Goal: Task Accomplishment & Management: Manage account settings

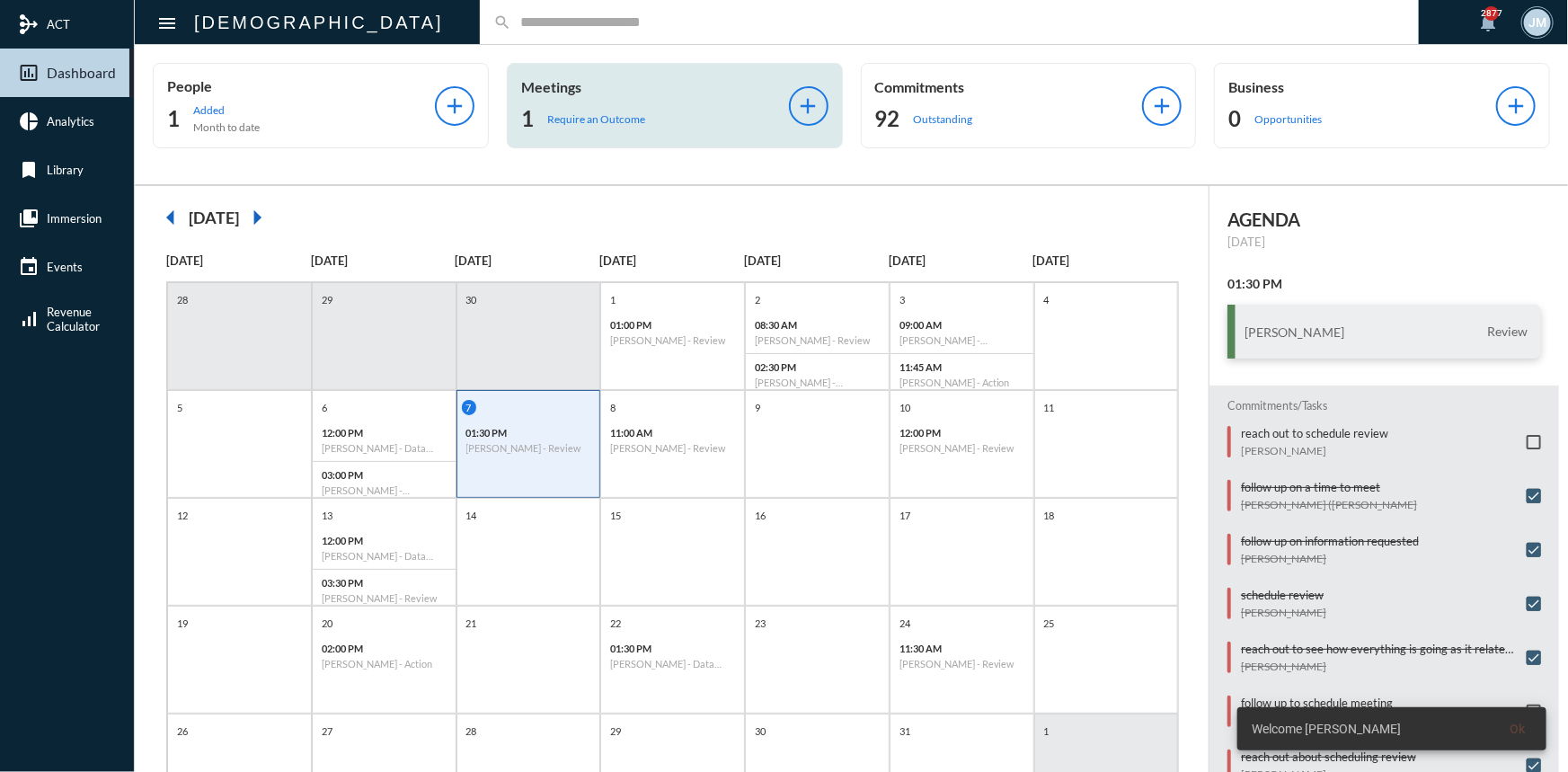
click at [568, 95] on div "Meetings 1 Require an Outcome" at bounding box center [655, 105] width 268 height 54
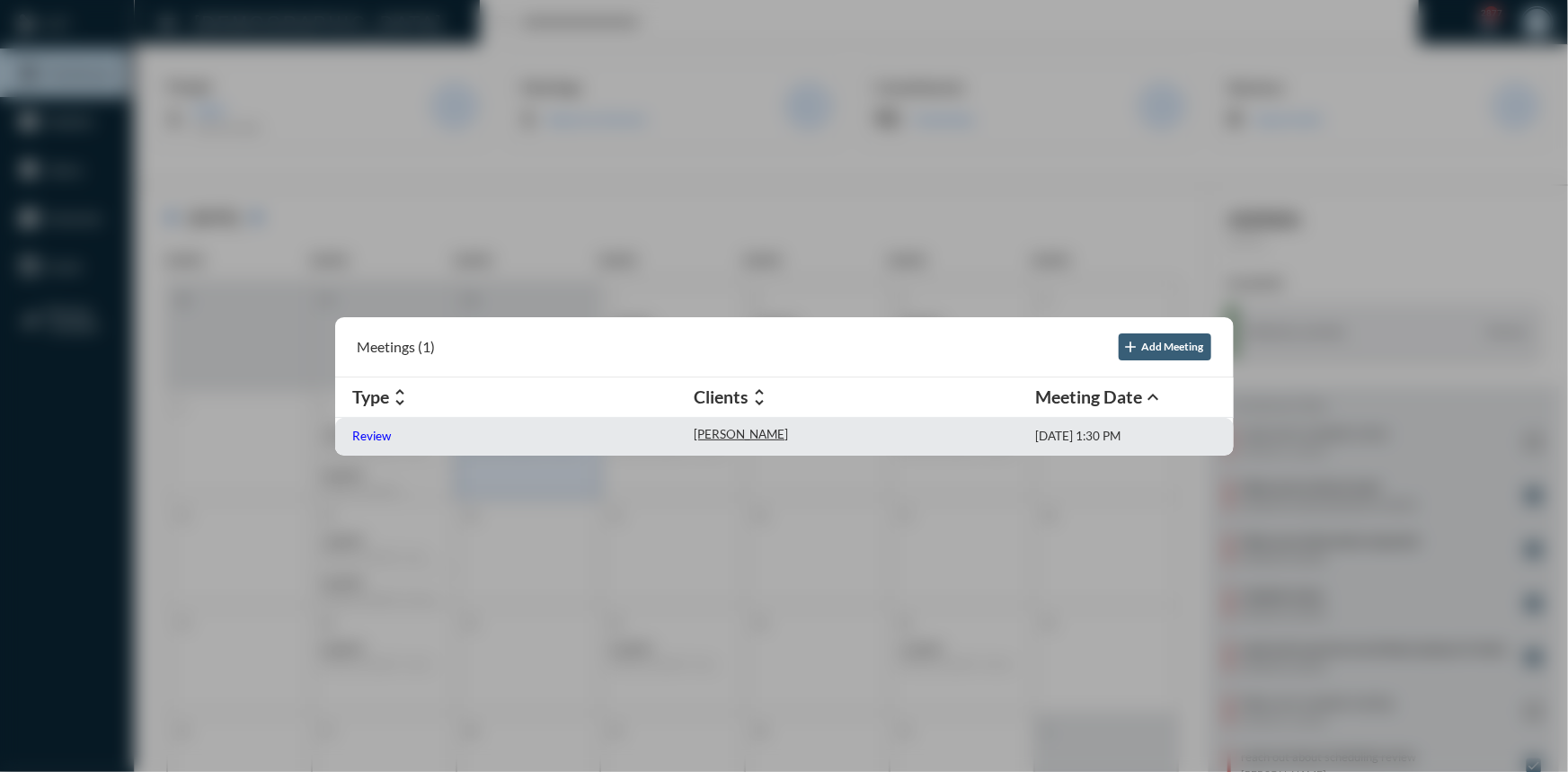
click at [361, 439] on p "Review" at bounding box center [372, 436] width 39 height 15
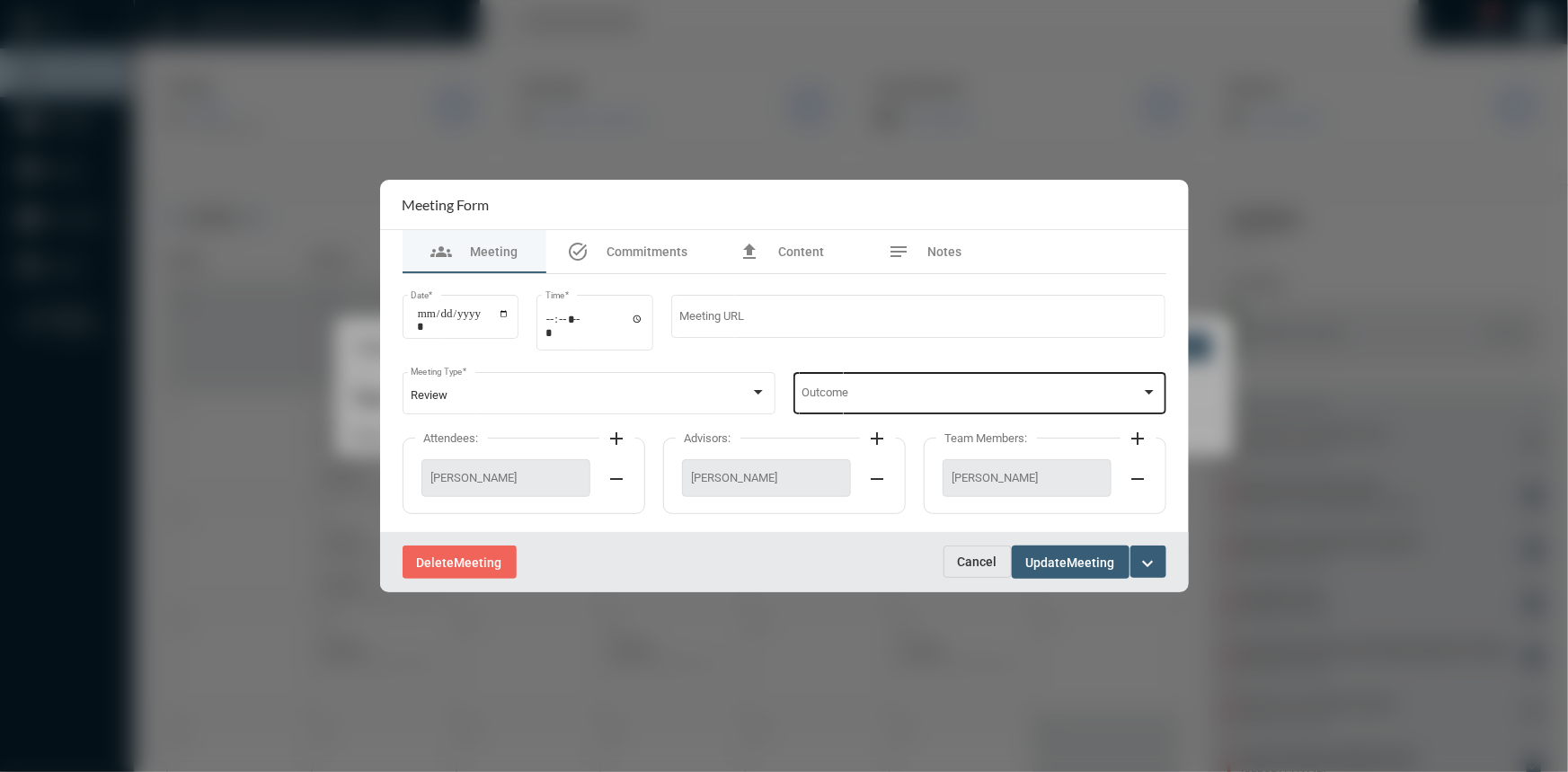
click at [1141, 384] on div "Outcome" at bounding box center [979, 392] width 356 height 46
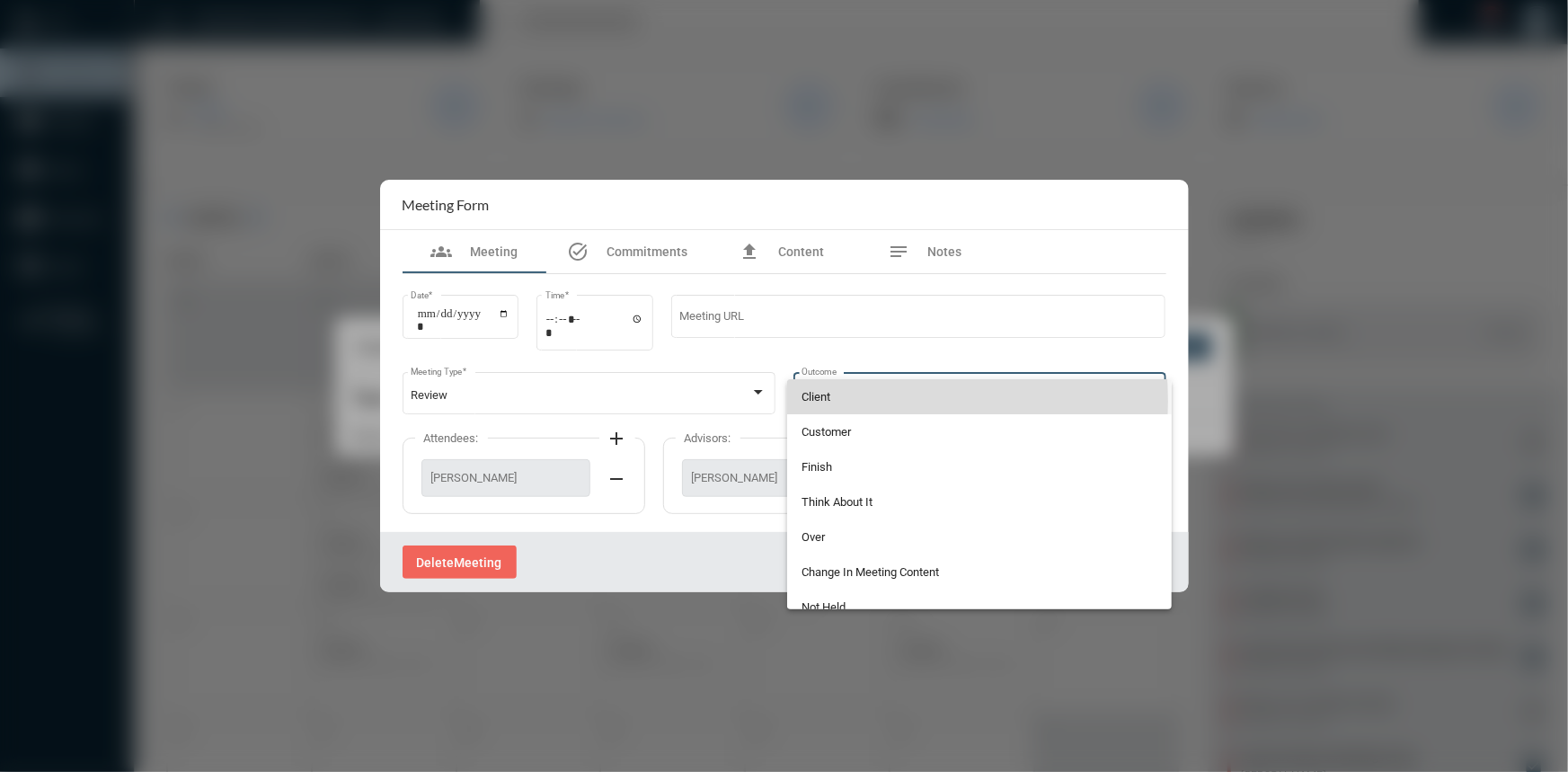
click at [844, 401] on span "Client" at bounding box center [979, 397] width 356 height 35
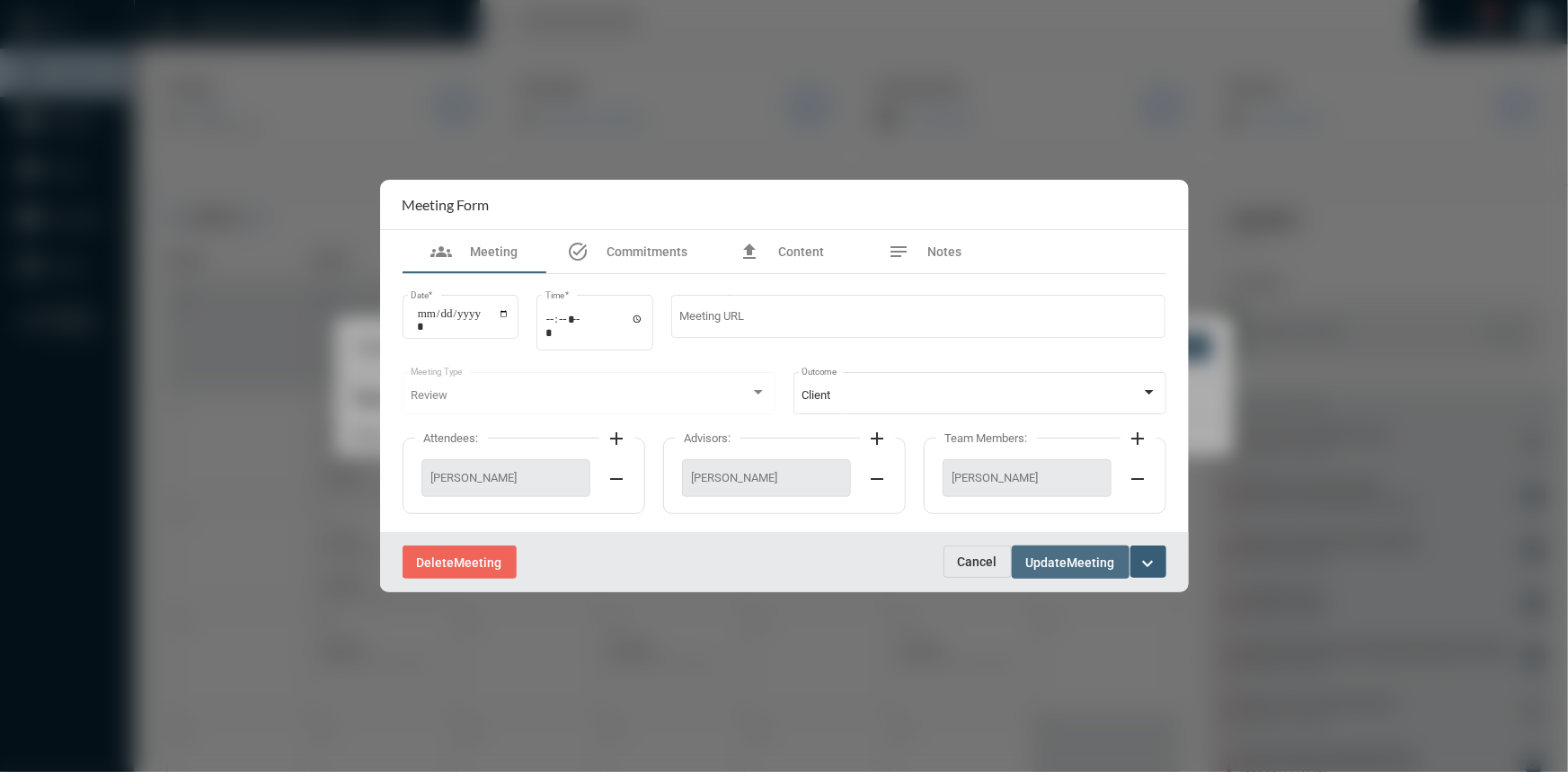
click at [1047, 562] on span "Update" at bounding box center [1047, 563] width 41 height 15
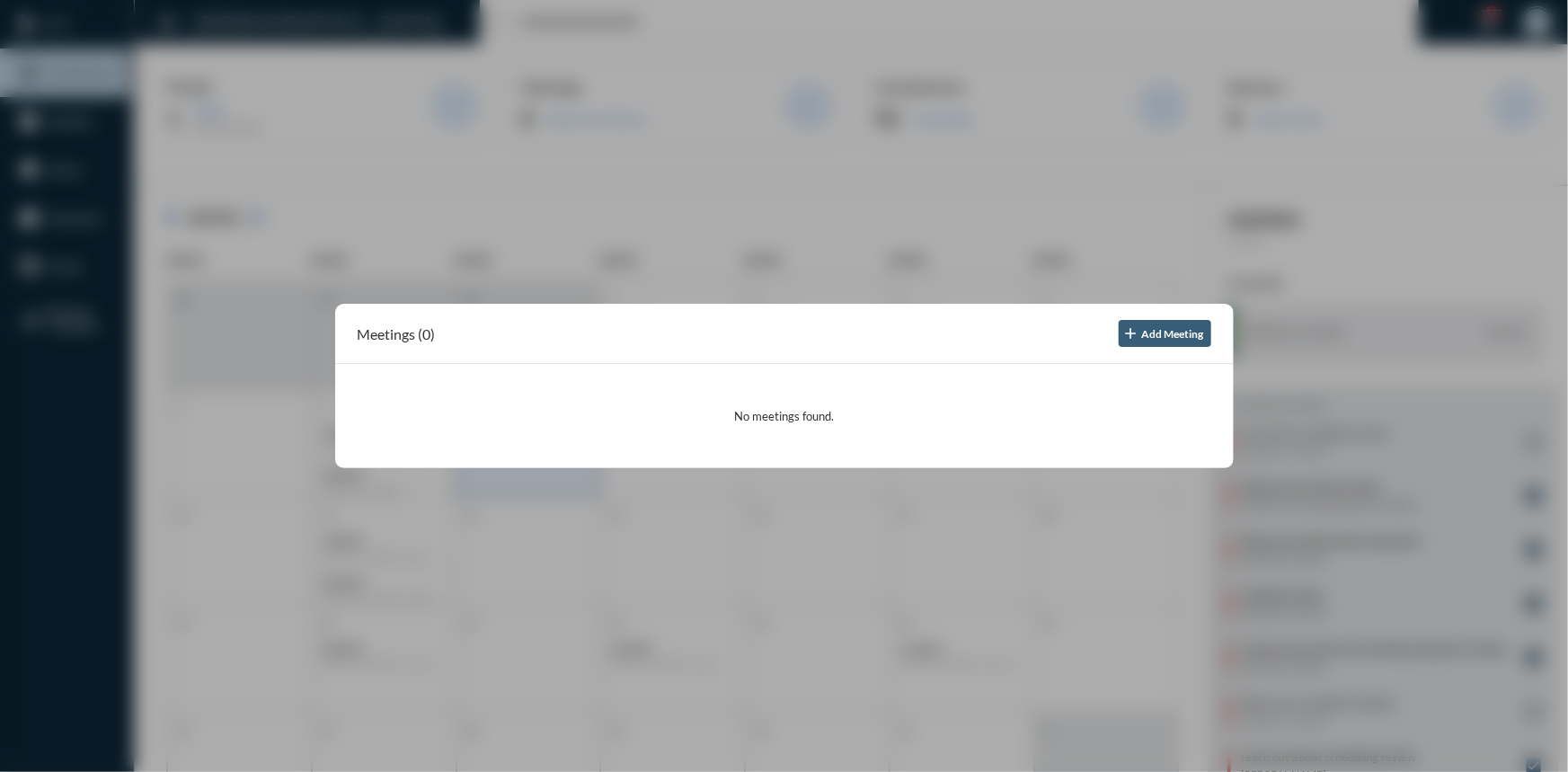
click at [844, 211] on div at bounding box center [784, 386] width 1568 height 772
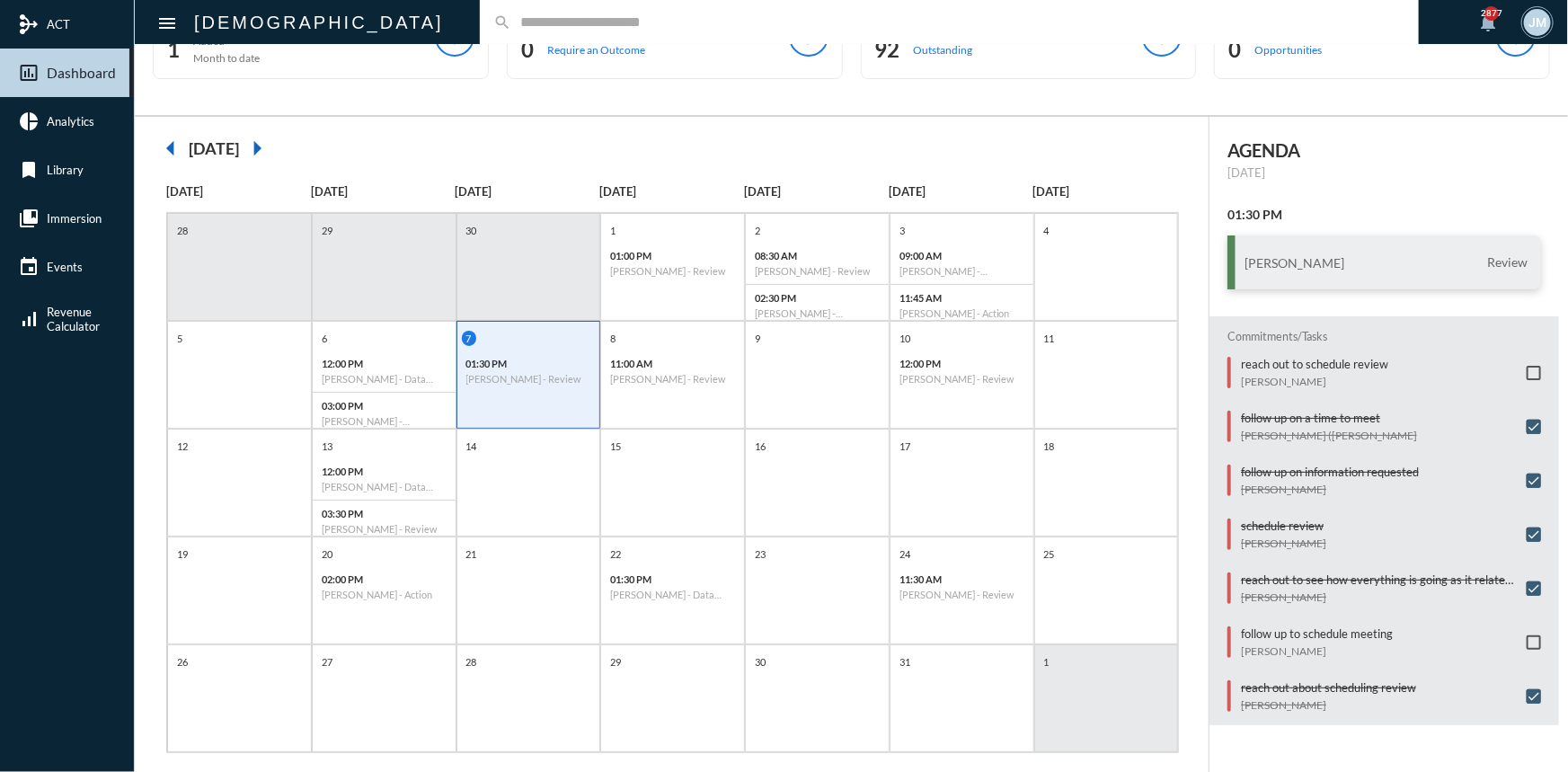
scroll to position [92, 0]
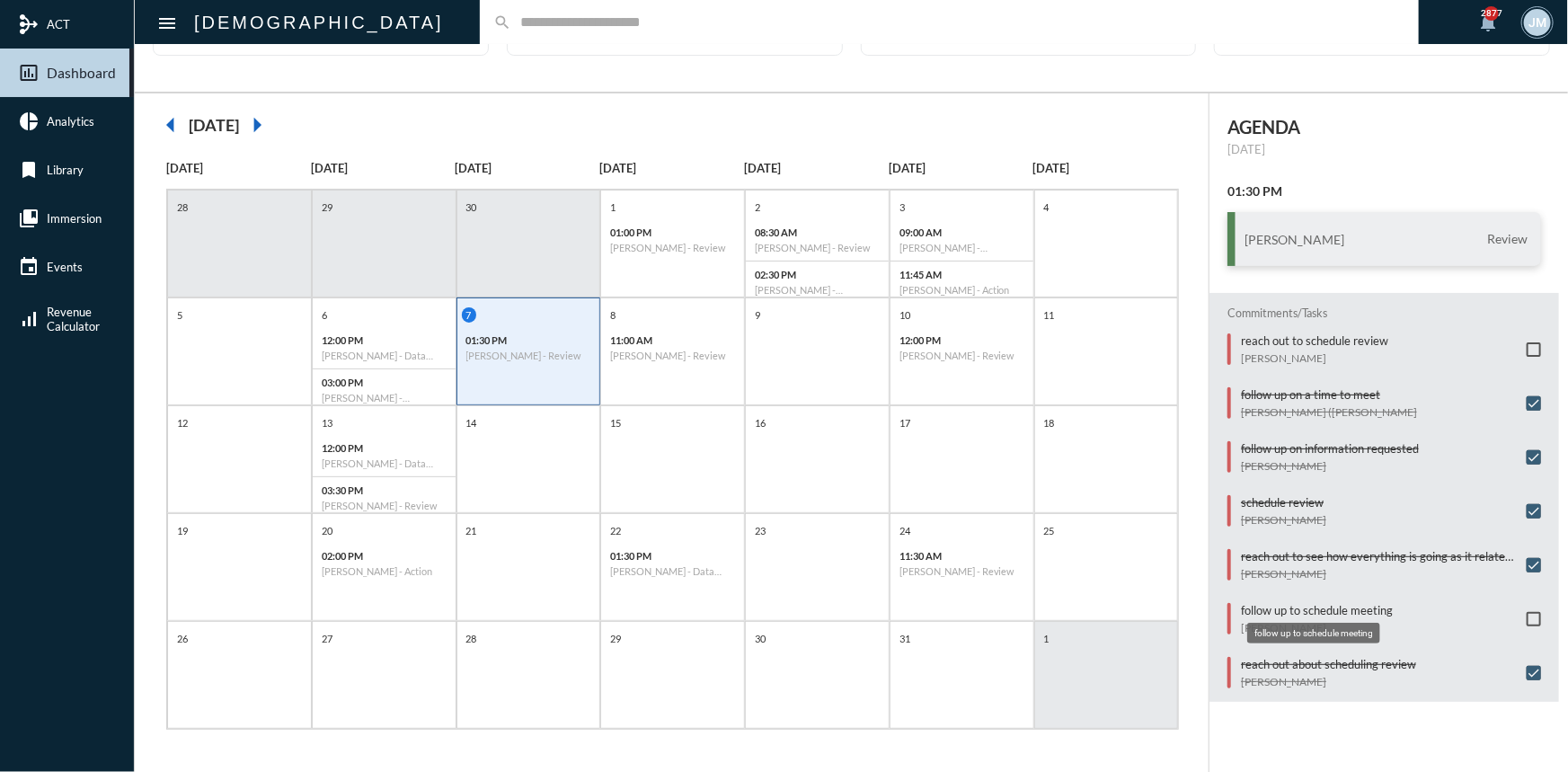
click at [1277, 602] on p "follow up to schedule meeting" at bounding box center [1316, 610] width 152 height 15
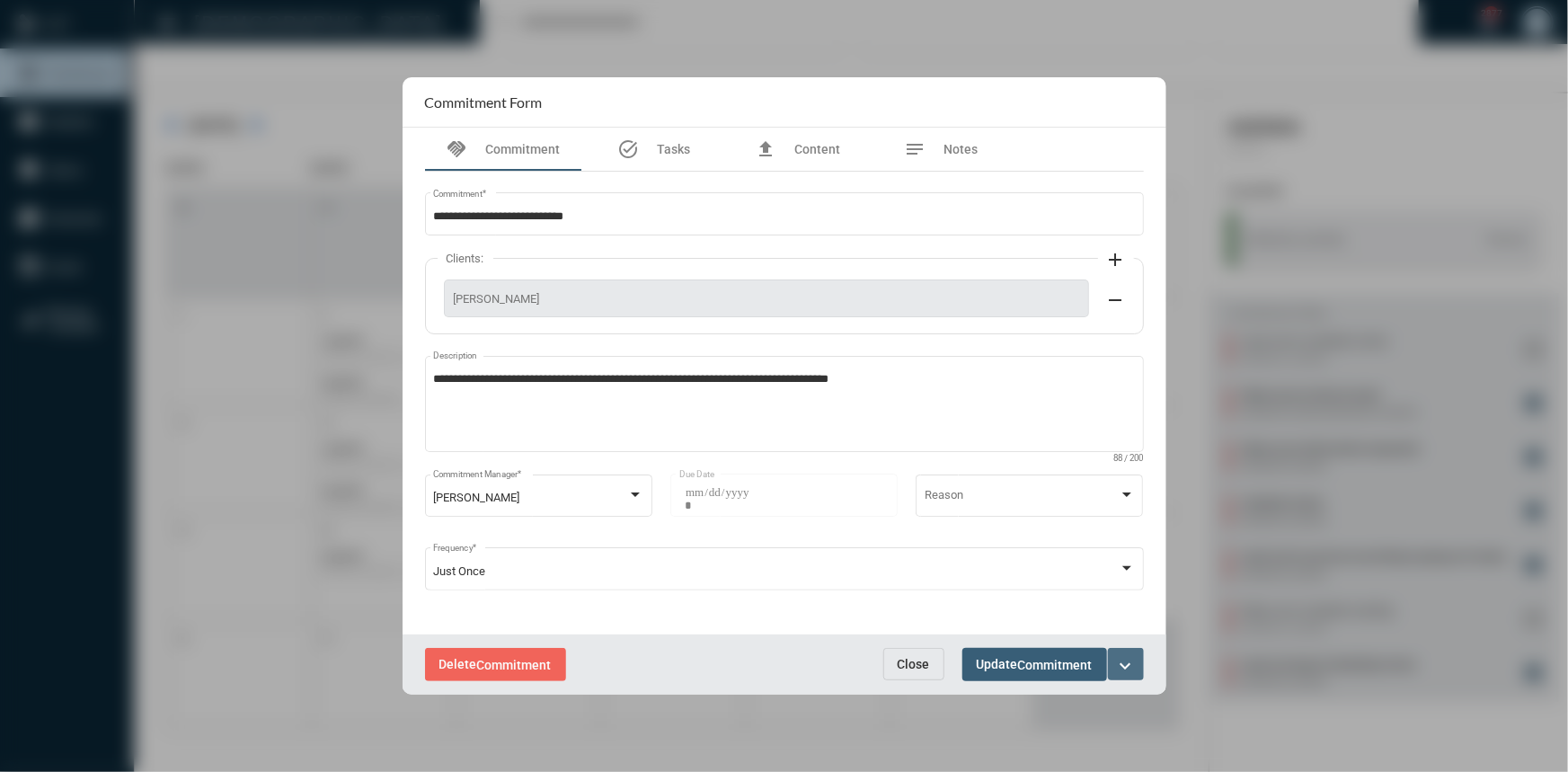
click at [1129, 661] on mat-icon "expand_more" at bounding box center [1125, 665] width 21 height 21
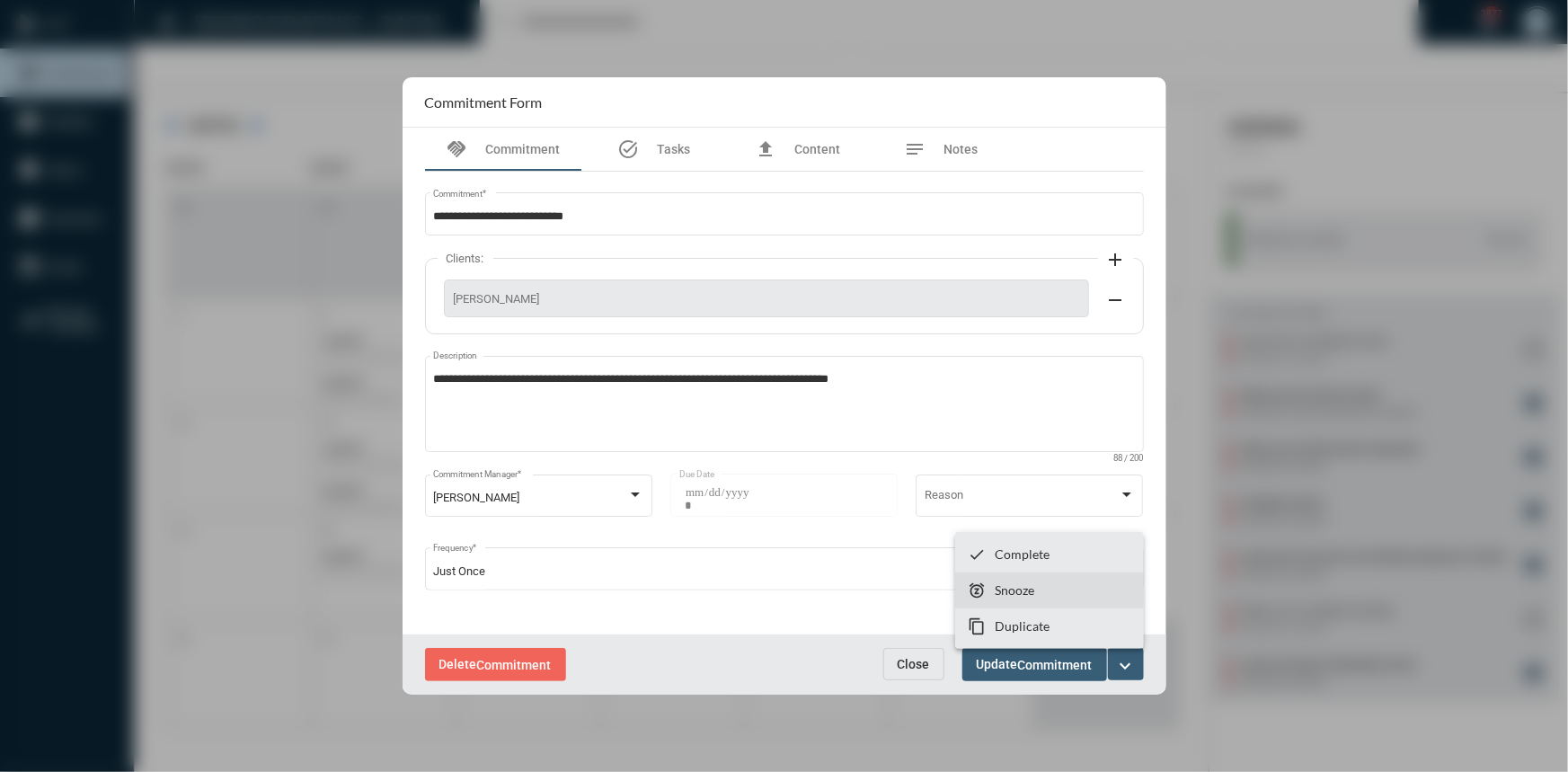
click at [1035, 584] on section "snooze Snooze" at bounding box center [1049, 590] width 189 height 36
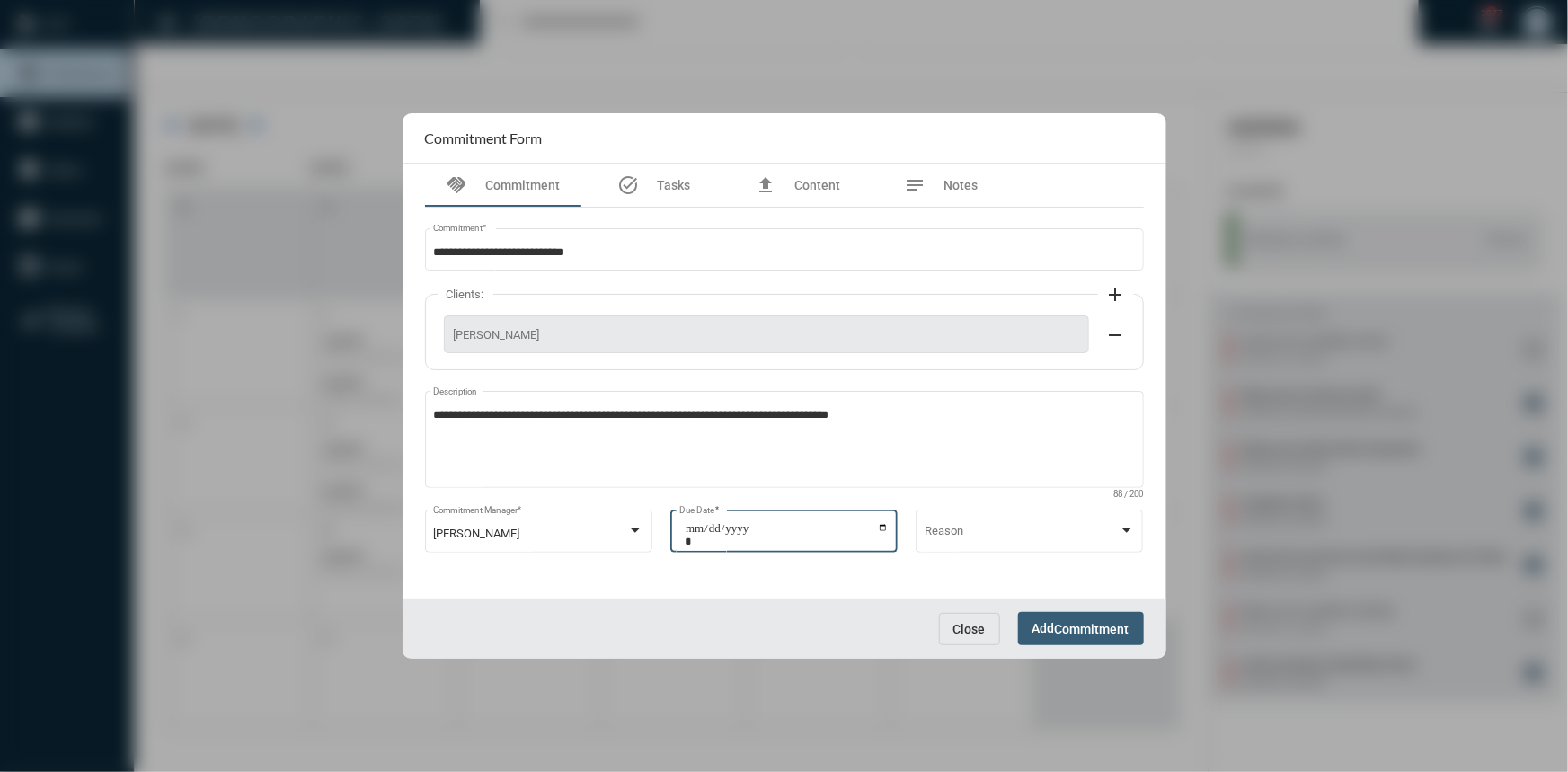
click at [882, 525] on input "**********" at bounding box center [786, 534] width 204 height 25
type input "**********"
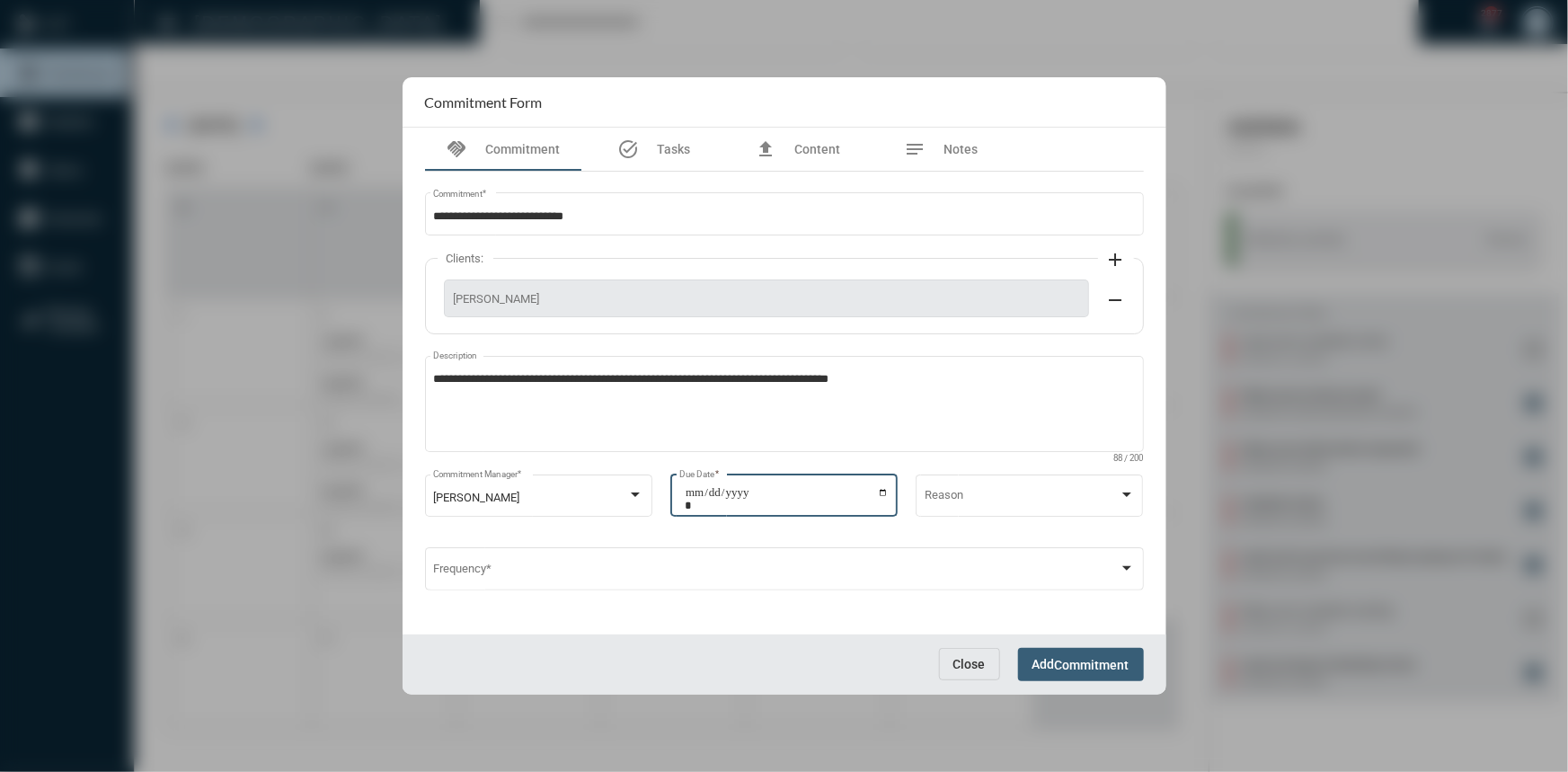
click at [1060, 661] on span "Commitment" at bounding box center [1092, 665] width 75 height 15
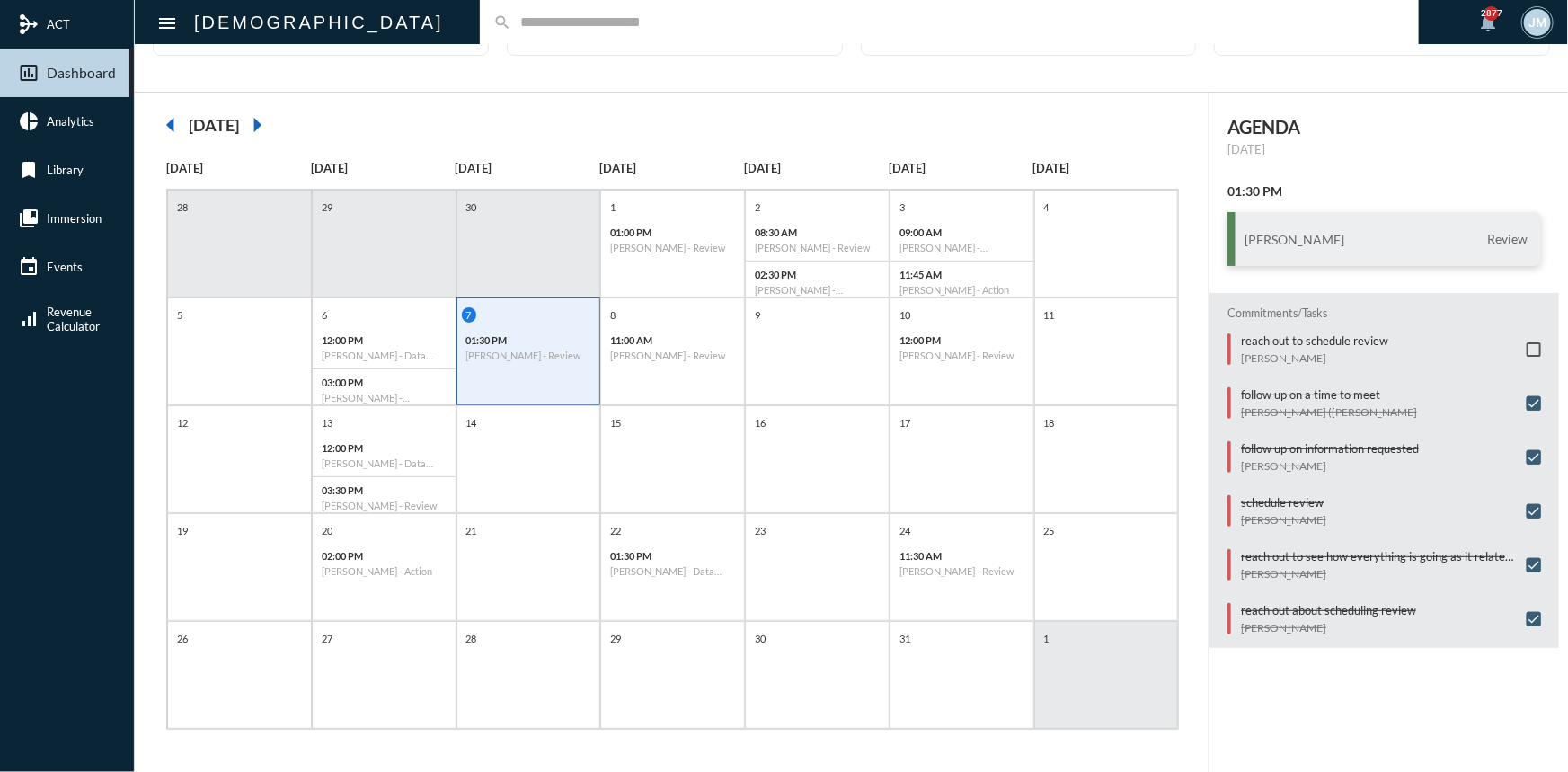
click at [530, 29] on input "text" at bounding box center [958, 22] width 894 height 16
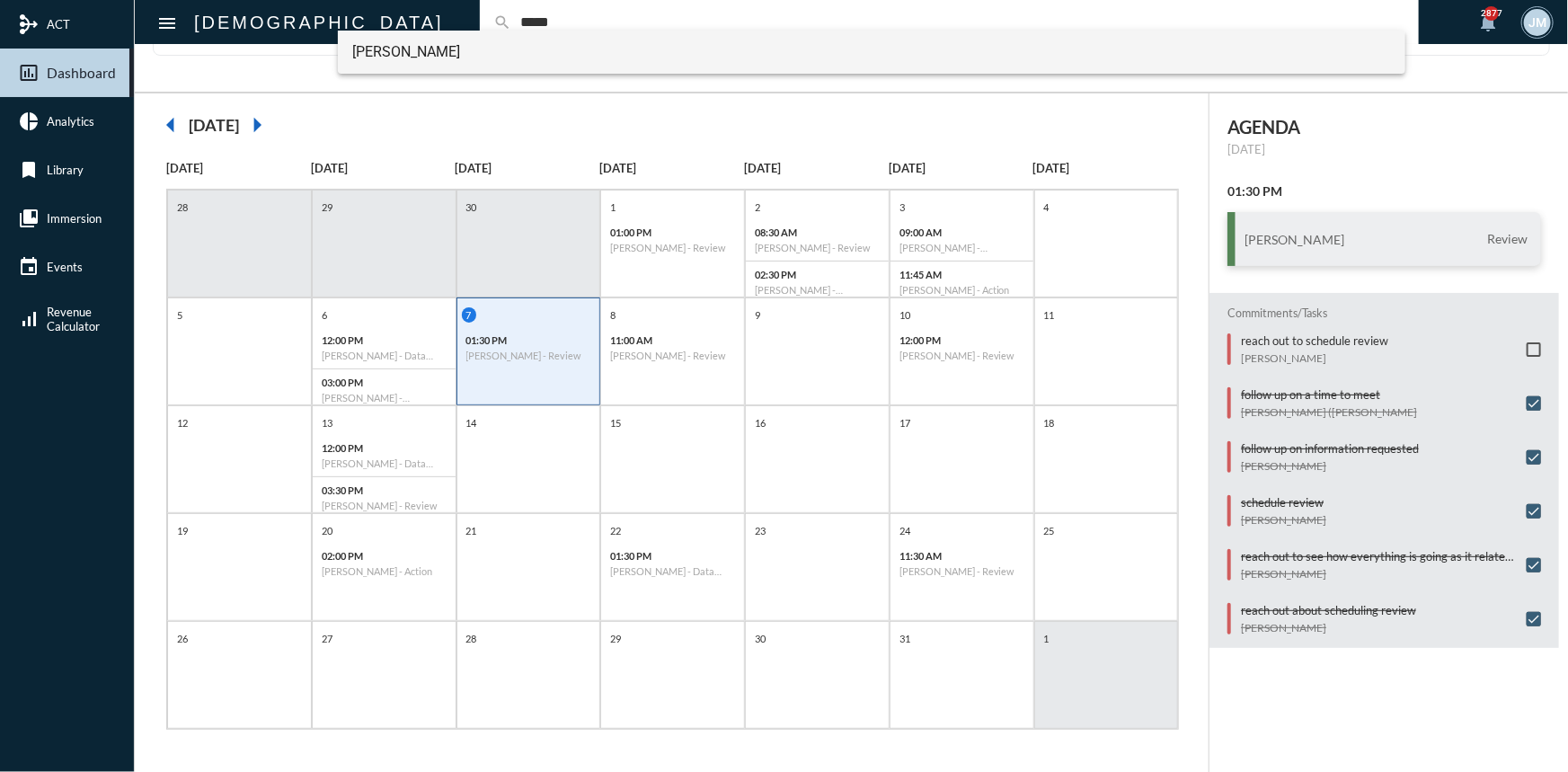
type input "*****"
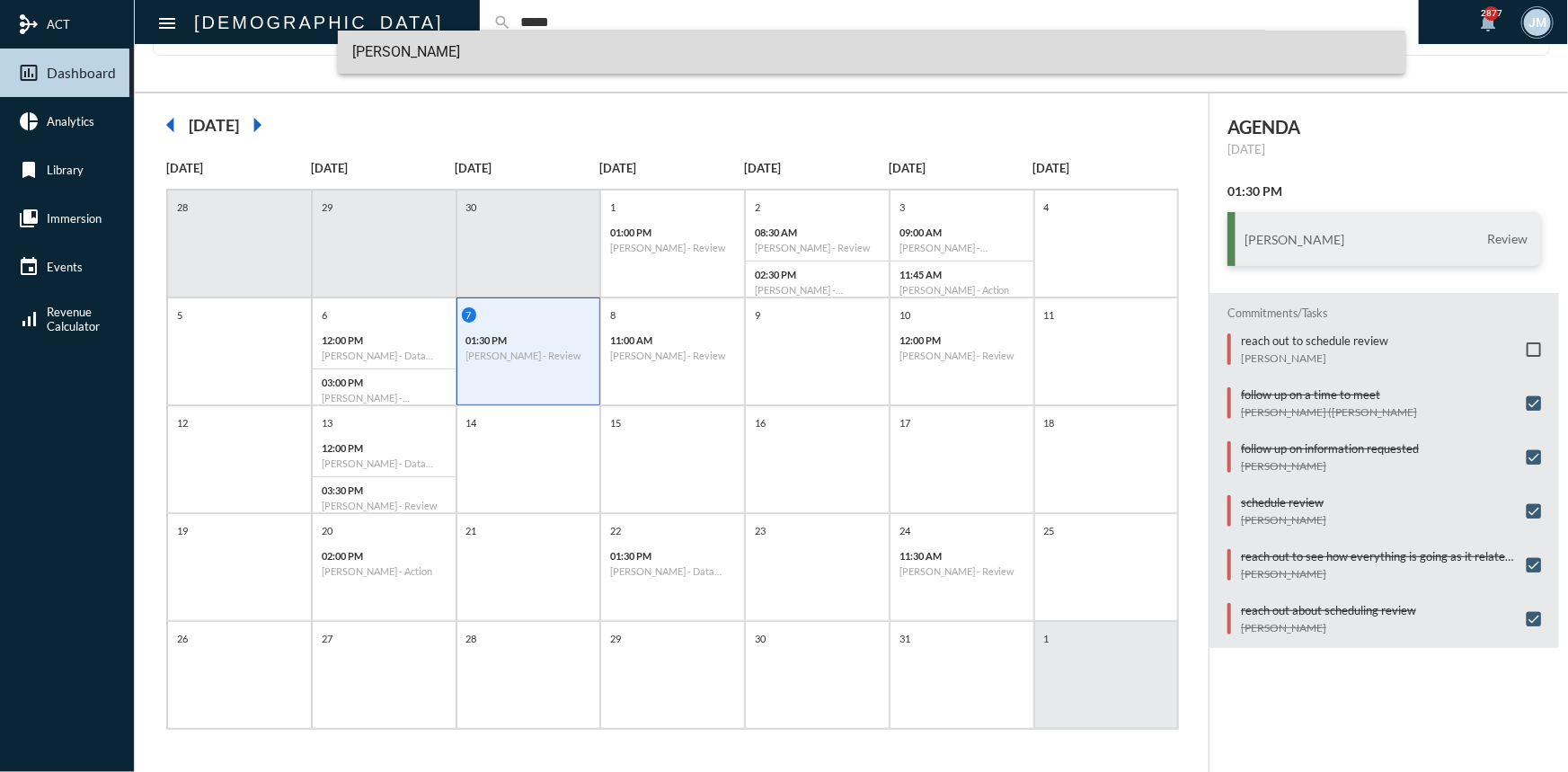
click at [422, 46] on span "Chris Doyle" at bounding box center [871, 52] width 1038 height 43
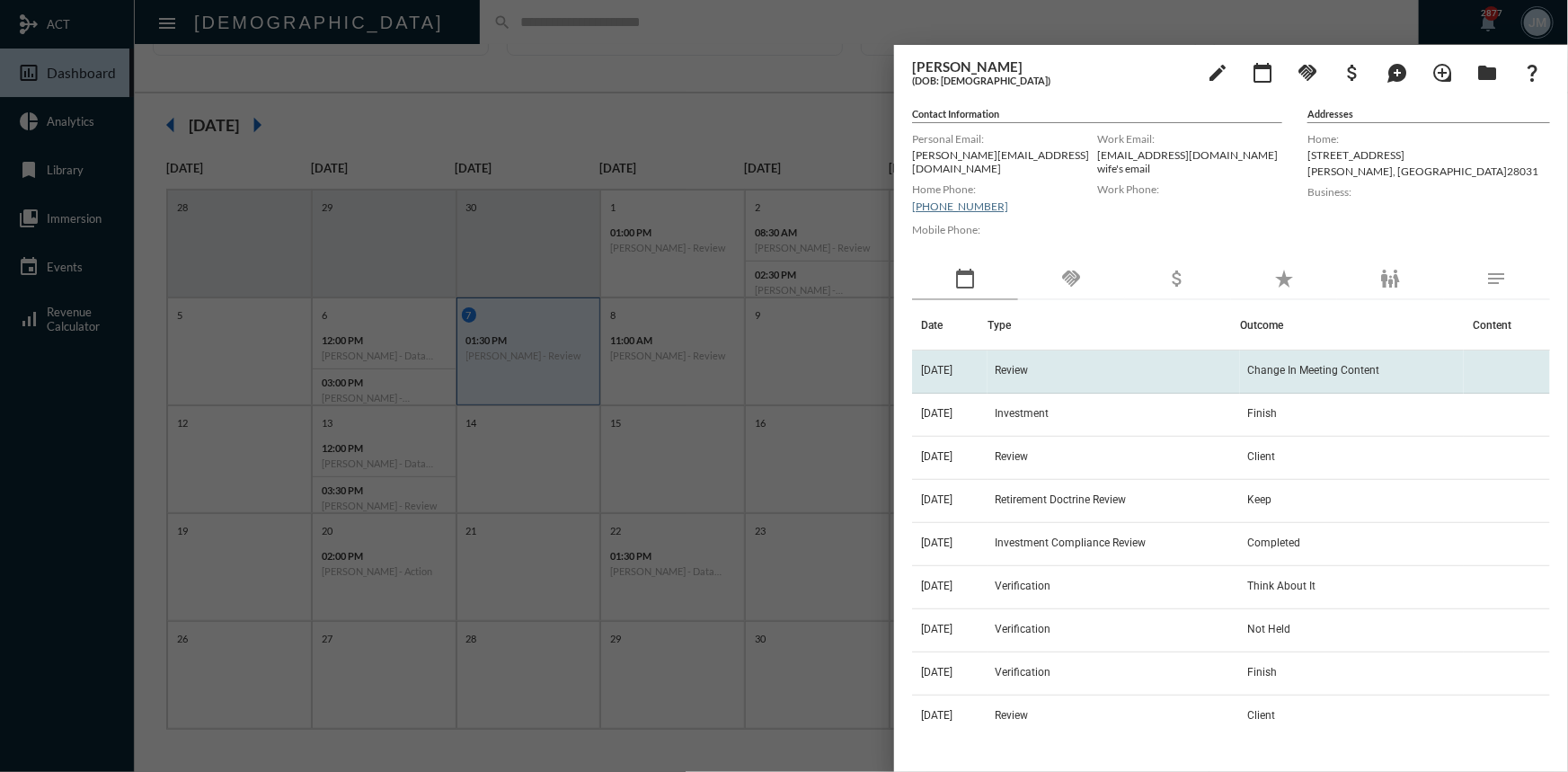
click at [1028, 366] on span "Review" at bounding box center [1012, 370] width 33 height 13
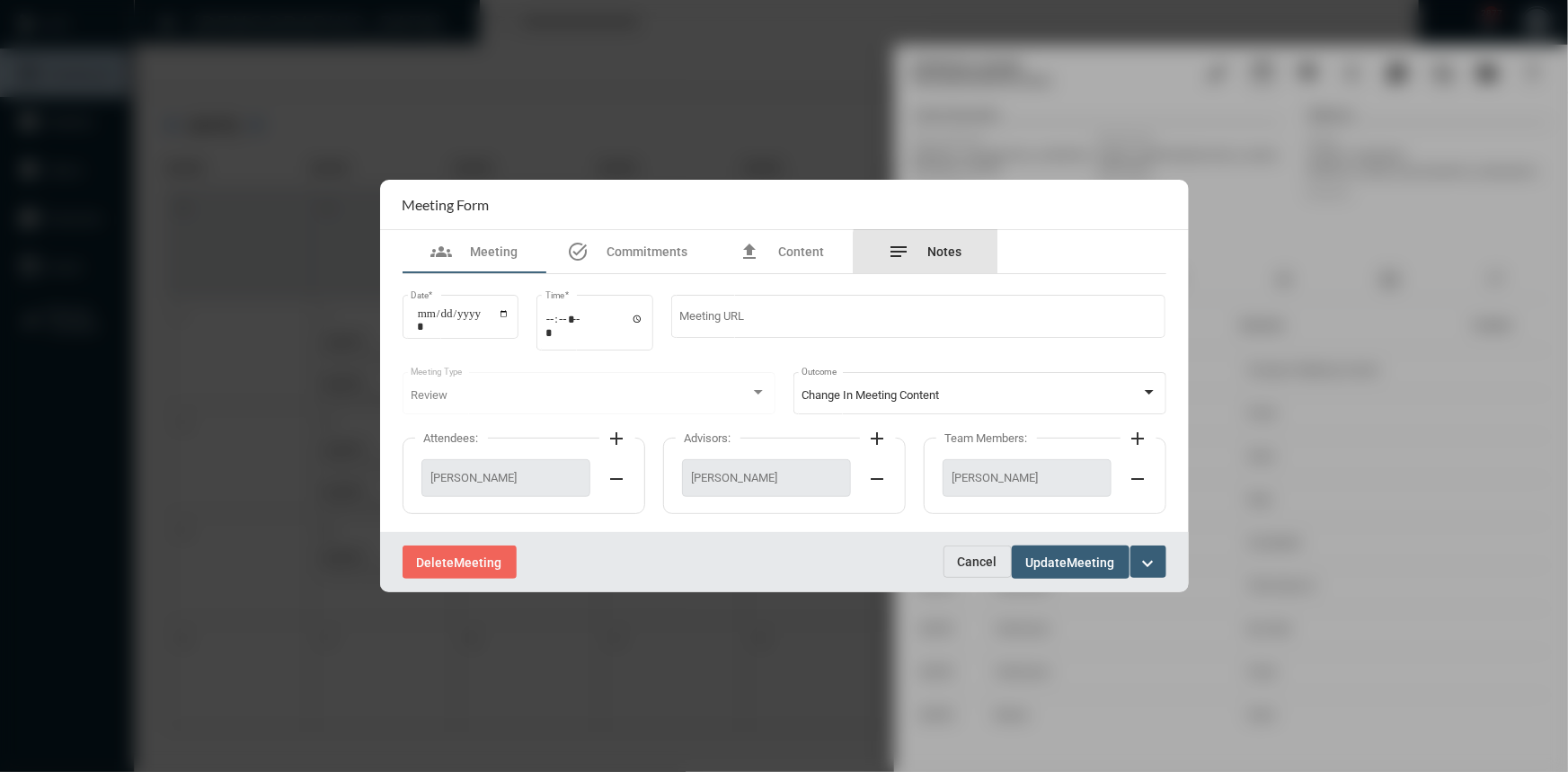
click at [954, 260] on div "notes Notes" at bounding box center [925, 251] width 74 height 21
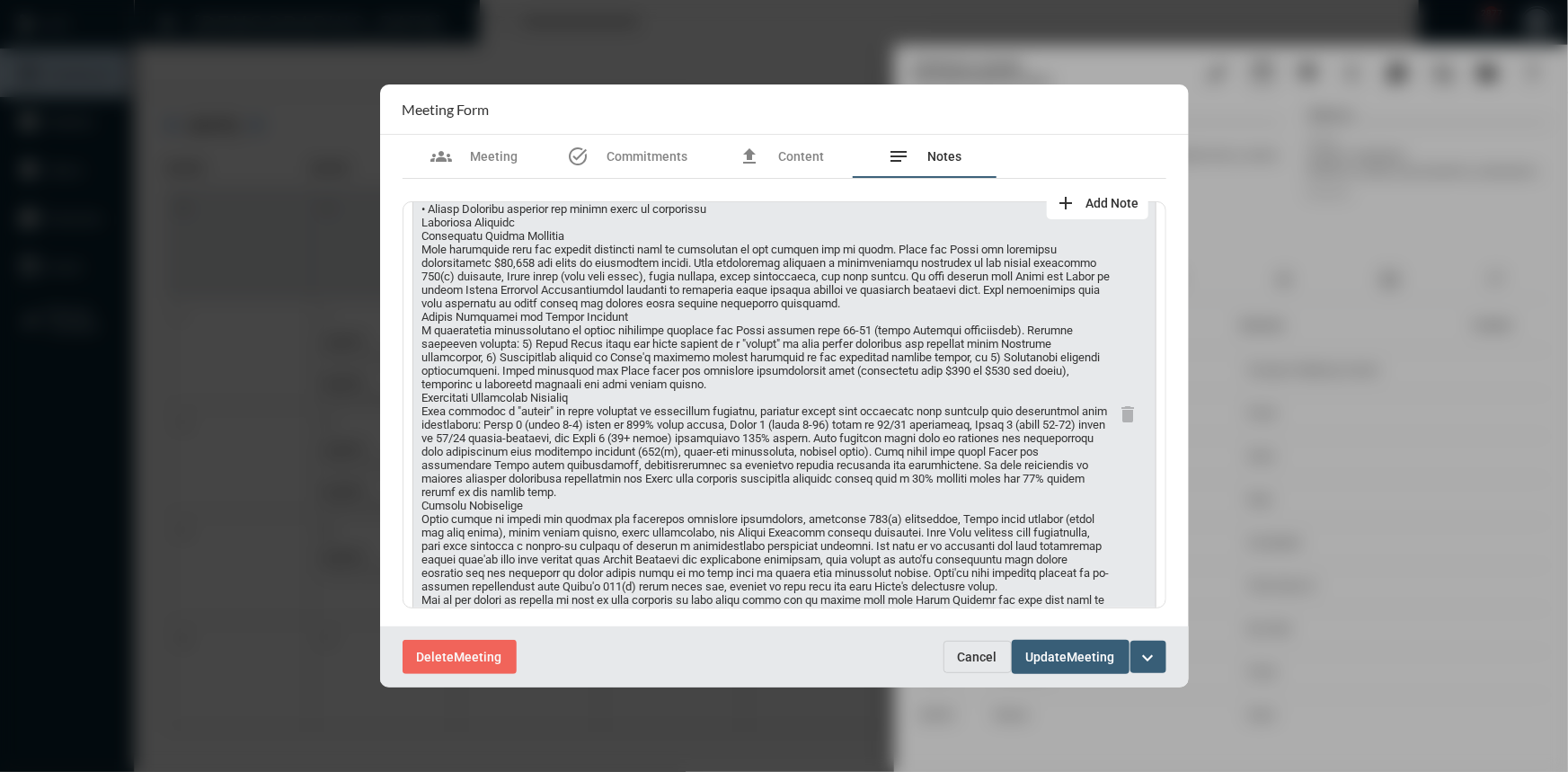
scroll to position [244, 0]
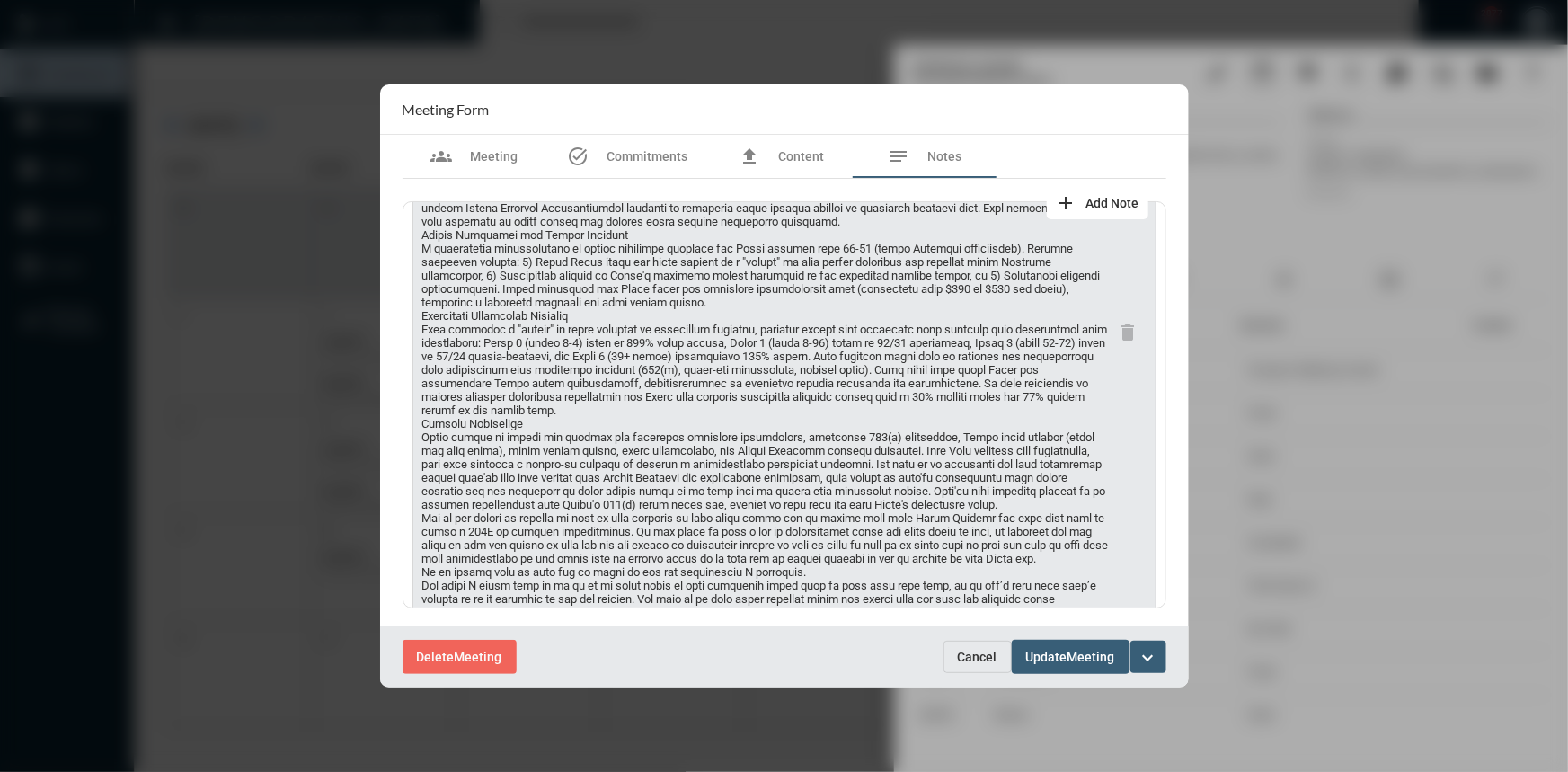
click at [960, 661] on span "Cancel" at bounding box center [977, 657] width 40 height 15
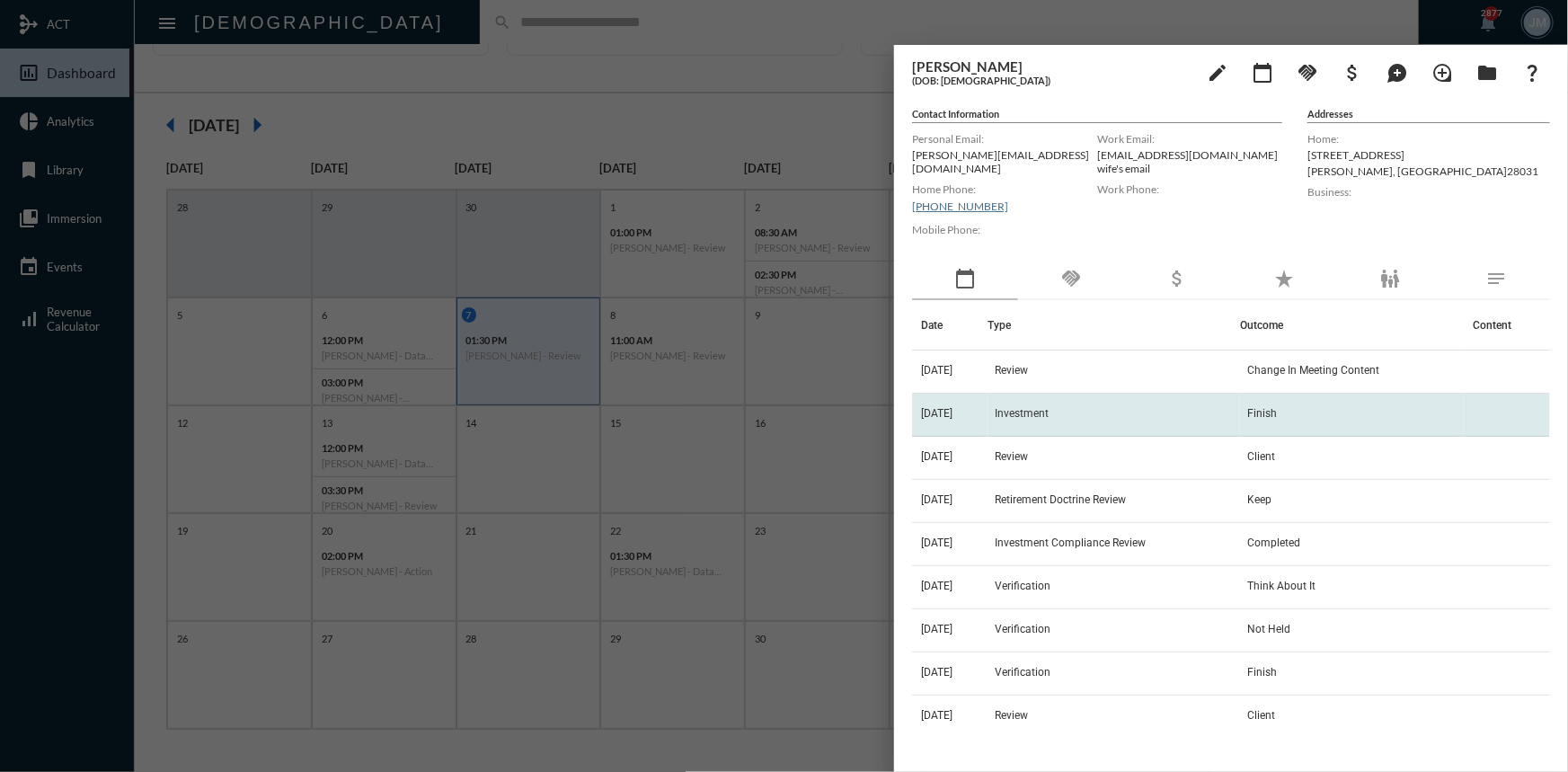
click at [1031, 407] on span "Investment" at bounding box center [1022, 414] width 54 height 13
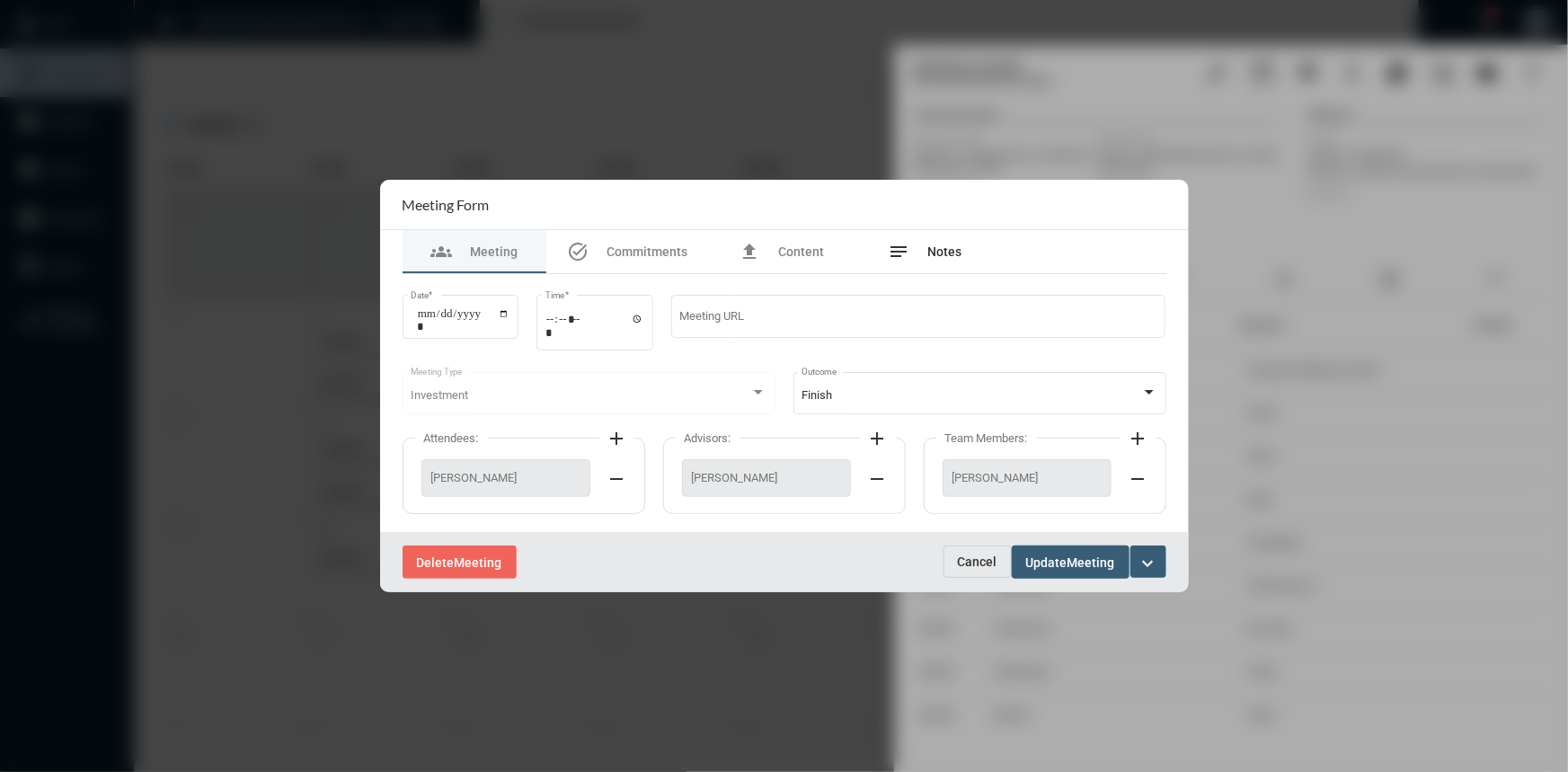
click at [952, 252] on span "Notes" at bounding box center [944, 251] width 34 height 15
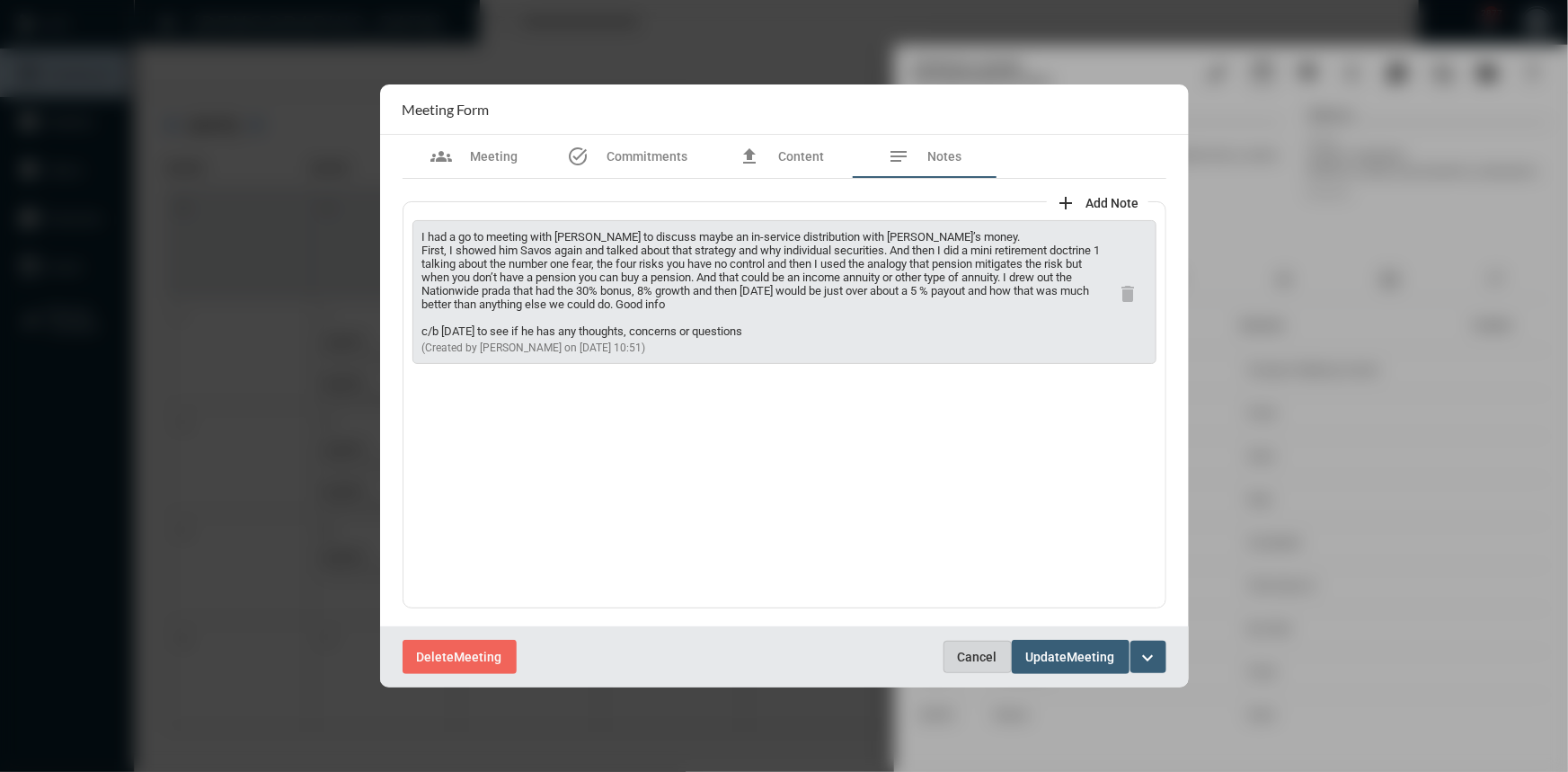
click at [968, 649] on span "Cancel" at bounding box center [977, 657] width 40 height 15
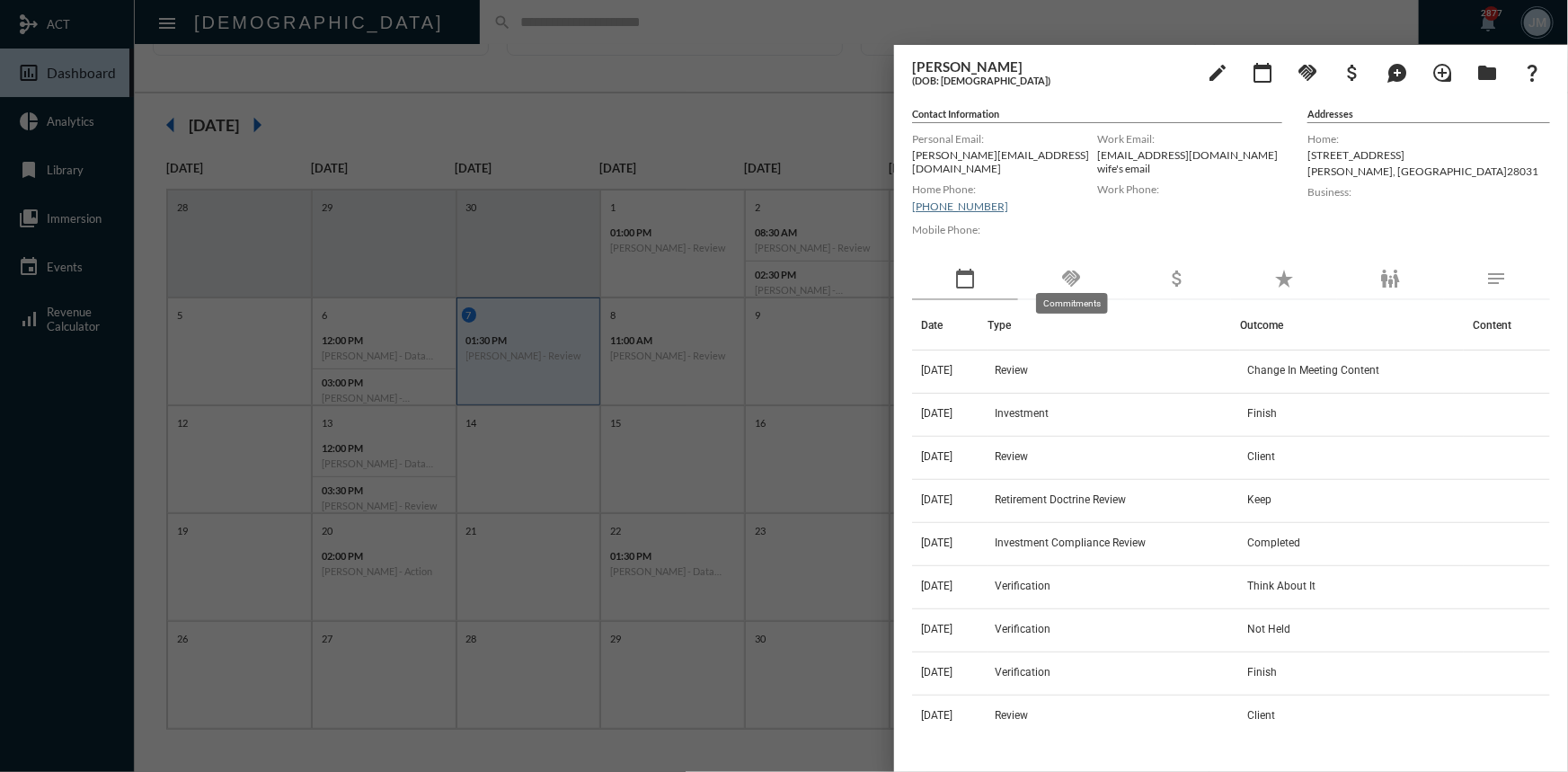
click at [1077, 268] on mat-icon "handshake" at bounding box center [1071, 278] width 21 height 21
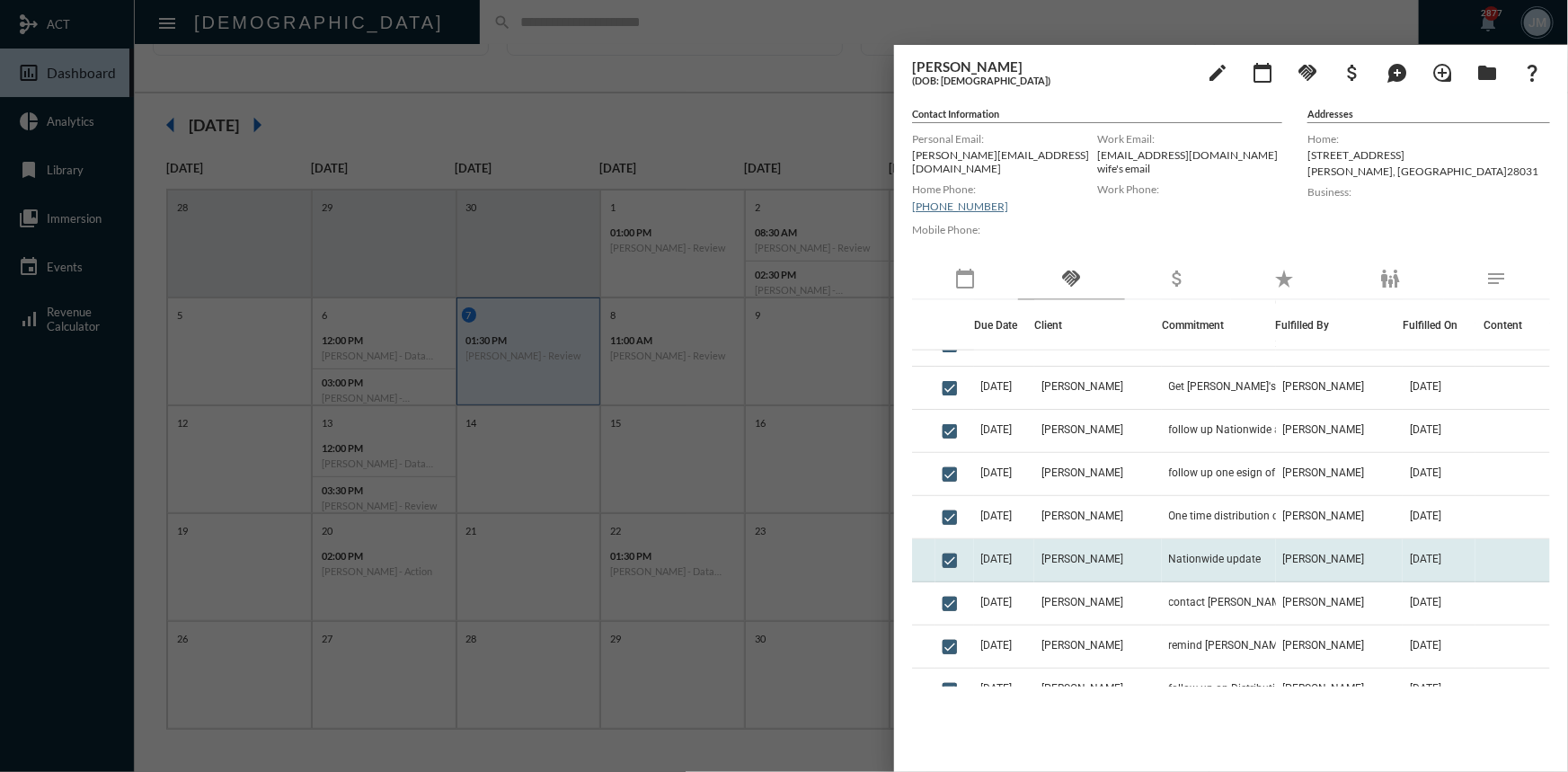
scroll to position [1142, 0]
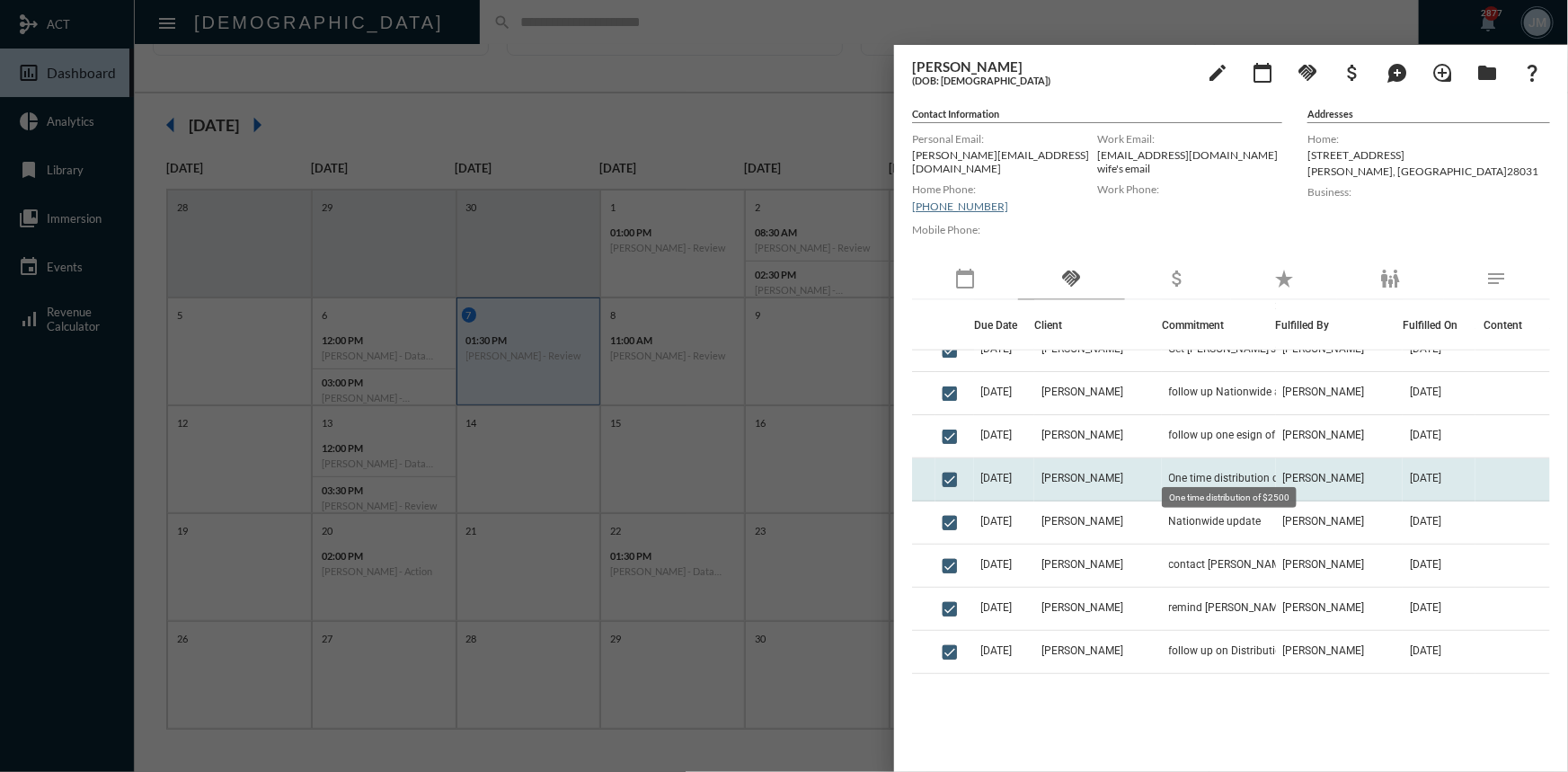
click at [1179, 472] on span "One time distribution of $2500" at bounding box center [1243, 478] width 148 height 13
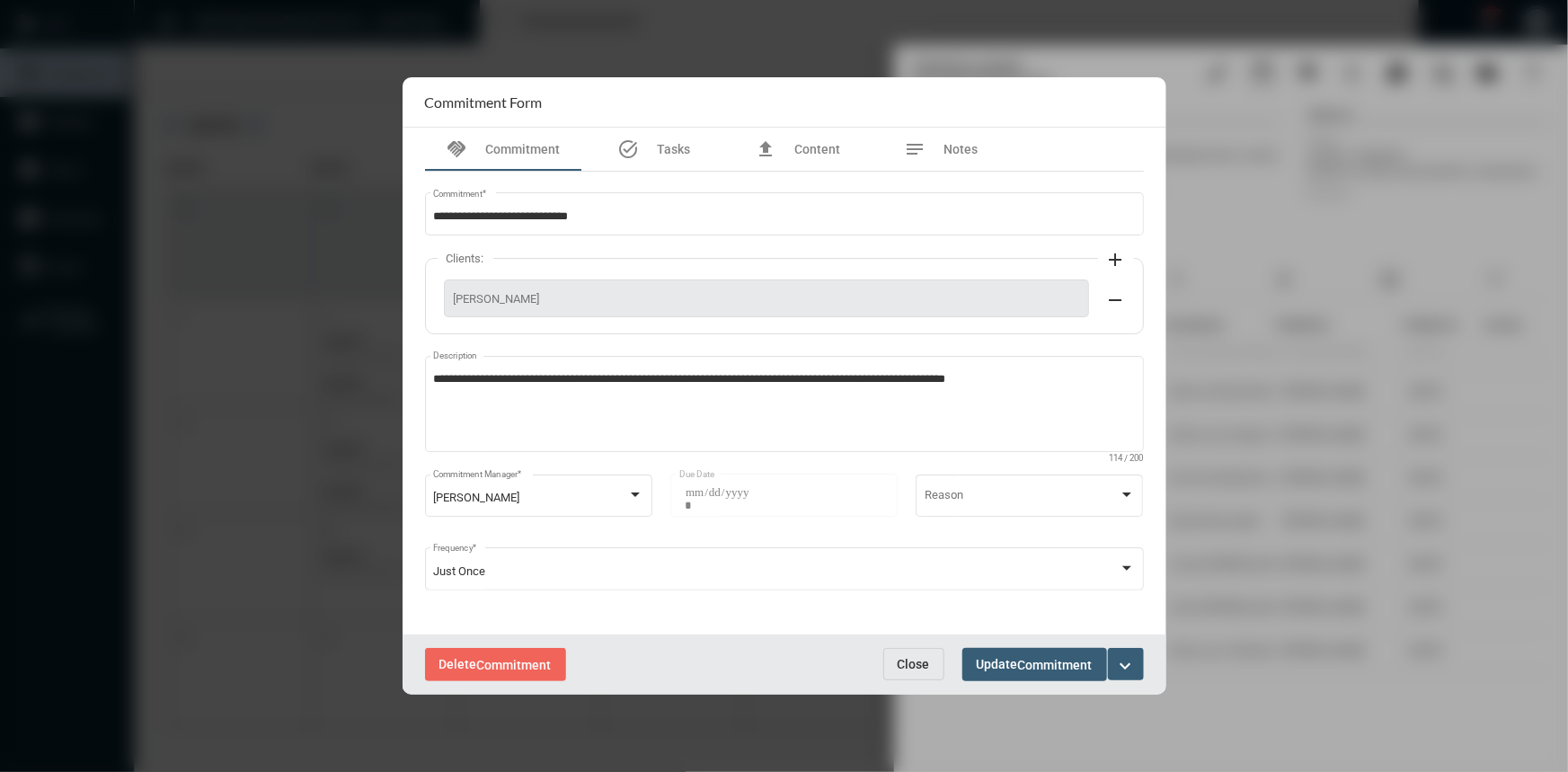
click at [913, 663] on span "Close" at bounding box center [913, 664] width 32 height 15
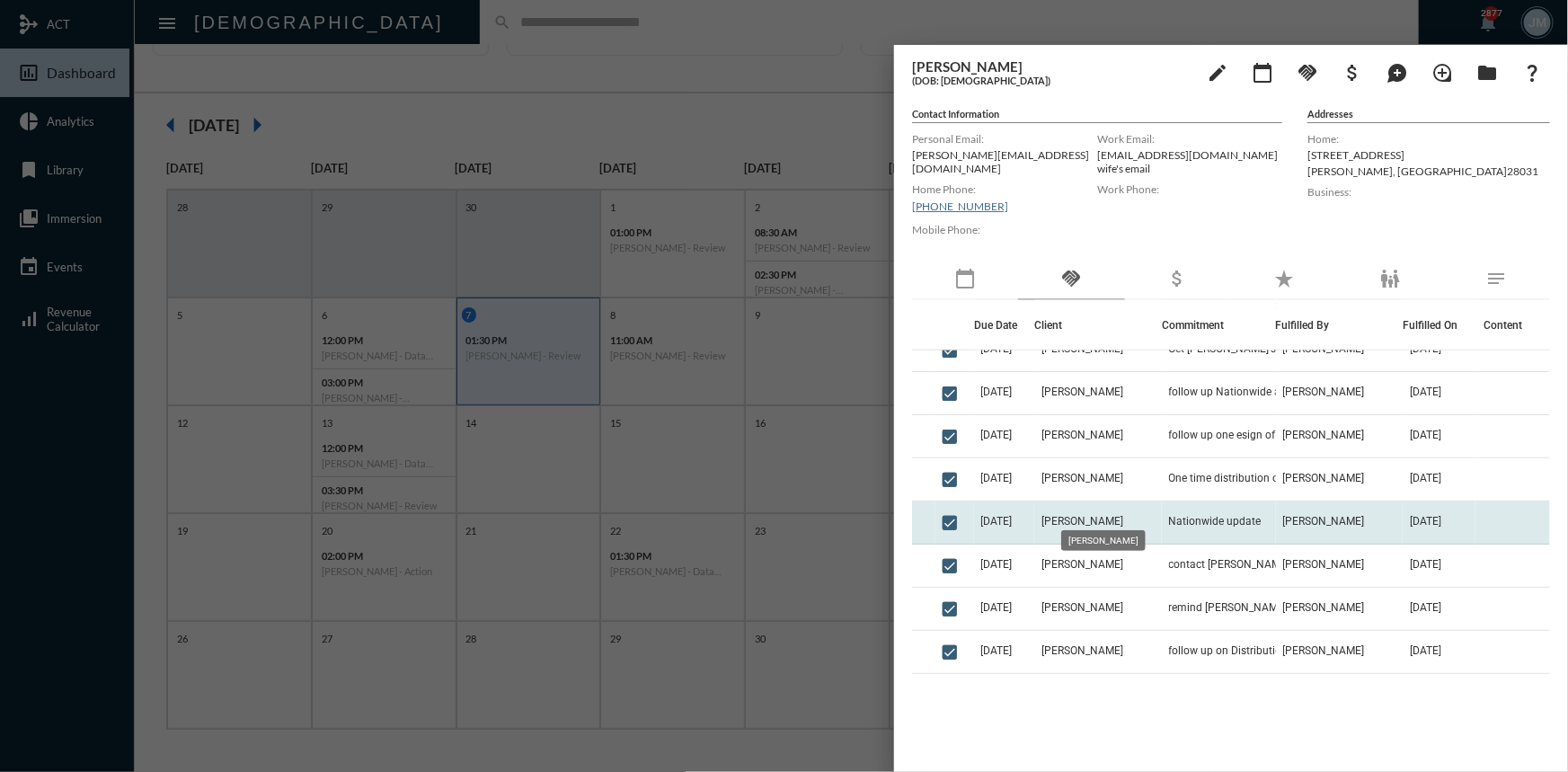
click at [1075, 515] on span "Chris Doyle" at bounding box center [1082, 521] width 82 height 13
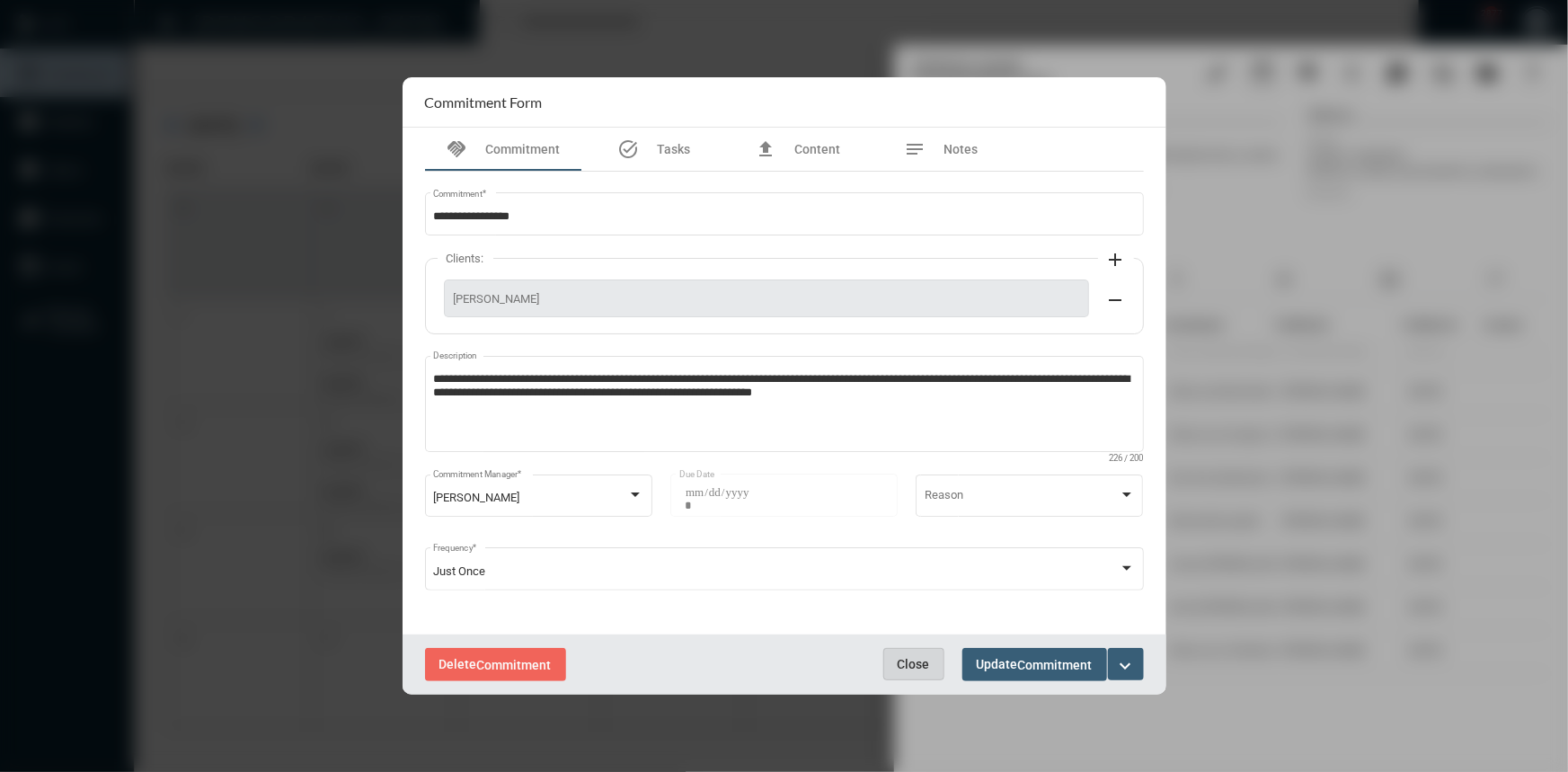
click at [914, 661] on span "Close" at bounding box center [913, 664] width 32 height 15
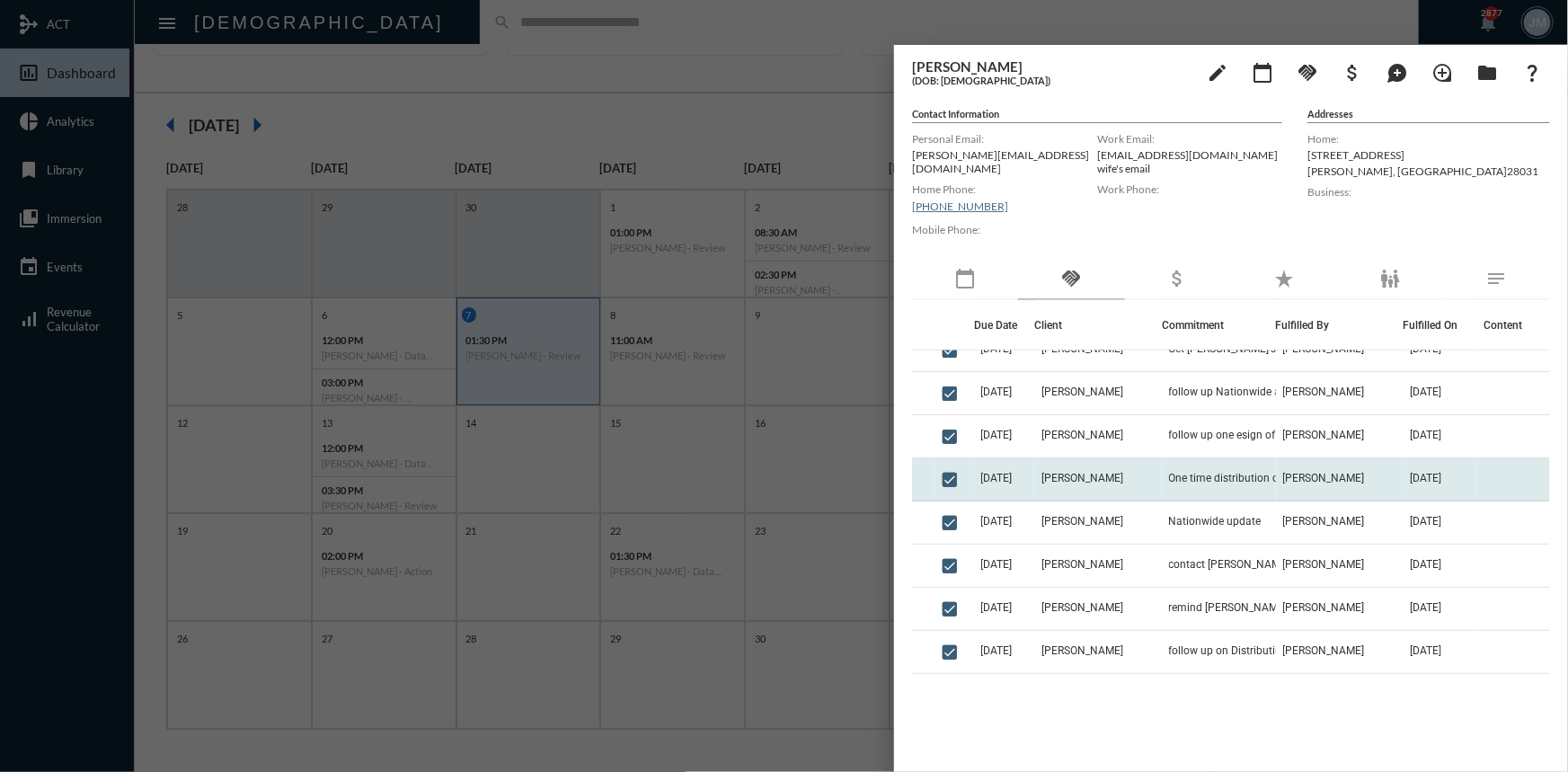
scroll to position [1061, 0]
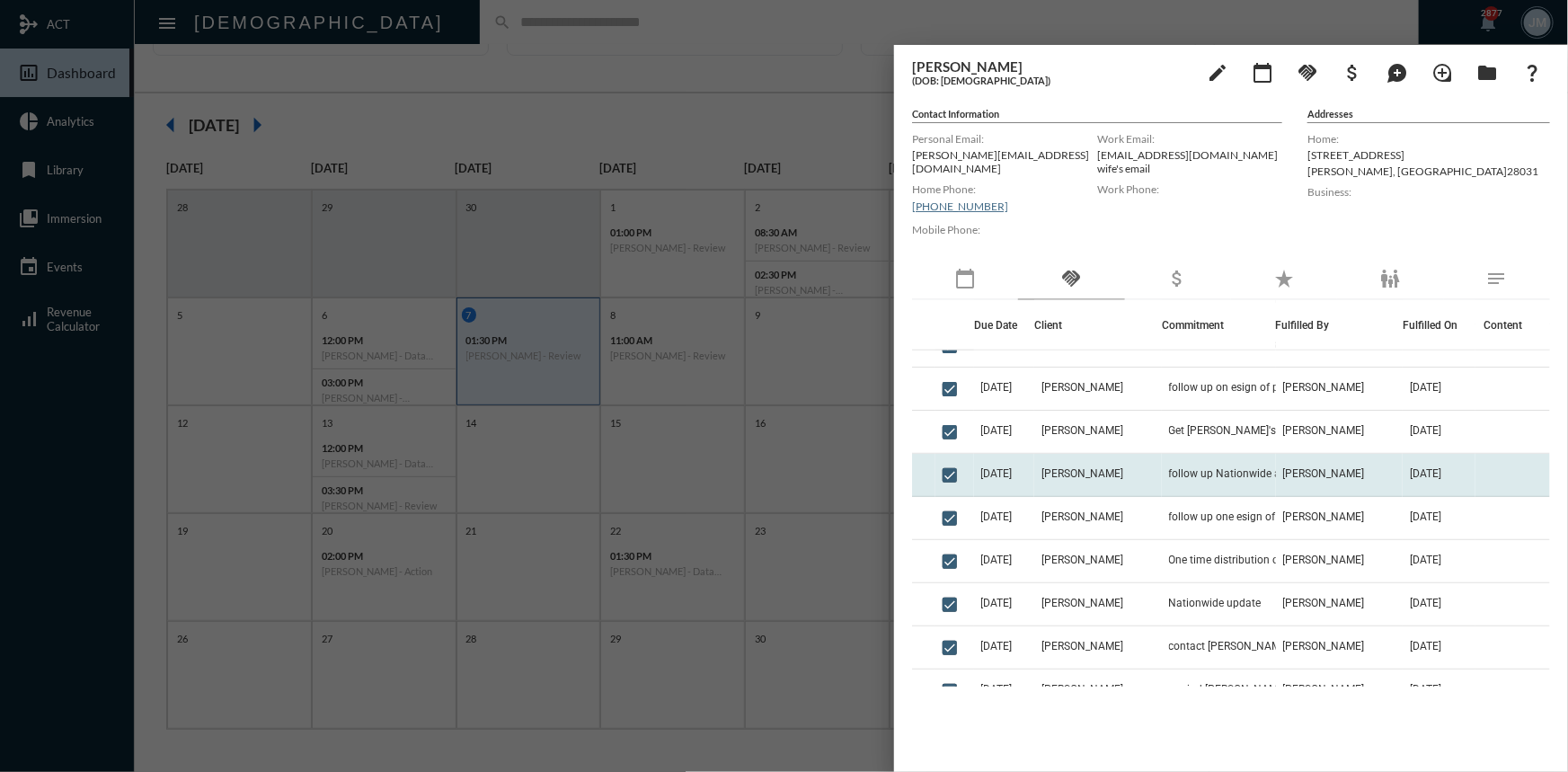
click at [1146, 455] on td "Chris Doyle" at bounding box center [1097, 474] width 127 height 43
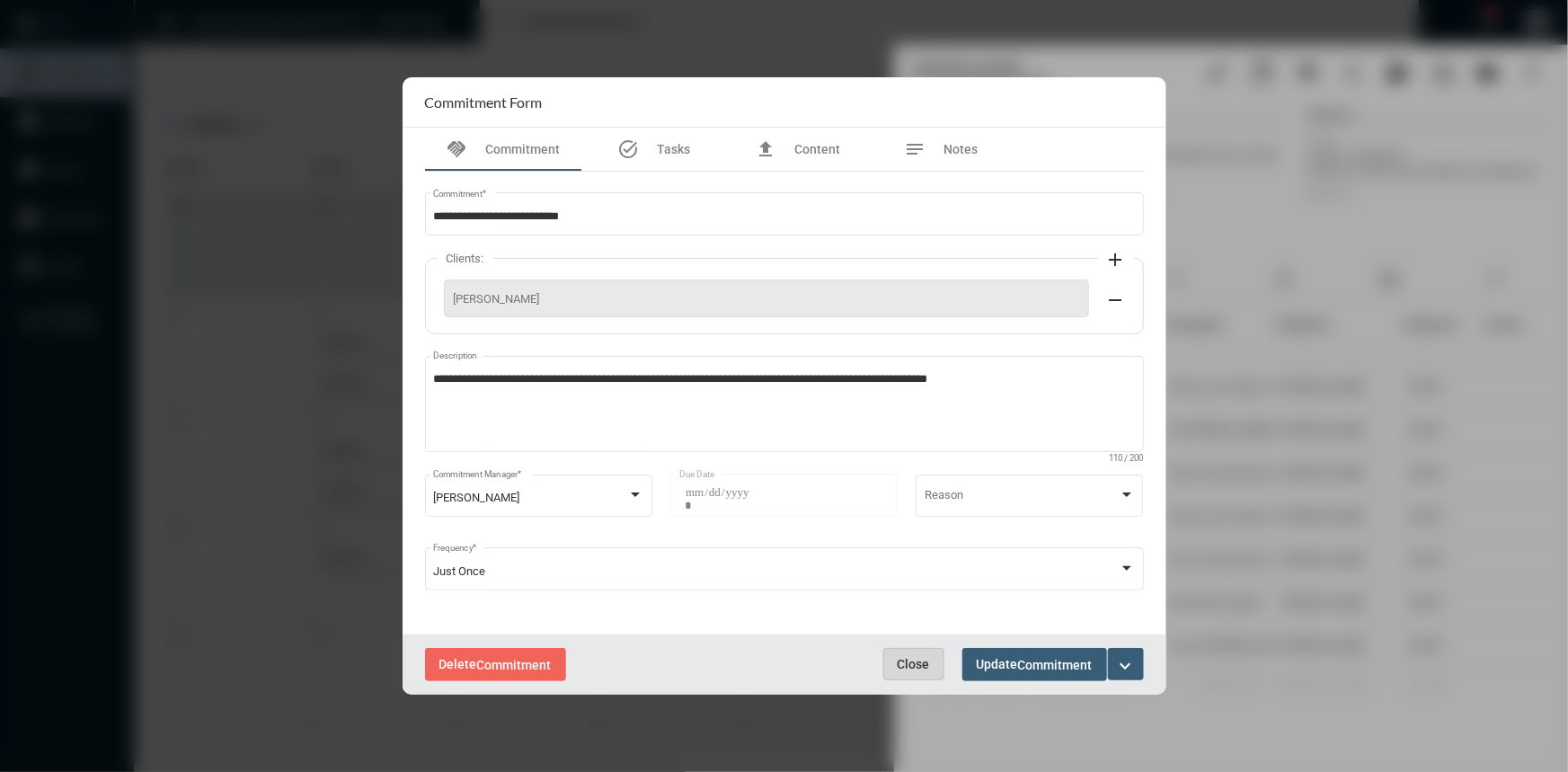
click at [913, 665] on span "Close" at bounding box center [913, 664] width 32 height 15
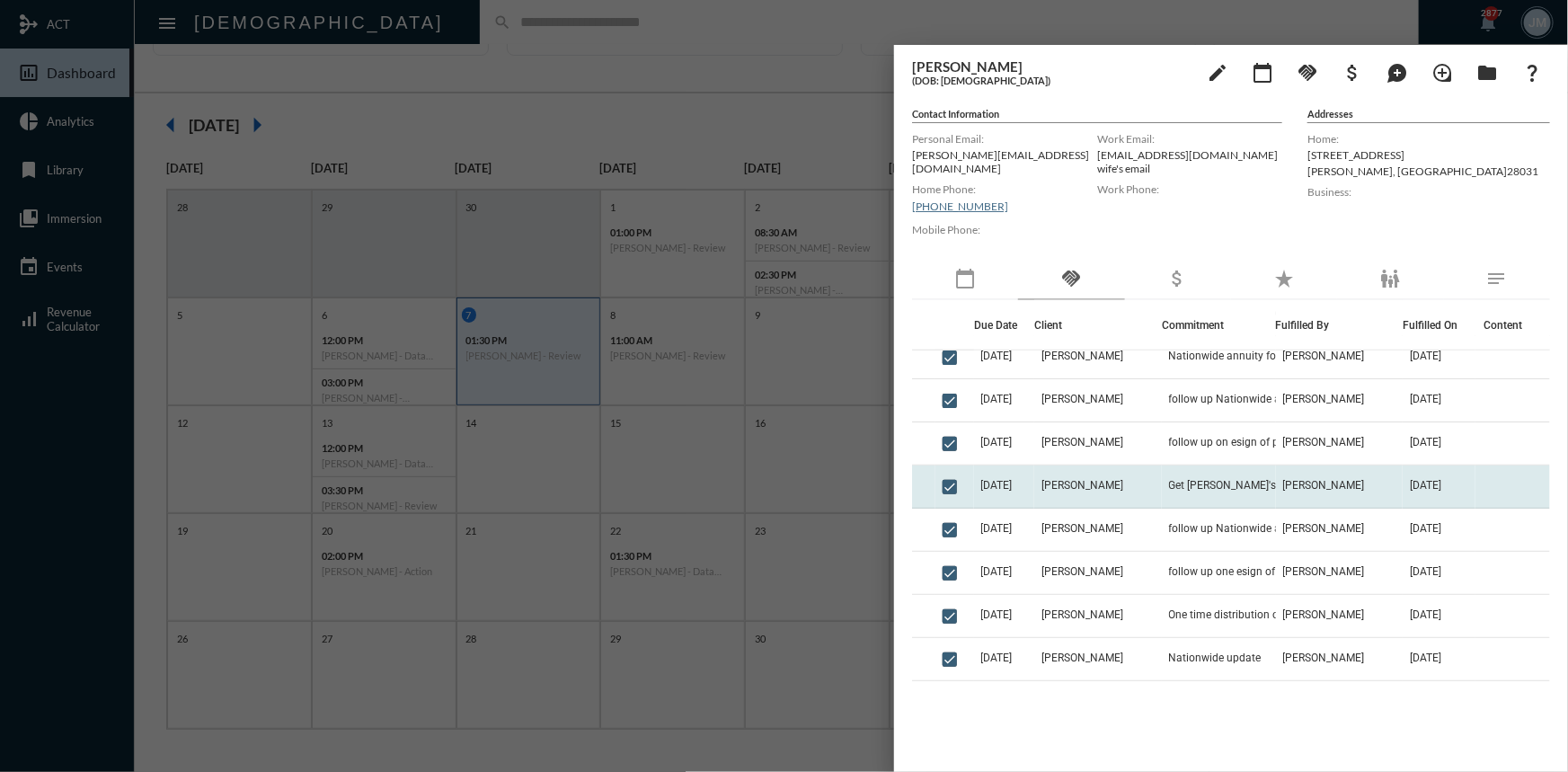
scroll to position [979, 0]
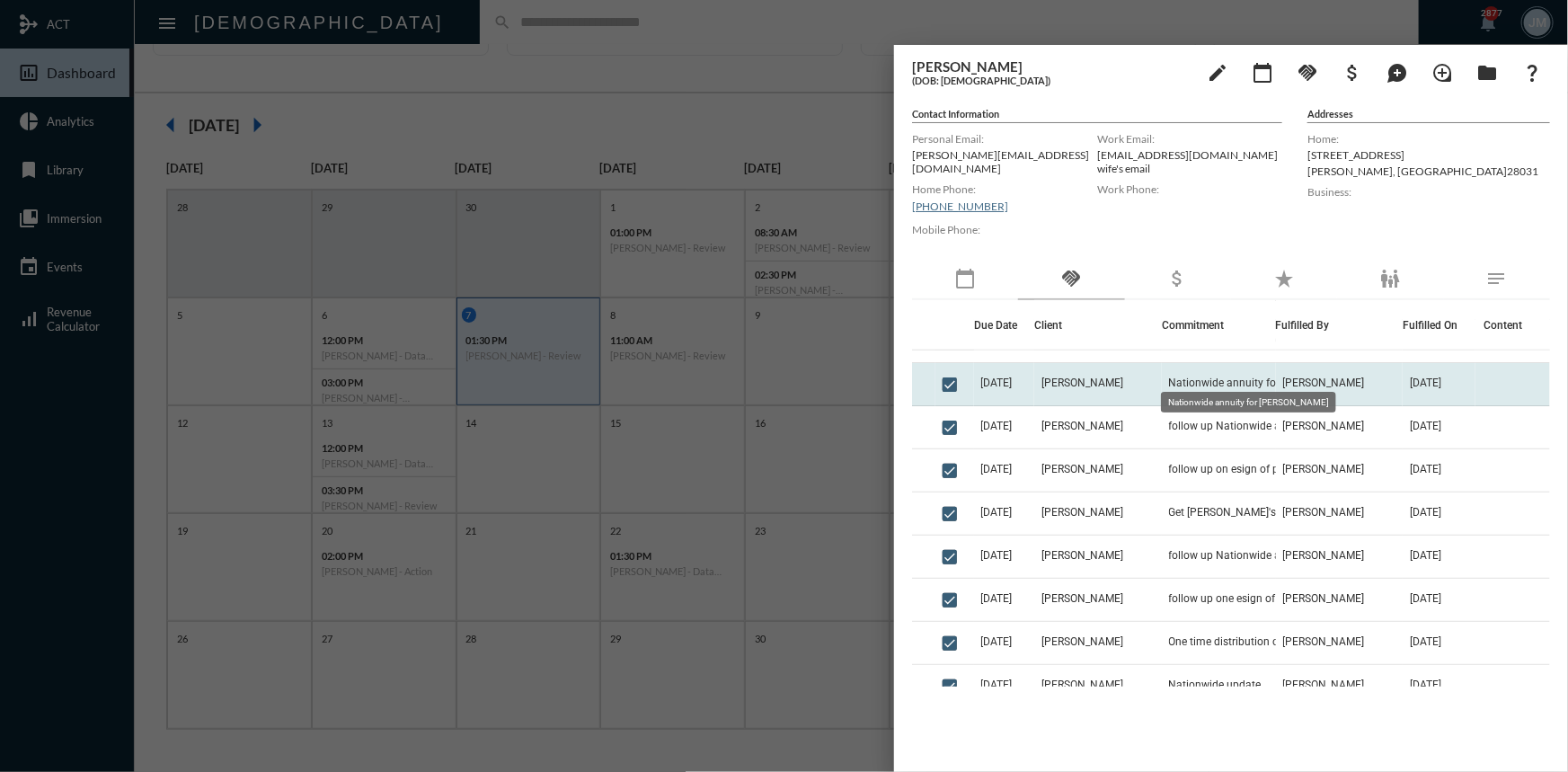
click at [1183, 377] on span "Nationwide annuity for Kathy" at bounding box center [1258, 383] width 180 height 13
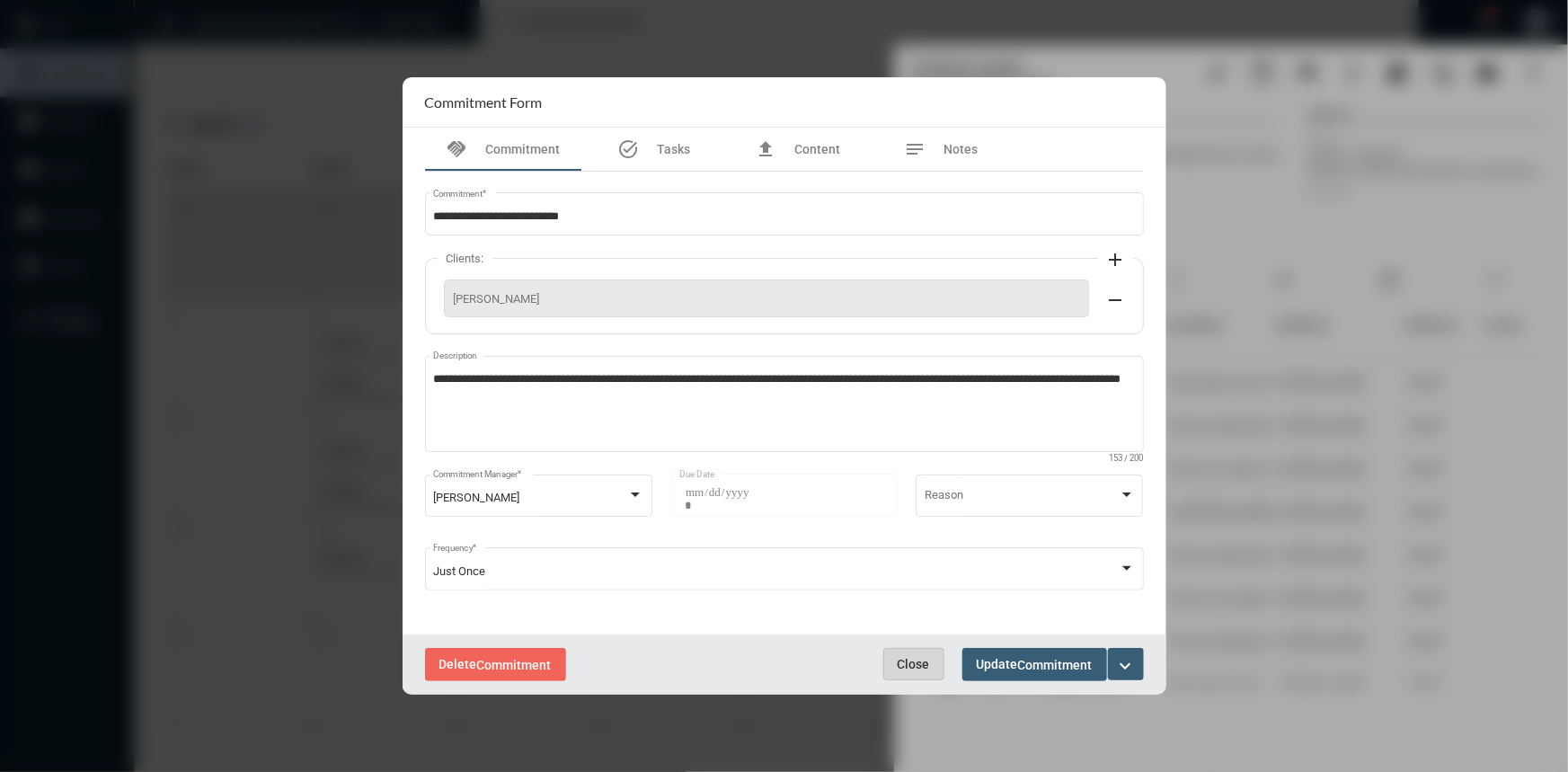
drag, startPoint x: 928, startPoint y: 667, endPoint x: 1024, endPoint y: 614, distance: 109.7
click at [929, 666] on button "Close" at bounding box center [914, 663] width 61 height 32
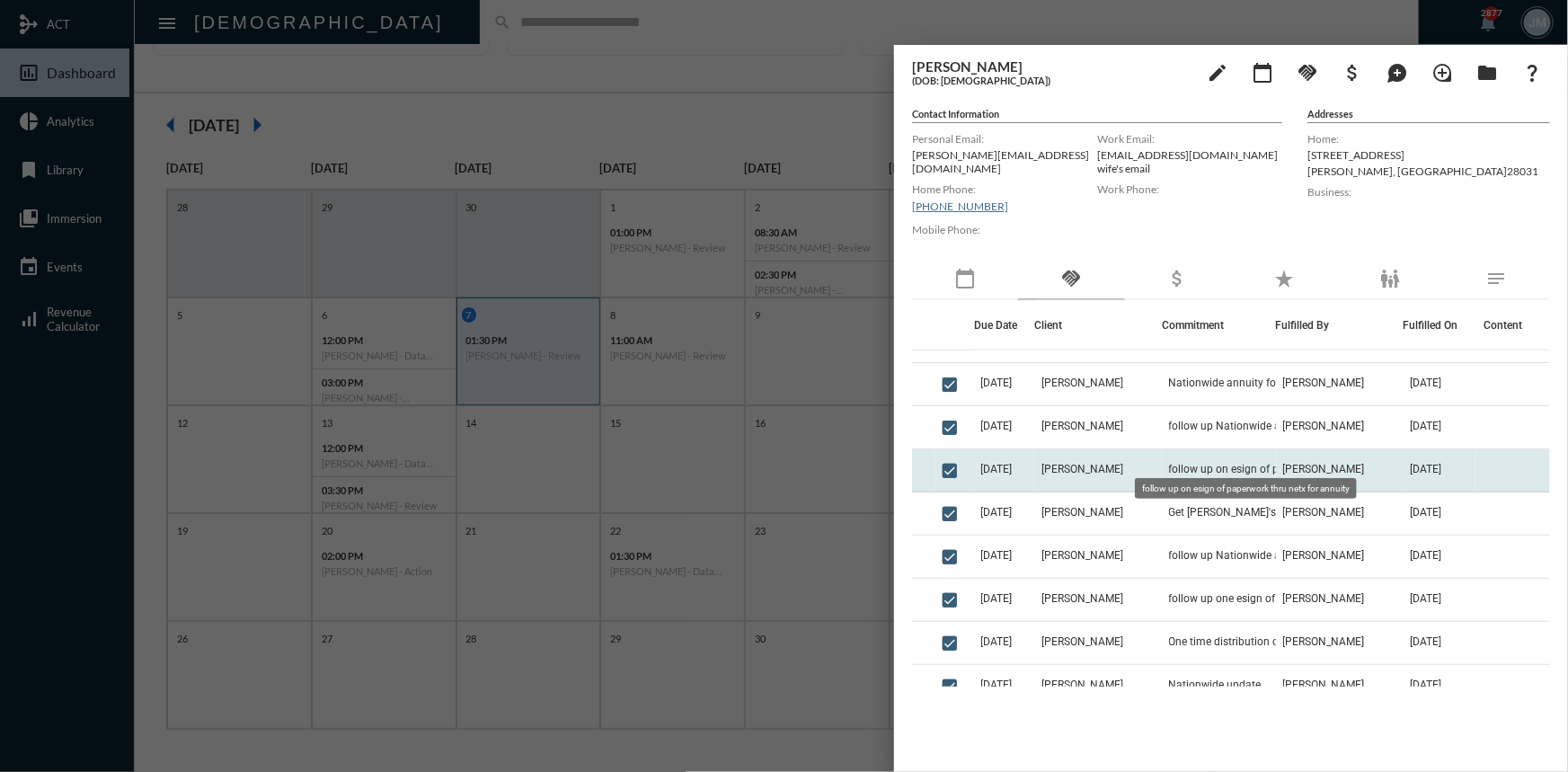
click at [1201, 462] on span "follow up on esign of paperwork thru netx for annuity" at bounding box center [1258, 469] width 180 height 13
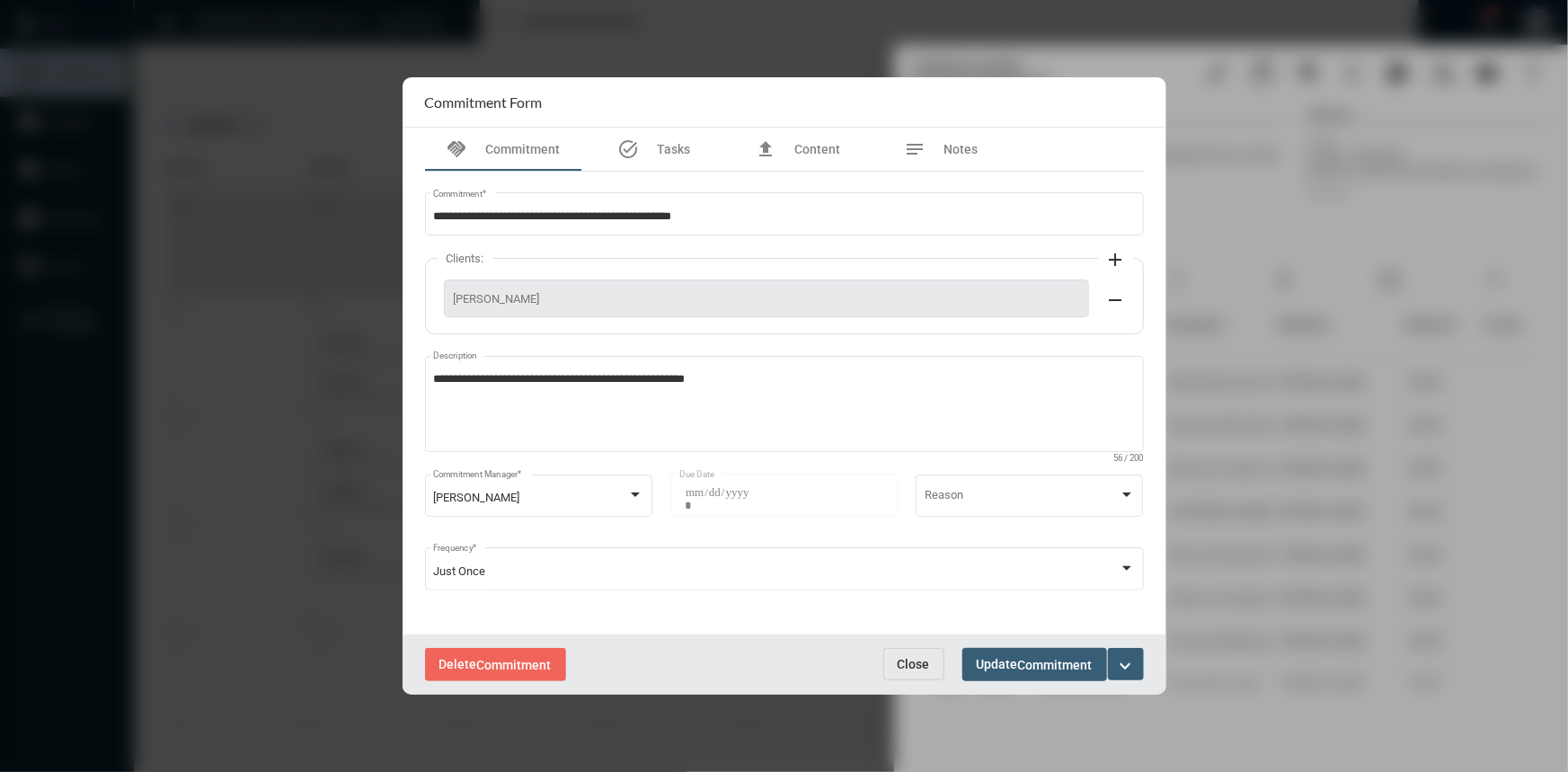
click at [916, 629] on div "**********" at bounding box center [785, 404] width 737 height 464
click at [910, 649] on button "Close" at bounding box center [914, 663] width 61 height 32
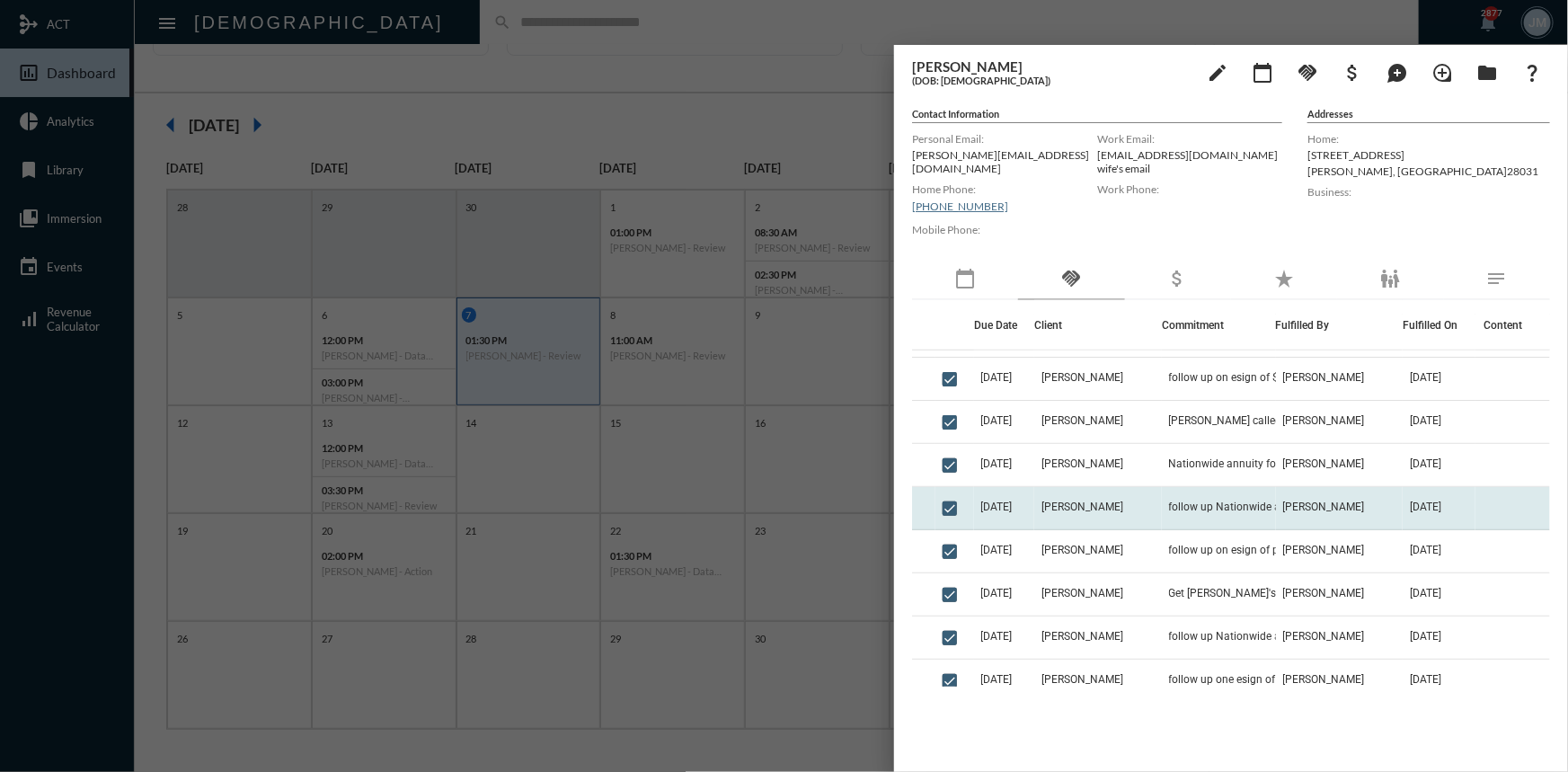
scroll to position [816, 0]
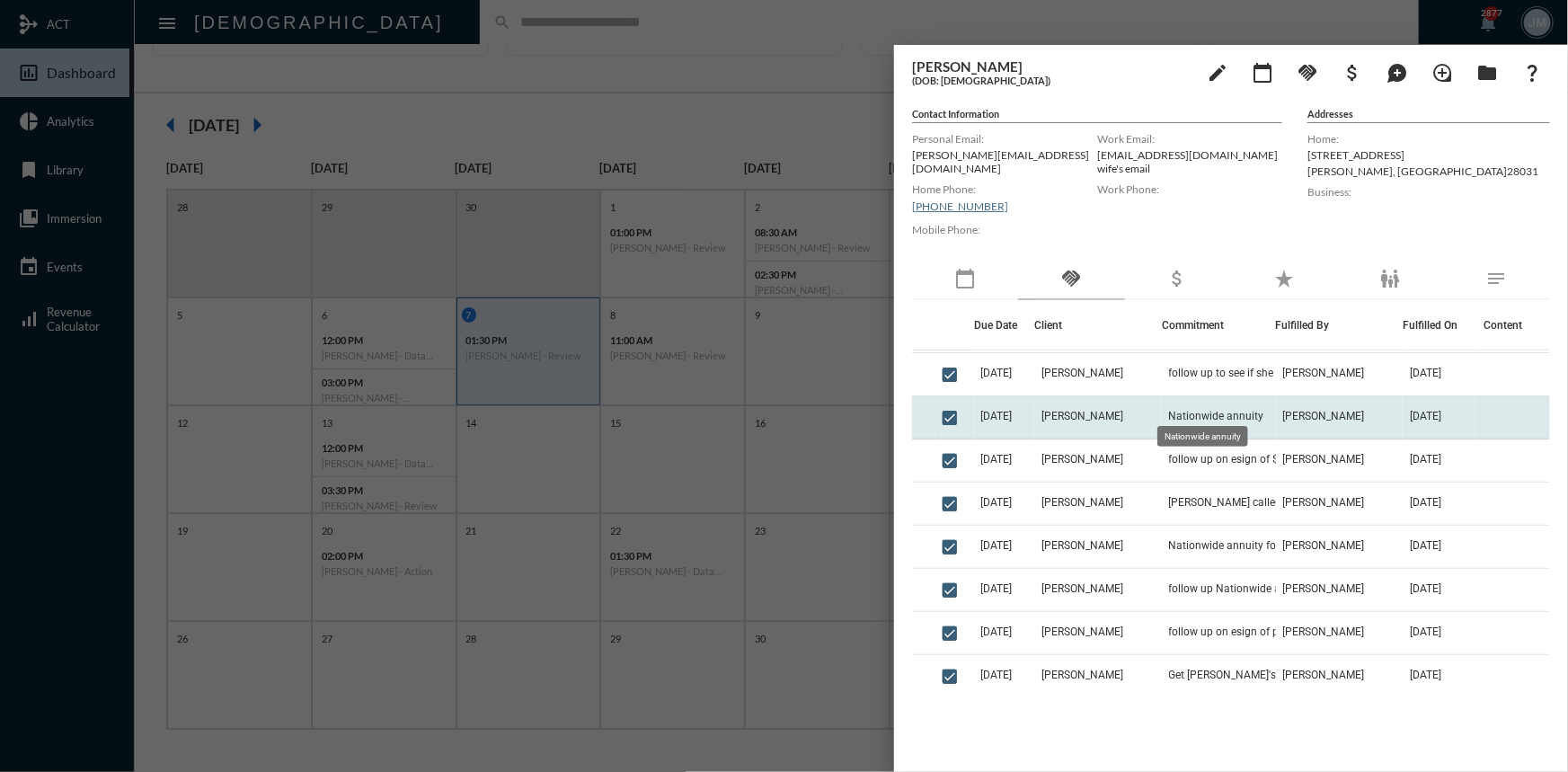
click at [1173, 410] on span "Nationwide annuity" at bounding box center [1216, 416] width 95 height 13
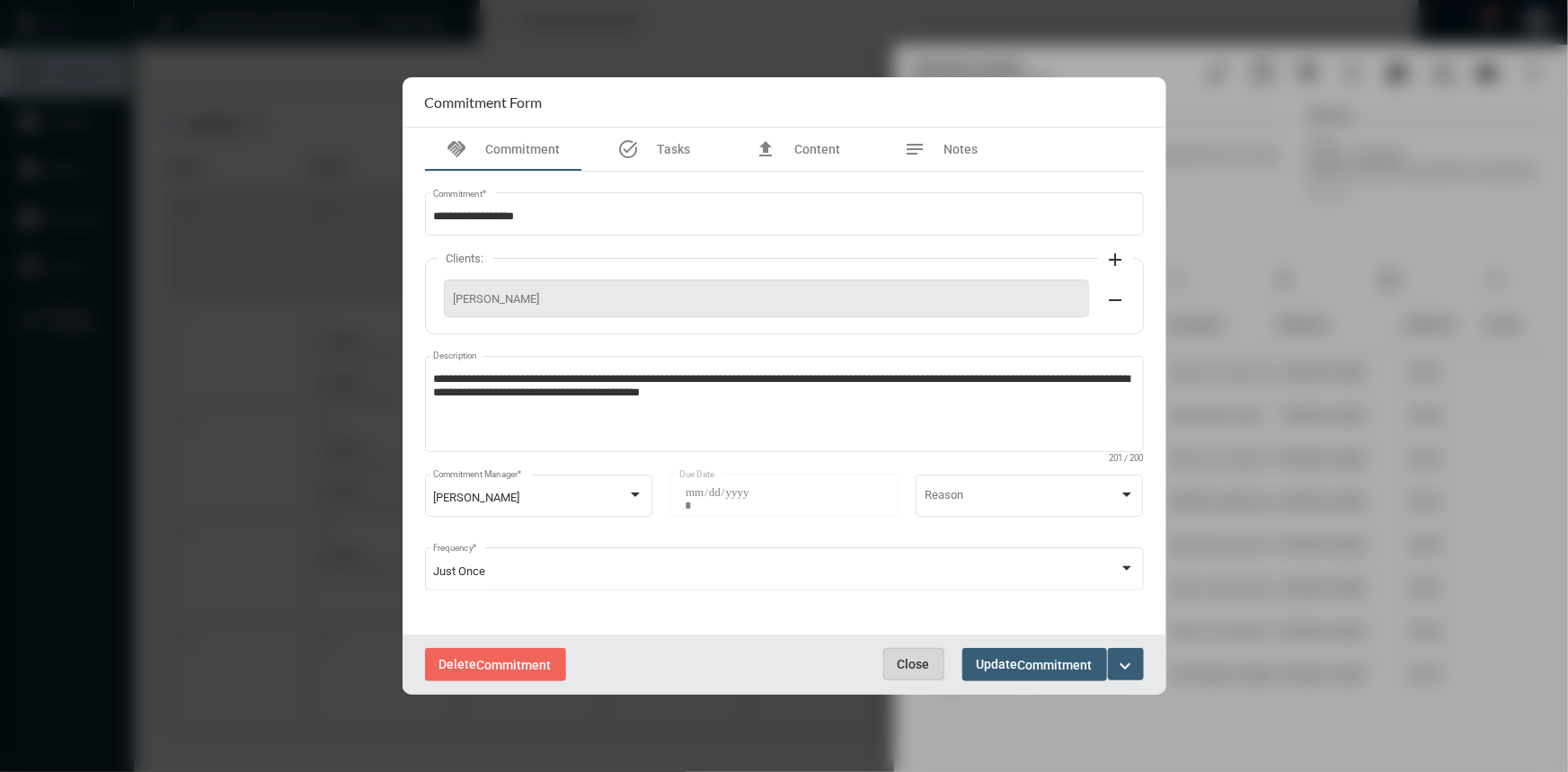
click at [933, 661] on button "Close" at bounding box center [914, 663] width 61 height 32
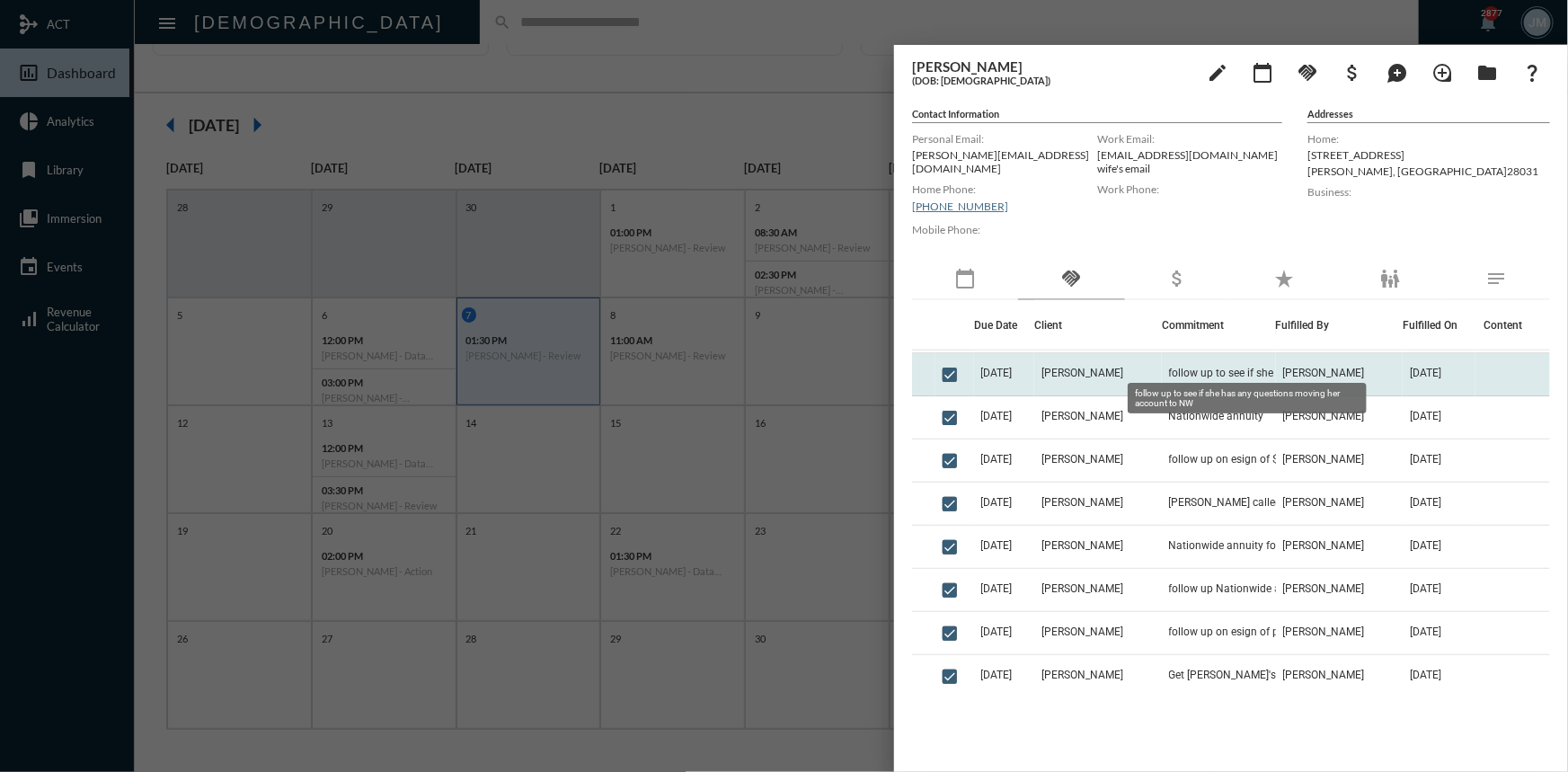
click at [1194, 367] on span "follow up to see if she has any questions moving her account to NW" at bounding box center [1258, 373] width 180 height 13
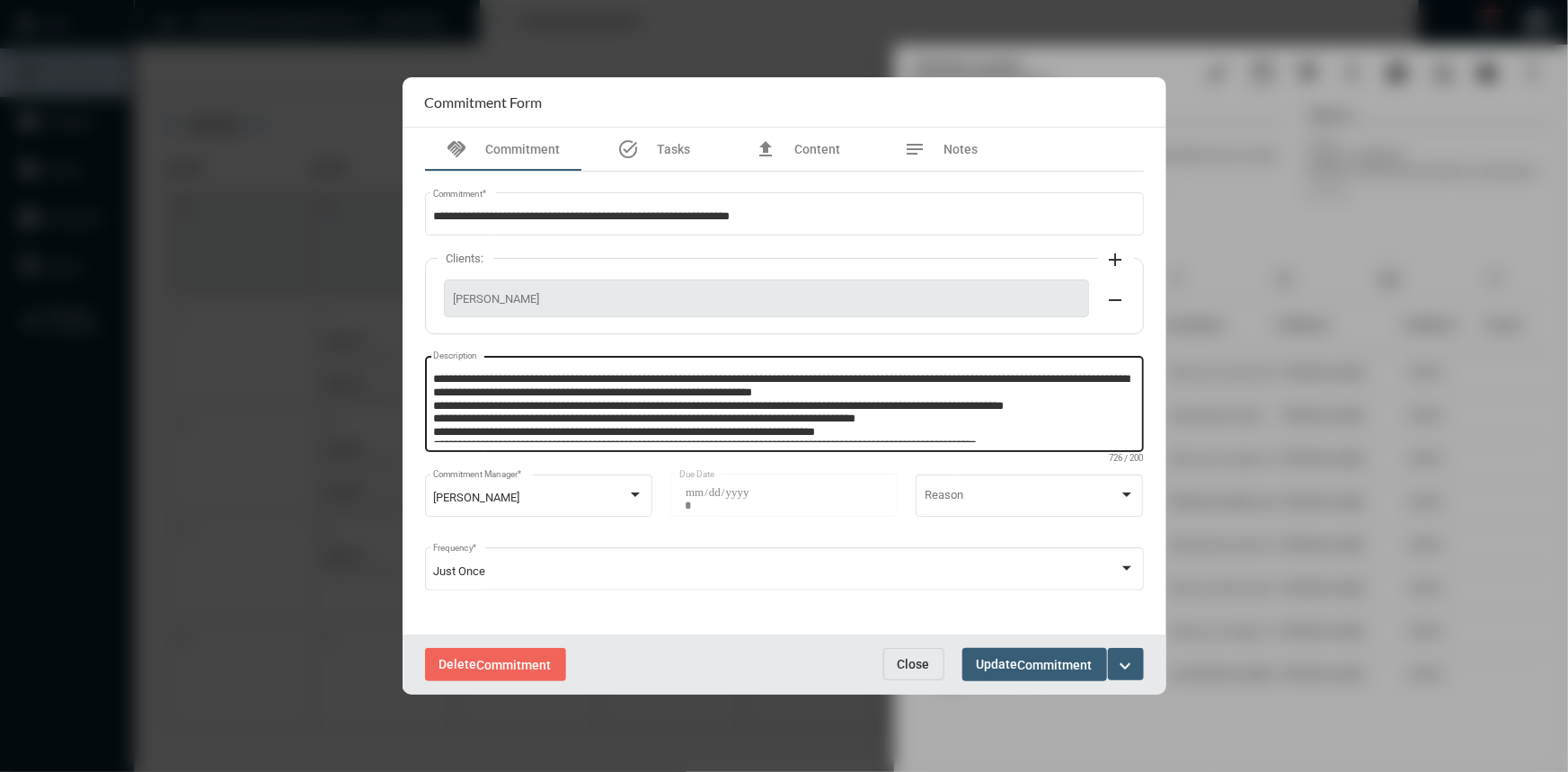
scroll to position [24, 0]
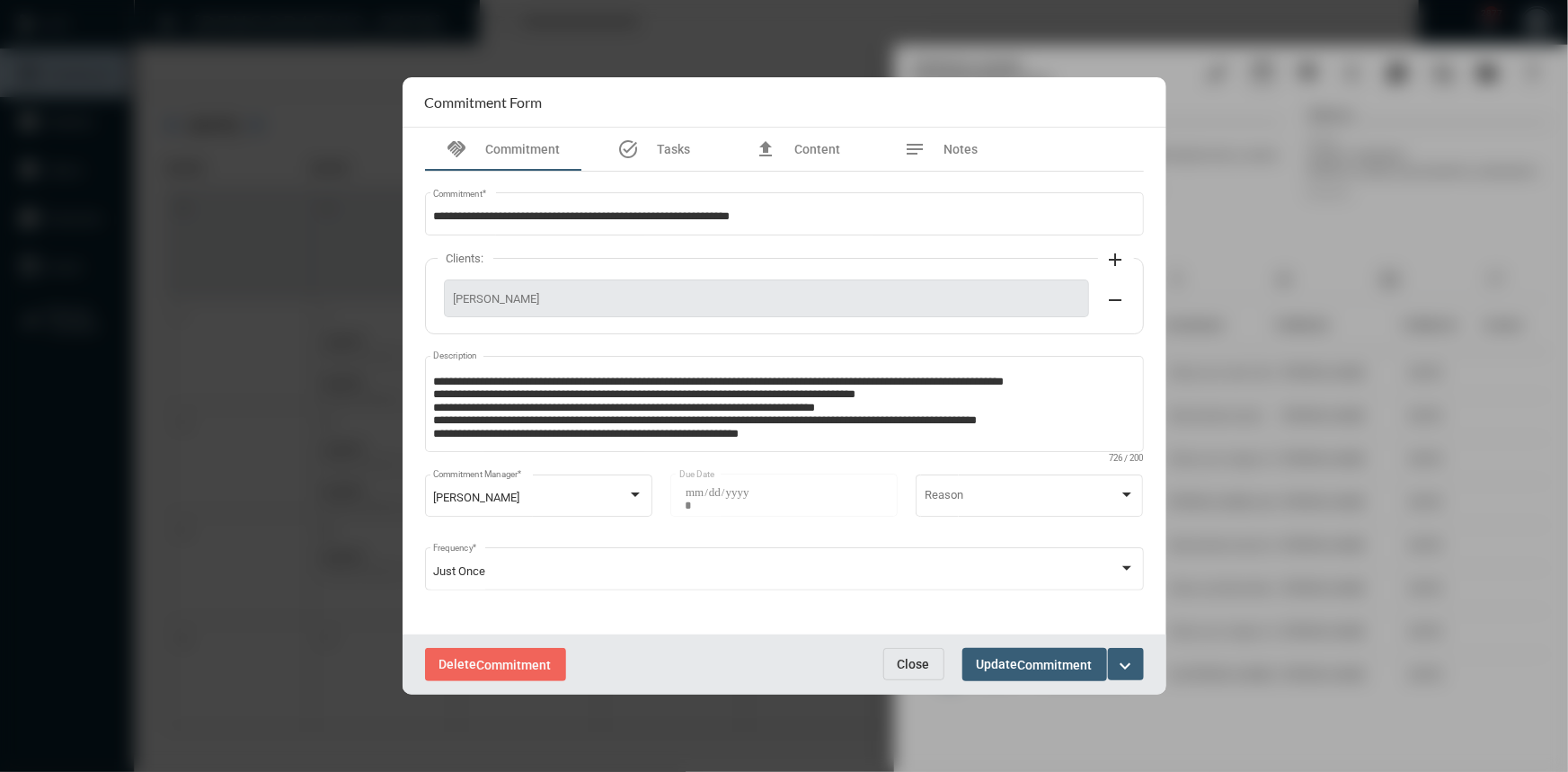
click at [915, 665] on span "Close" at bounding box center [913, 664] width 32 height 15
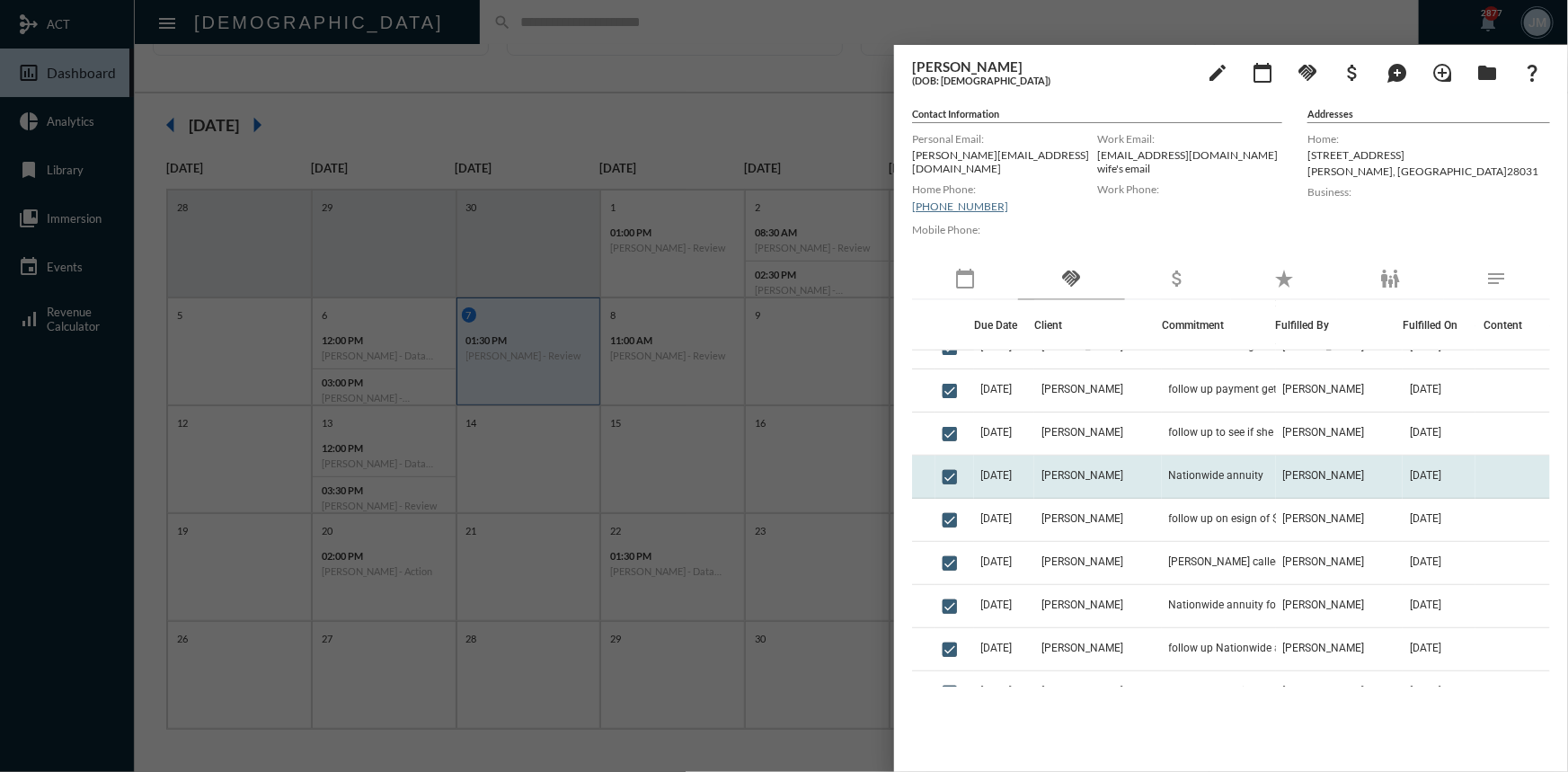
scroll to position [735, 0]
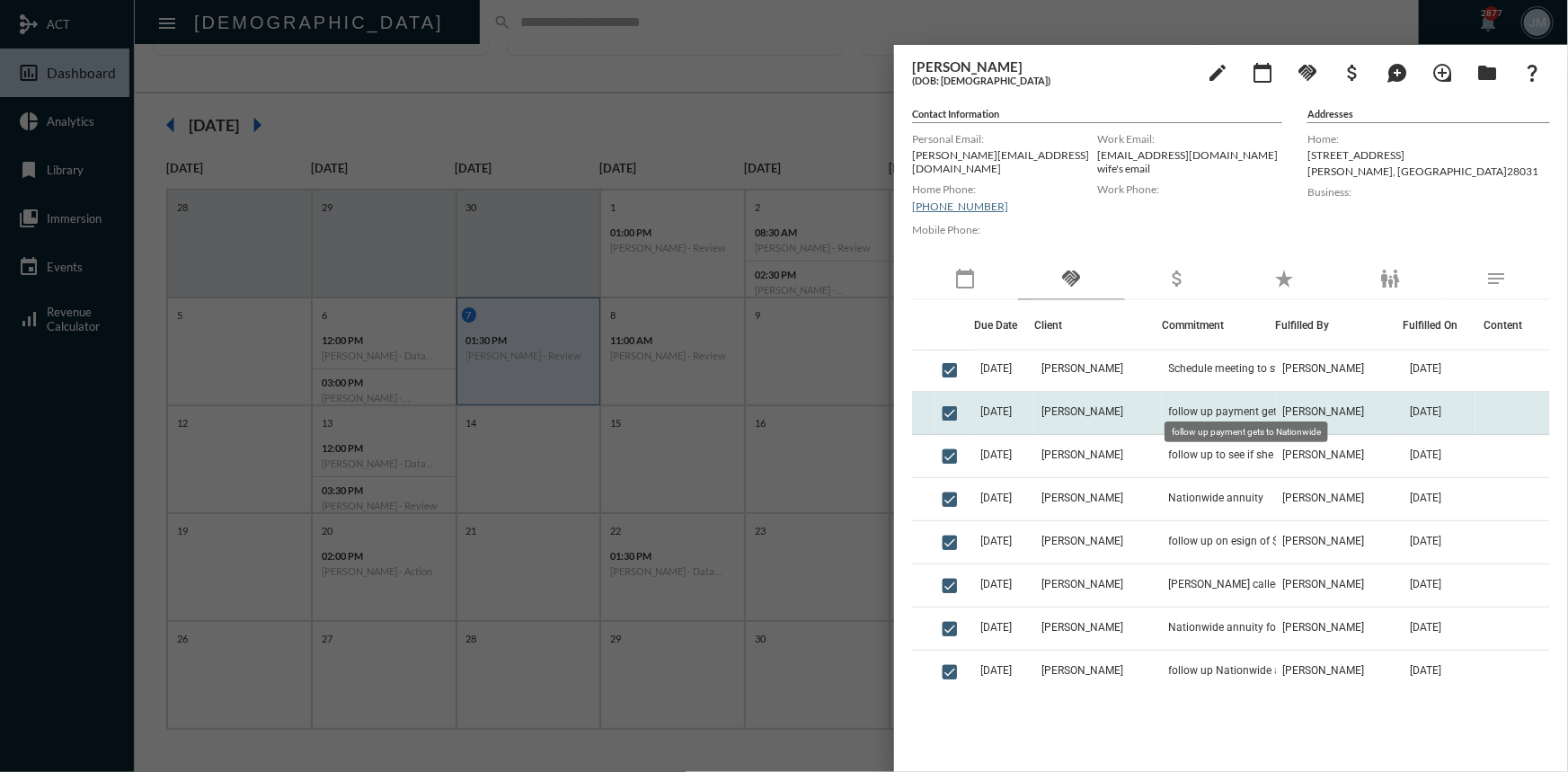
click at [1169, 405] on span "follow up payment gets to Nationwide" at bounding box center [1258, 412] width 180 height 13
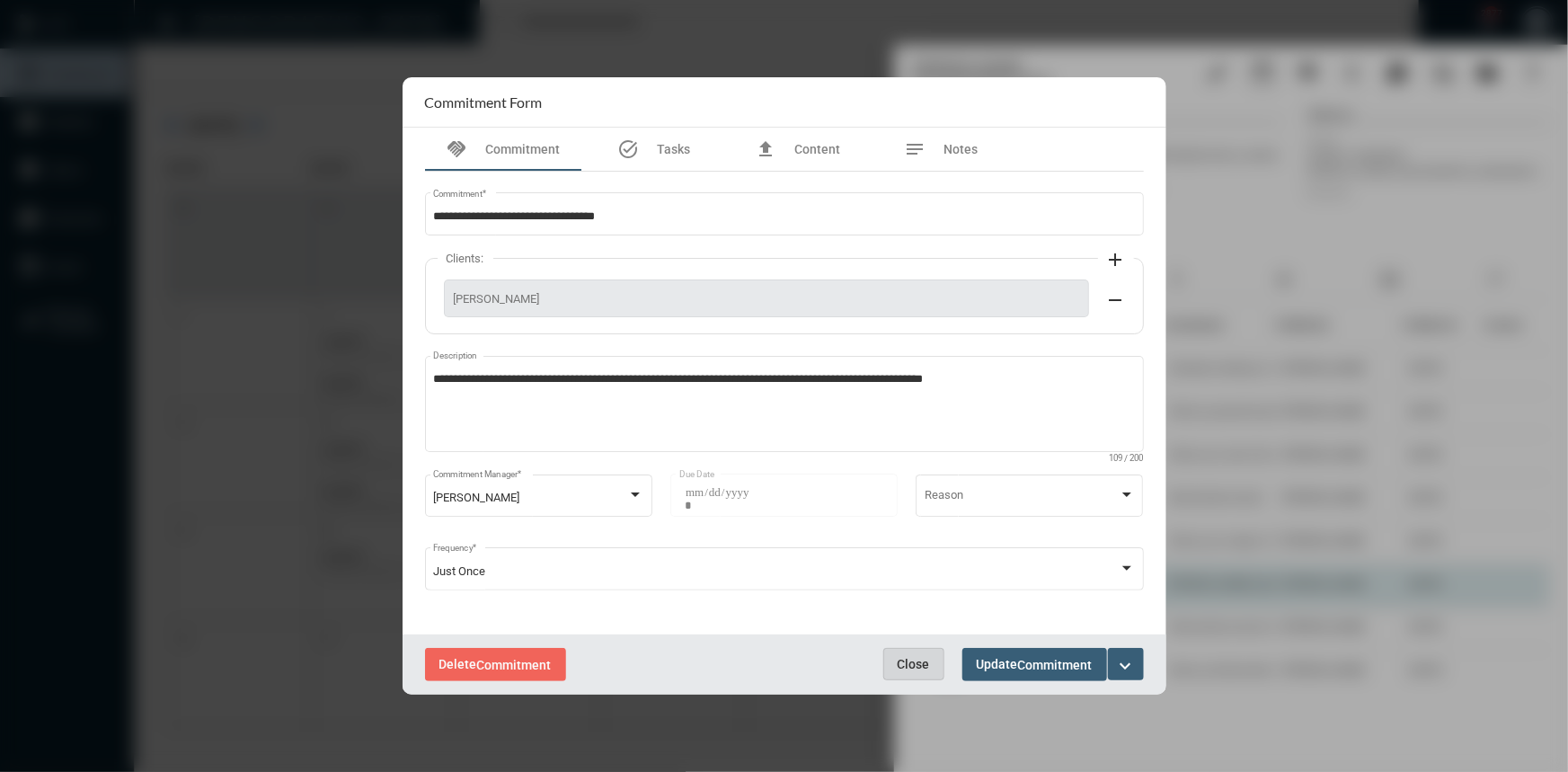
drag, startPoint x: 925, startPoint y: 665, endPoint x: 1024, endPoint y: 557, distance: 146.5
click at [925, 665] on span "Close" at bounding box center [913, 664] width 32 height 15
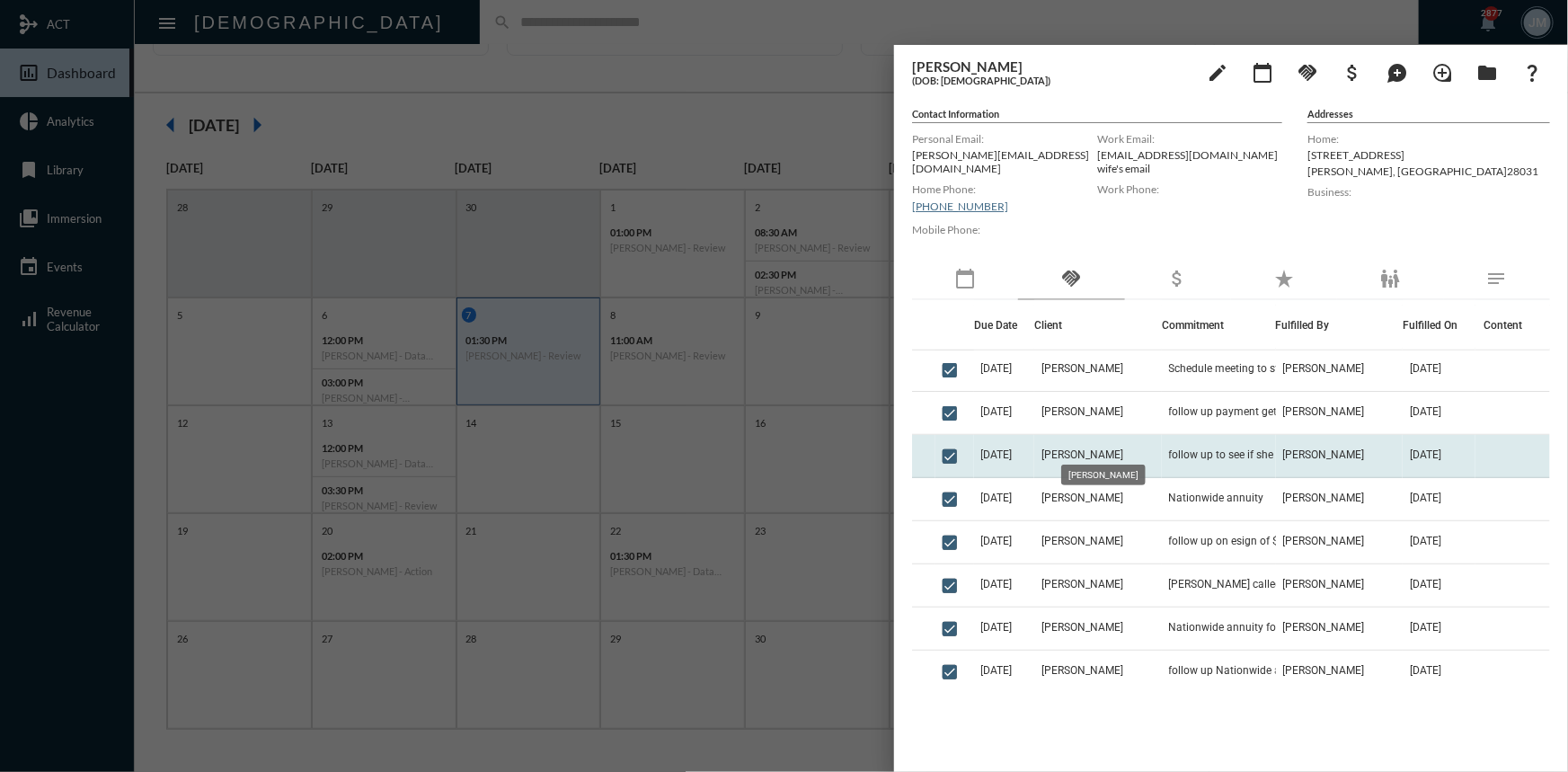
click at [1114, 449] on span "Chris Doyle" at bounding box center [1082, 455] width 82 height 13
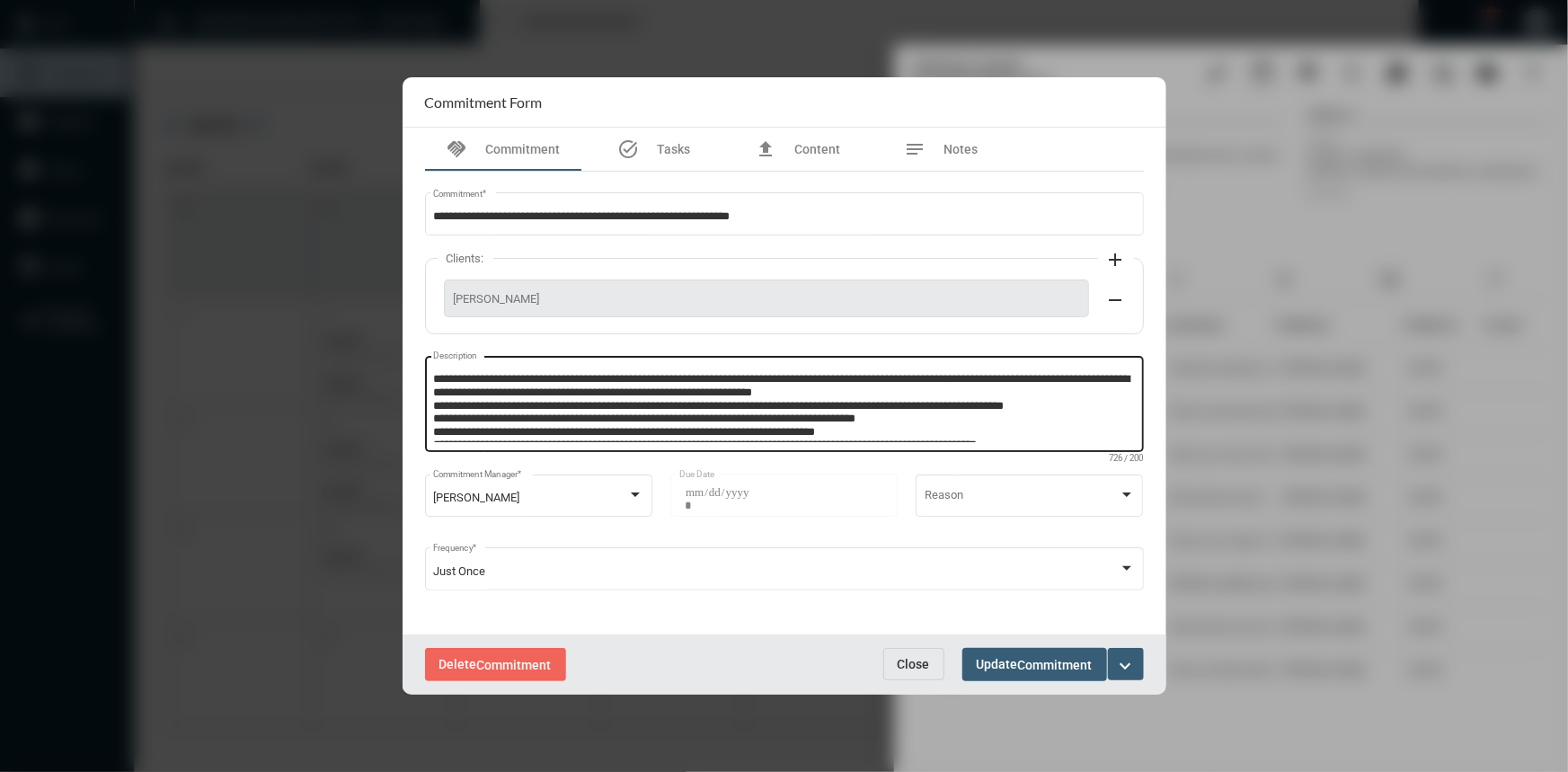
scroll to position [24, 0]
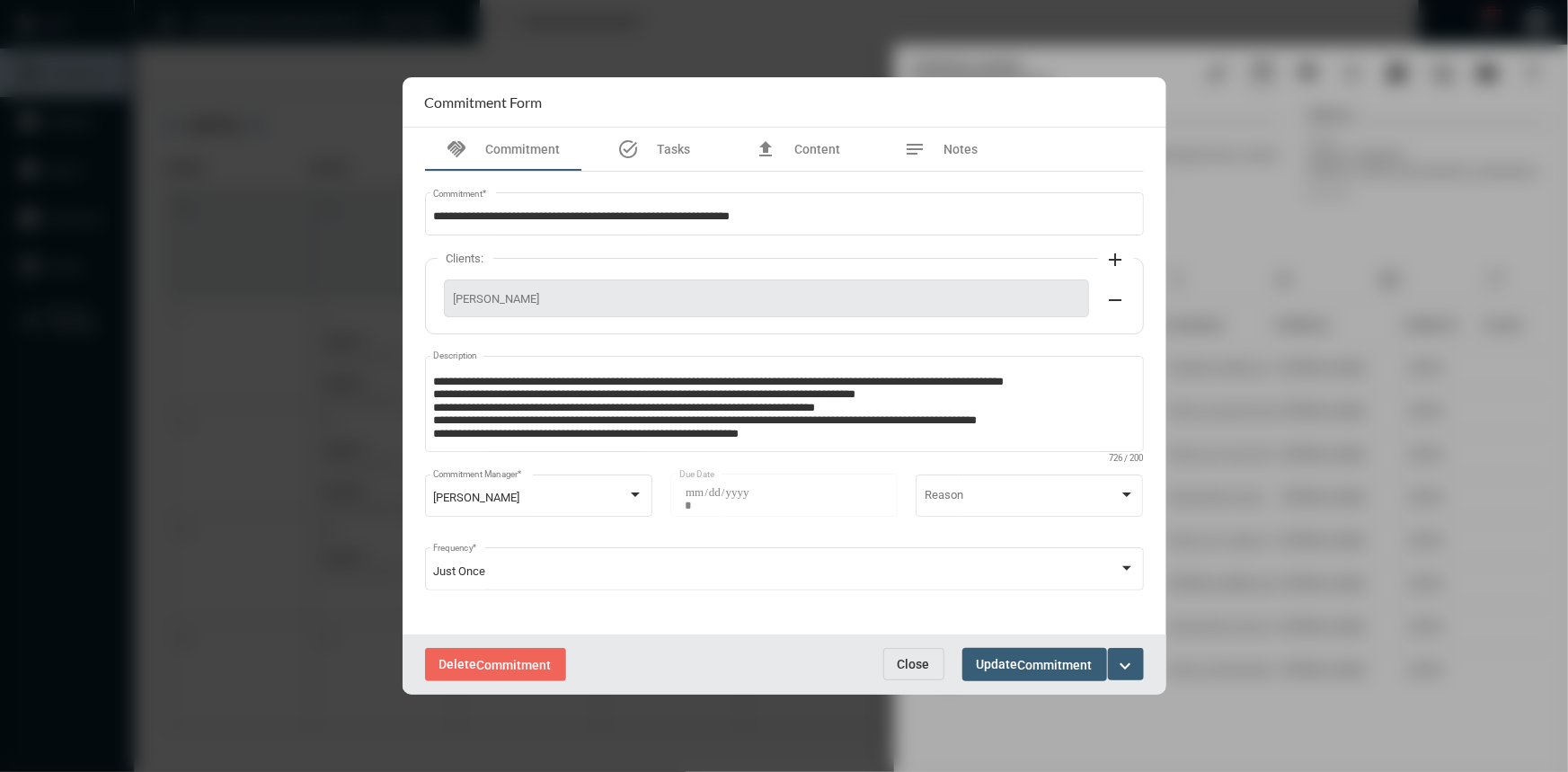
drag, startPoint x: 914, startPoint y: 667, endPoint x: 1085, endPoint y: 527, distance: 221.0
click at [915, 664] on span "Close" at bounding box center [913, 664] width 32 height 15
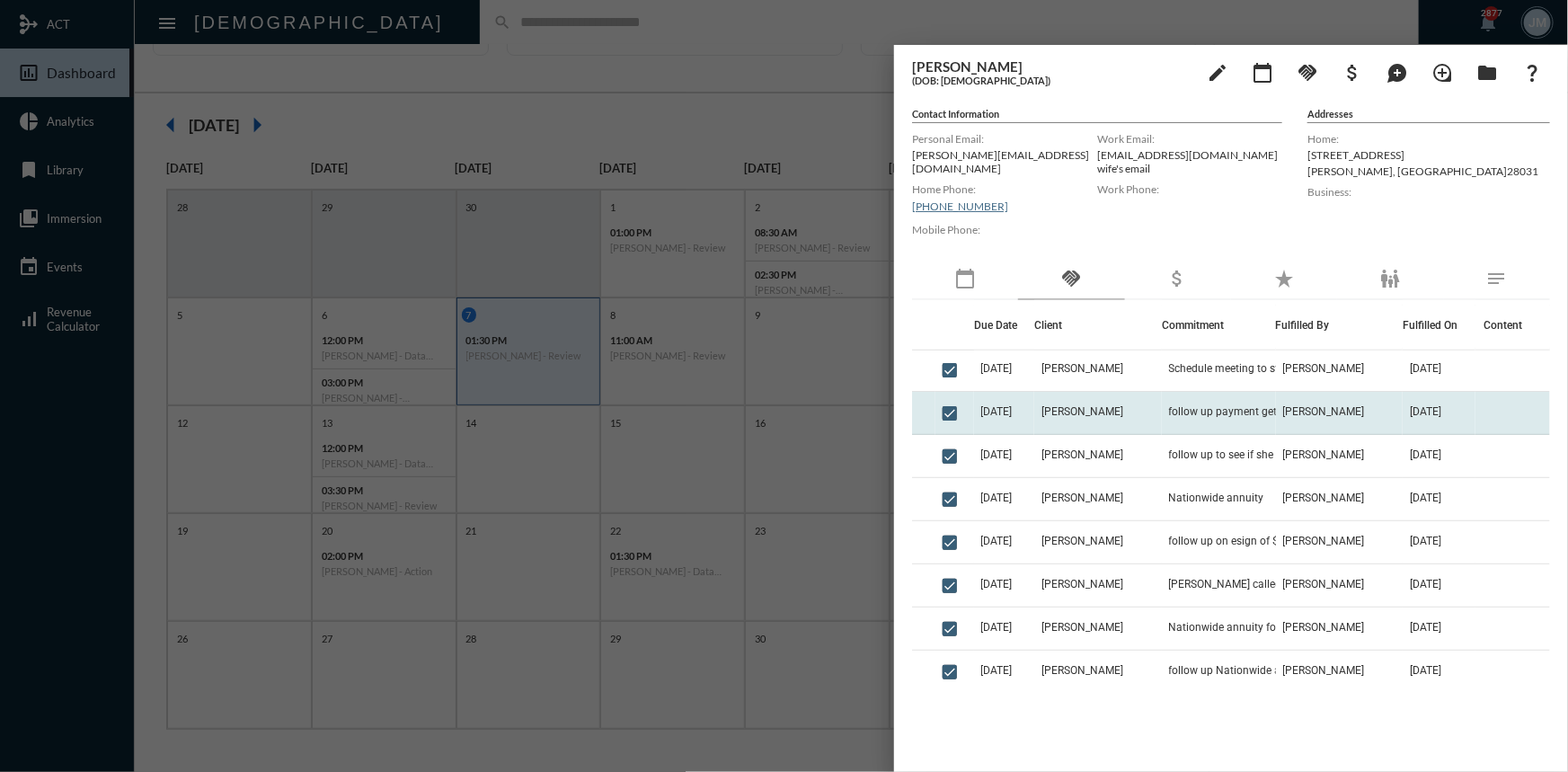
scroll to position [653, 0]
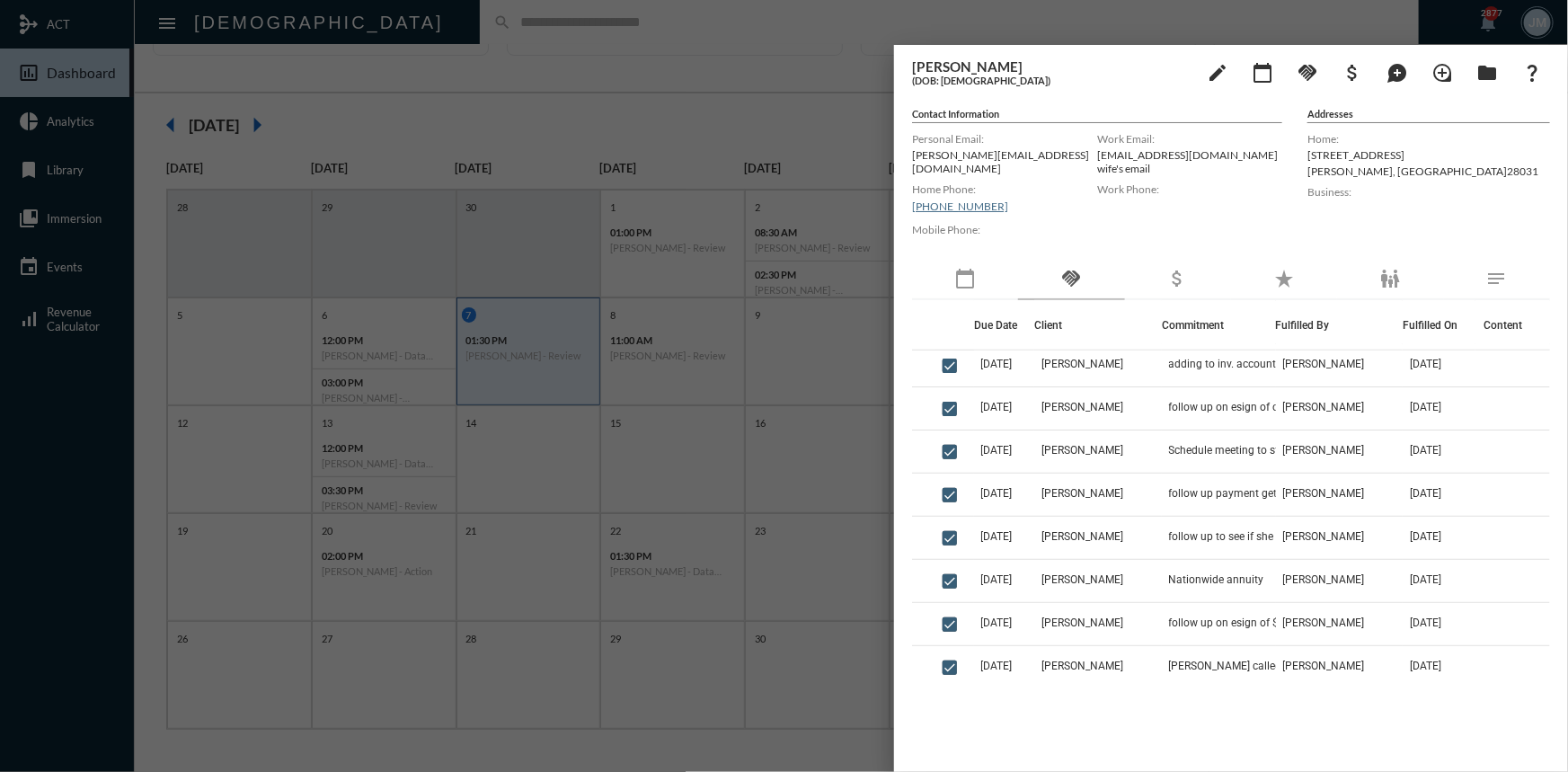
click at [696, 84] on div at bounding box center [784, 386] width 1568 height 772
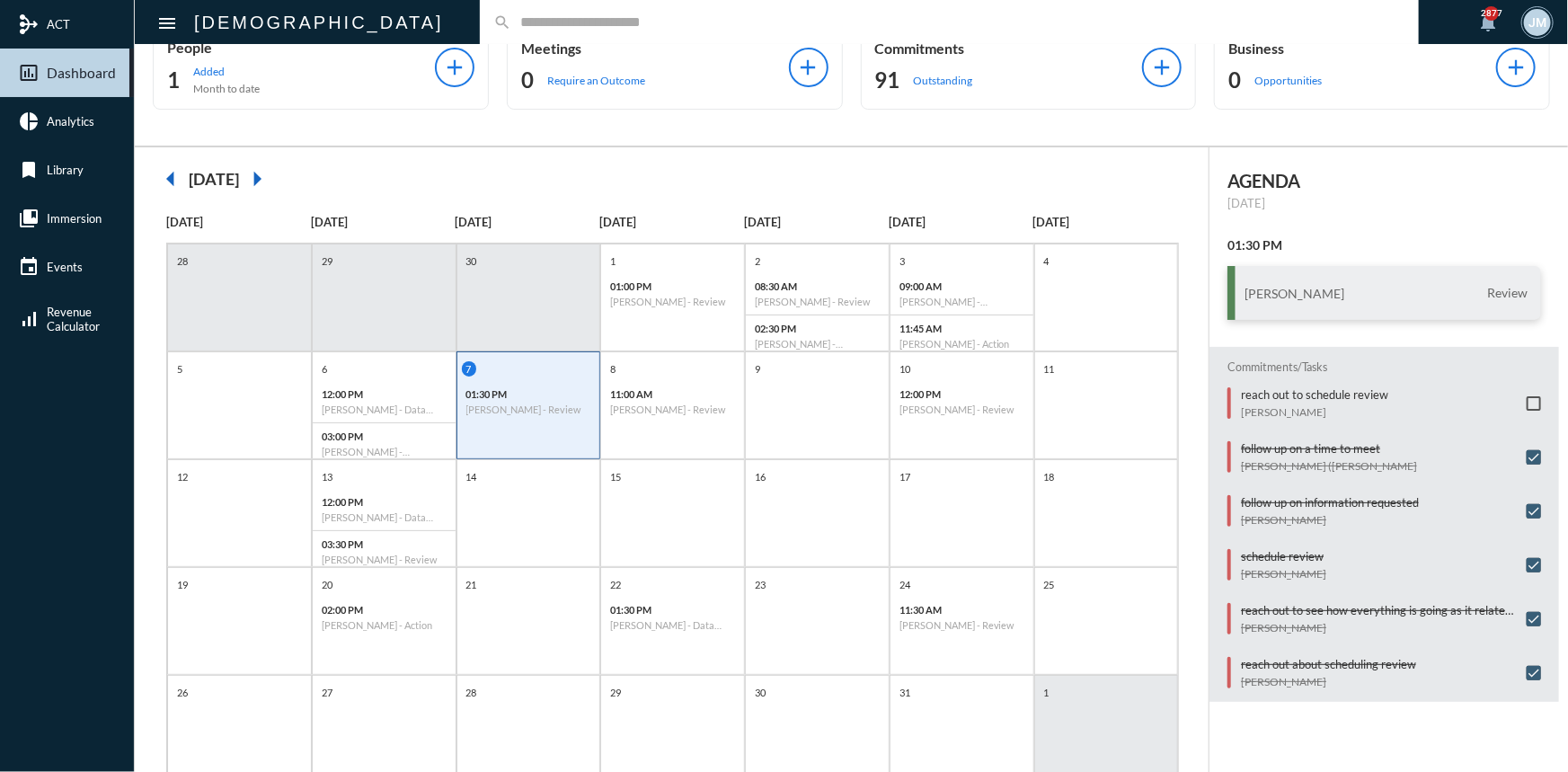
scroll to position [92, 0]
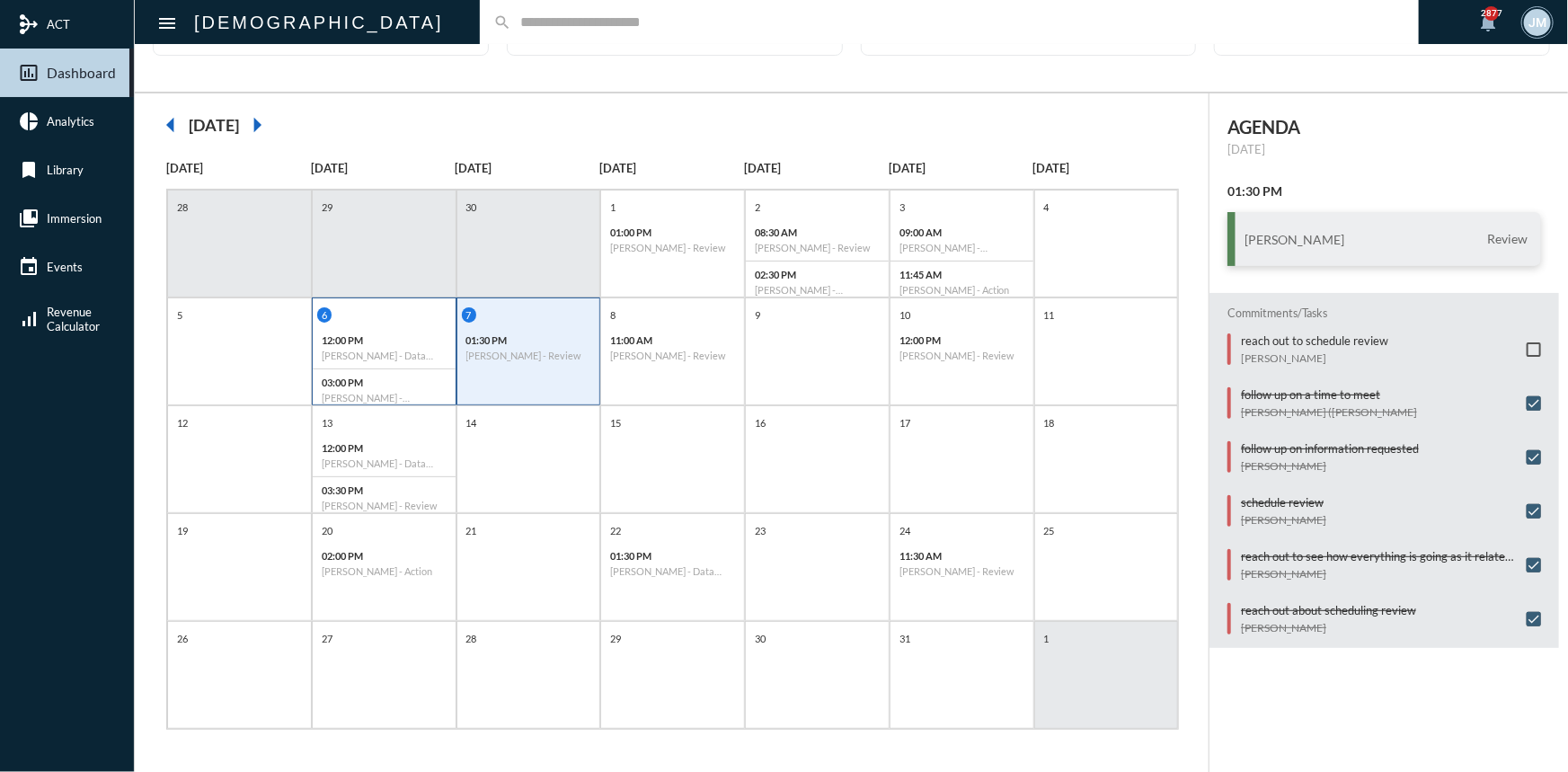
click at [376, 328] on div "12:00 PM Guy Verhovsky - Data Capturing" at bounding box center [383, 348] width 143 height 42
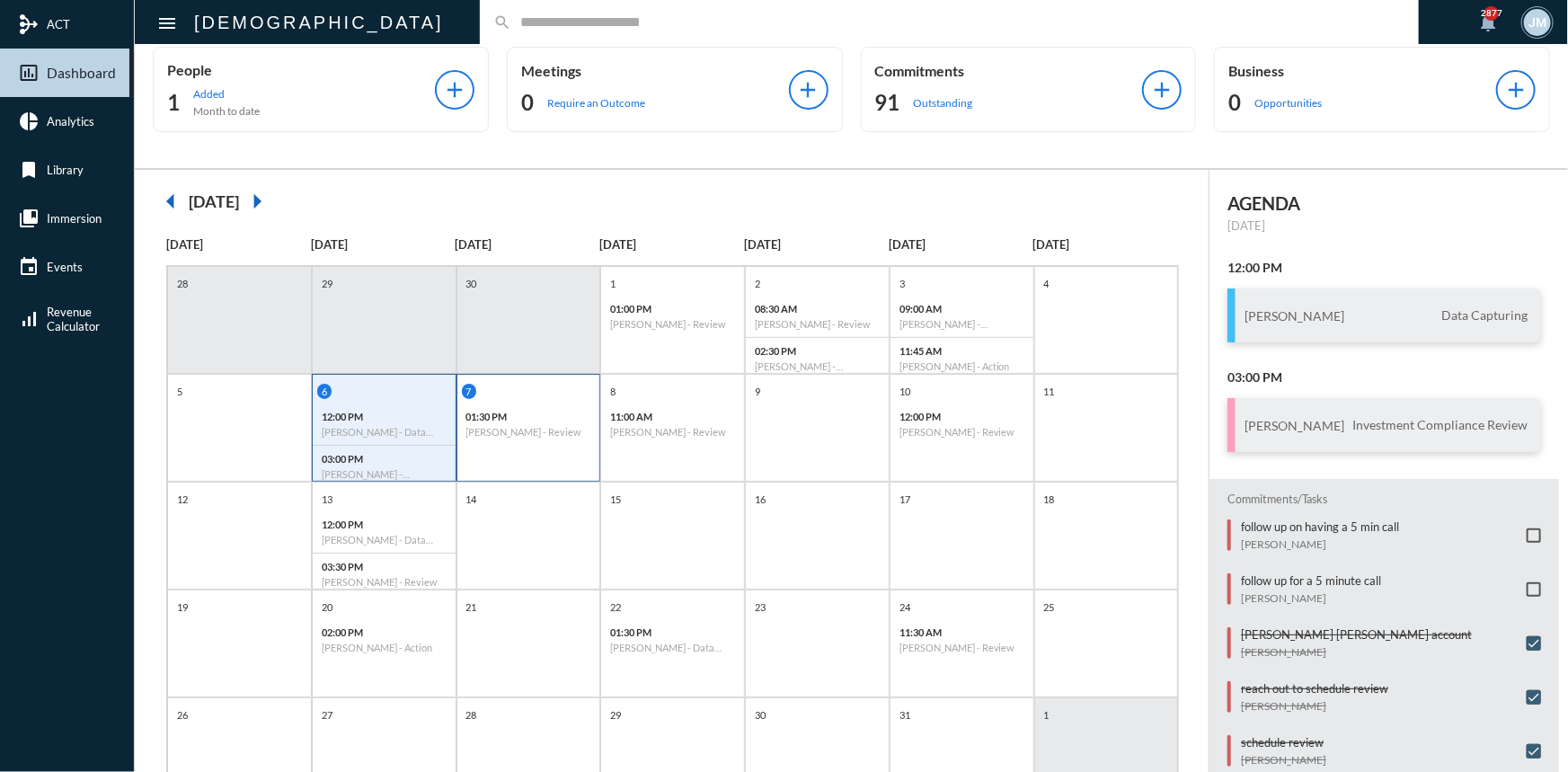
scroll to position [0, 0]
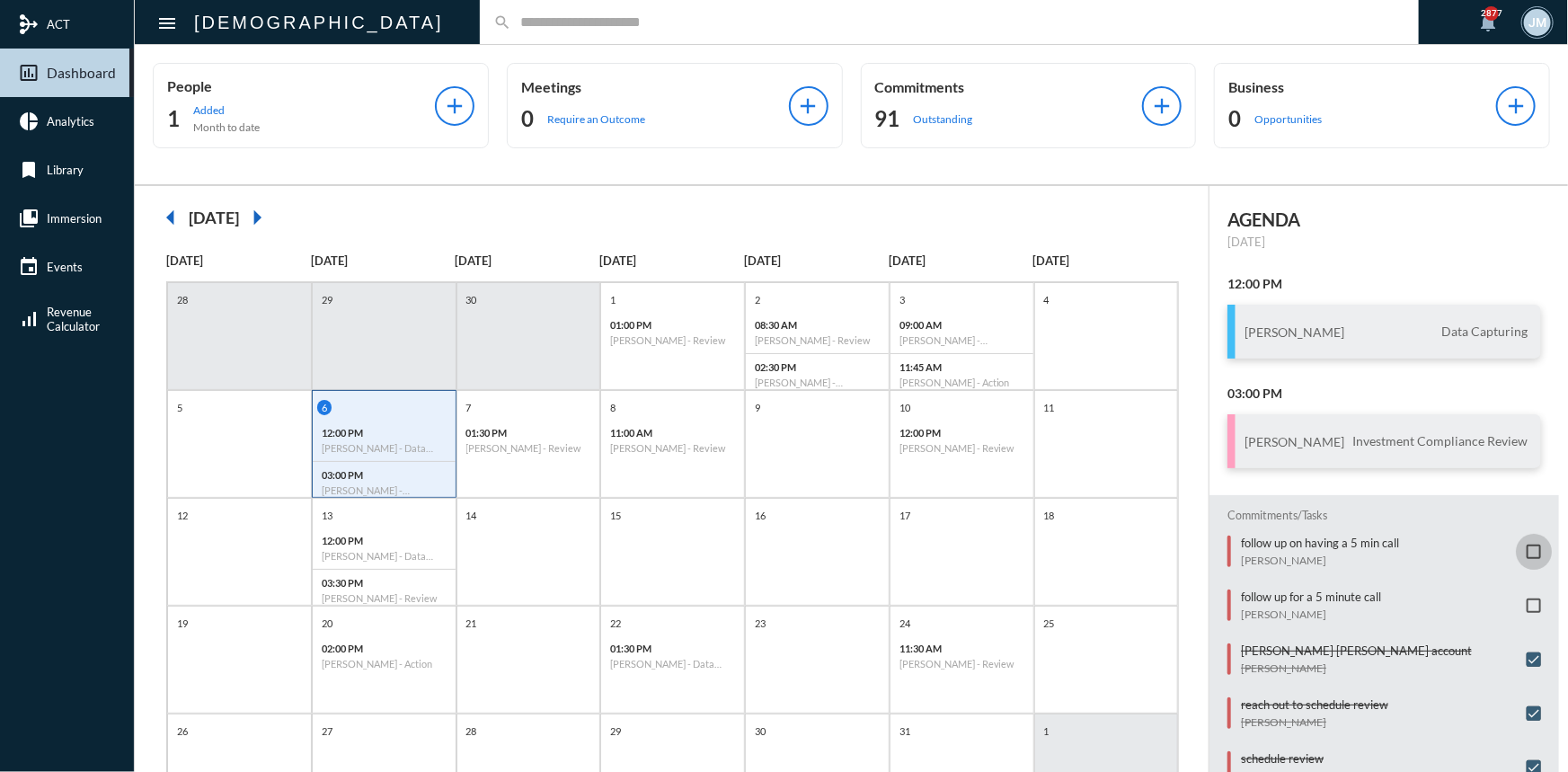
click at [1527, 552] on span at bounding box center [1534, 552] width 15 height 15
click at [1528, 602] on span at bounding box center [1534, 605] width 15 height 15
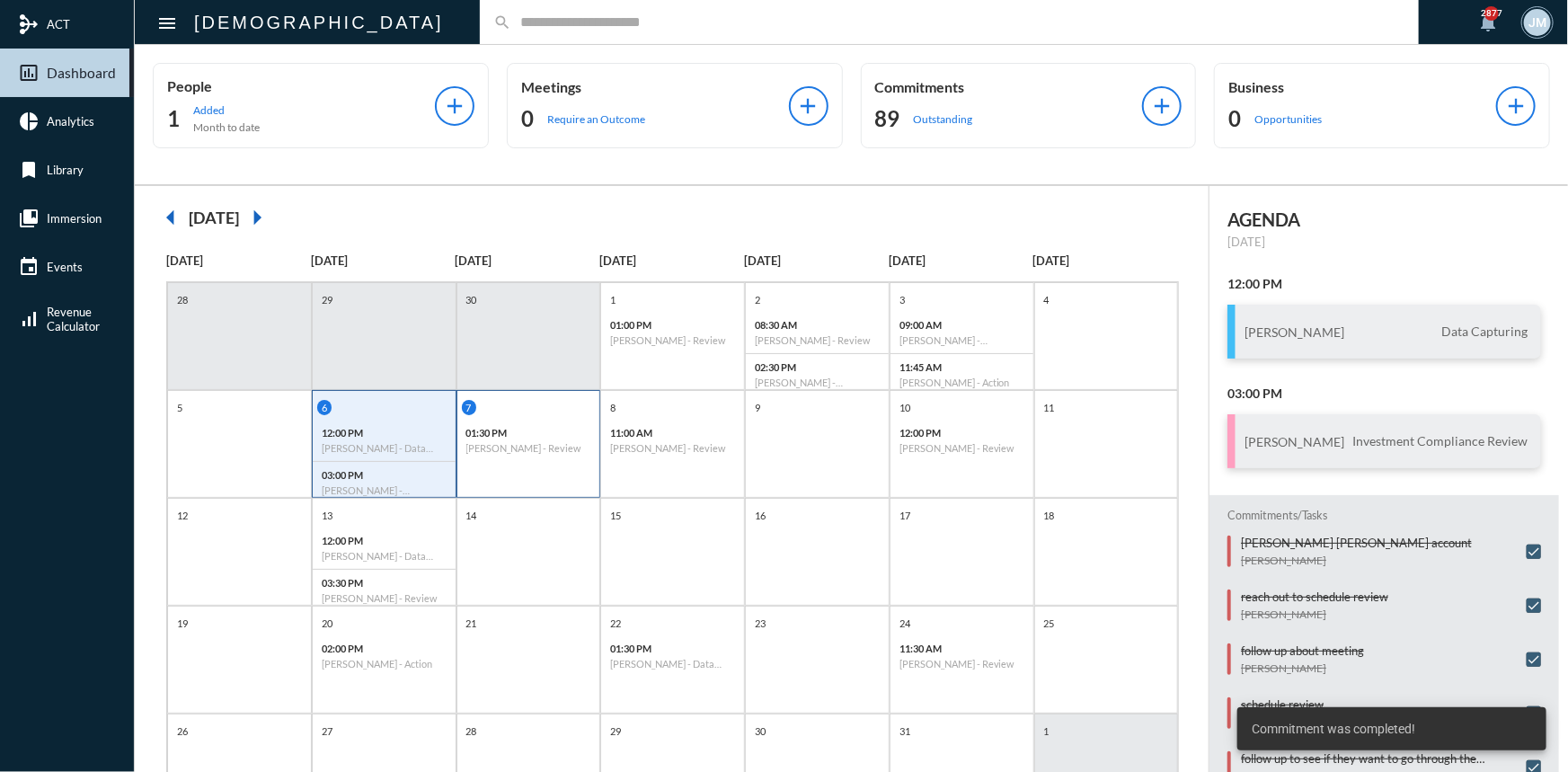
click at [496, 443] on h6 "Bill Hardy - Review" at bounding box center [529, 448] width 125 height 12
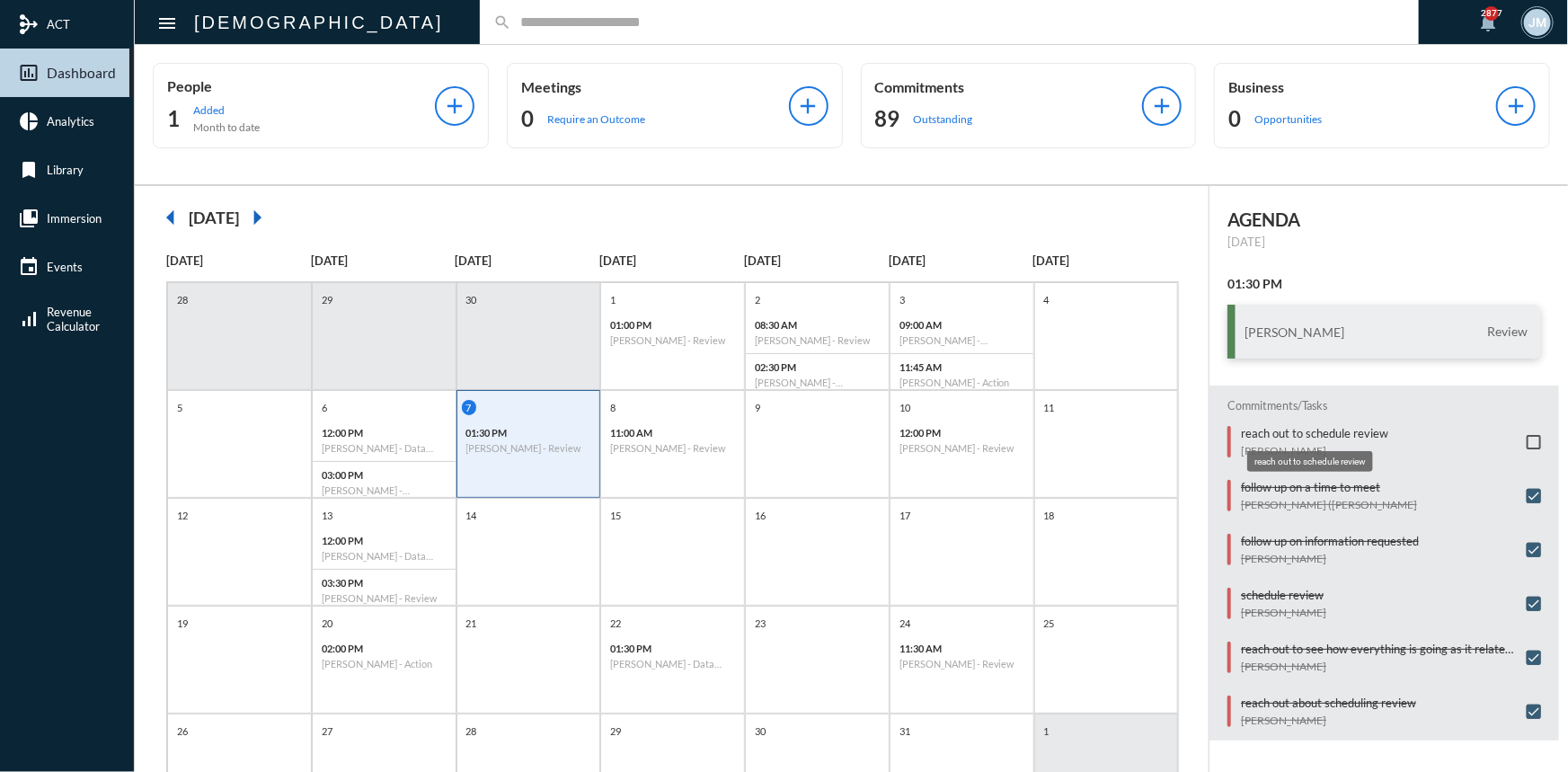
click at [1327, 439] on mat-tooltip-component "reach out to schedule review" at bounding box center [1310, 462] width 151 height 46
click at [1279, 428] on p "reach out to schedule review" at bounding box center [1315, 433] width 147 height 15
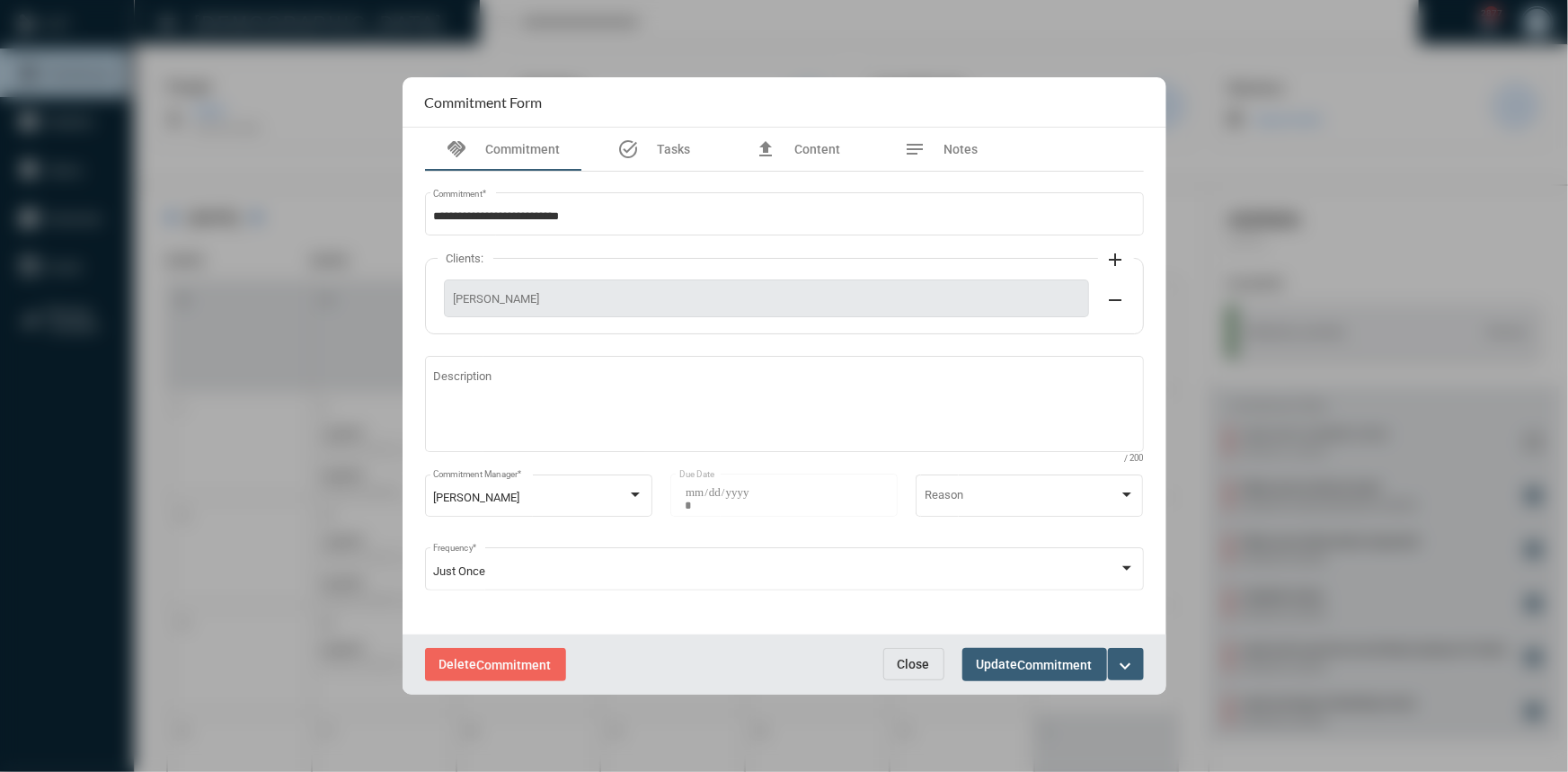
click at [1119, 657] on mat-icon "expand_more" at bounding box center [1125, 665] width 21 height 21
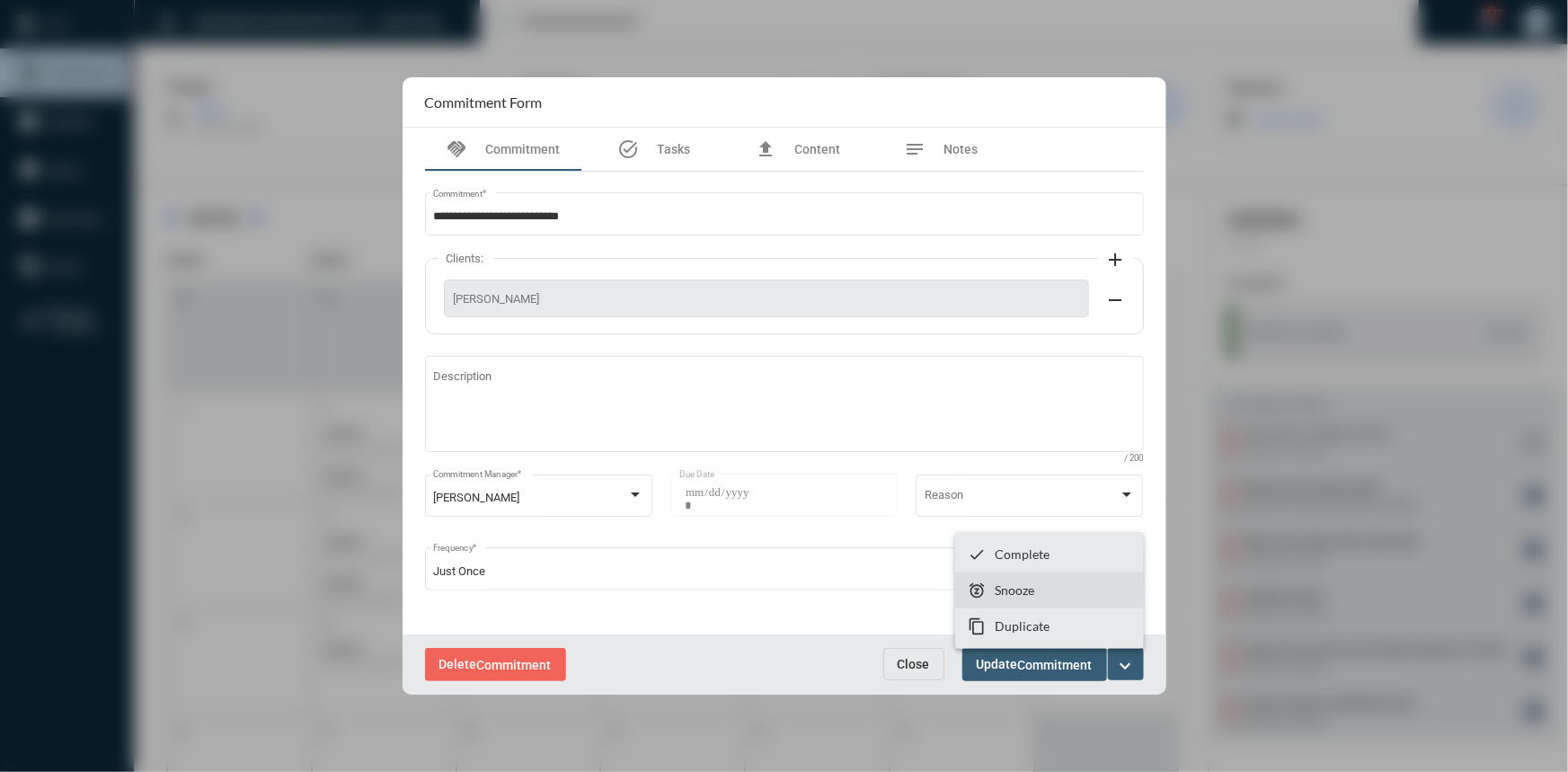
click at [1006, 589] on p "Snooze" at bounding box center [1014, 590] width 40 height 16
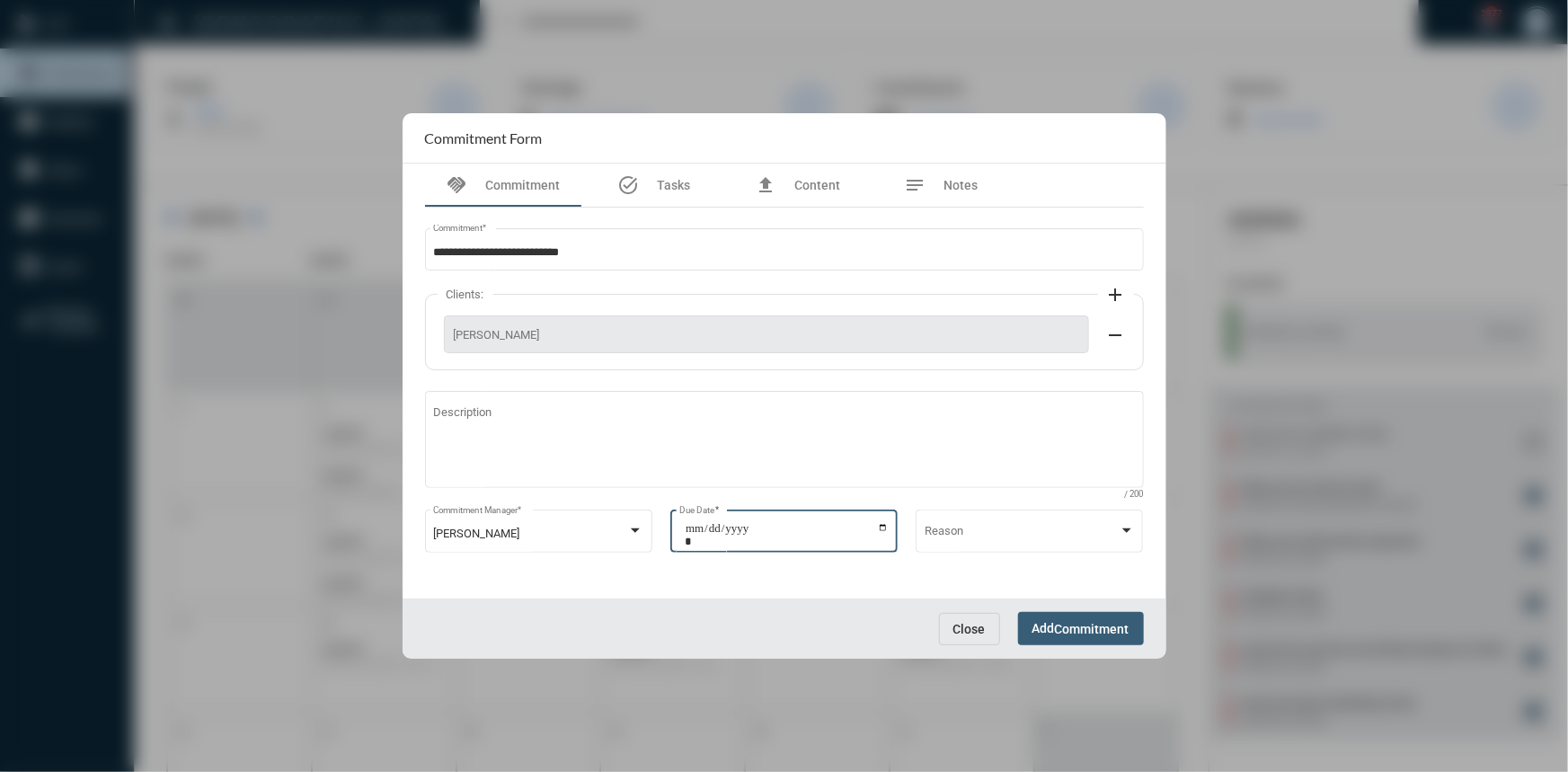
click at [878, 526] on input "**********" at bounding box center [786, 534] width 204 height 25
type input "**********"
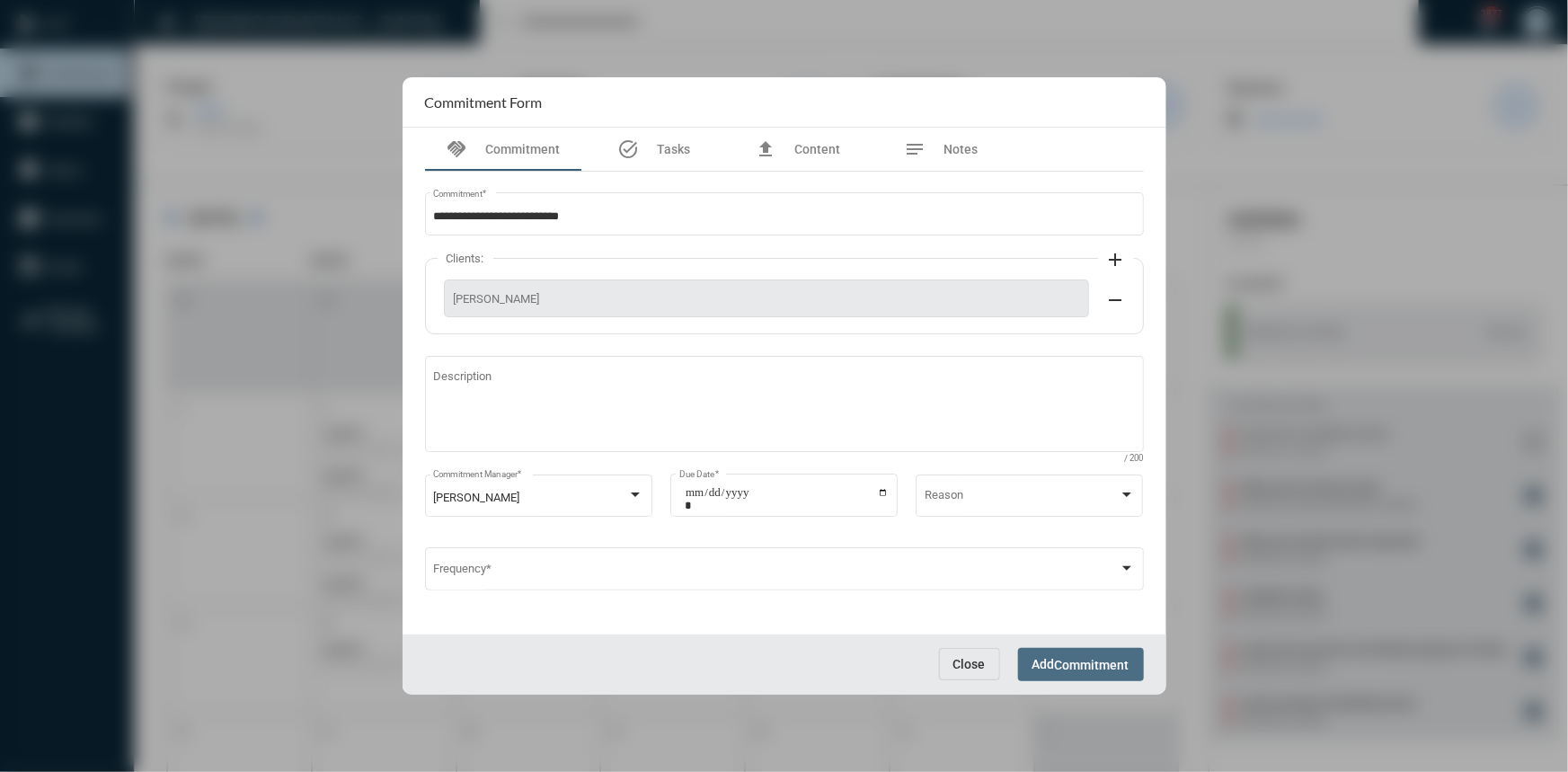
click at [1058, 663] on span "Commitment" at bounding box center [1092, 665] width 75 height 15
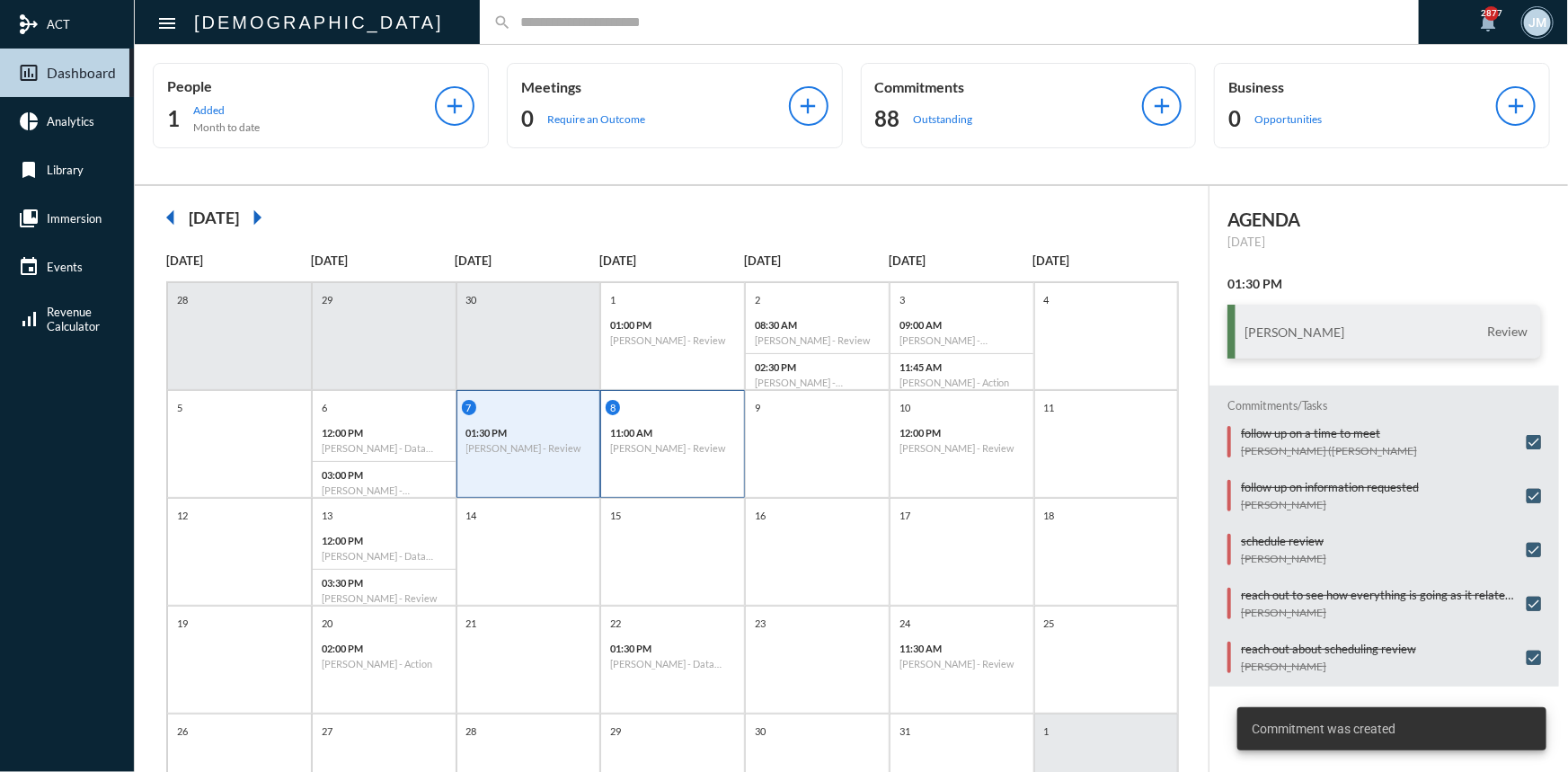
click at [673, 466] on div "8 11:00 AM Joseph Bishop - Review" at bounding box center [672, 443] width 145 height 108
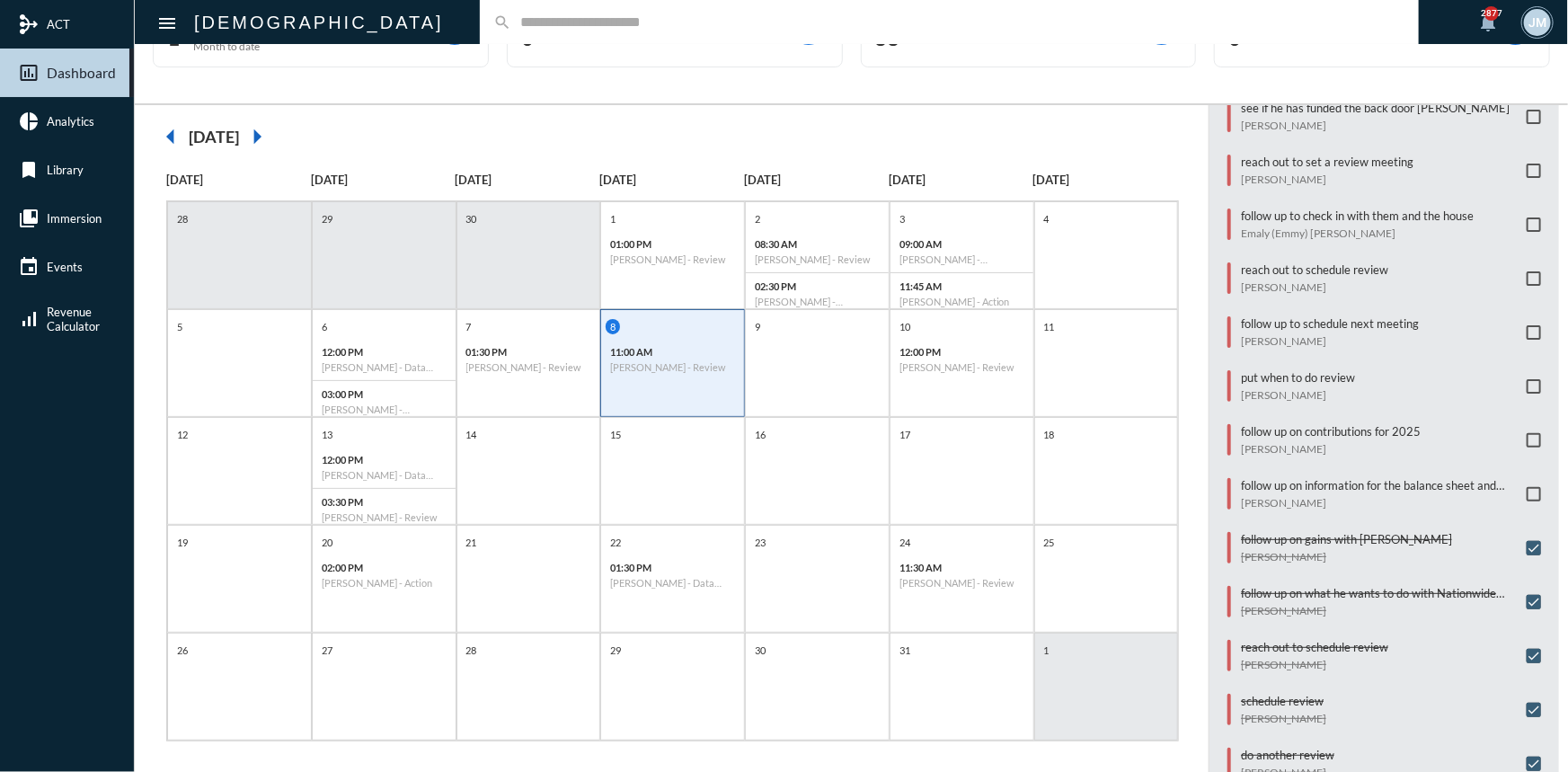
scroll to position [92, 0]
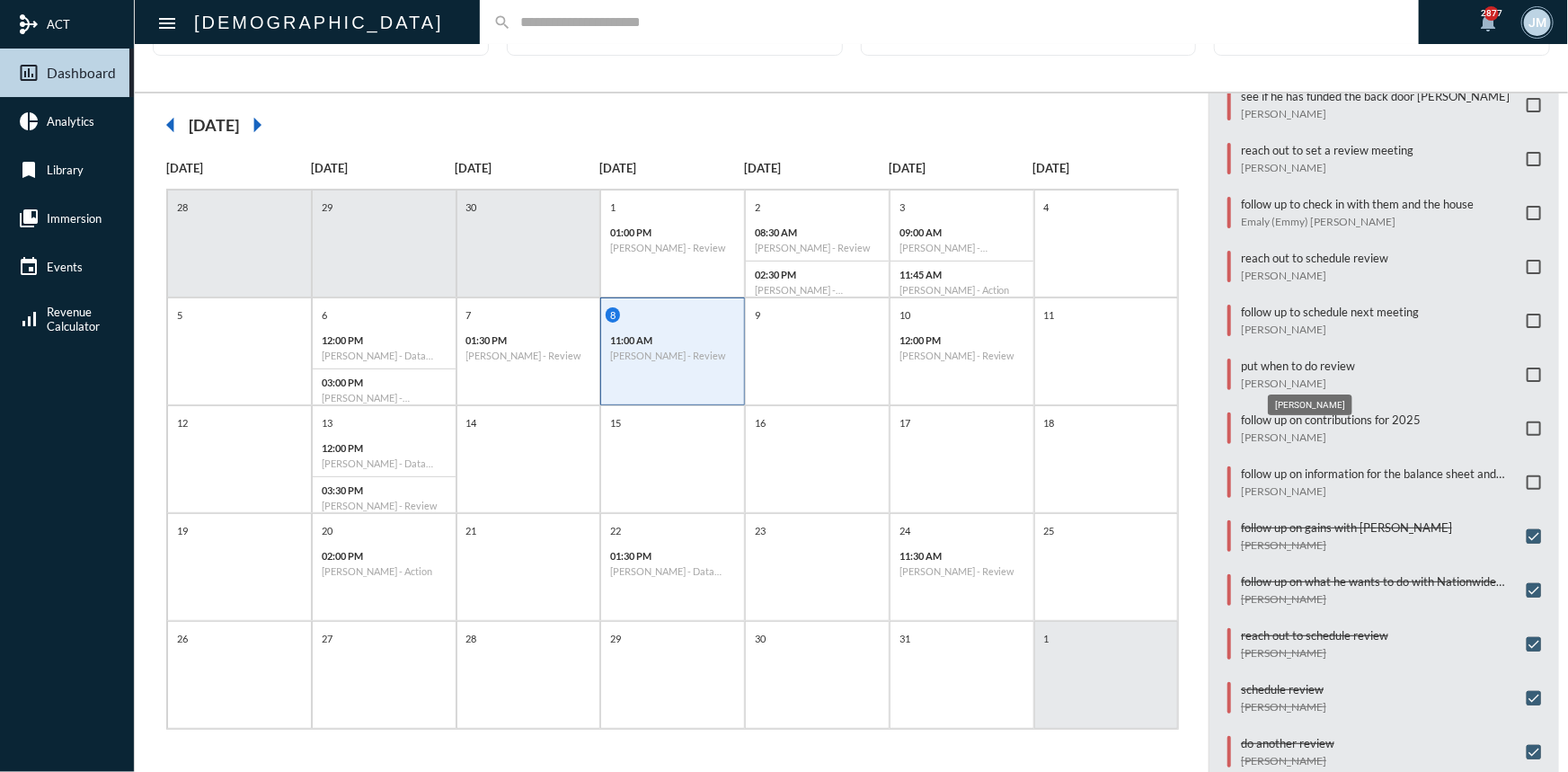
click at [1253, 378] on p "Fred Sims" at bounding box center [1298, 383] width 114 height 14
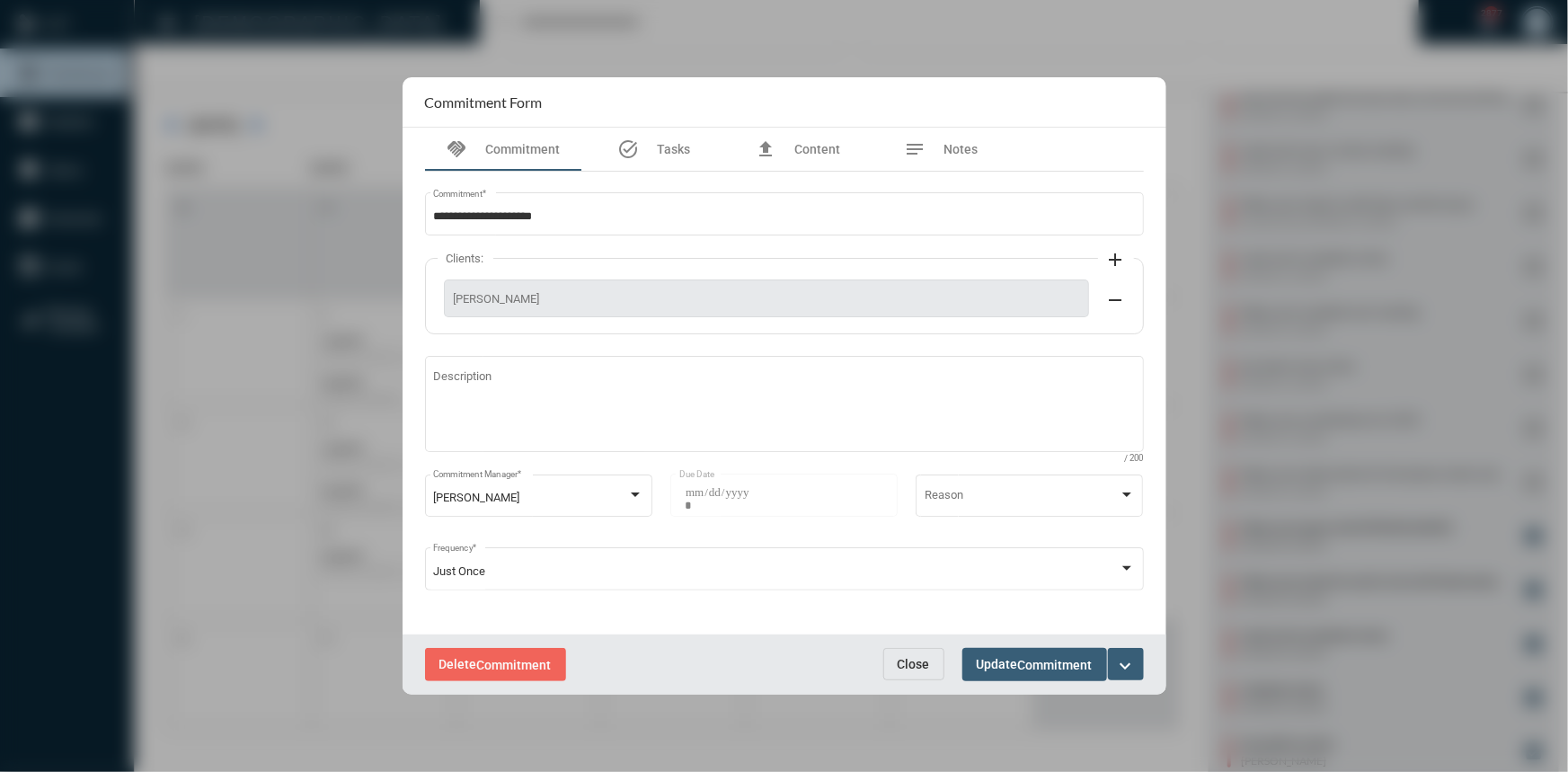
click at [234, 209] on div at bounding box center [784, 386] width 1568 height 772
click at [387, 72] on div at bounding box center [784, 386] width 1568 height 772
click at [905, 661] on span "Close" at bounding box center [913, 664] width 32 height 15
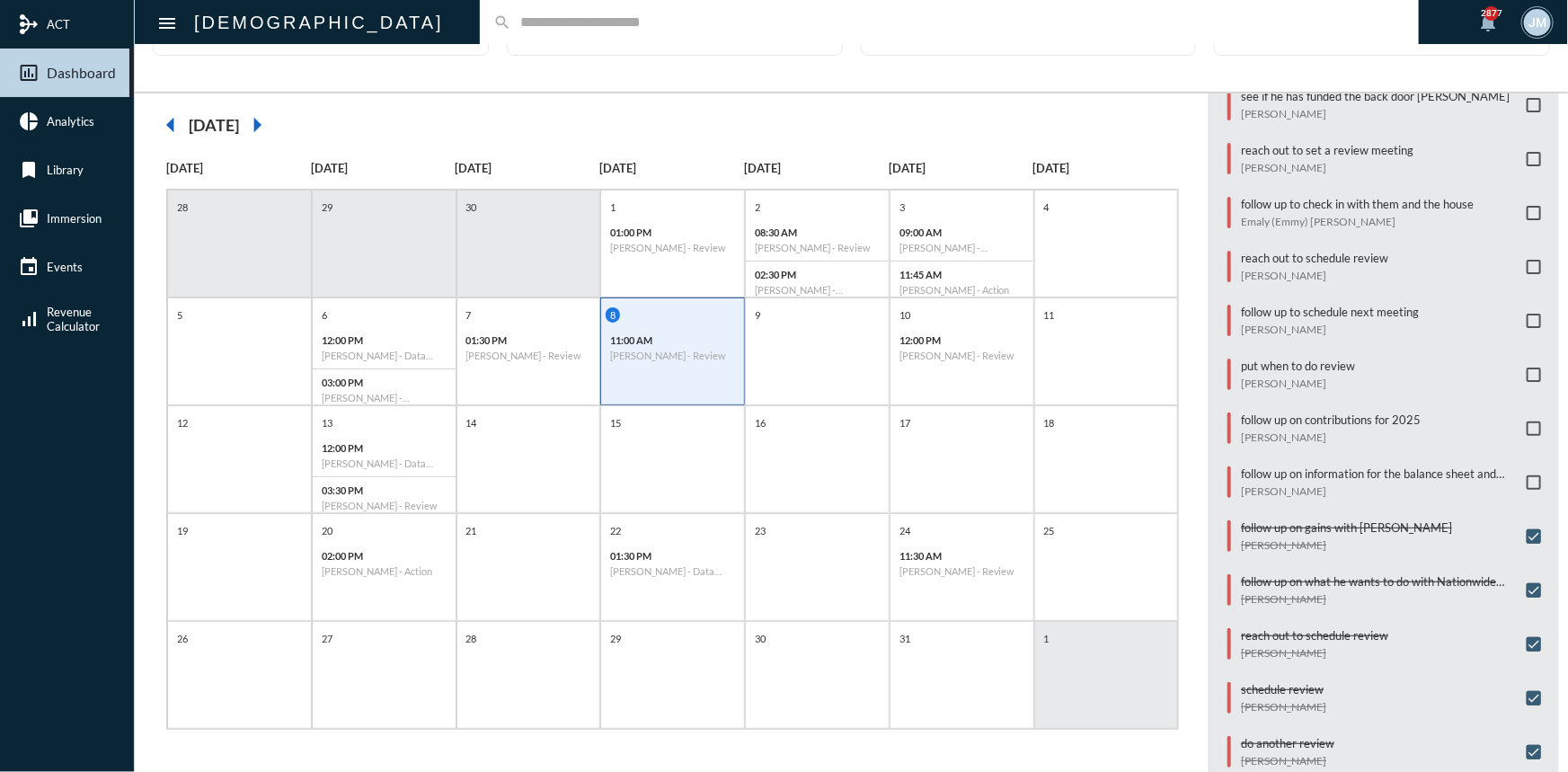
click at [511, 18] on input "text" at bounding box center [958, 22] width 894 height 16
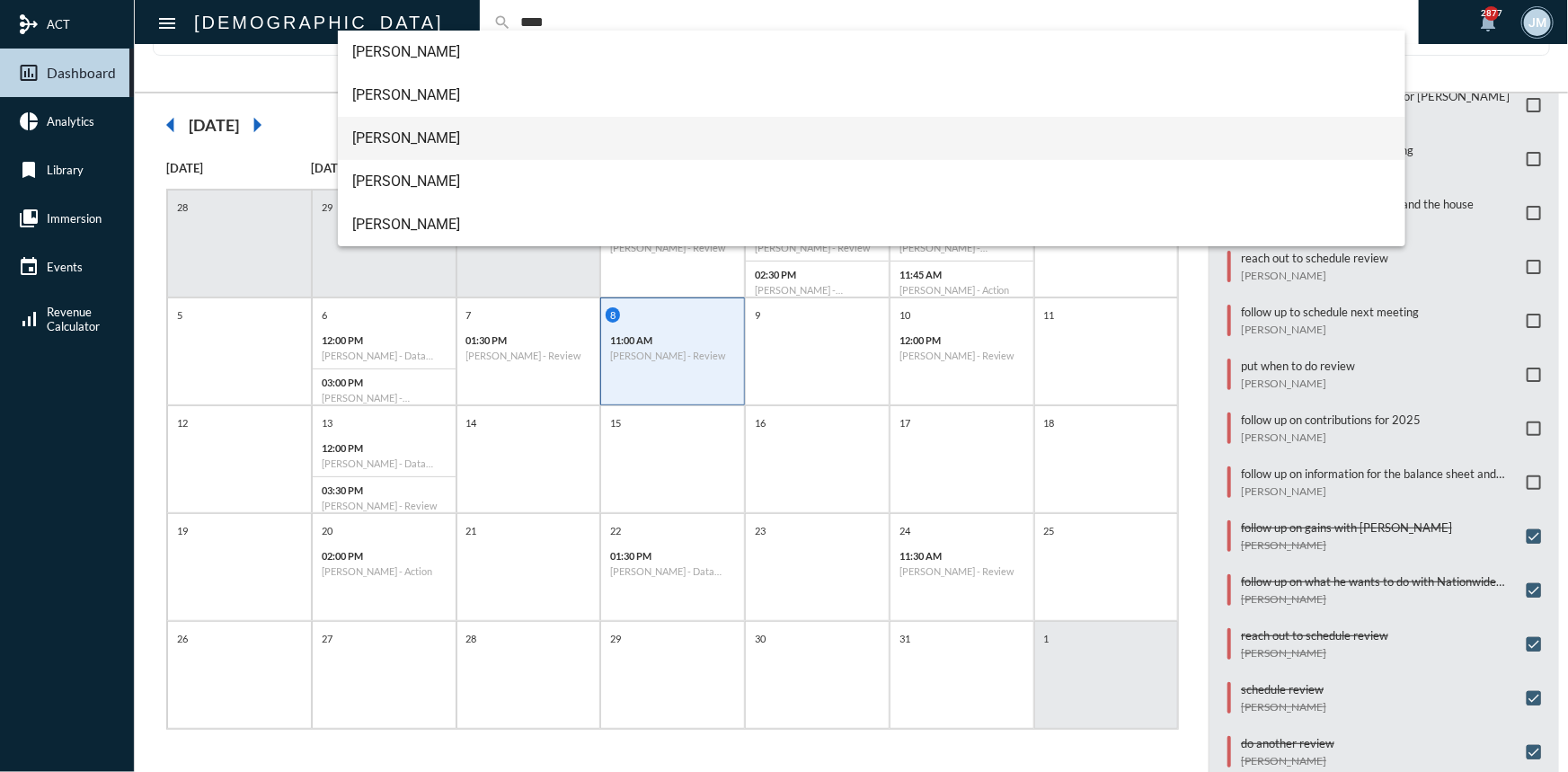
type input "****"
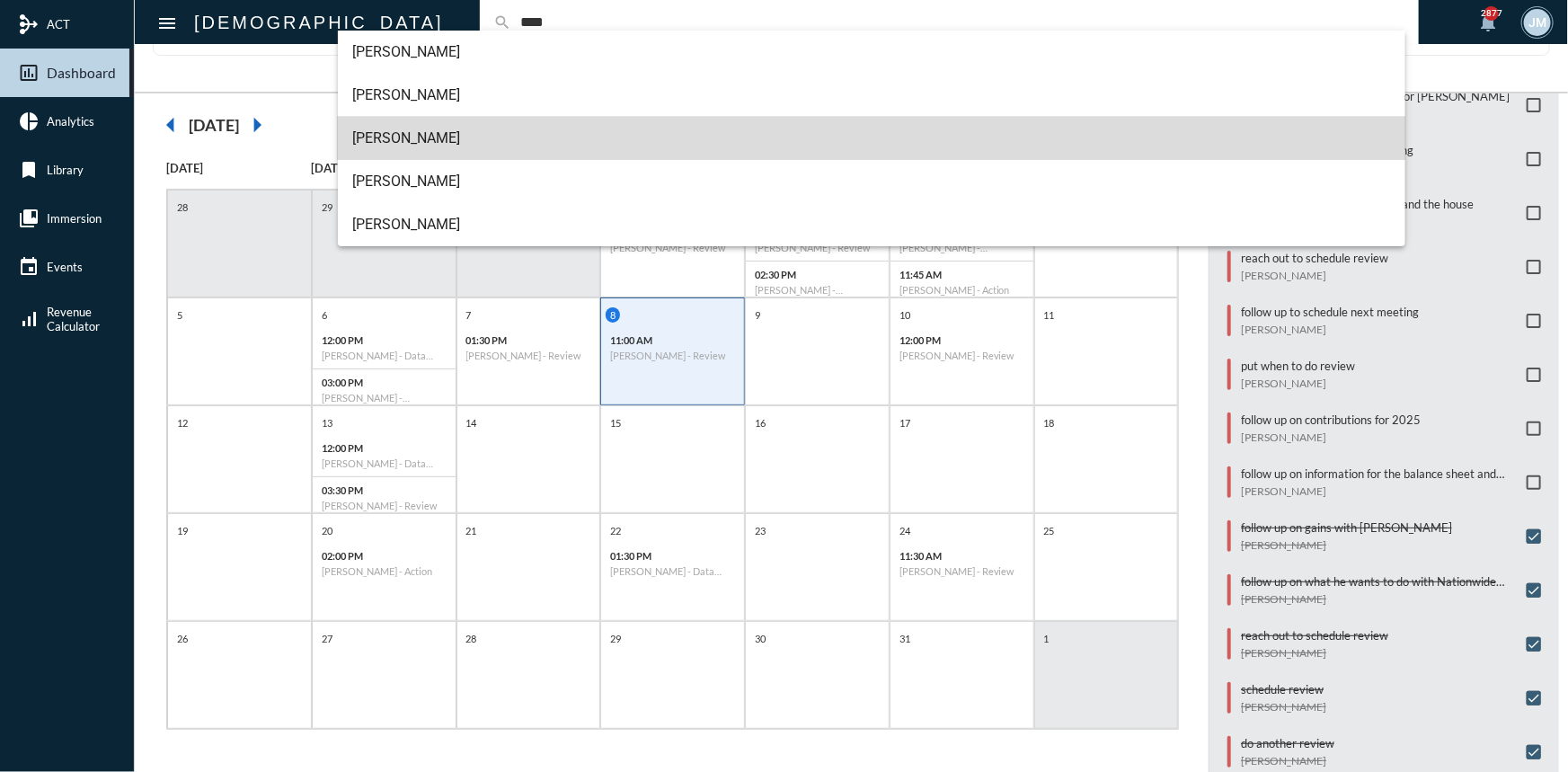
click at [363, 143] on span "Fred Sims" at bounding box center [871, 138] width 1038 height 43
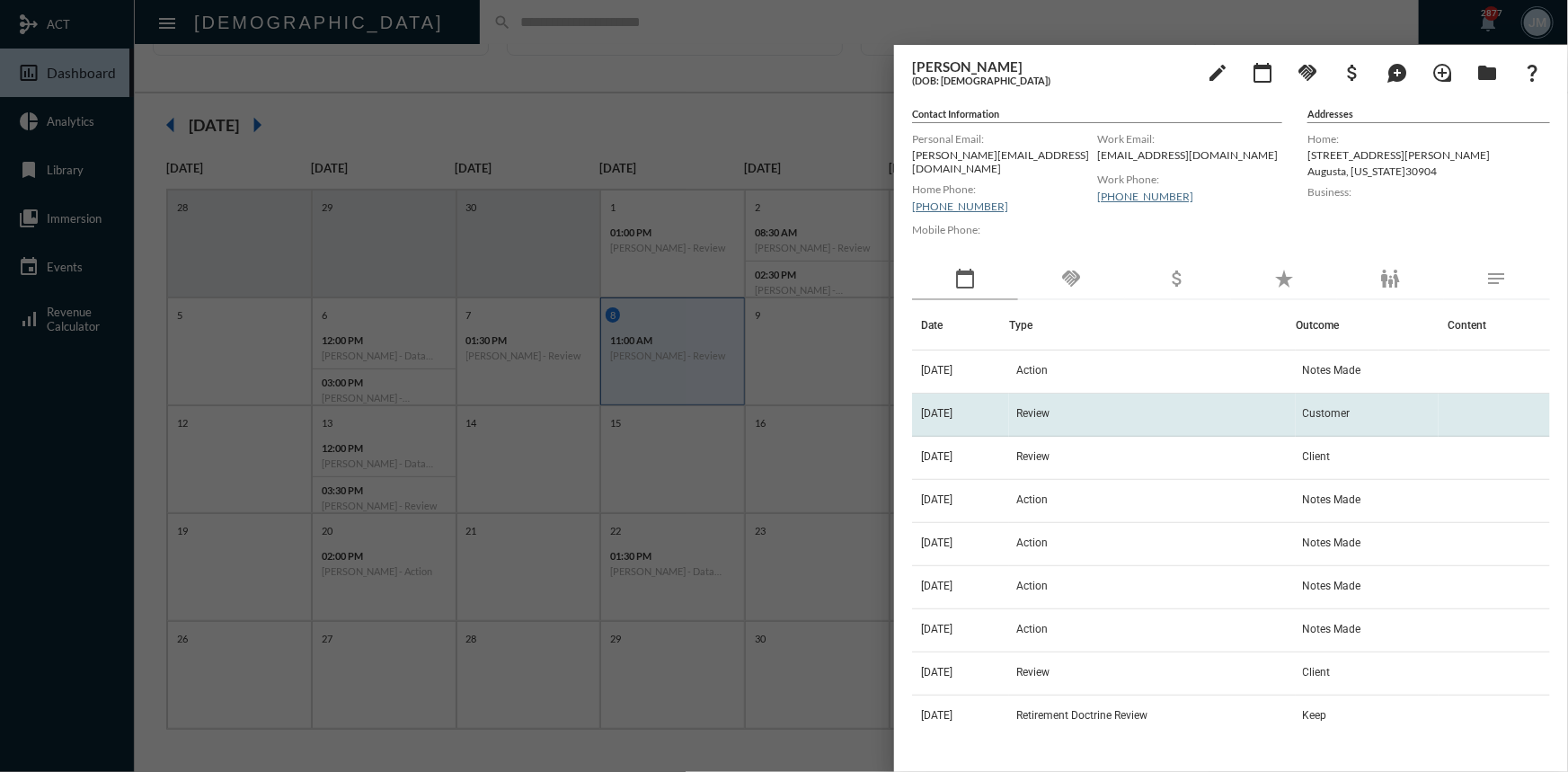
click at [936, 407] on span "9/18/24" at bounding box center [937, 414] width 31 height 13
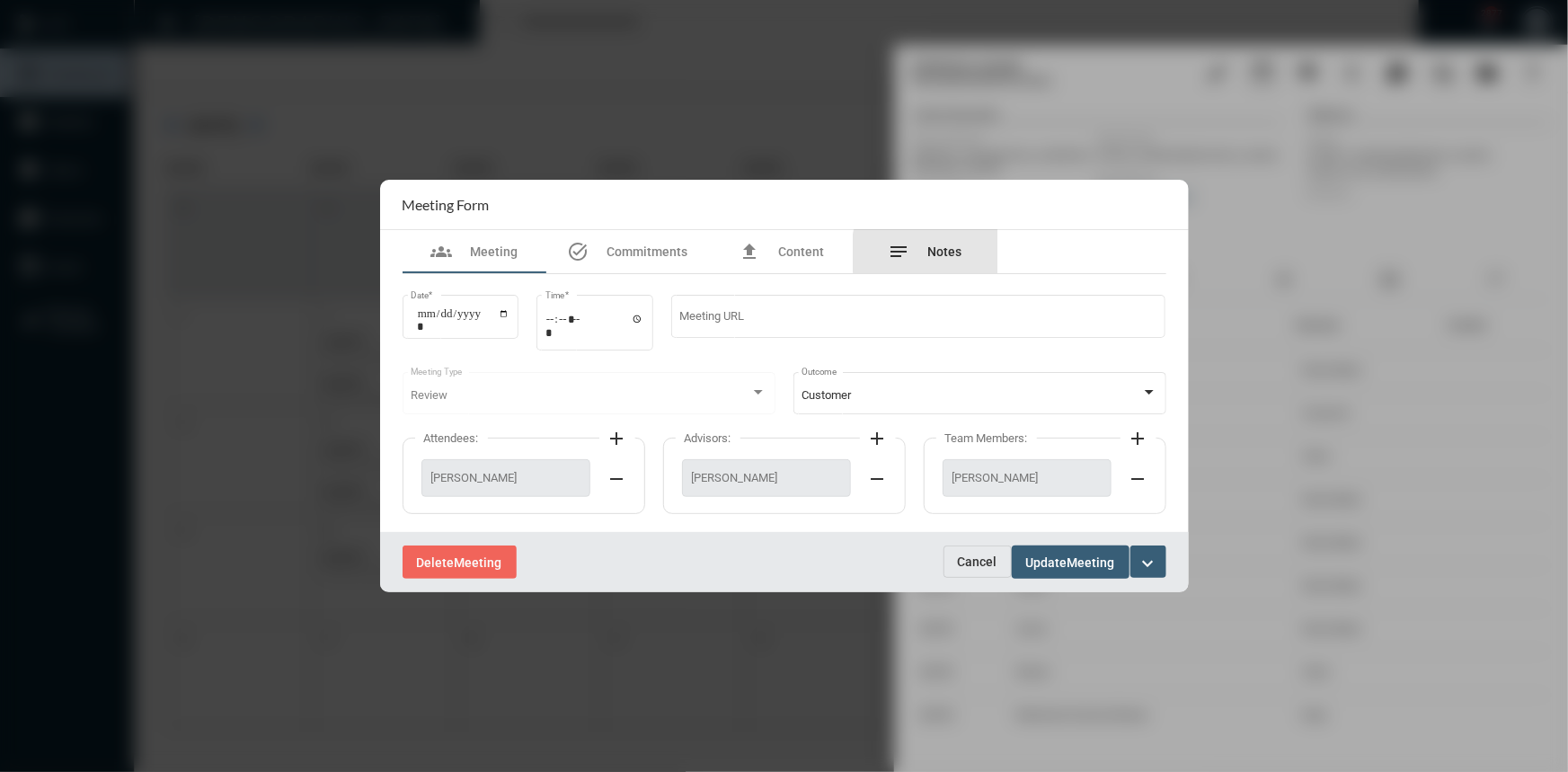
click at [948, 252] on span "Notes" at bounding box center [944, 251] width 34 height 15
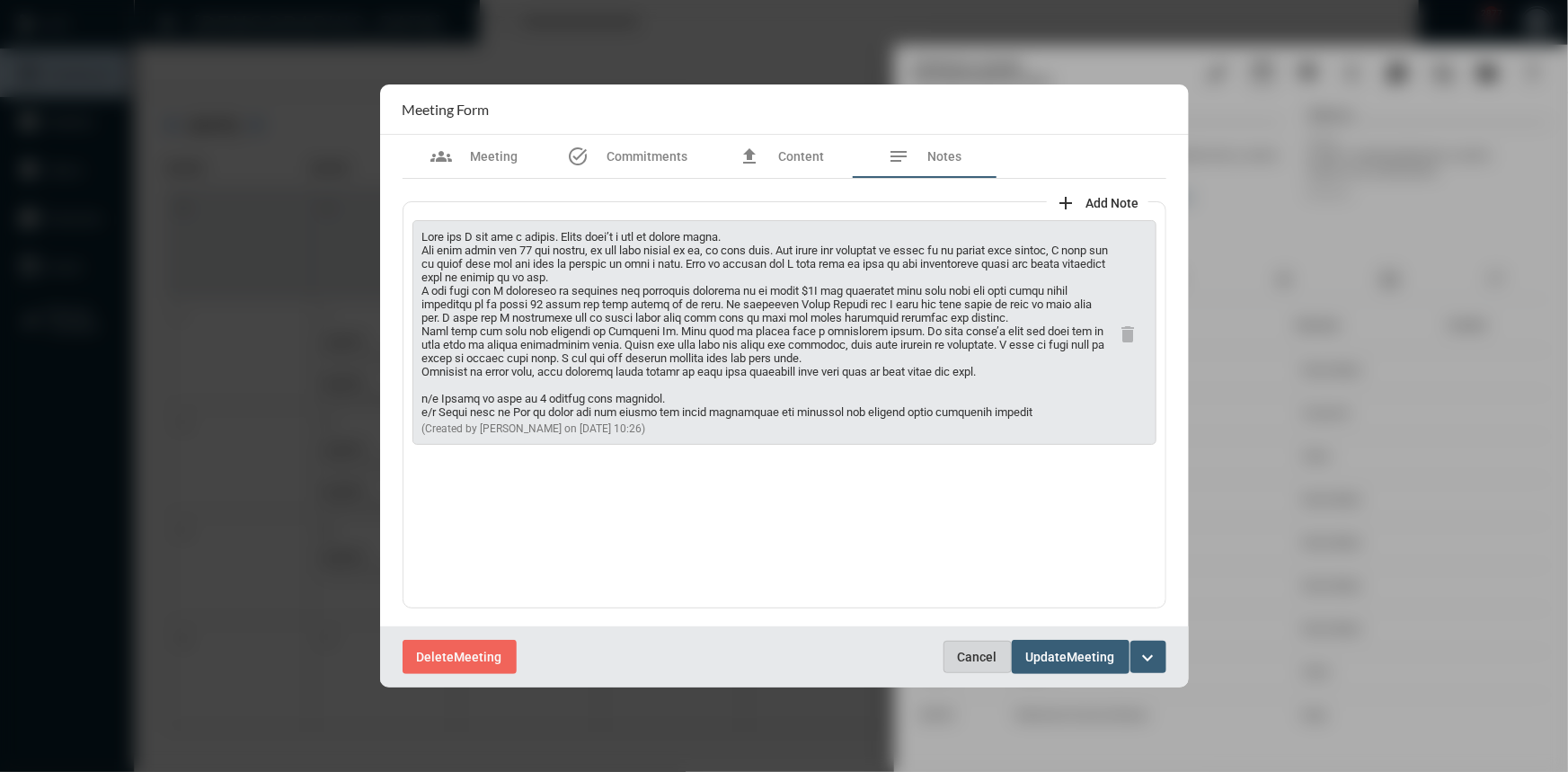
click at [982, 656] on span "Cancel" at bounding box center [977, 657] width 40 height 15
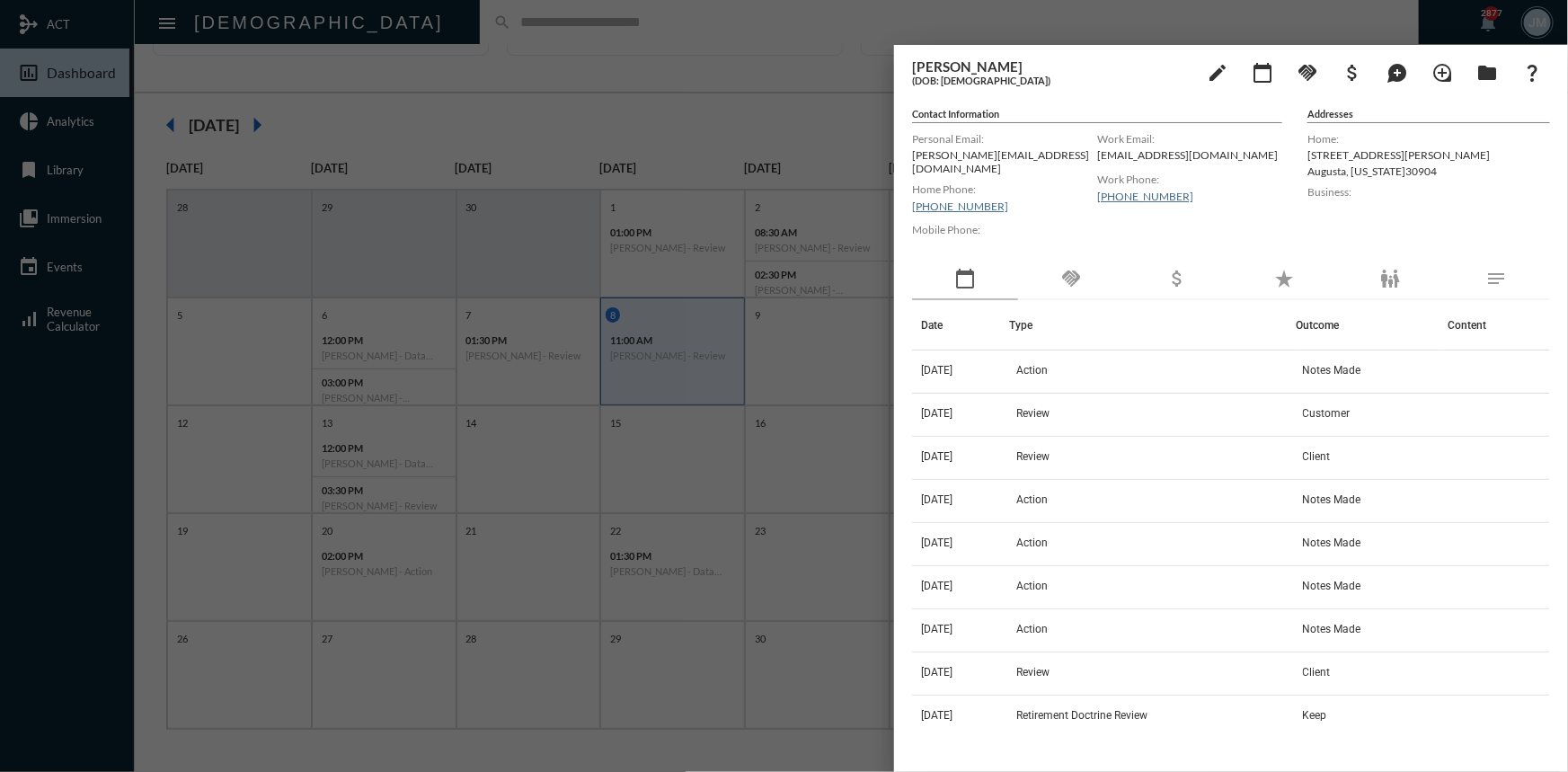
click at [625, 120] on div at bounding box center [784, 386] width 1568 height 772
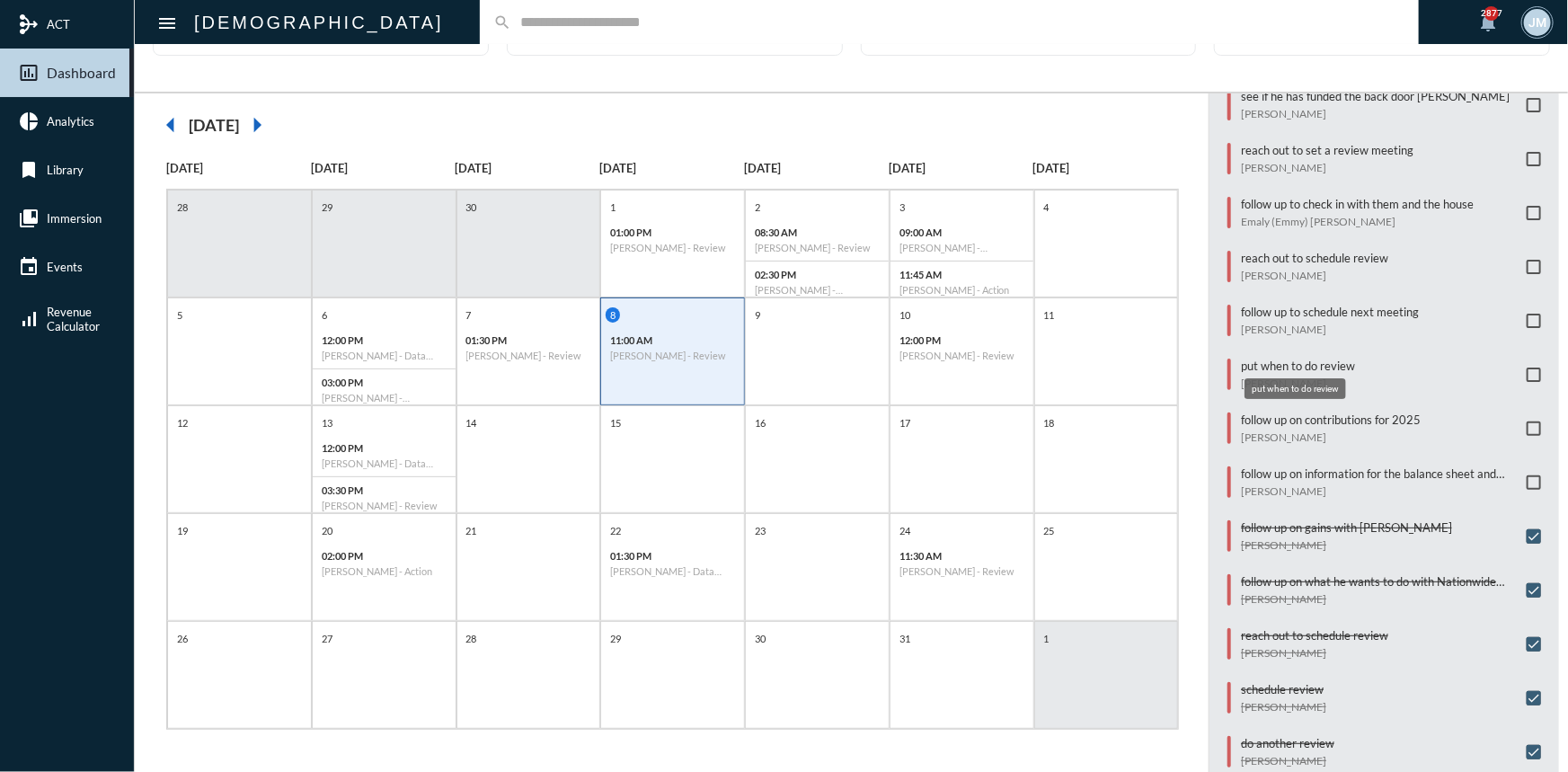
click at [1246, 362] on p "put when to do review" at bounding box center [1298, 366] width 114 height 15
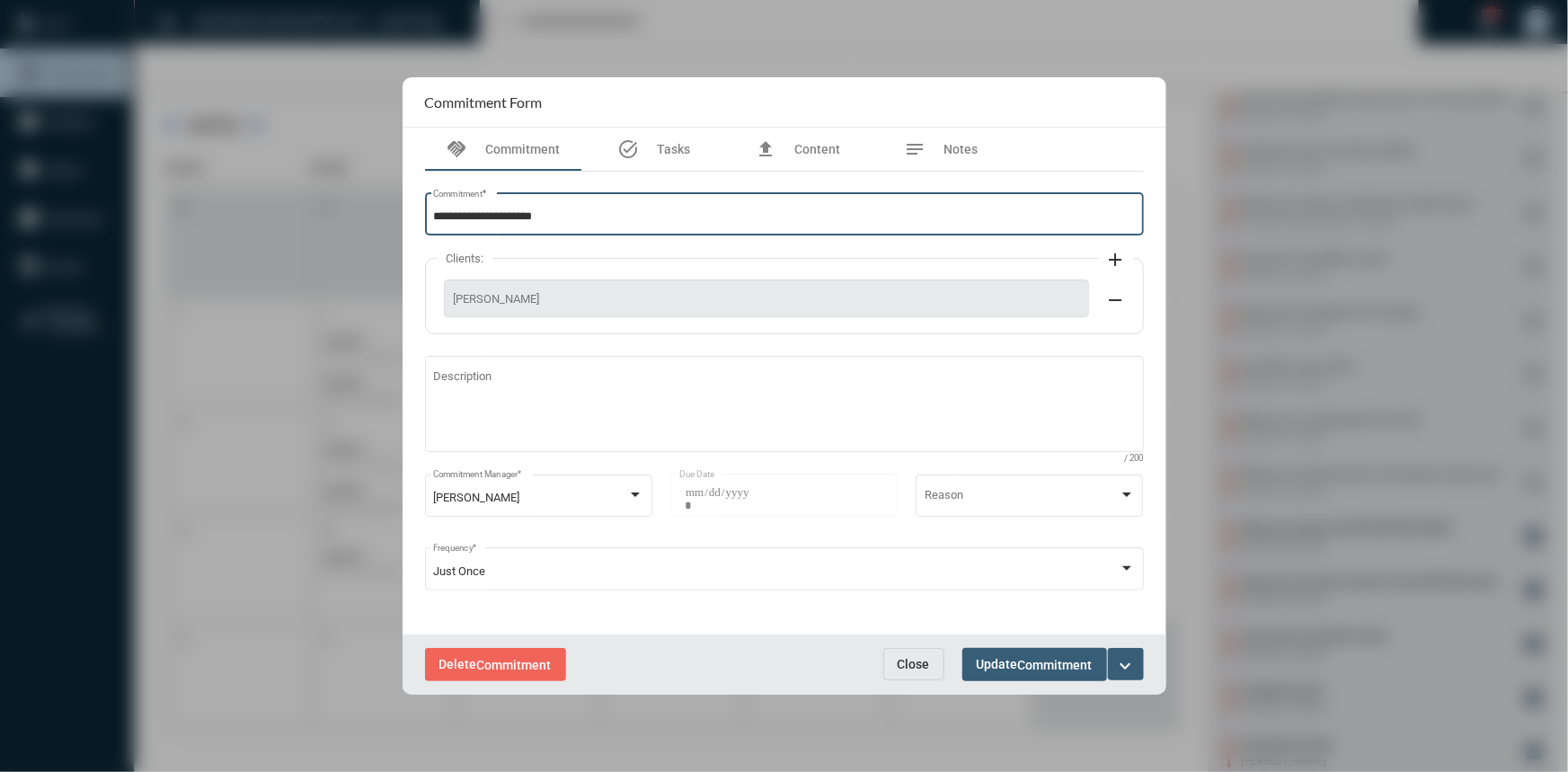
scroll to position [0, 0]
drag, startPoint x: 554, startPoint y: 221, endPoint x: 343, endPoint y: 227, distance: 211.1
click at [343, 228] on div "**********" at bounding box center [784, 386] width 1568 height 772
type input "**********"
click at [1125, 658] on mat-icon "expand_more" at bounding box center [1125, 665] width 21 height 21
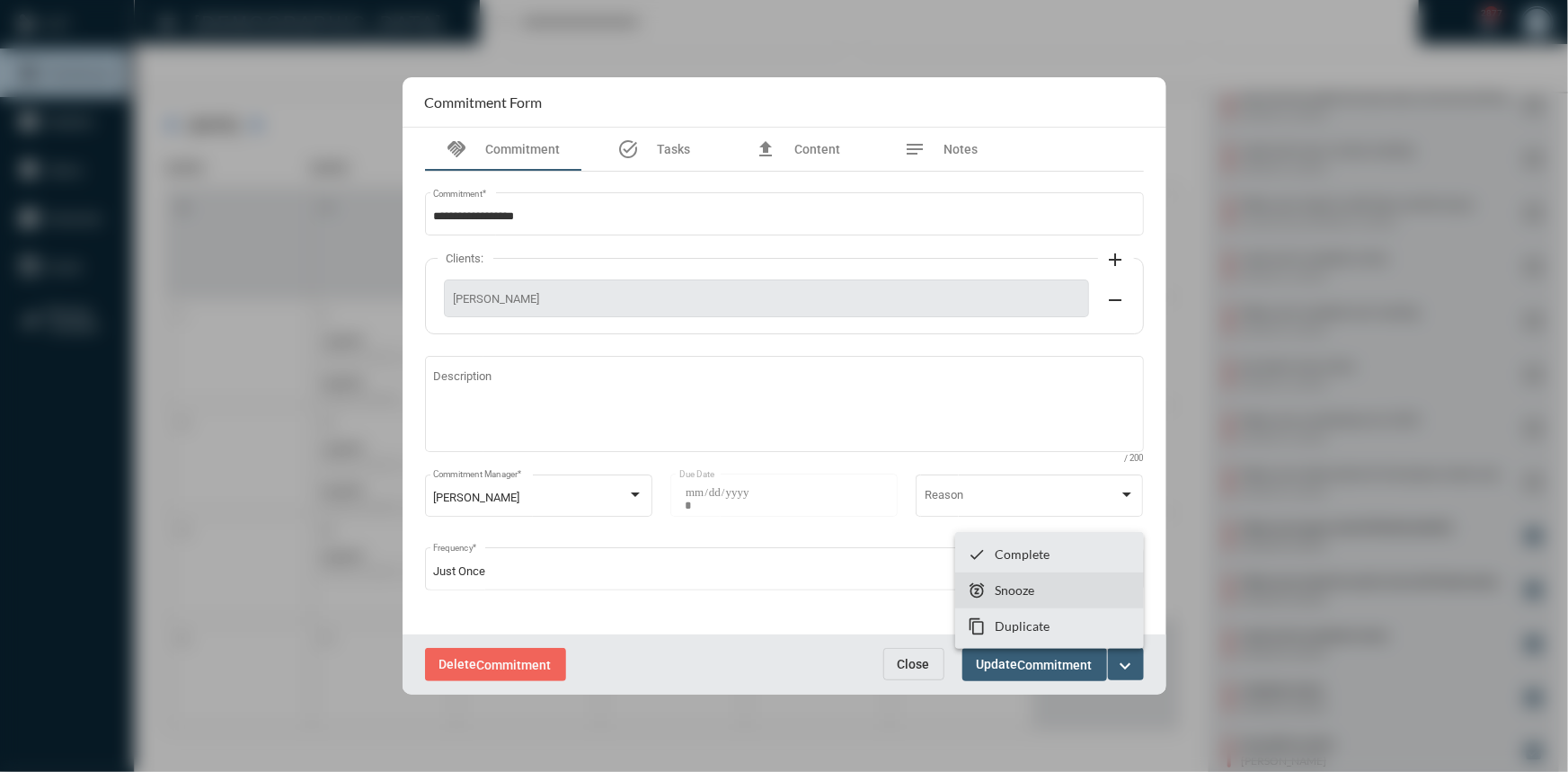
click at [1040, 592] on section "snooze Snooze" at bounding box center [1049, 590] width 189 height 36
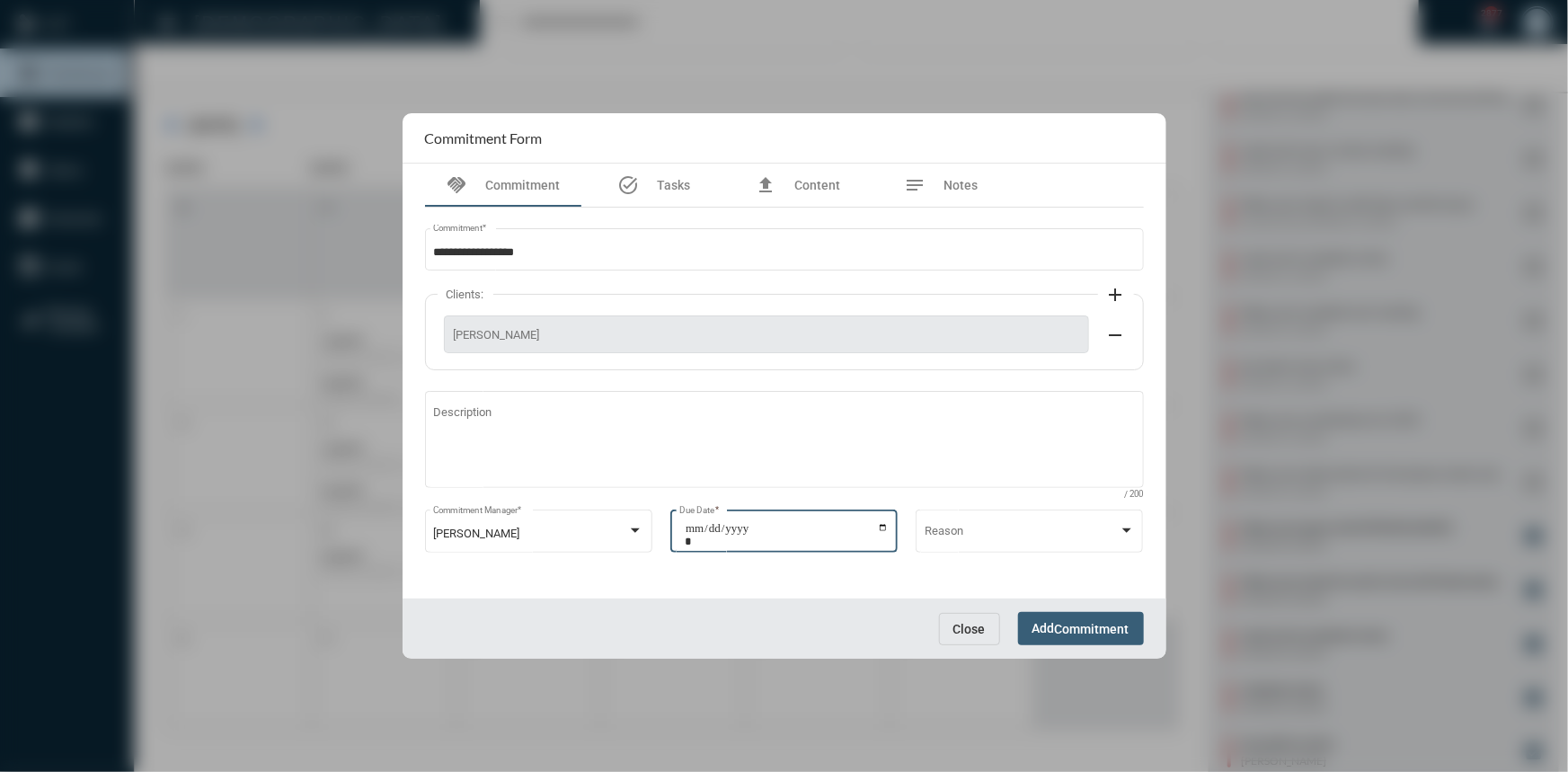
click at [879, 527] on input "**********" at bounding box center [786, 534] width 204 height 25
type input "**********"
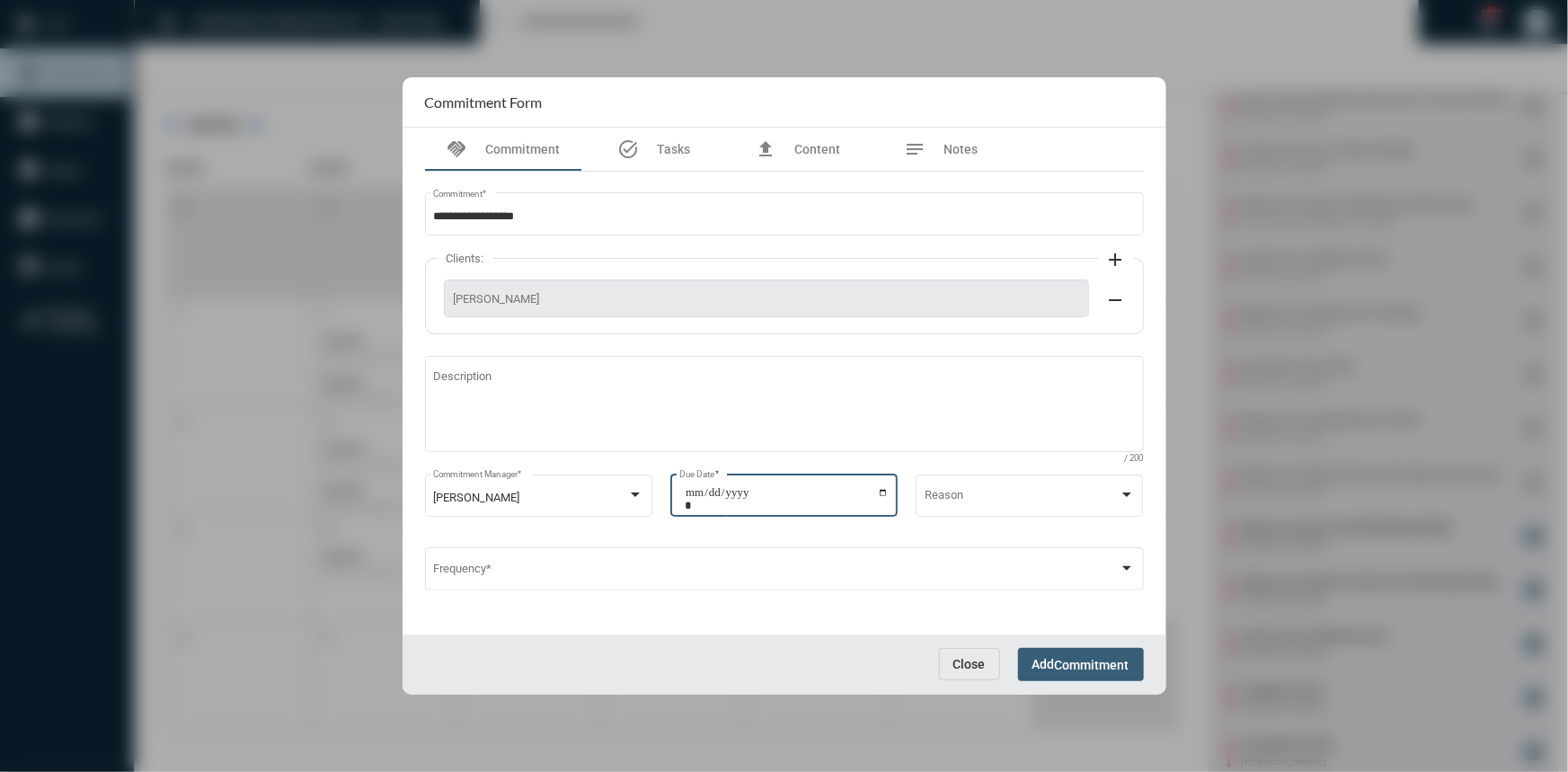
click at [1083, 665] on span "Commitment" at bounding box center [1092, 665] width 75 height 15
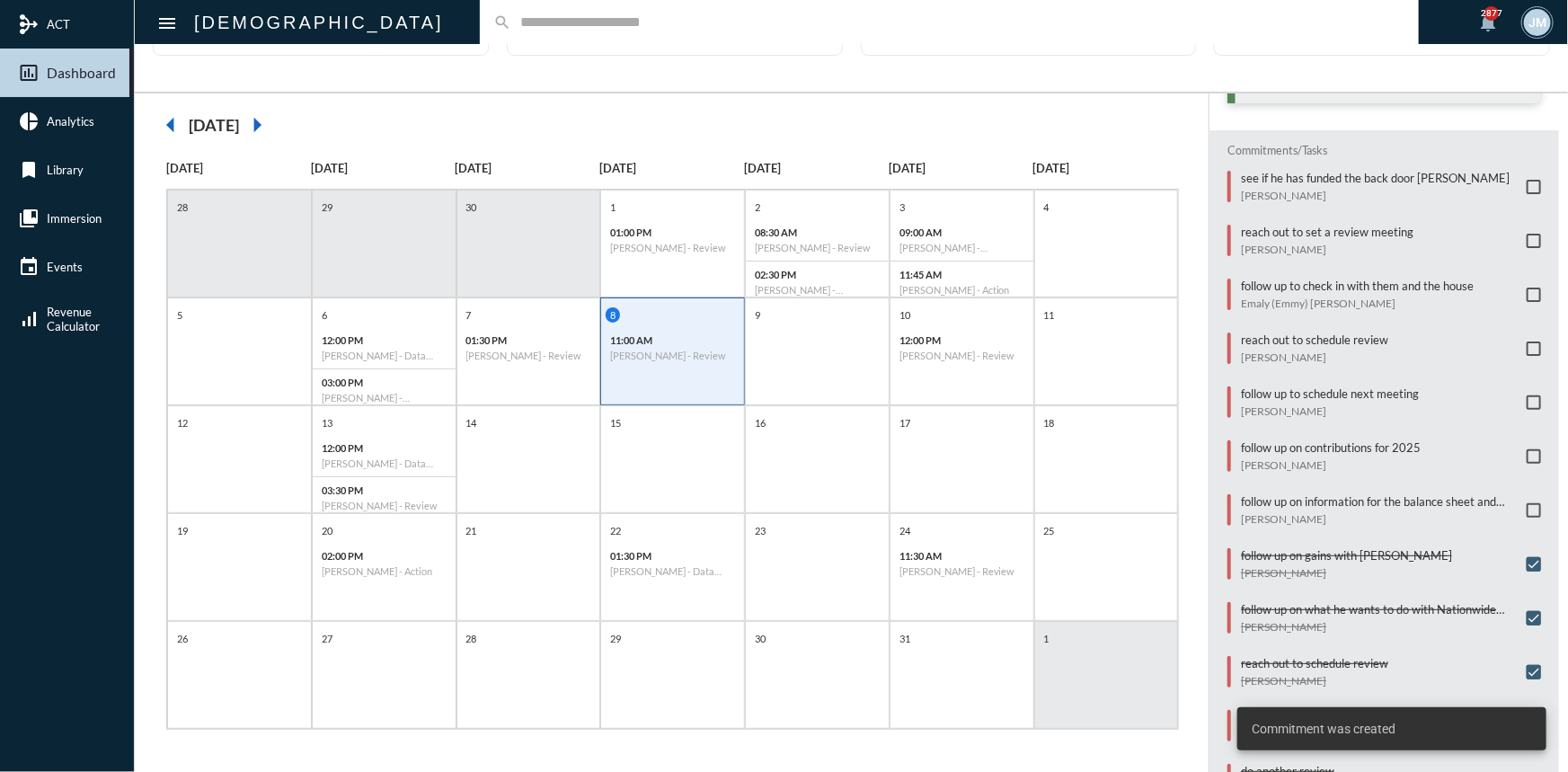
scroll to position [81, 0]
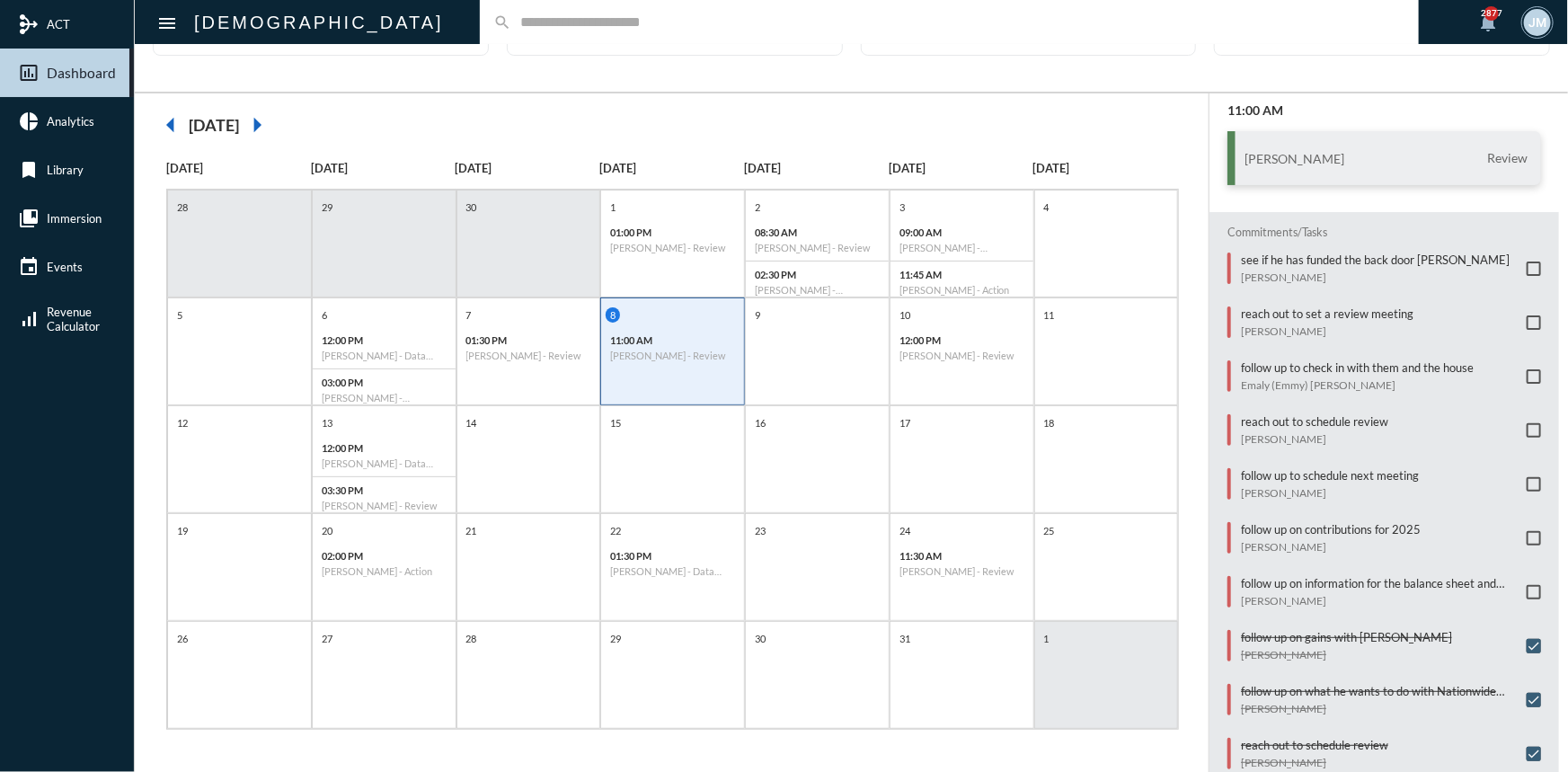
click at [511, 18] on input "text" at bounding box center [958, 22] width 894 height 16
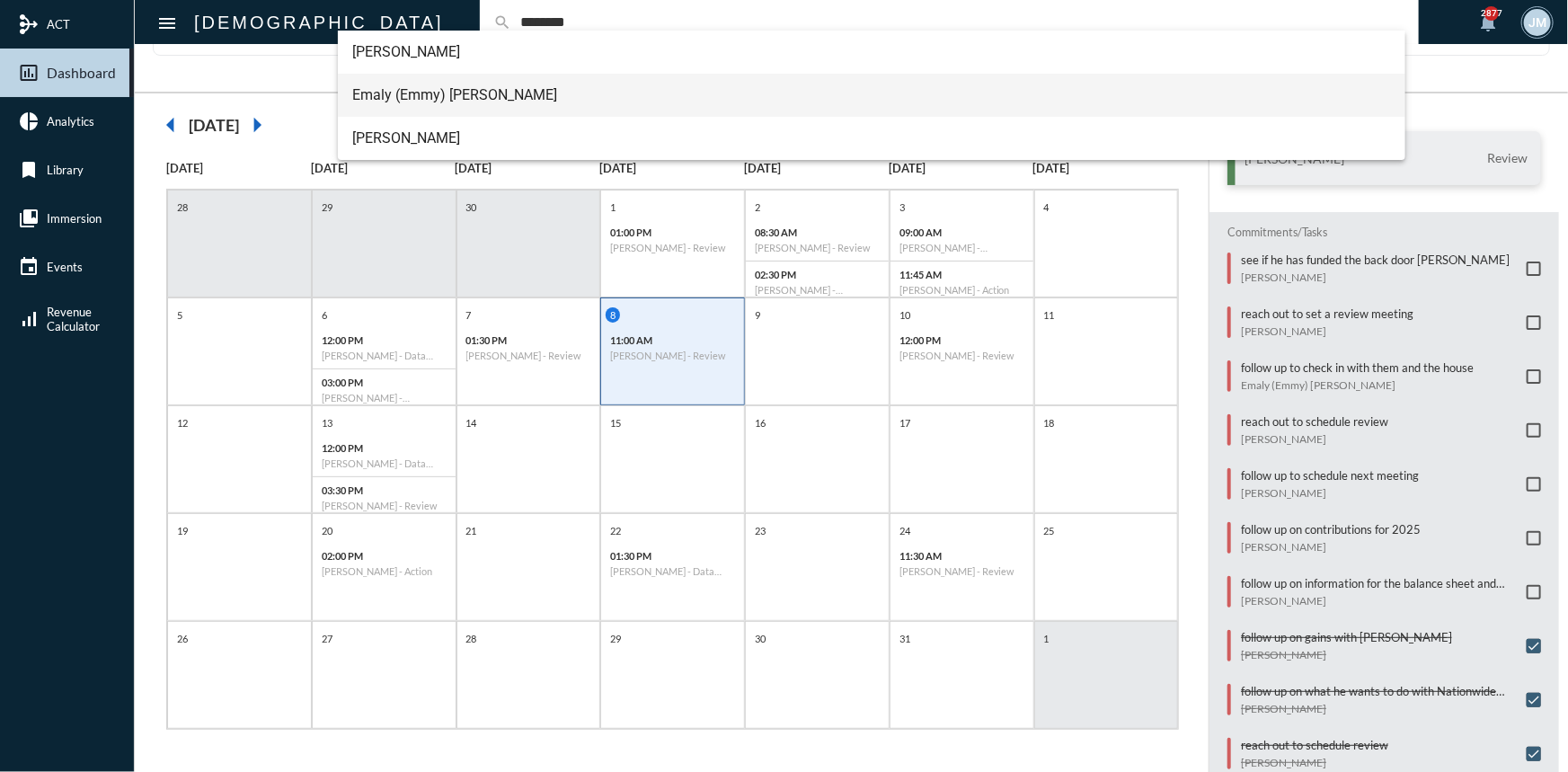
type input "********"
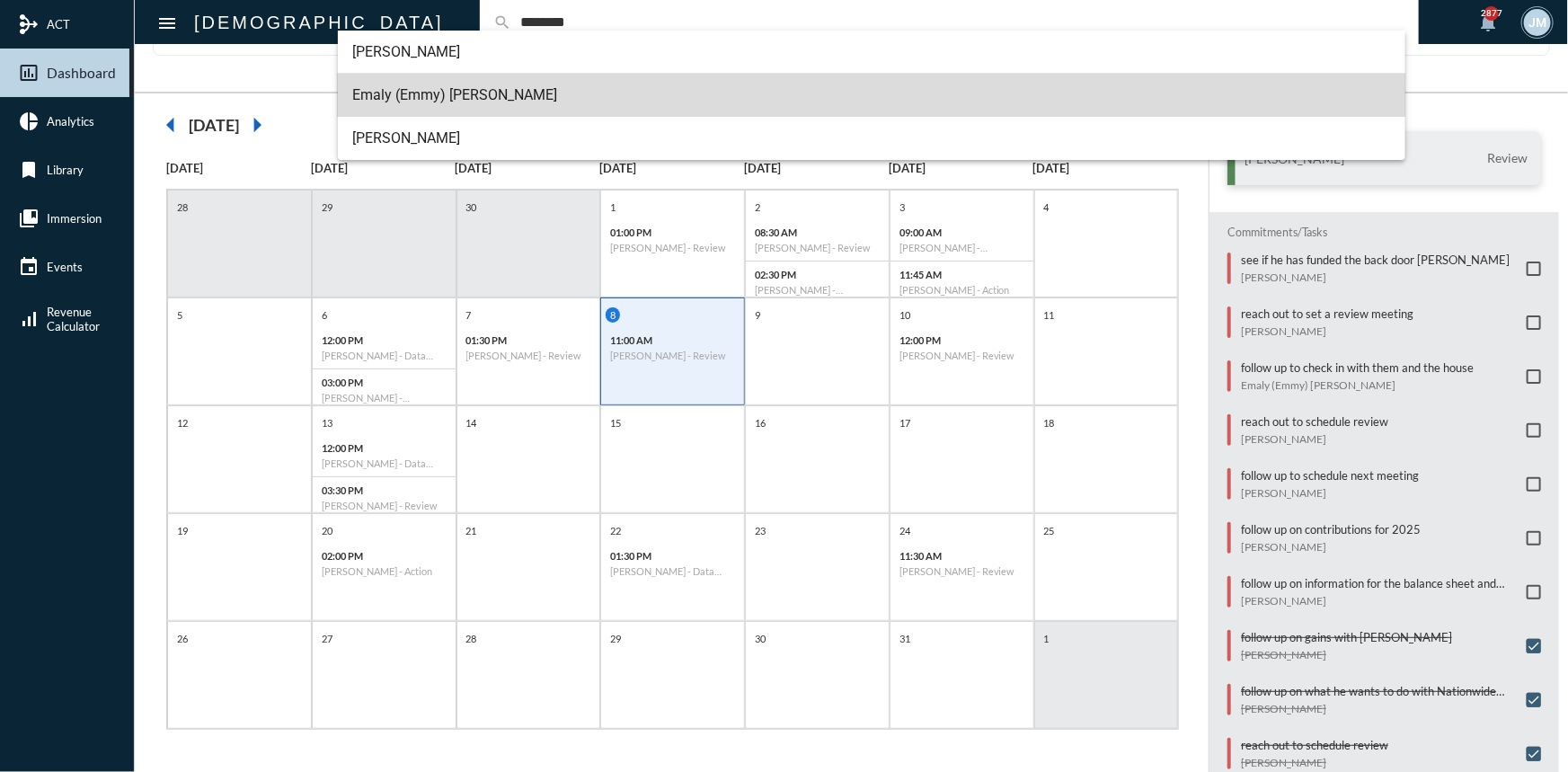
click at [424, 85] on span "Emaly (Emmy) Bradford" at bounding box center [871, 95] width 1038 height 43
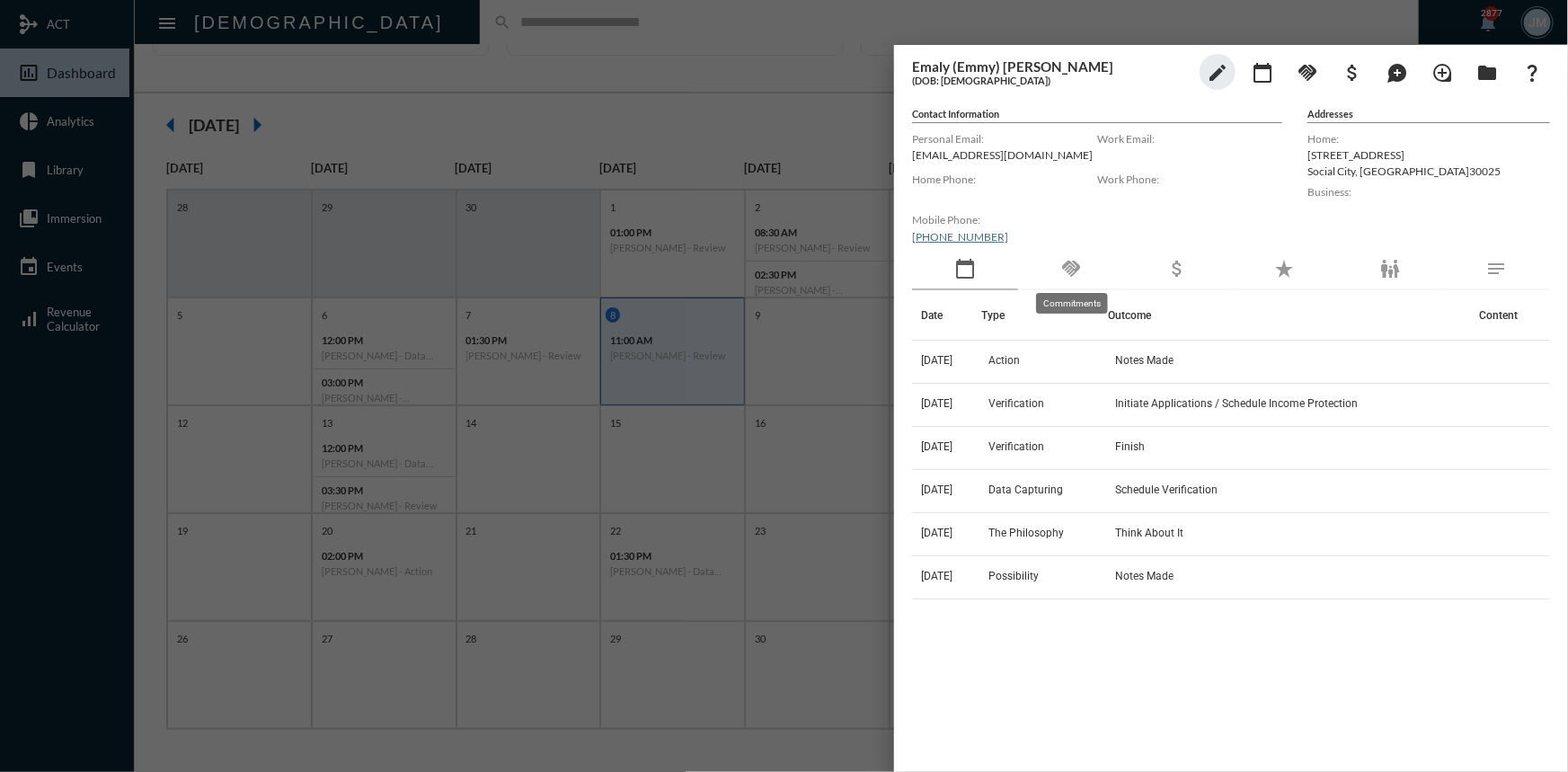
click at [1079, 264] on mat-icon "handshake" at bounding box center [1071, 268] width 21 height 21
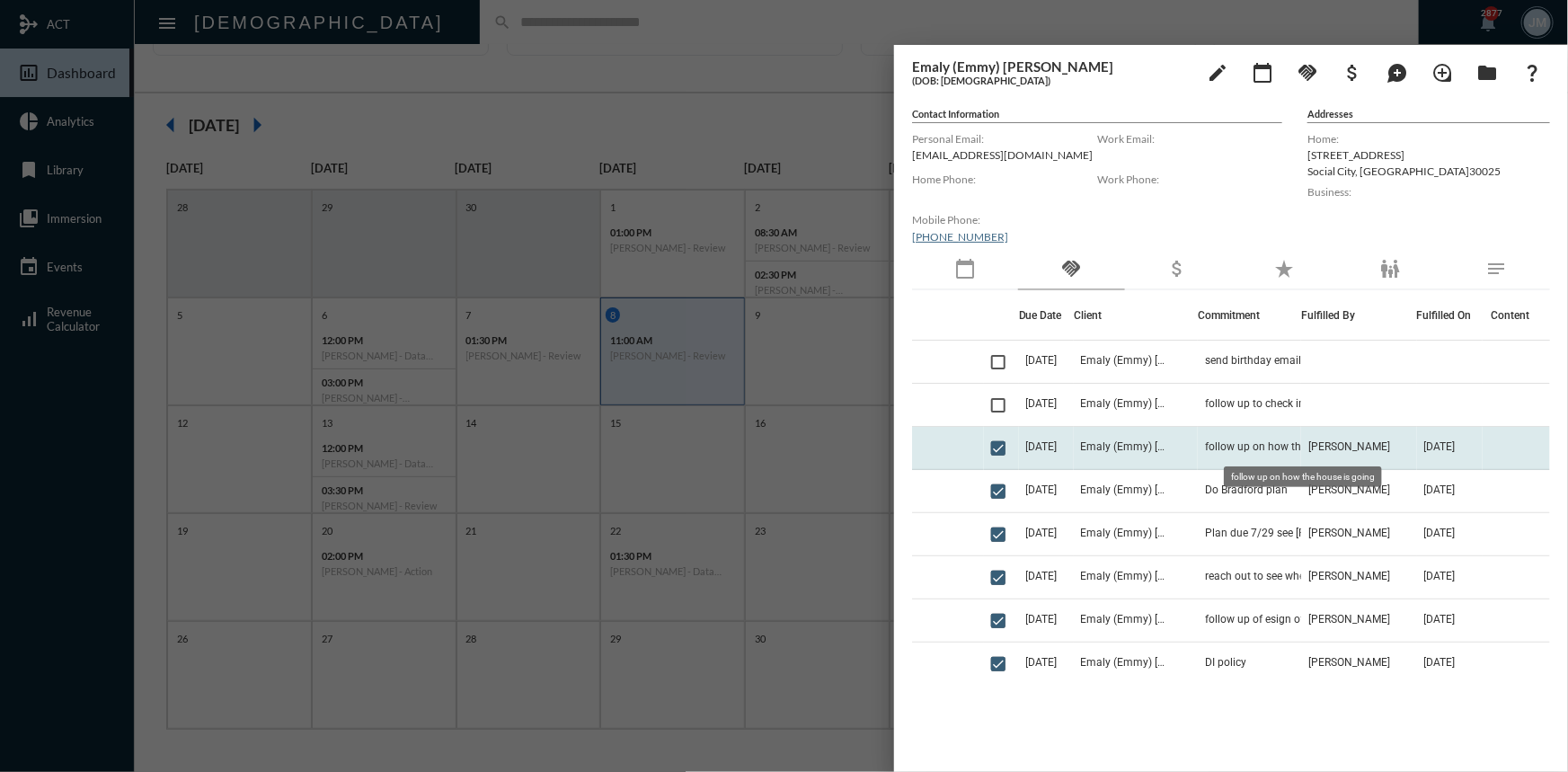
click at [1246, 450] on span "follow up on how the house is going" at bounding box center [1293, 447] width 175 height 13
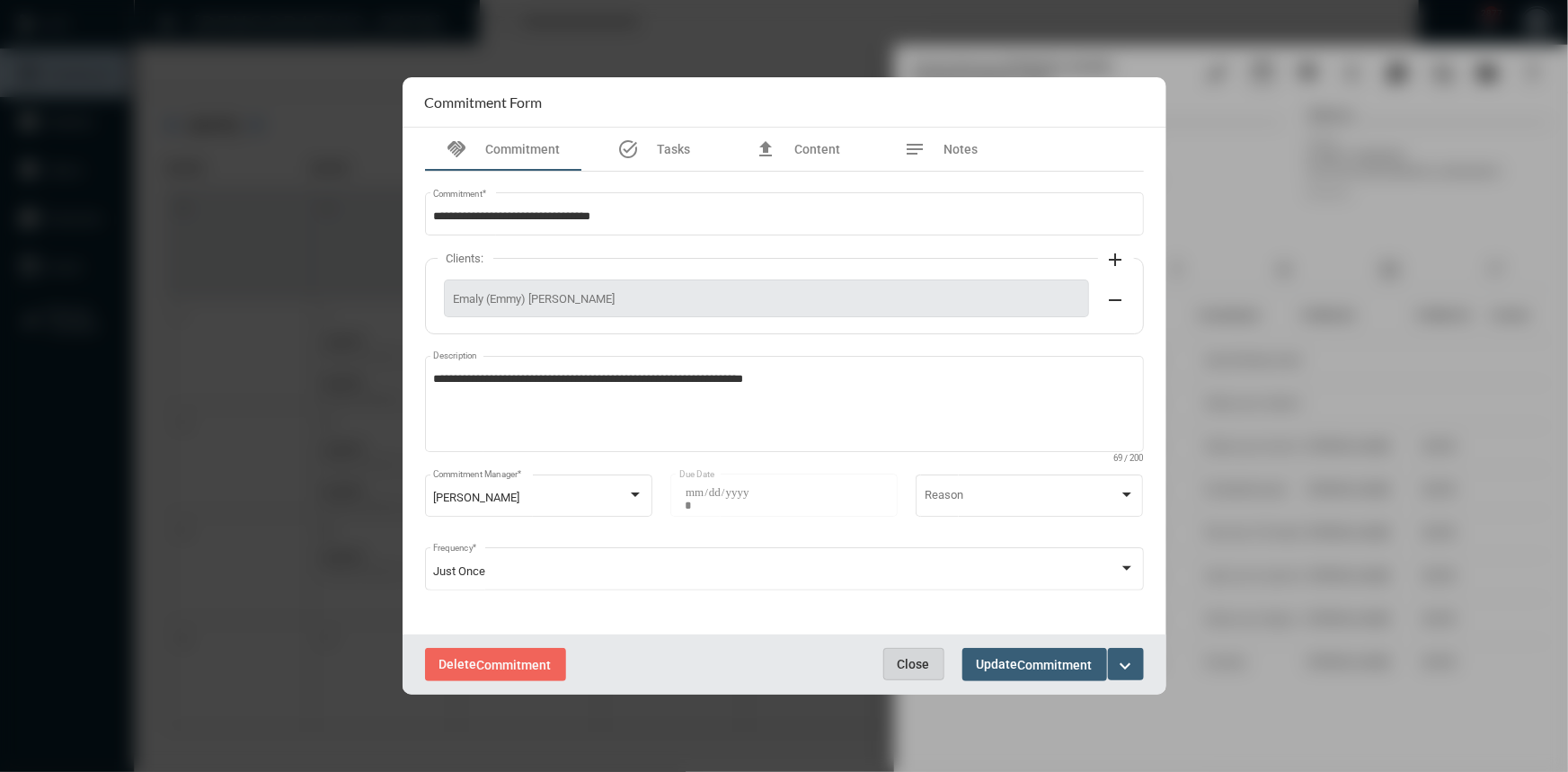
click at [887, 663] on button "Close" at bounding box center [914, 663] width 61 height 32
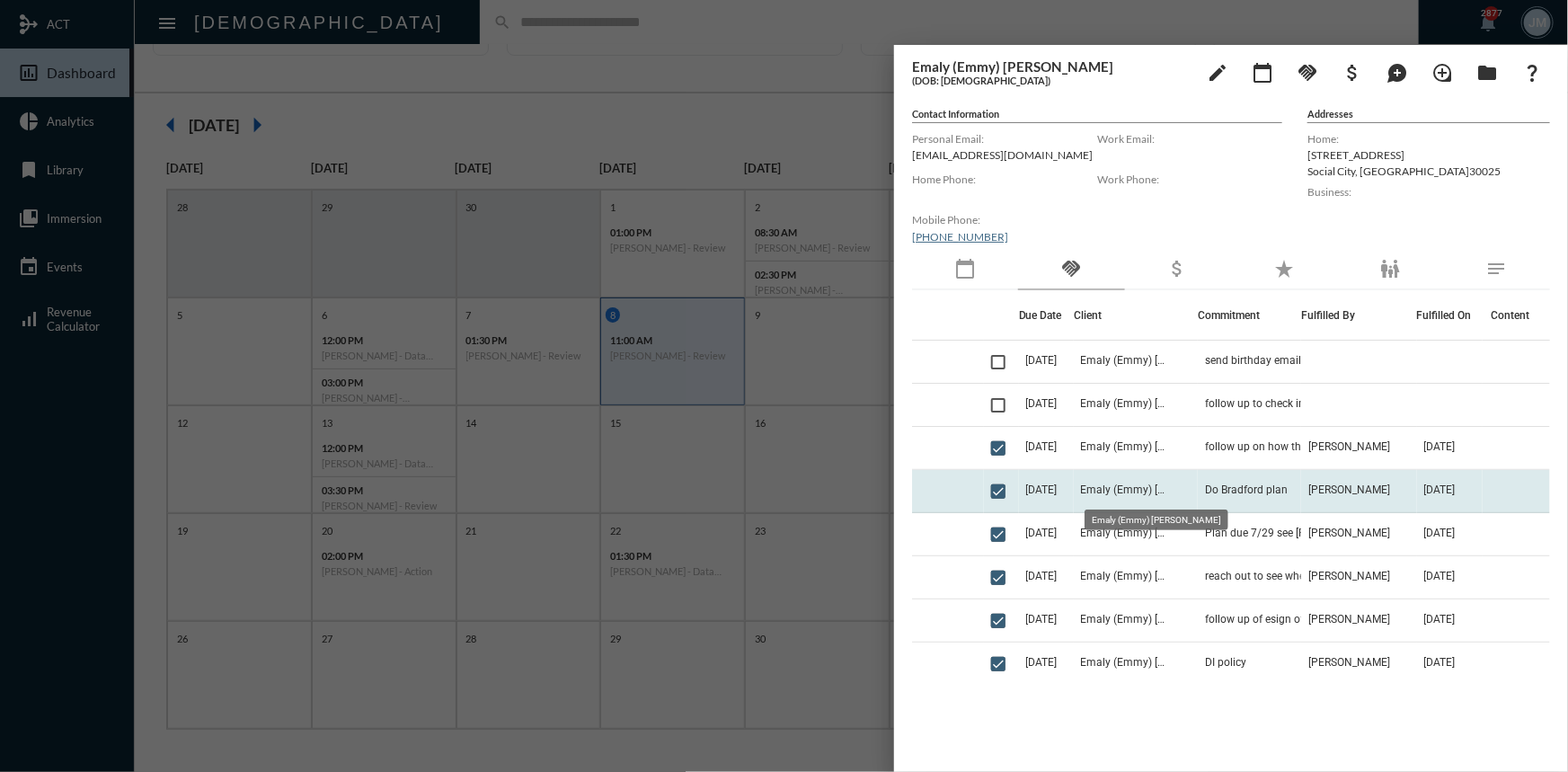
click at [1108, 488] on span "Emaly (Emmy) Bradford" at bounding box center [1126, 490] width 90 height 13
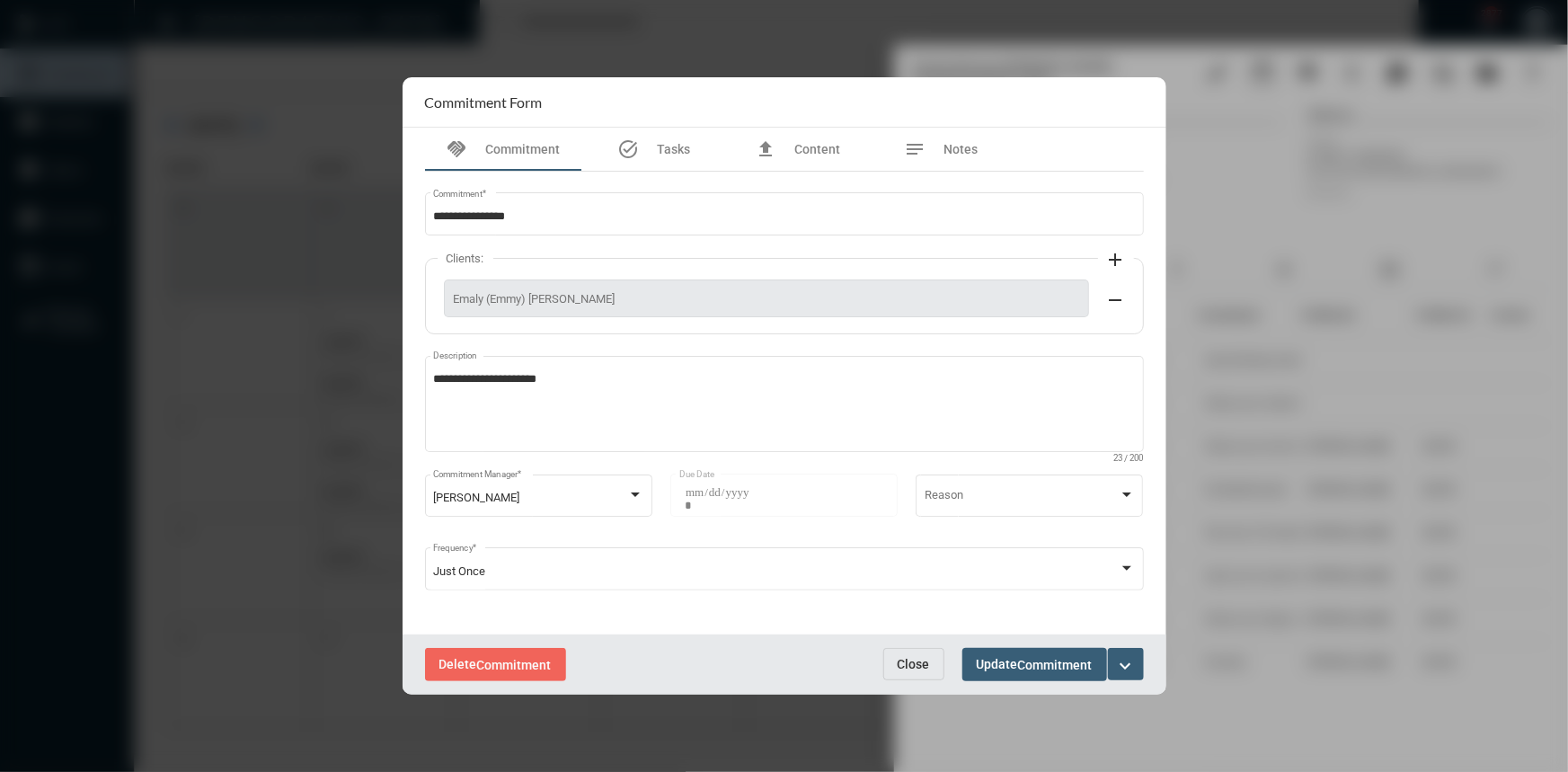
click at [873, 649] on div "Delete Commitment Close Update Commitment expand_more" at bounding box center [784, 663] width 764 height 60
click at [914, 668] on span "Close" at bounding box center [913, 664] width 32 height 15
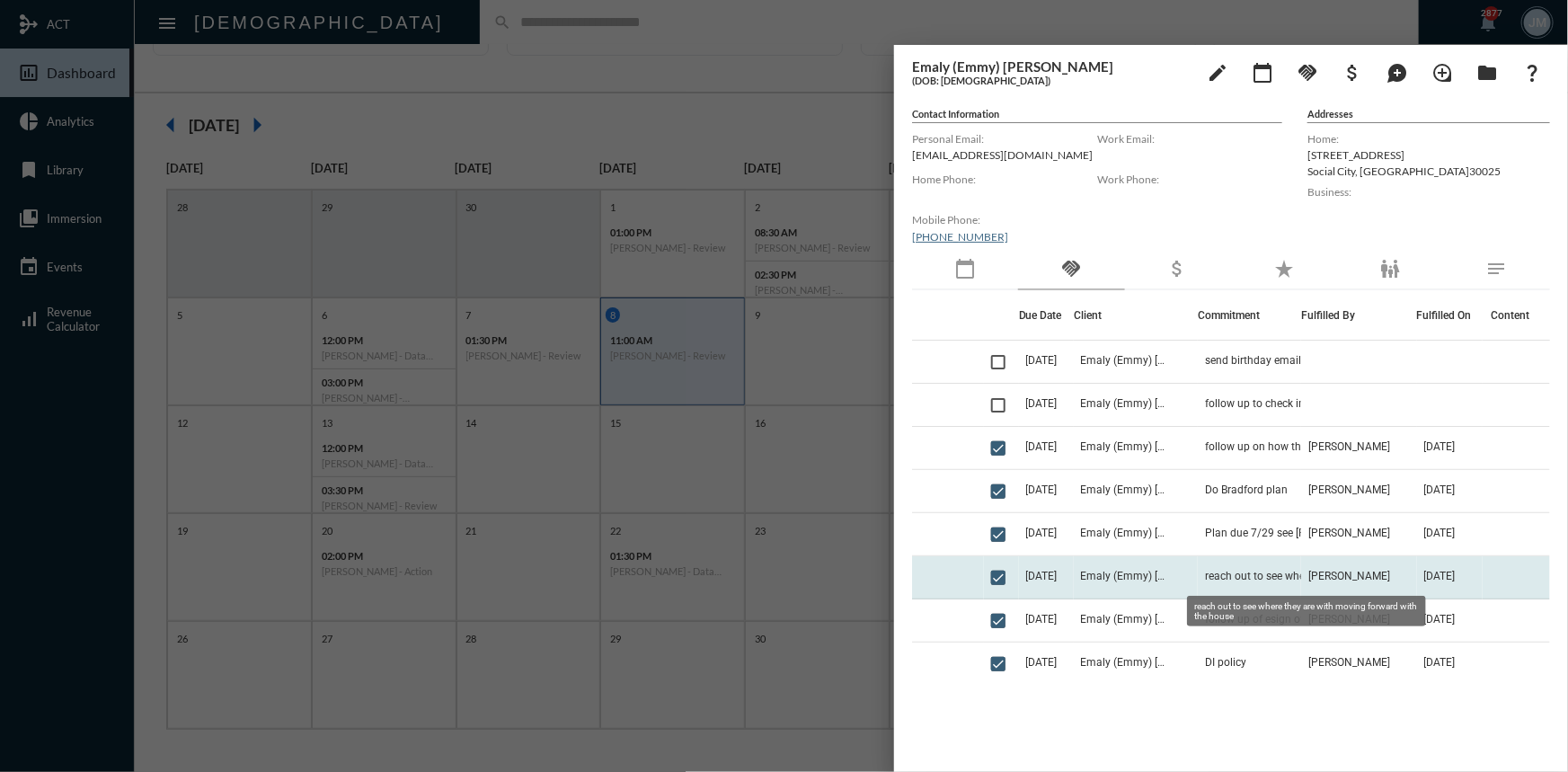
click at [1267, 572] on span "reach out to see where they are with moving forward with the house" at bounding box center [1294, 576] width 180 height 13
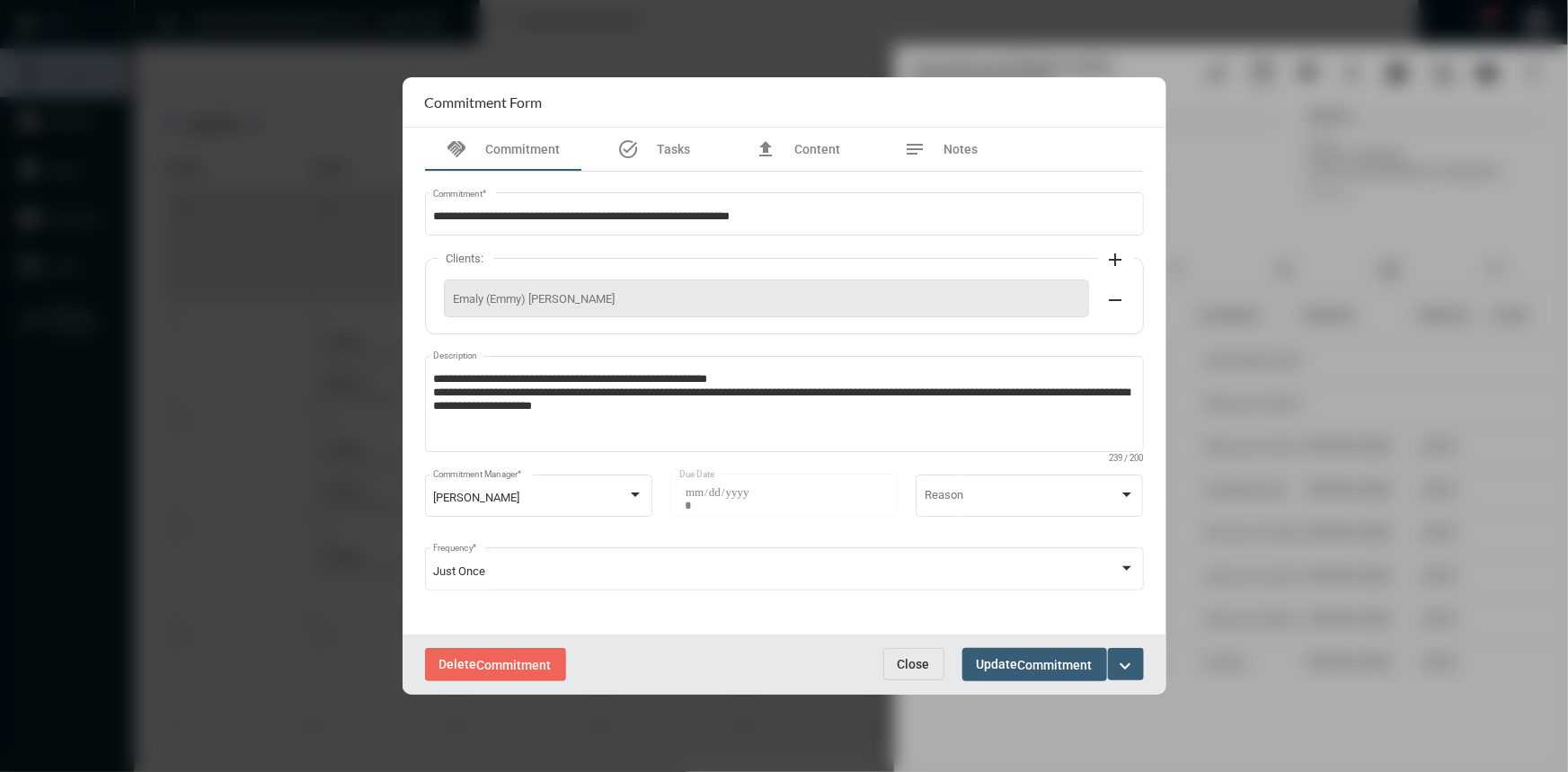
click at [911, 660] on span "Close" at bounding box center [913, 664] width 32 height 15
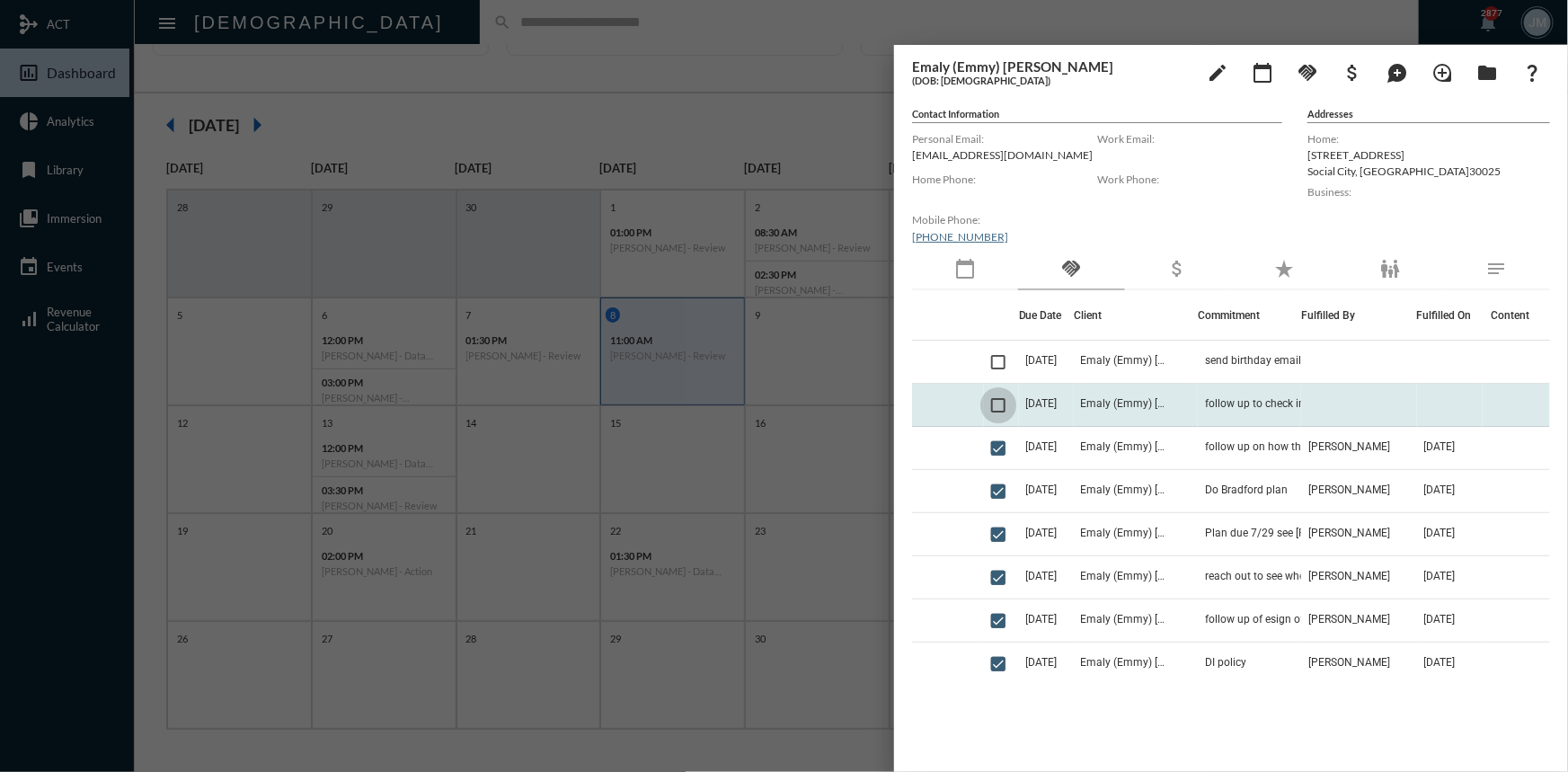
click at [993, 409] on span at bounding box center [999, 405] width 15 height 15
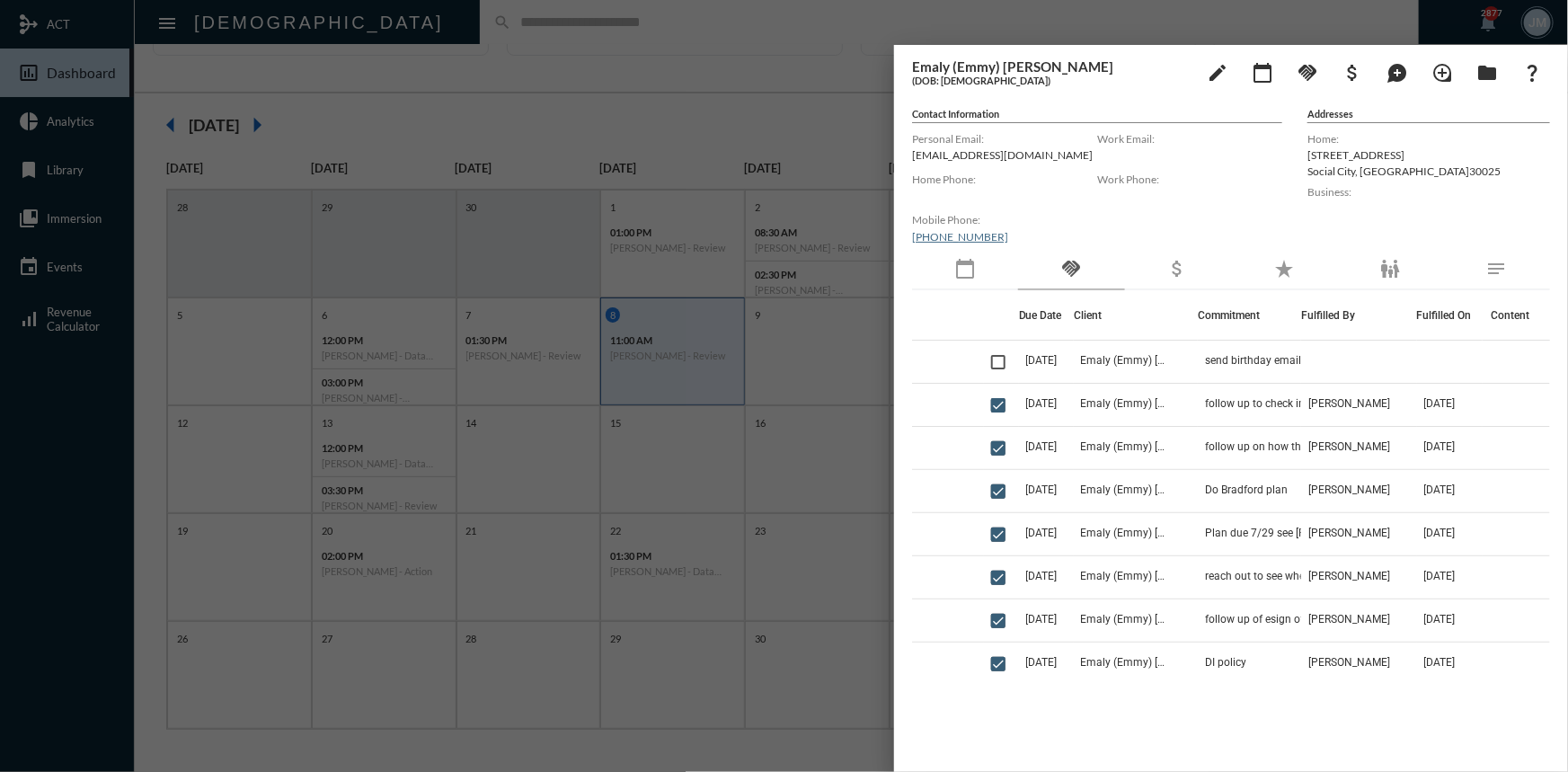
click at [654, 91] on div at bounding box center [784, 386] width 1568 height 772
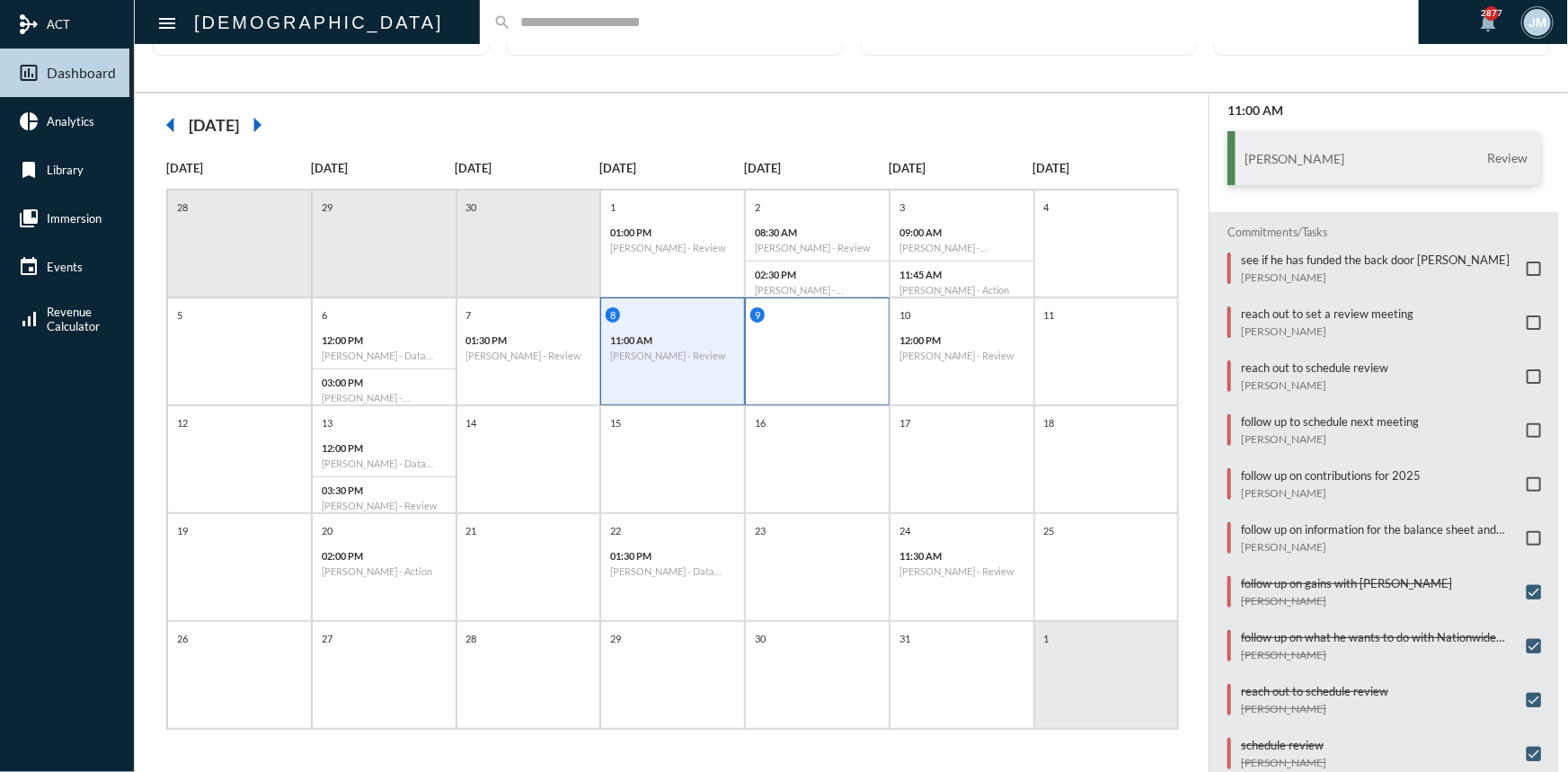
click at [837, 340] on div "9" at bounding box center [816, 351] width 145 height 108
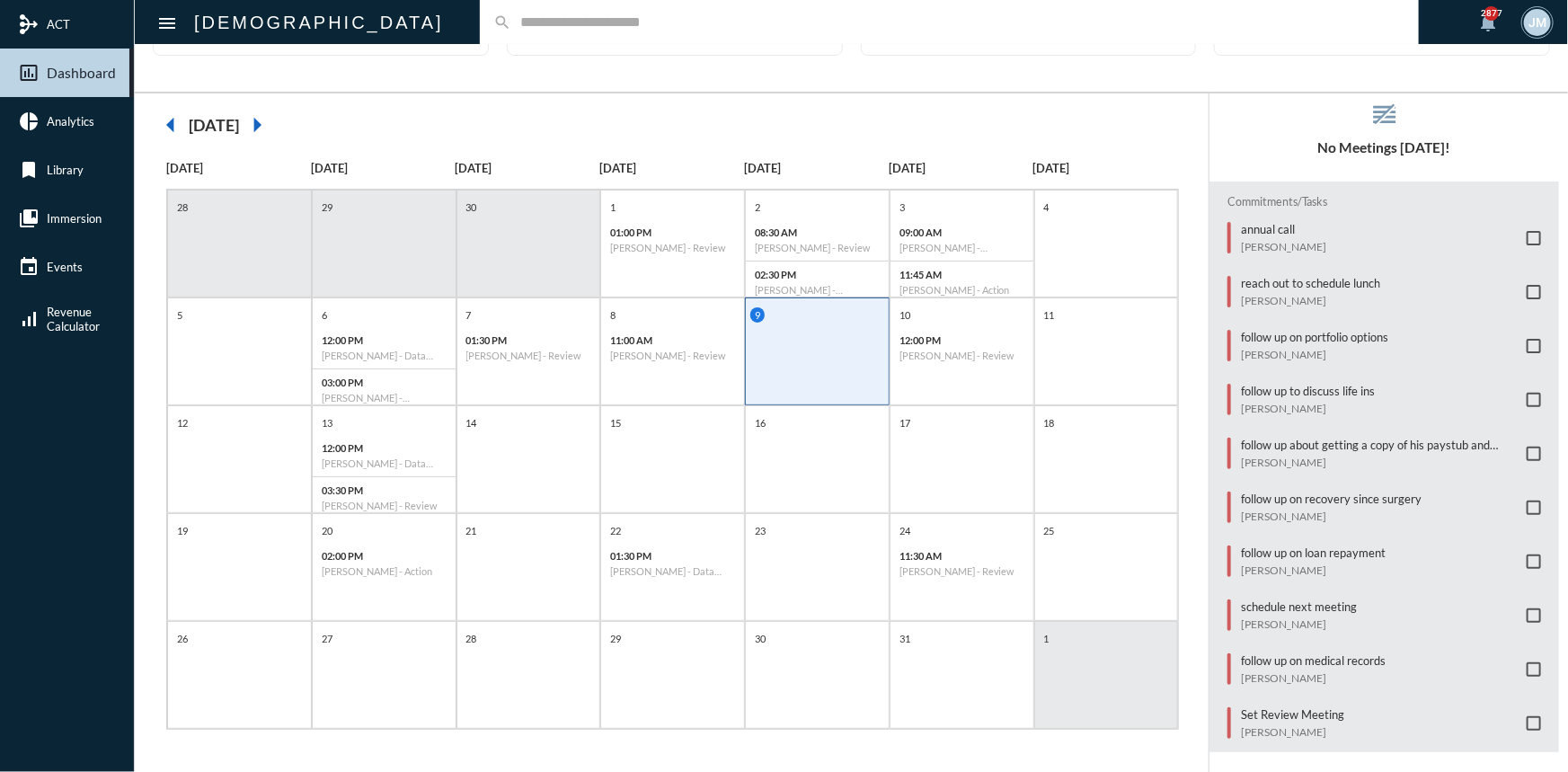
scroll to position [0, 0]
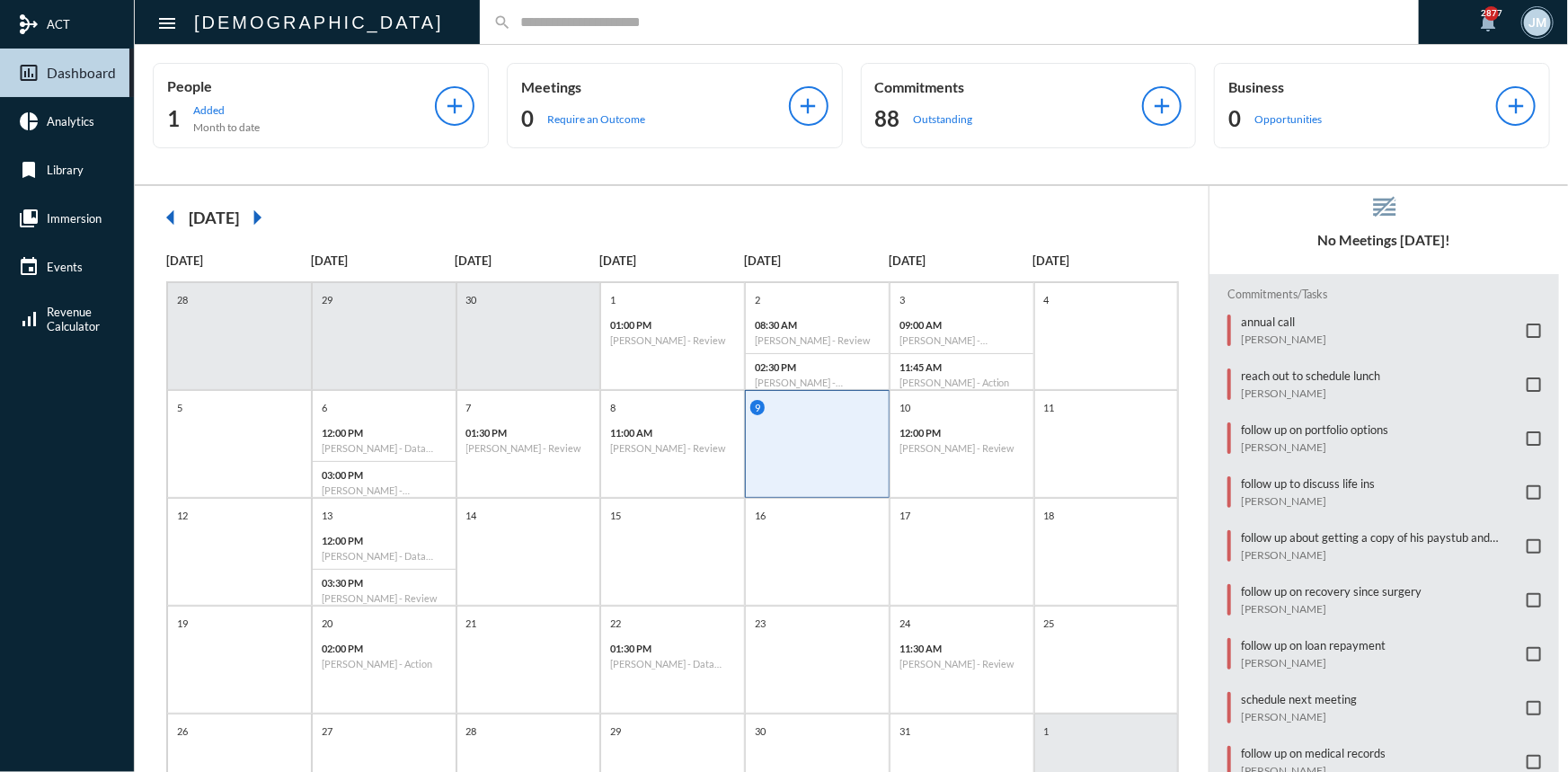
click at [519, 16] on input "text" at bounding box center [958, 22] width 894 height 16
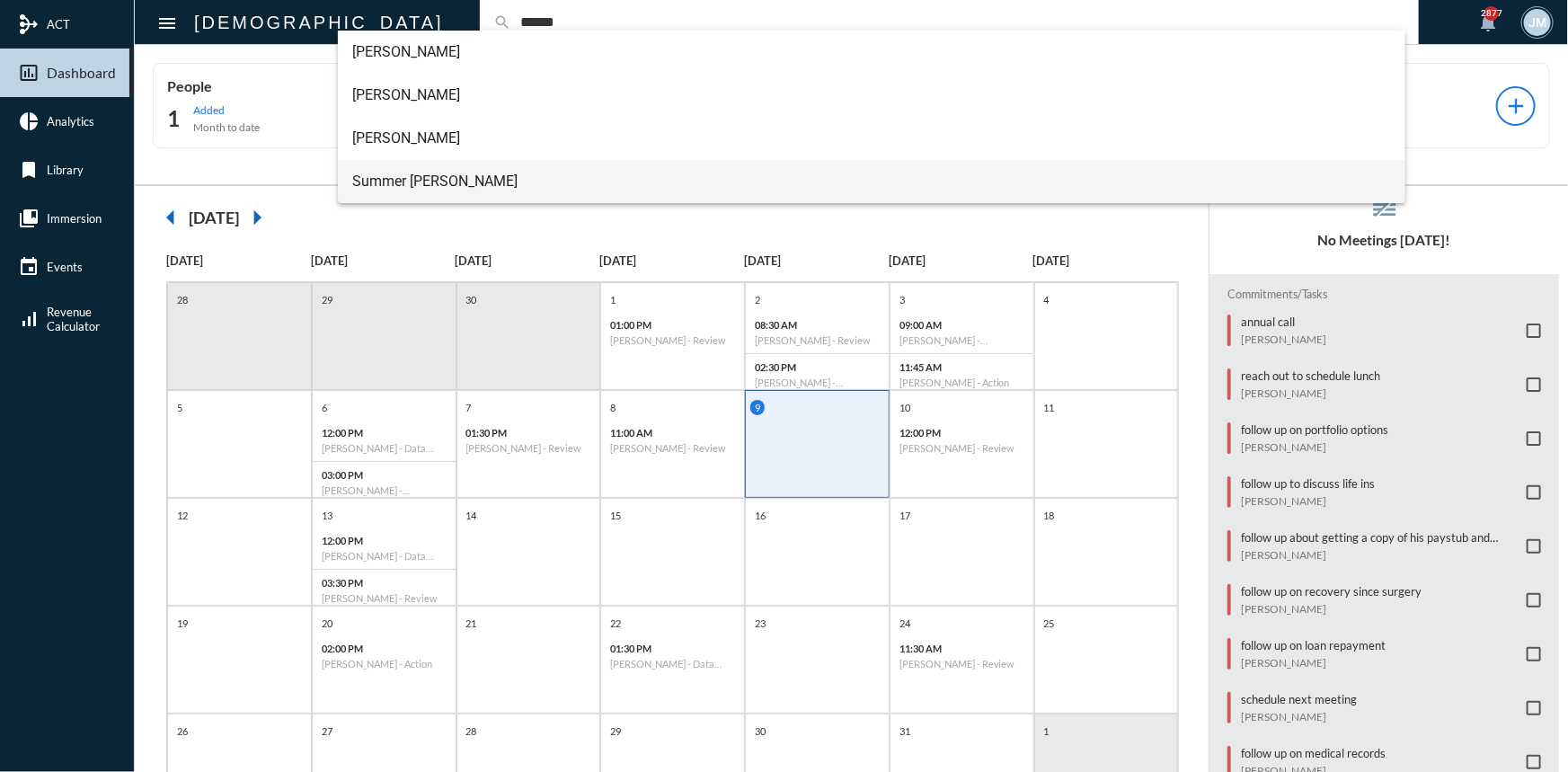
type input "******"
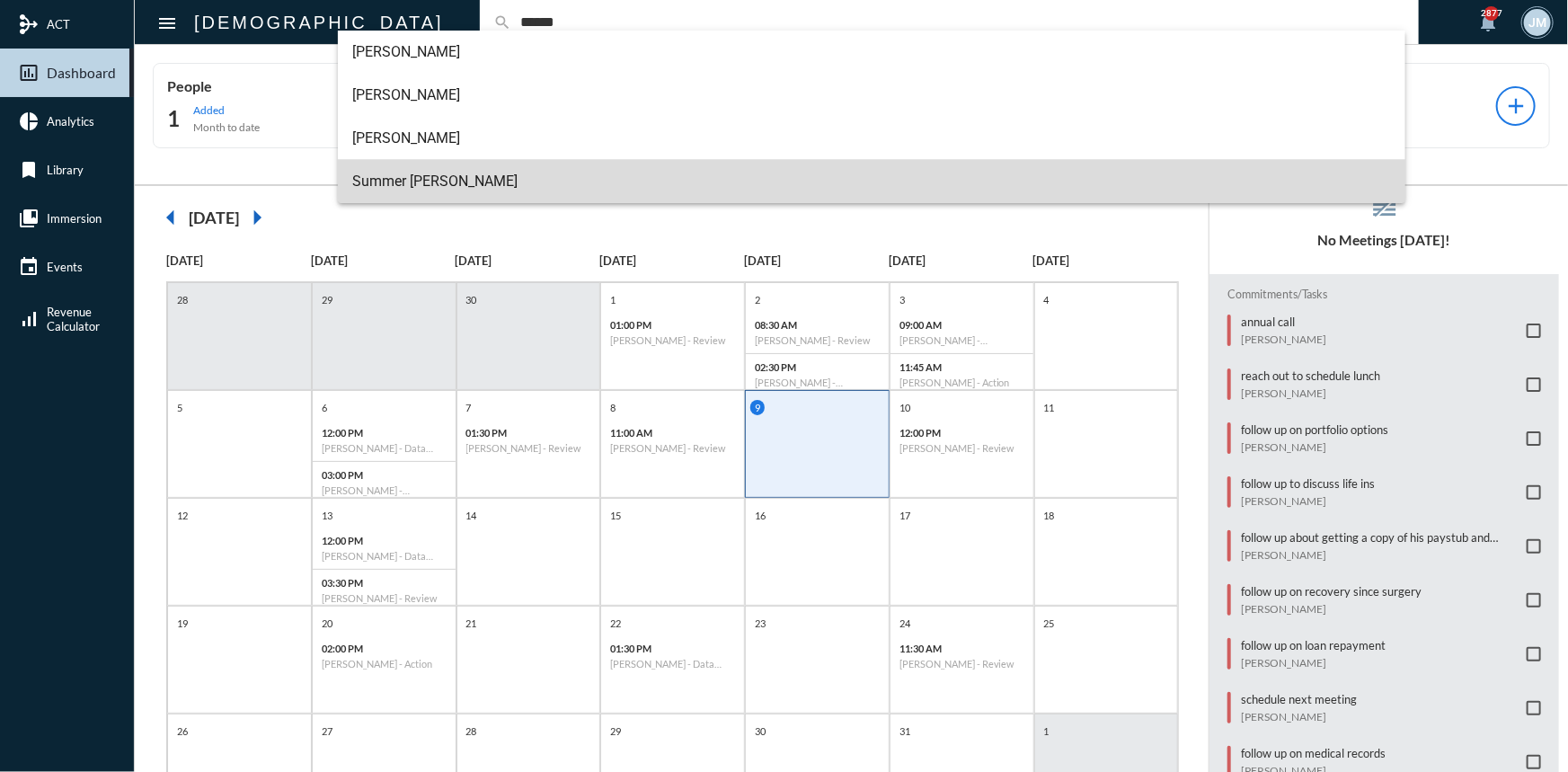
click at [386, 180] on span "Summer Franks" at bounding box center [871, 181] width 1038 height 43
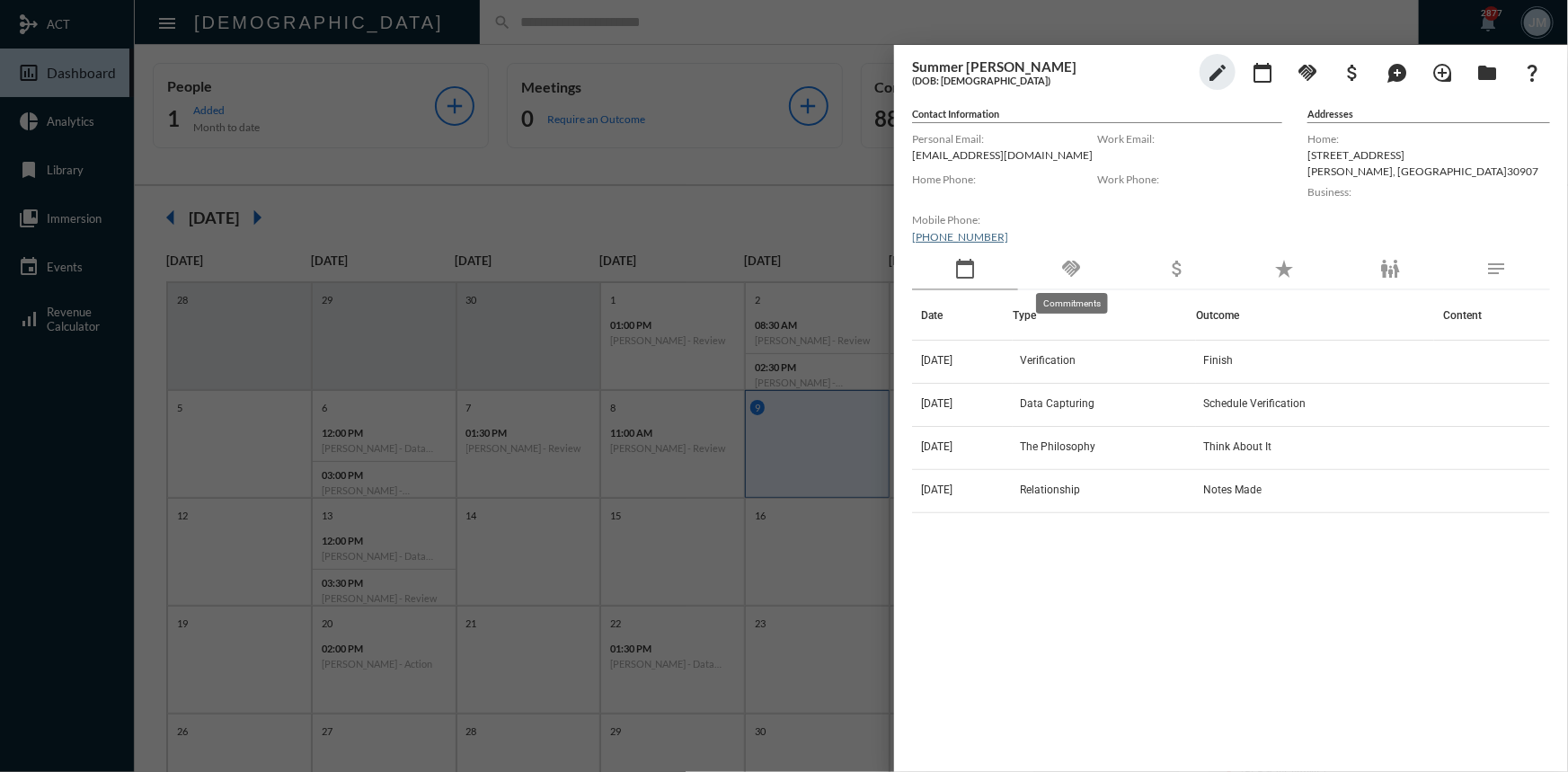
click at [1066, 268] on mat-icon "handshake" at bounding box center [1071, 268] width 21 height 21
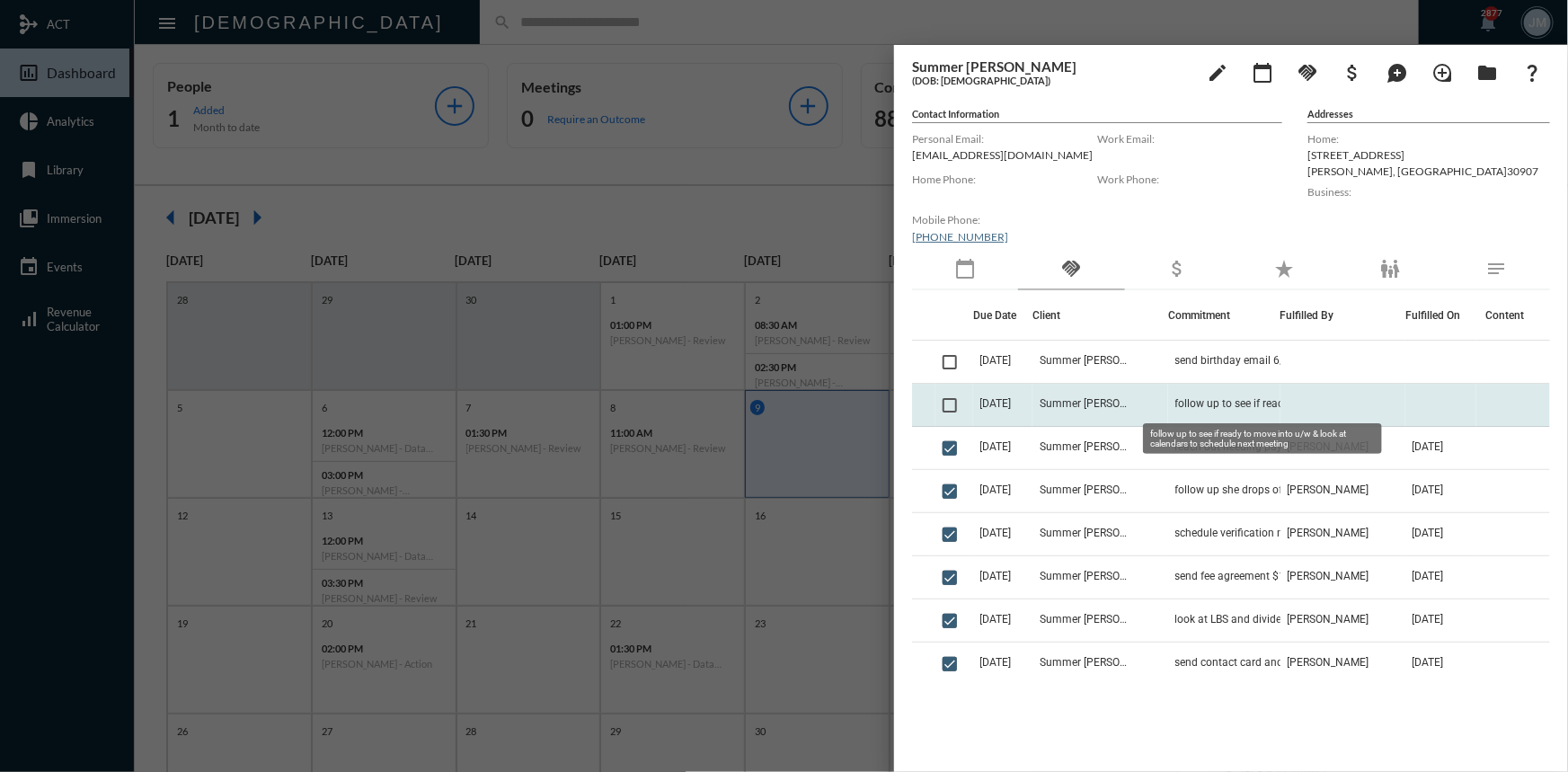
click at [1199, 404] on span "follow up to see if ready to move into u/w & look at calendars to schedule next…" at bounding box center [1265, 404] width 180 height 13
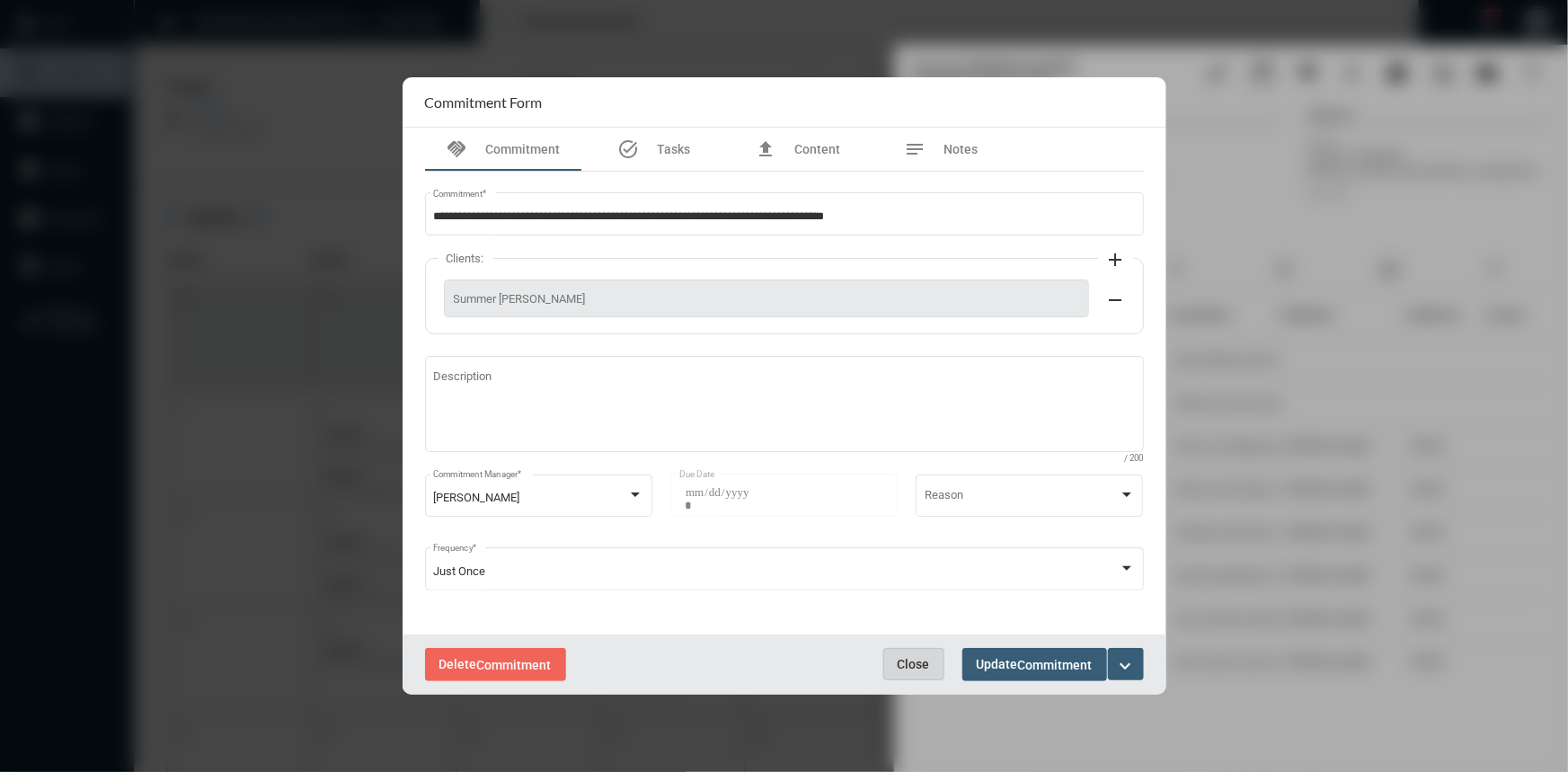
click at [911, 670] on span "Close" at bounding box center [913, 664] width 32 height 15
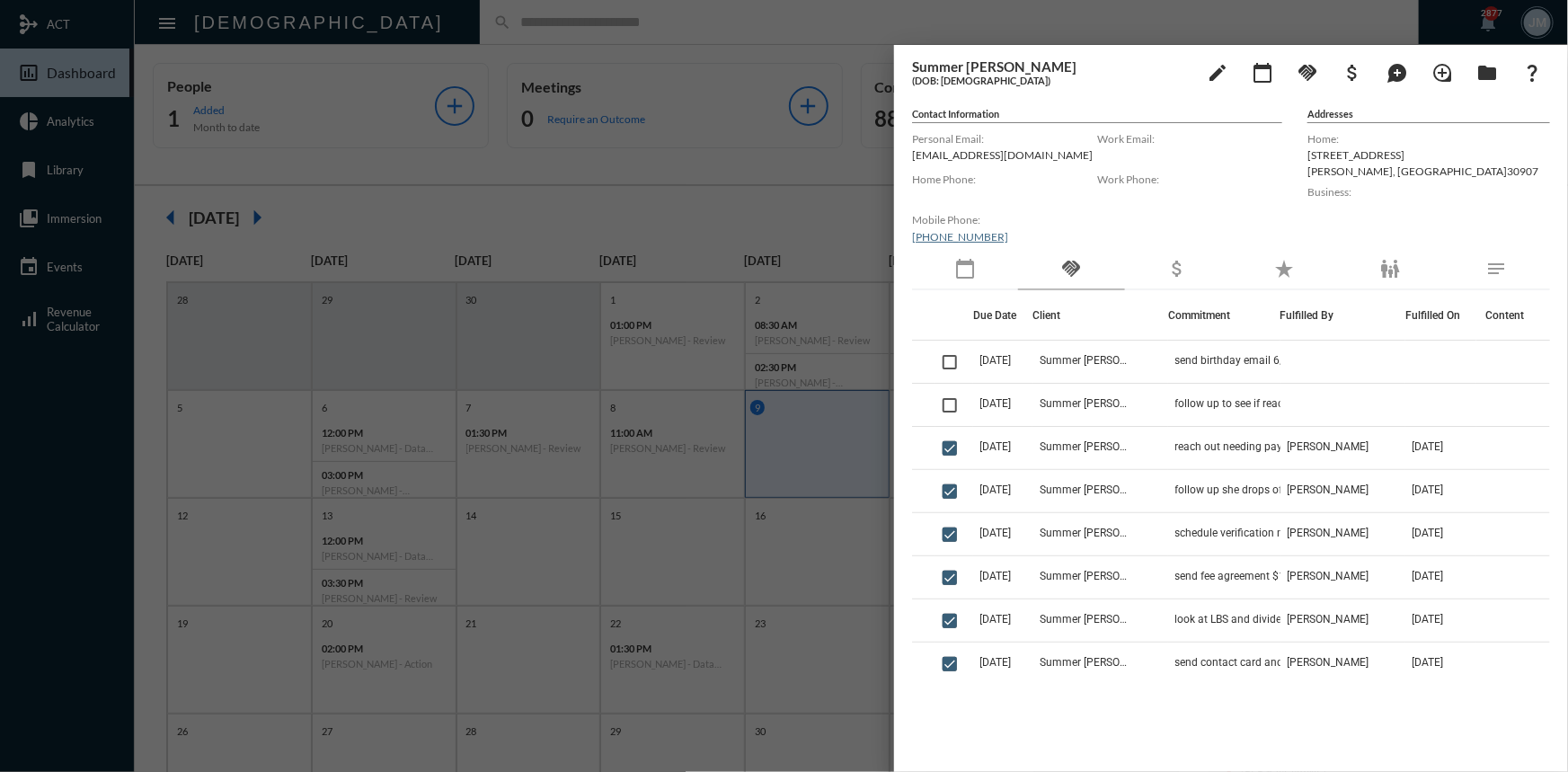
click at [790, 177] on div at bounding box center [784, 386] width 1568 height 772
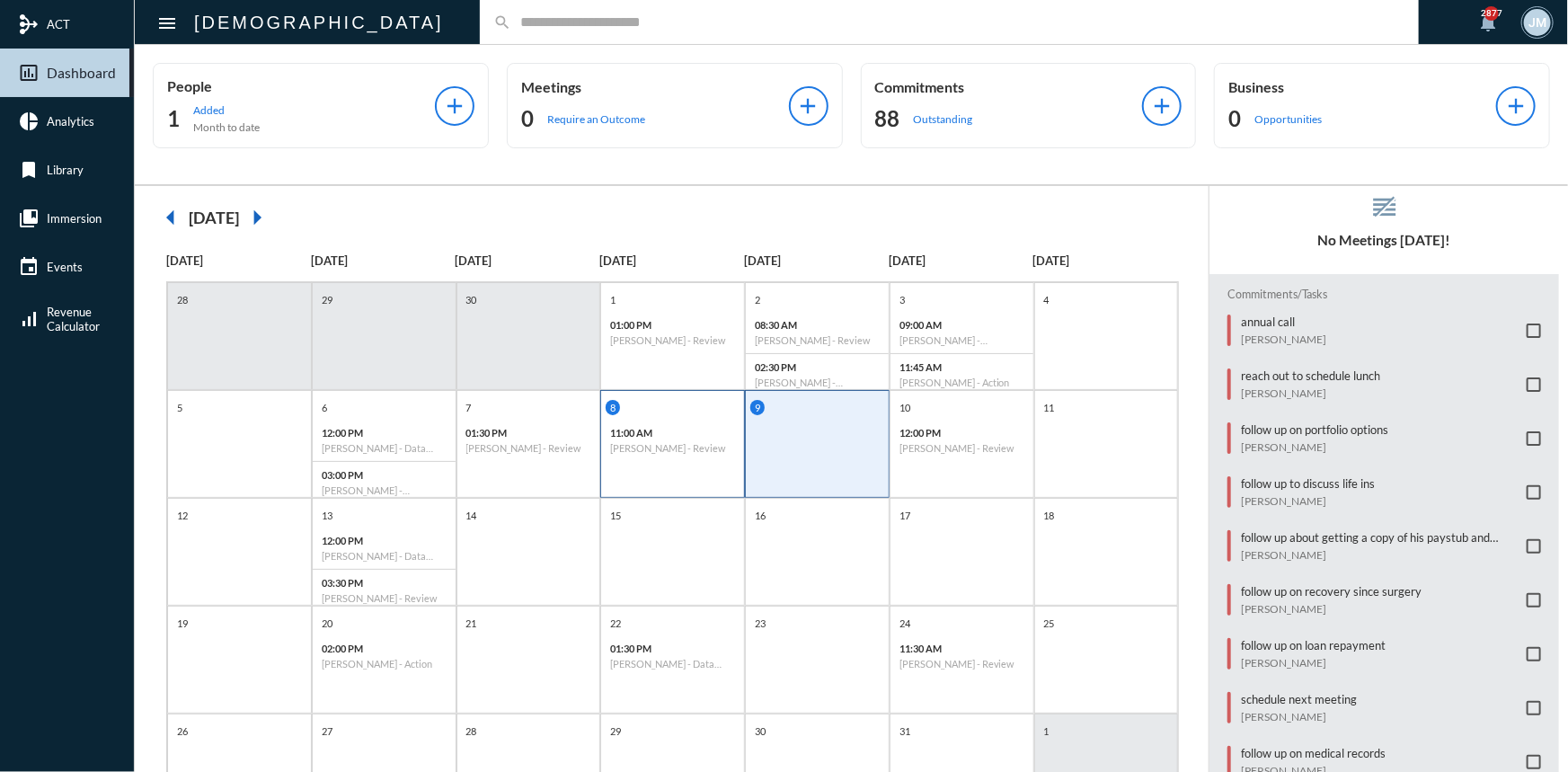
click at [669, 466] on div "8 11:00 AM Joseph Bishop - Review" at bounding box center [672, 443] width 145 height 108
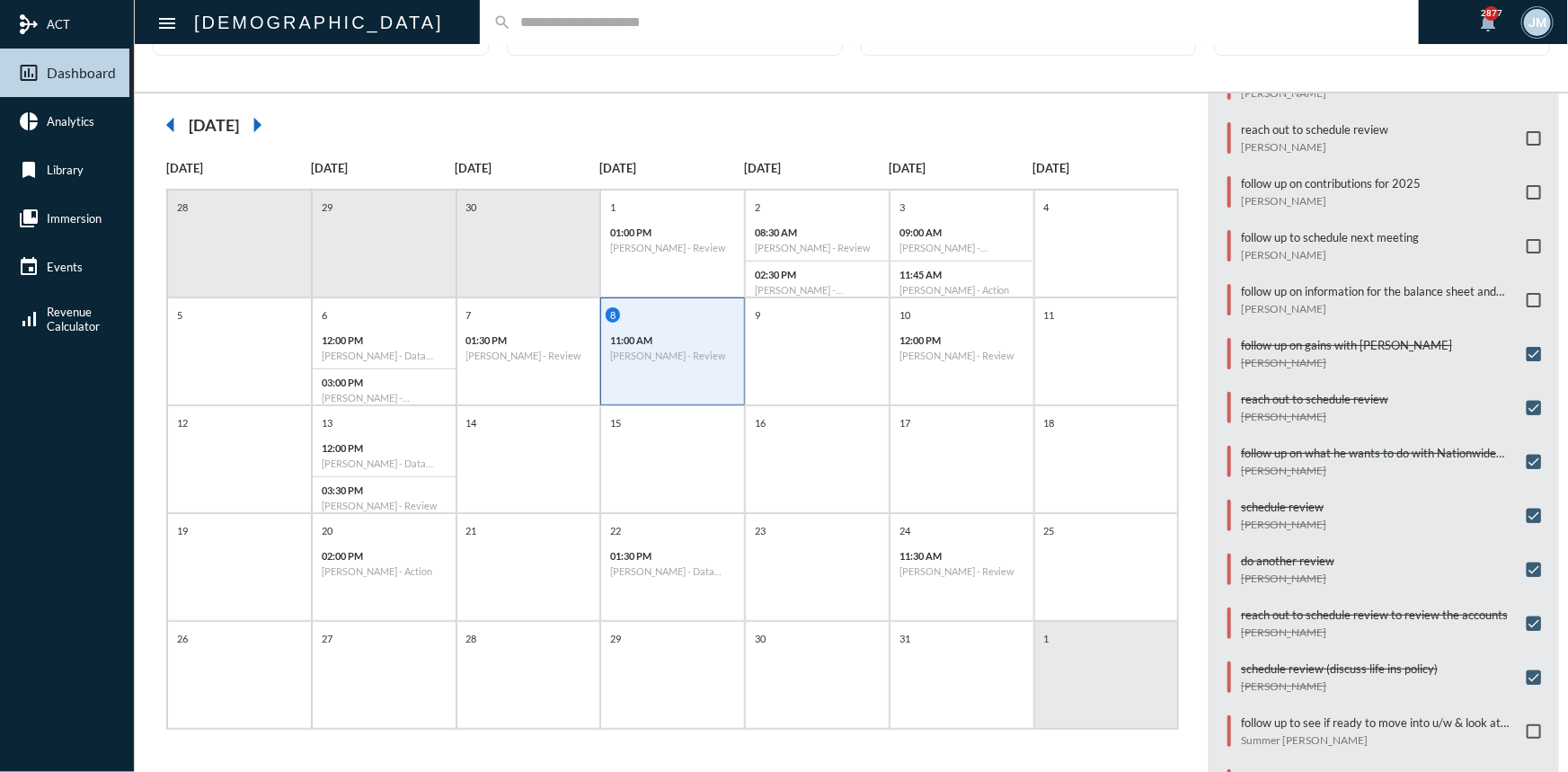
scroll to position [185, 0]
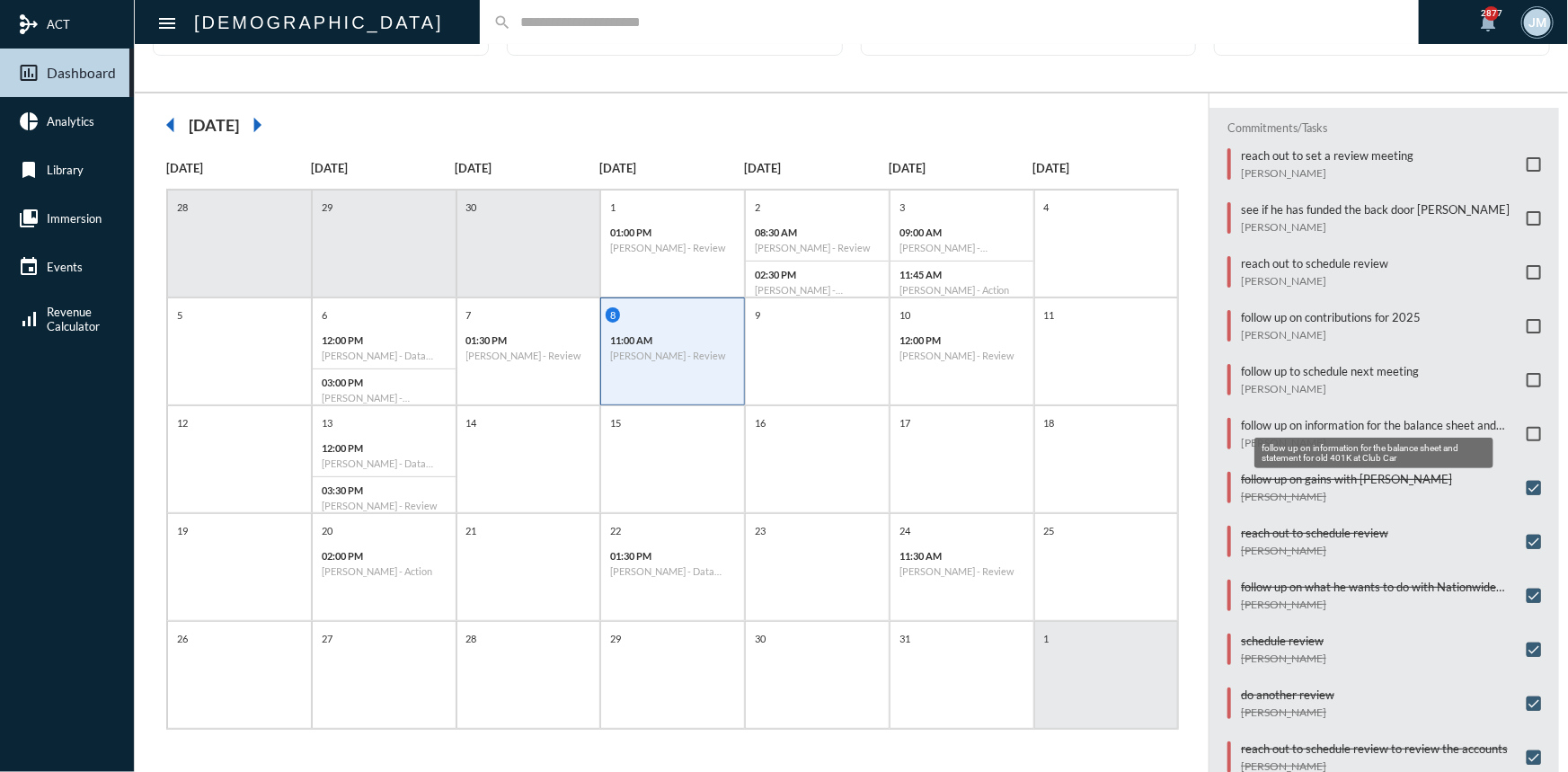
click at [1292, 417] on p "follow up on information for the balance sheet and statement for old 401K at Cl…" at bounding box center [1379, 425] width 276 height 15
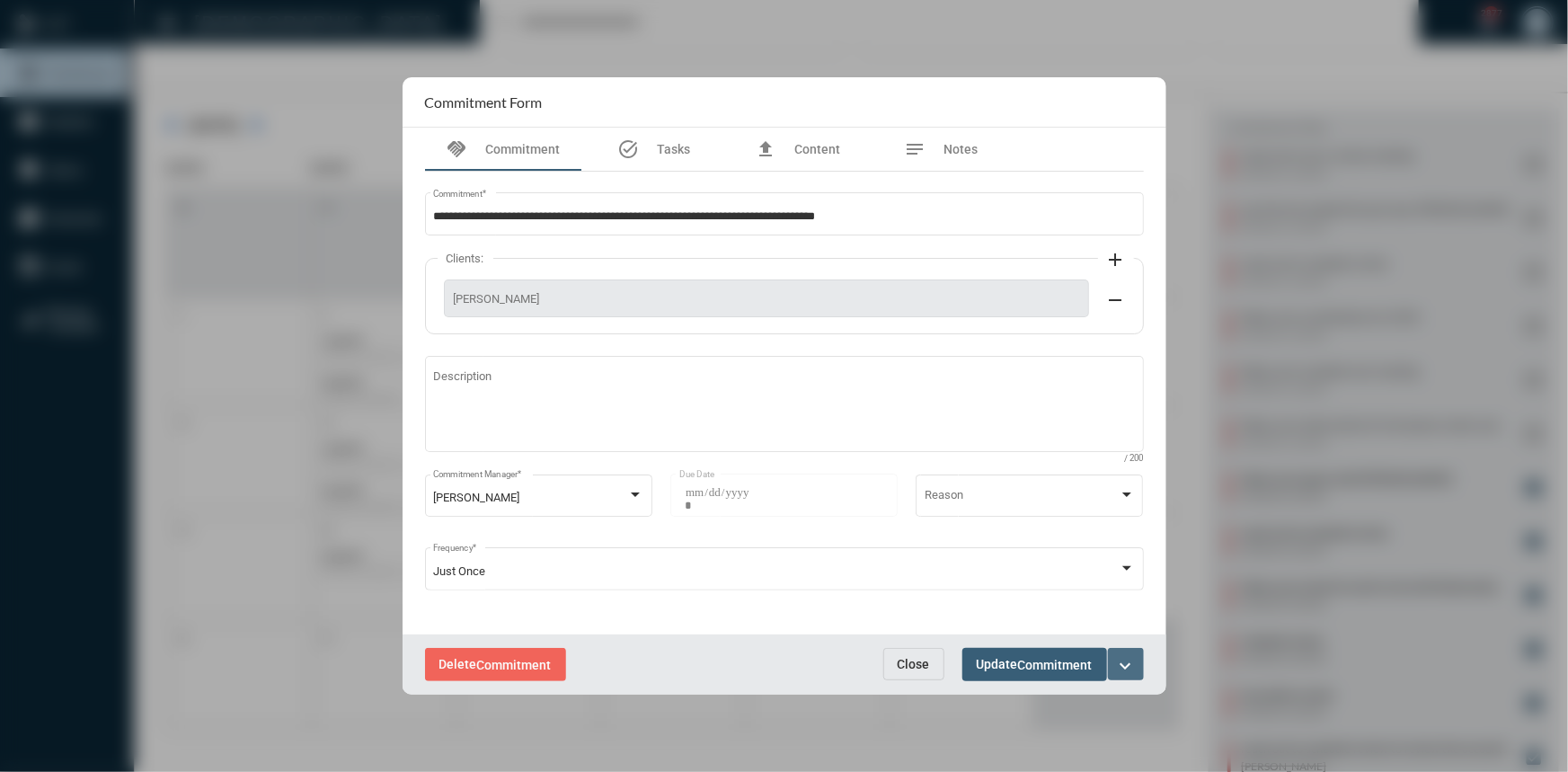
click at [1126, 668] on mat-icon "expand_more" at bounding box center [1125, 665] width 21 height 21
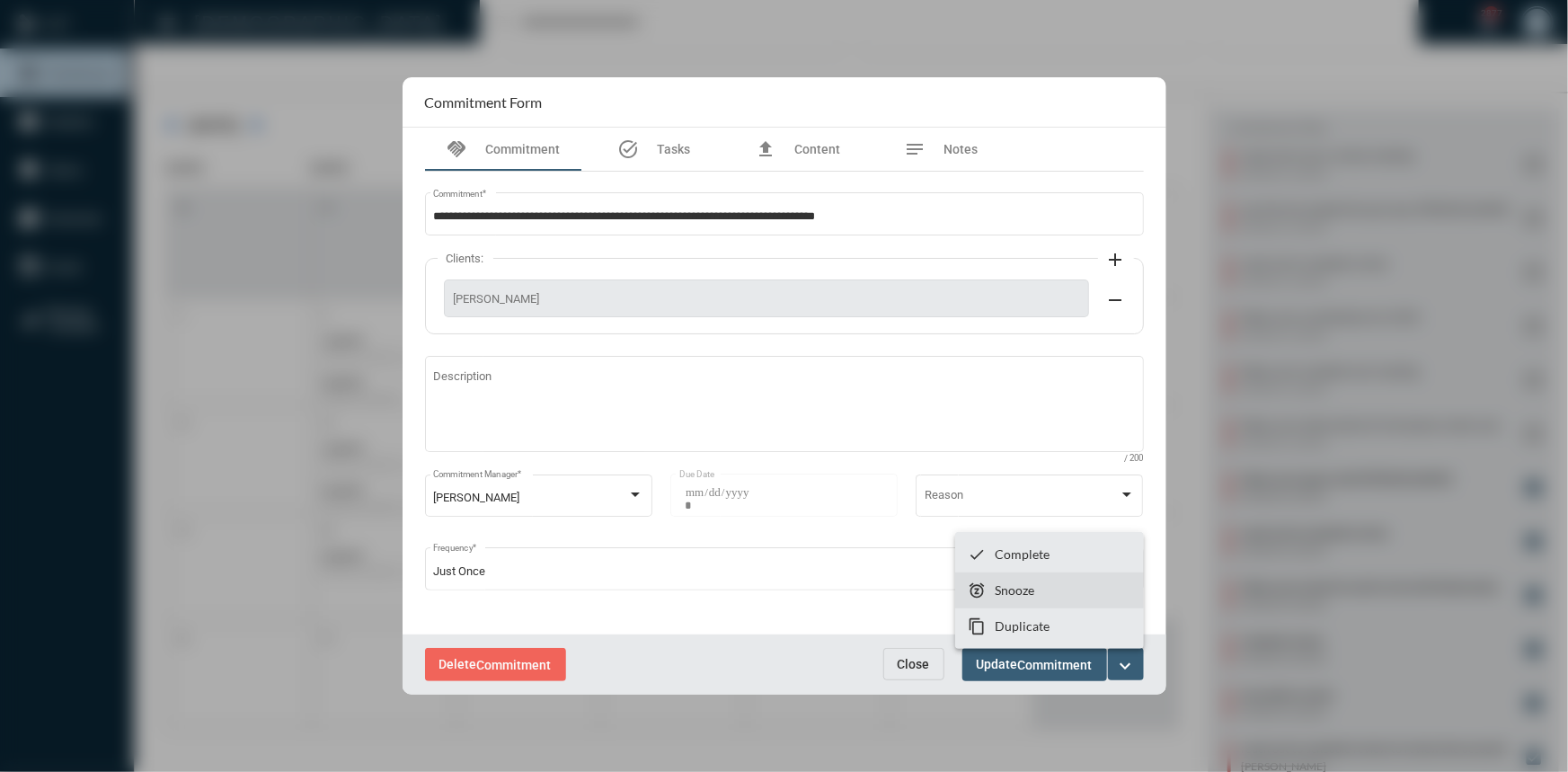
click at [1032, 587] on p "Snooze" at bounding box center [1014, 590] width 40 height 16
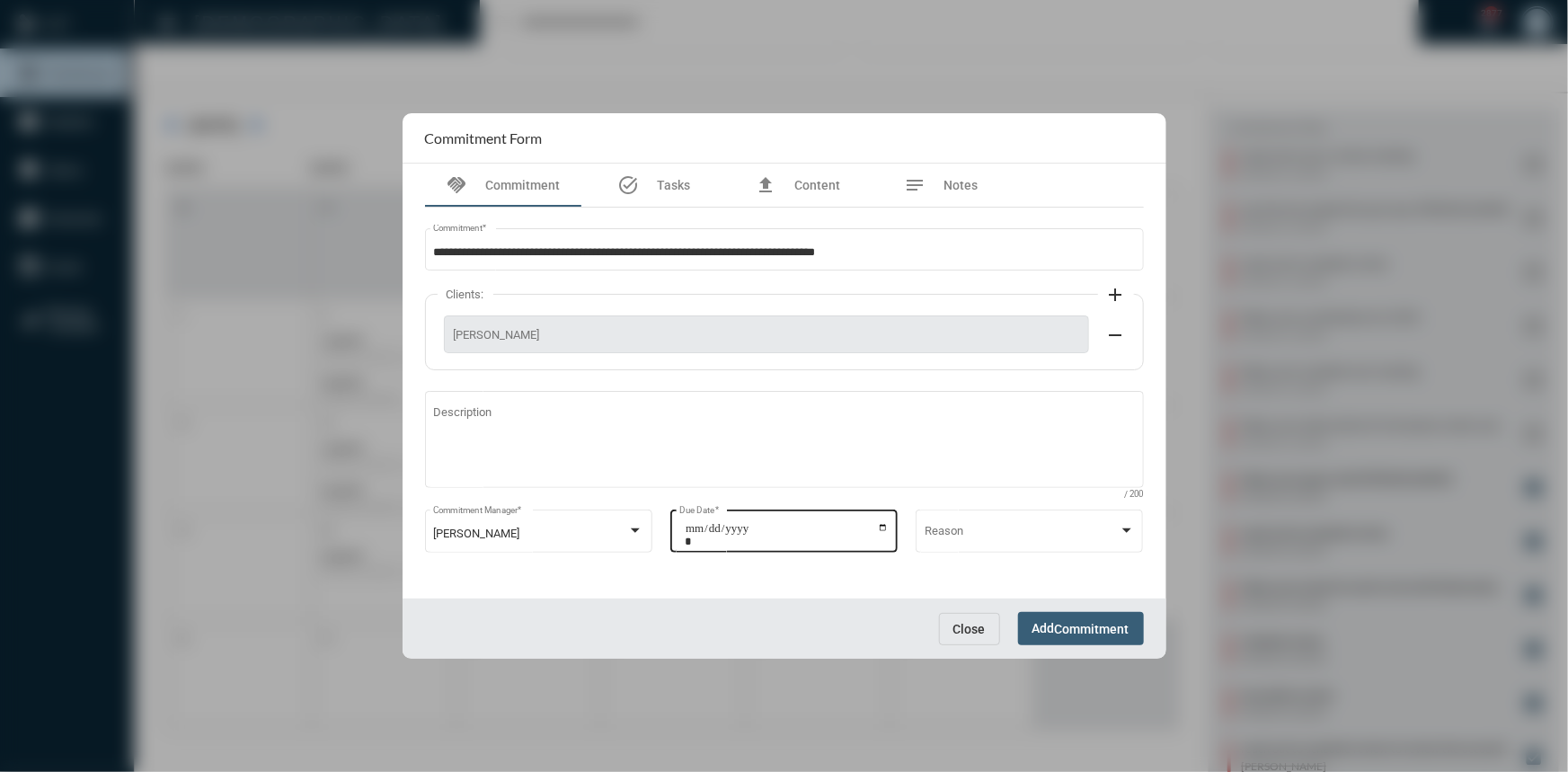
click at [881, 525] on input "**********" at bounding box center [786, 534] width 204 height 25
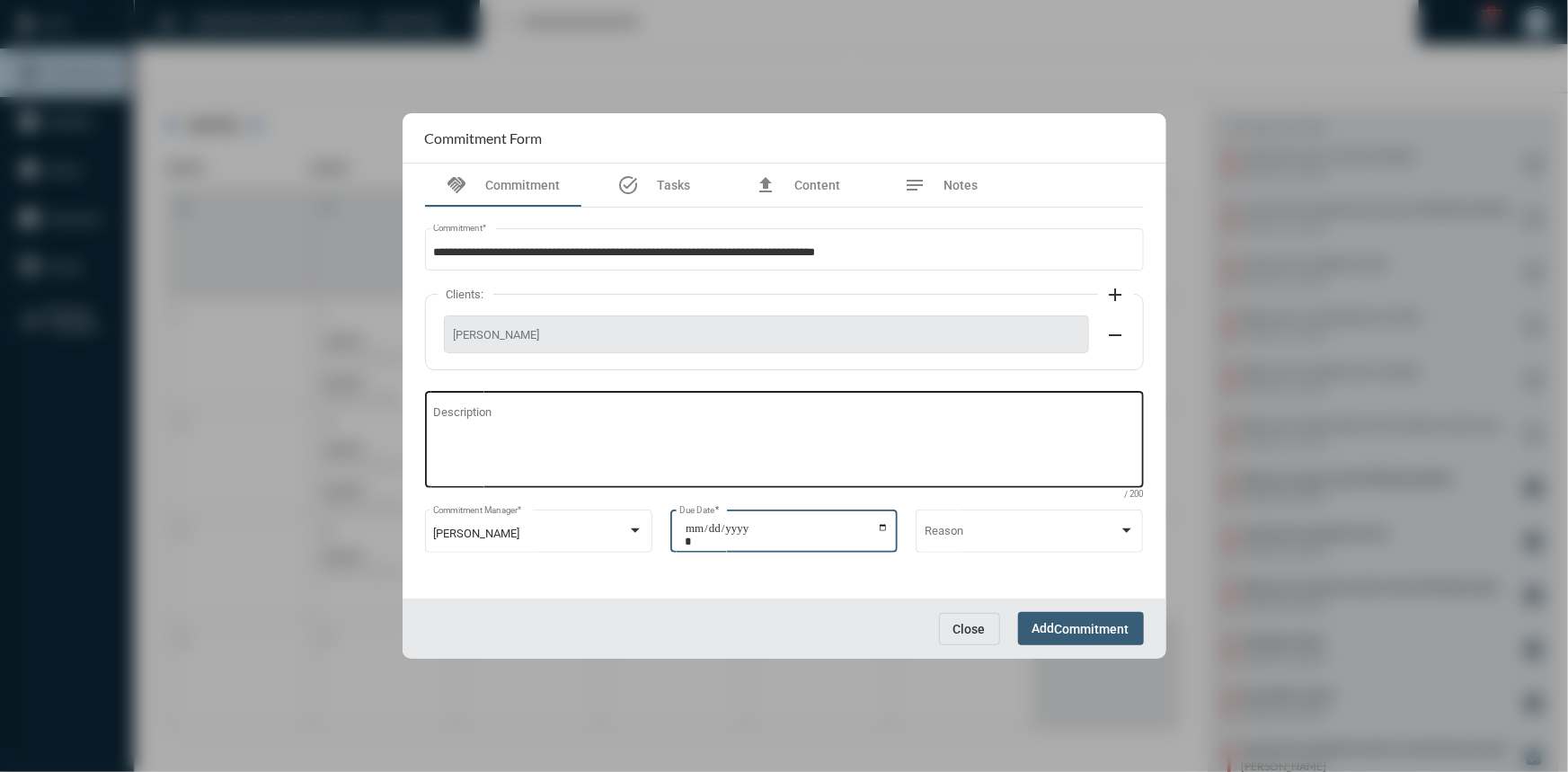
type input "**********"
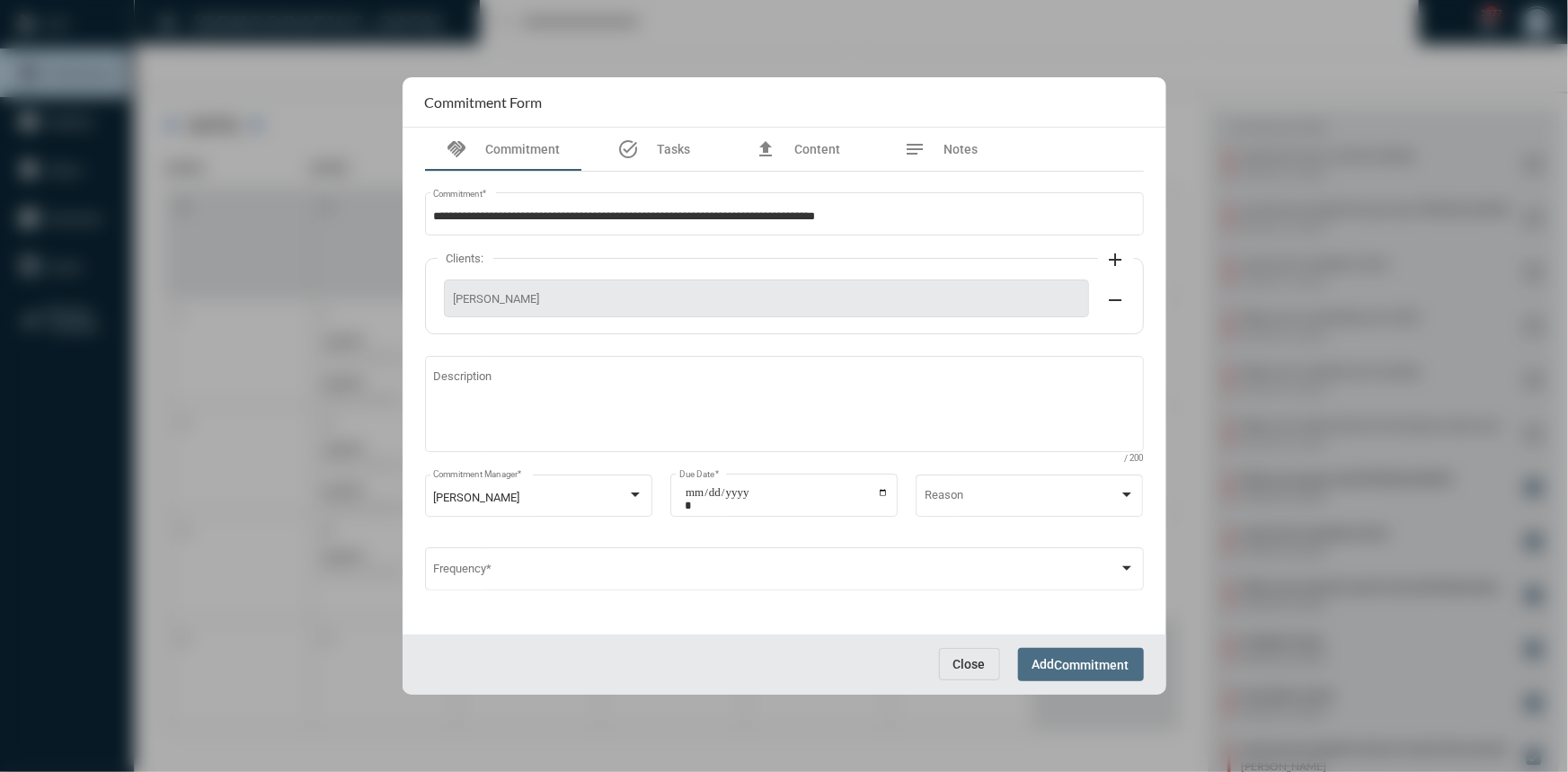
click at [1116, 665] on span "Commitment" at bounding box center [1092, 665] width 75 height 15
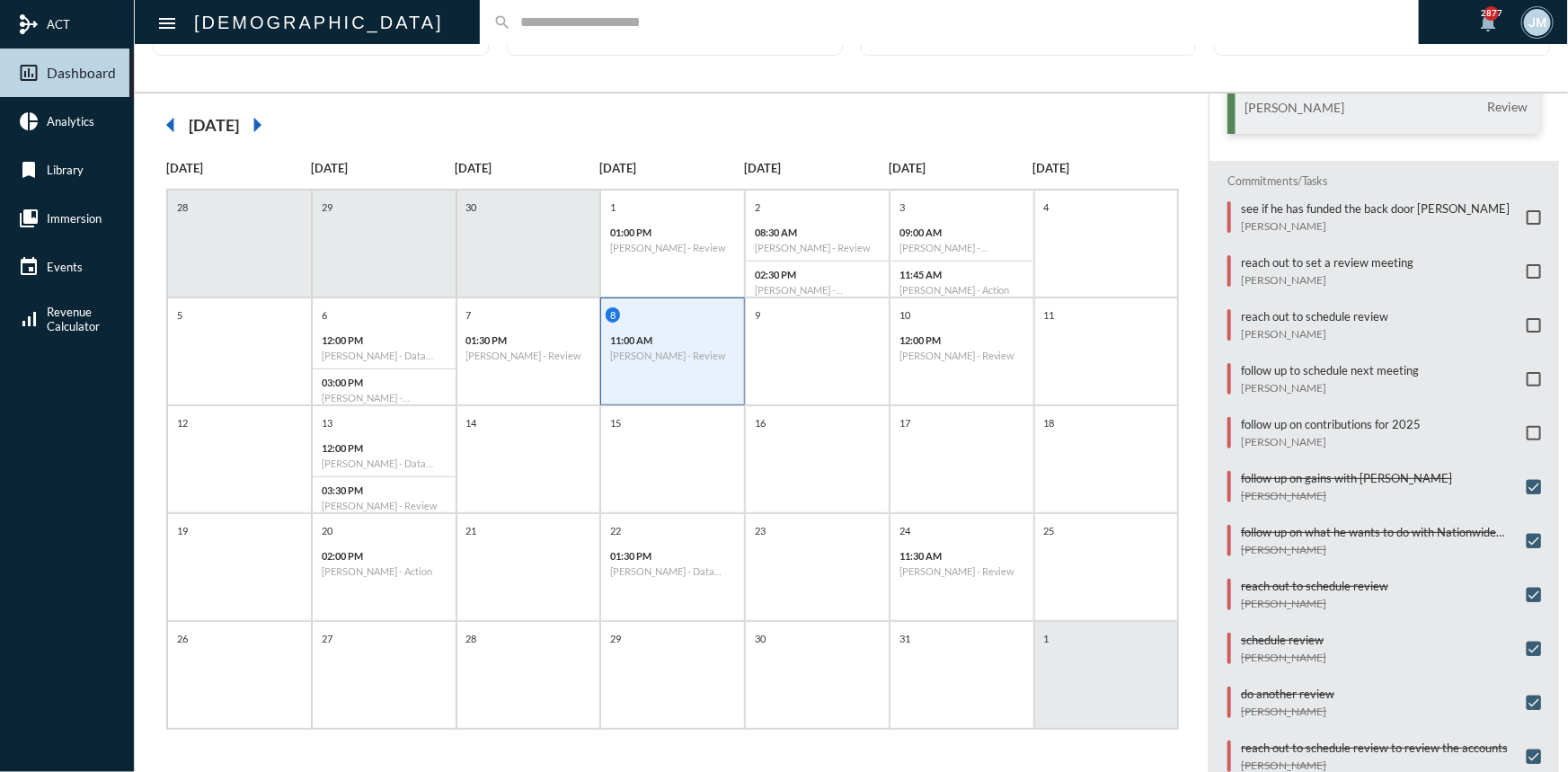
scroll to position [131, 0]
click at [835, 361] on div "9" at bounding box center [816, 351] width 145 height 108
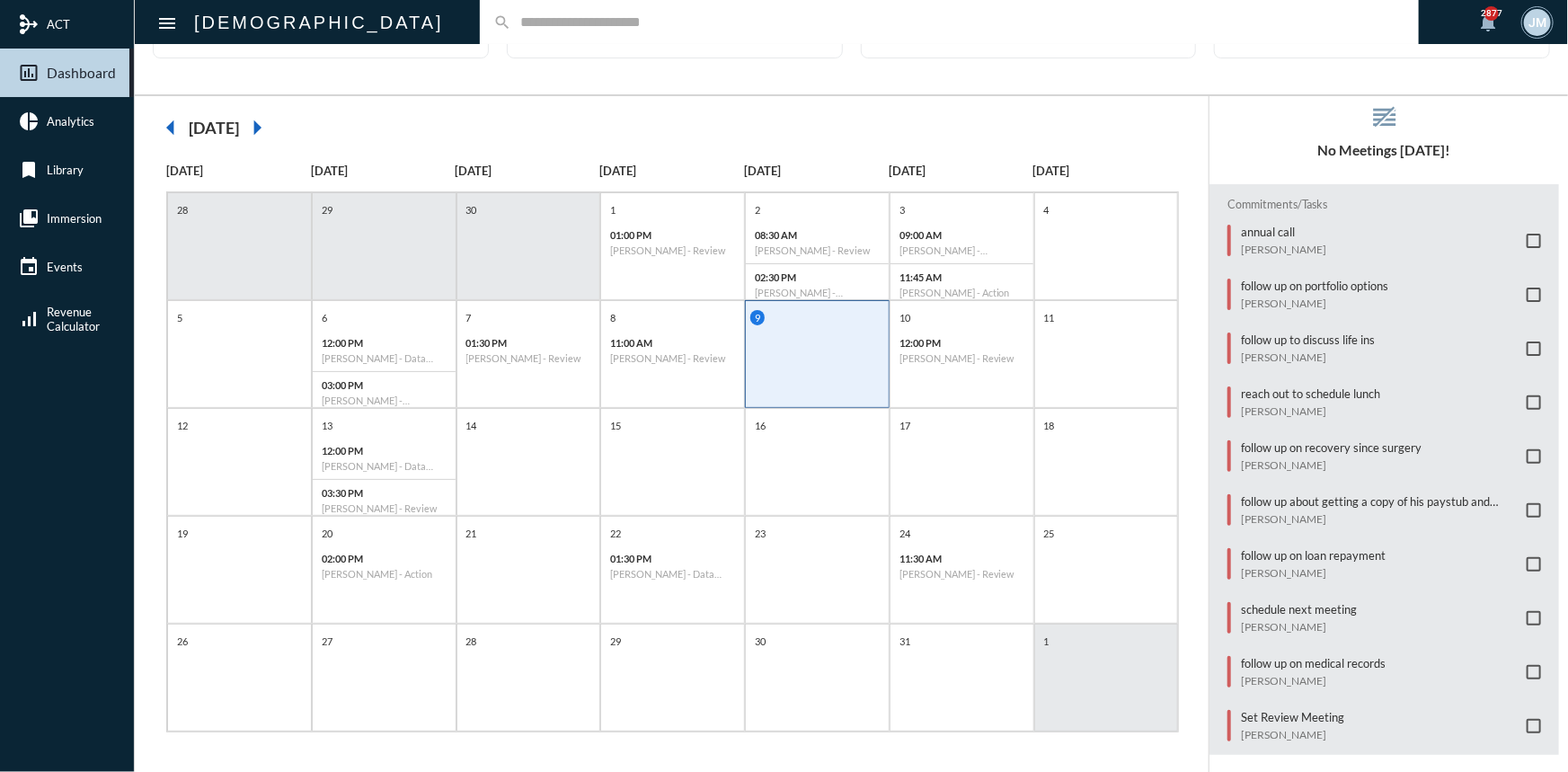
scroll to position [92, 0]
click at [1267, 439] on p "follow up on recovery since surgery" at bounding box center [1331, 445] width 181 height 15
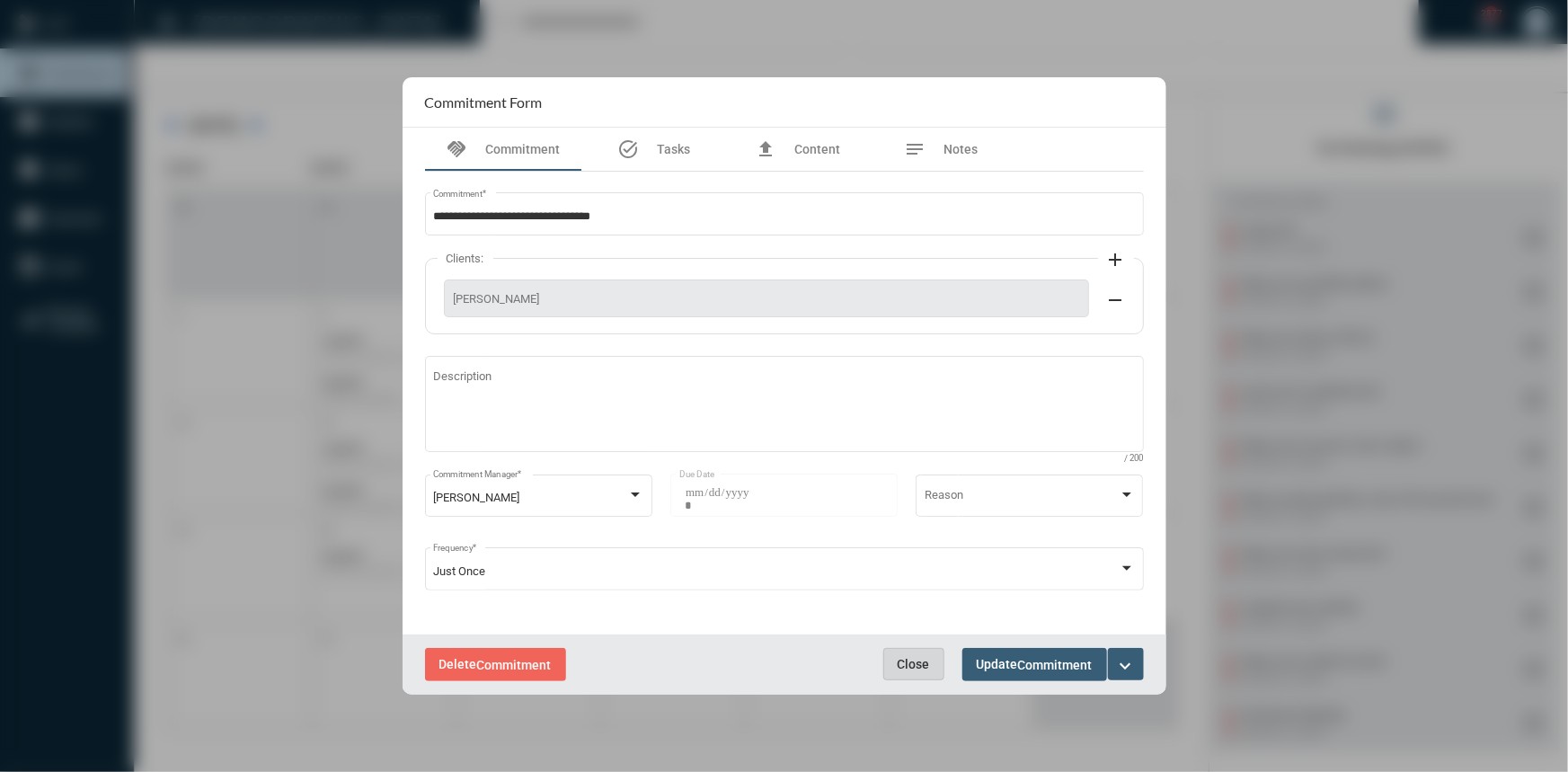
click at [923, 661] on span "Close" at bounding box center [913, 664] width 32 height 15
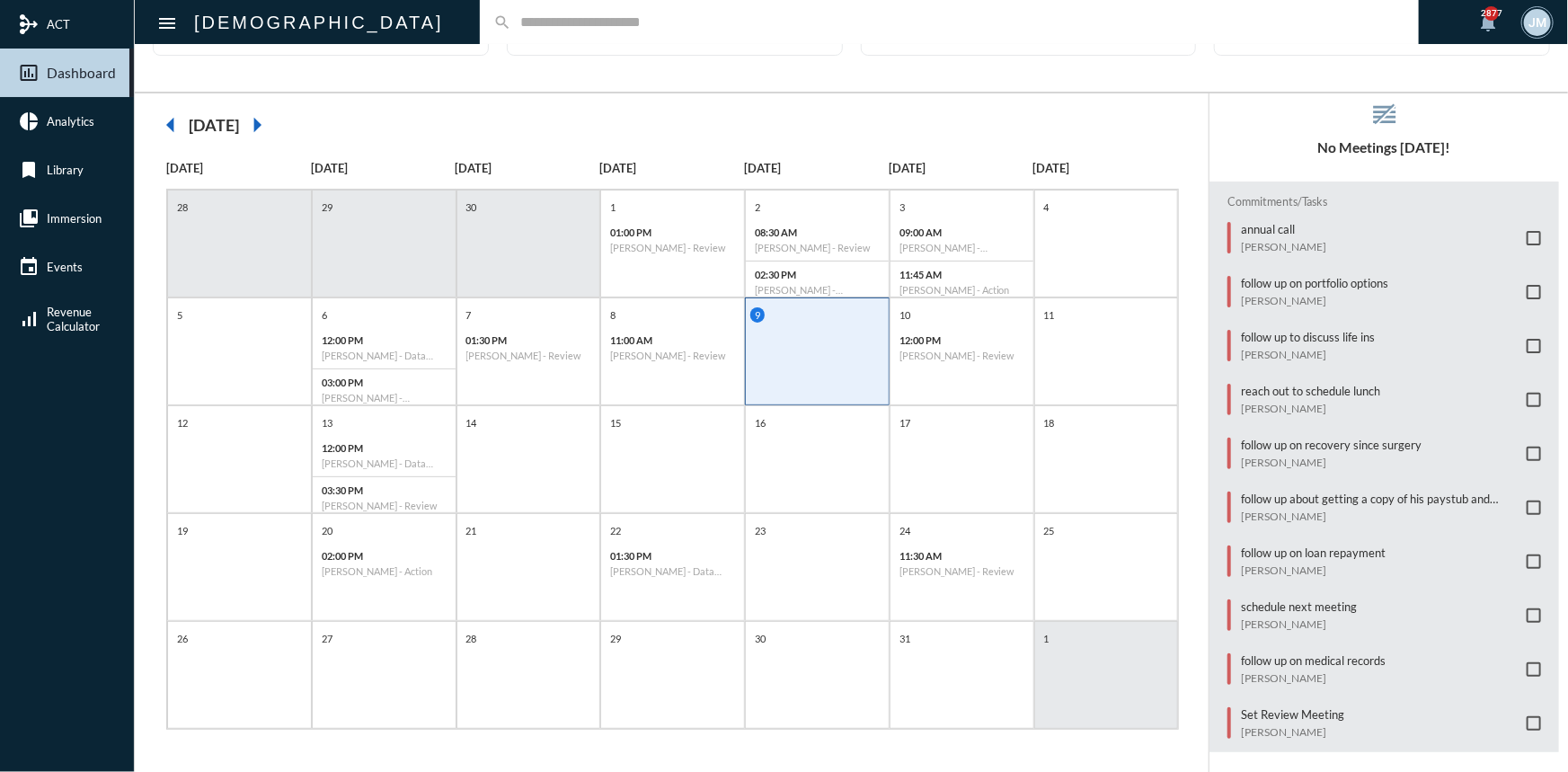
click at [511, 27] on input "text" at bounding box center [958, 22] width 894 height 16
type input "*******"
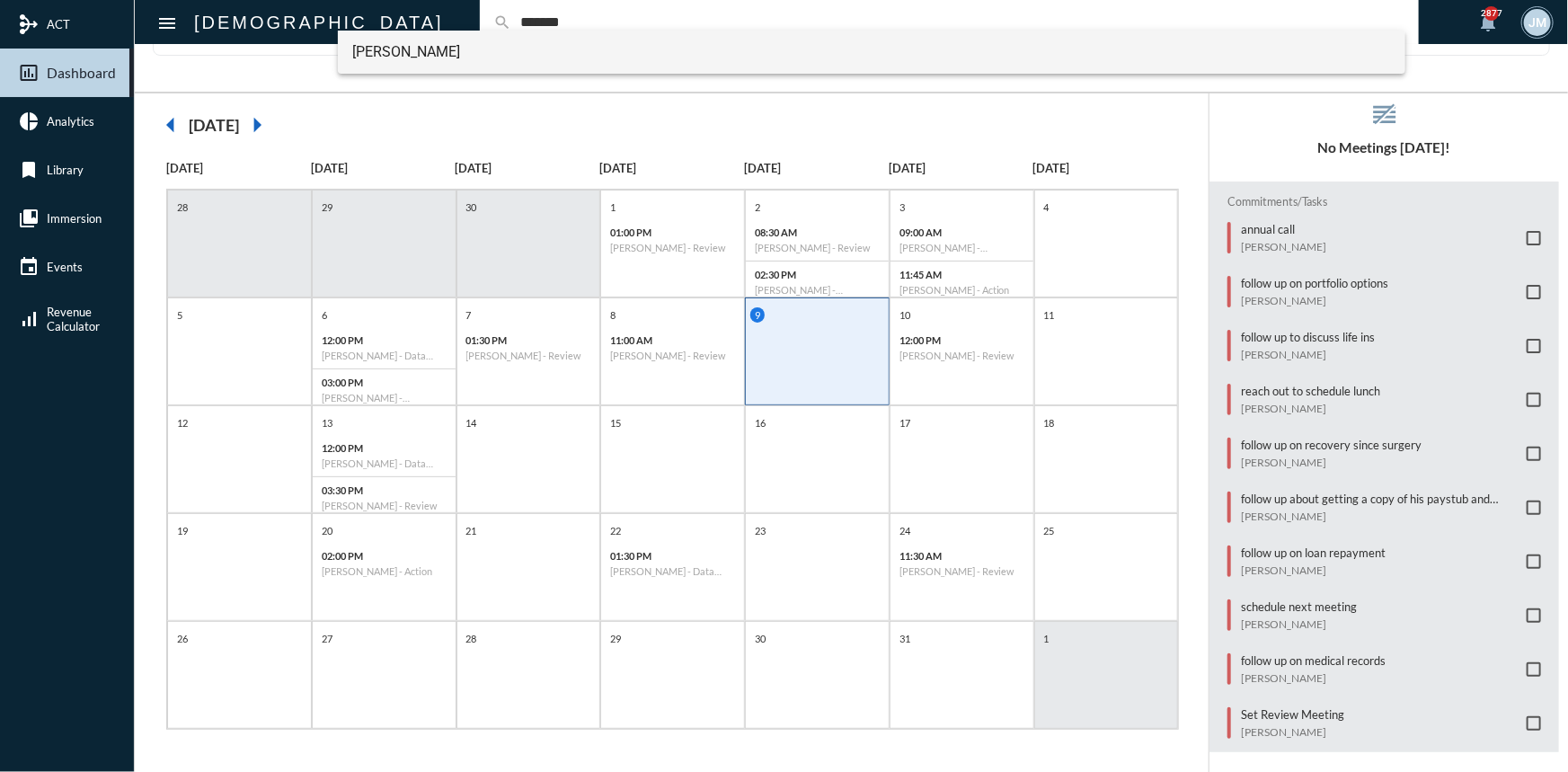
click at [376, 53] on span "Stephen Summers" at bounding box center [871, 52] width 1038 height 43
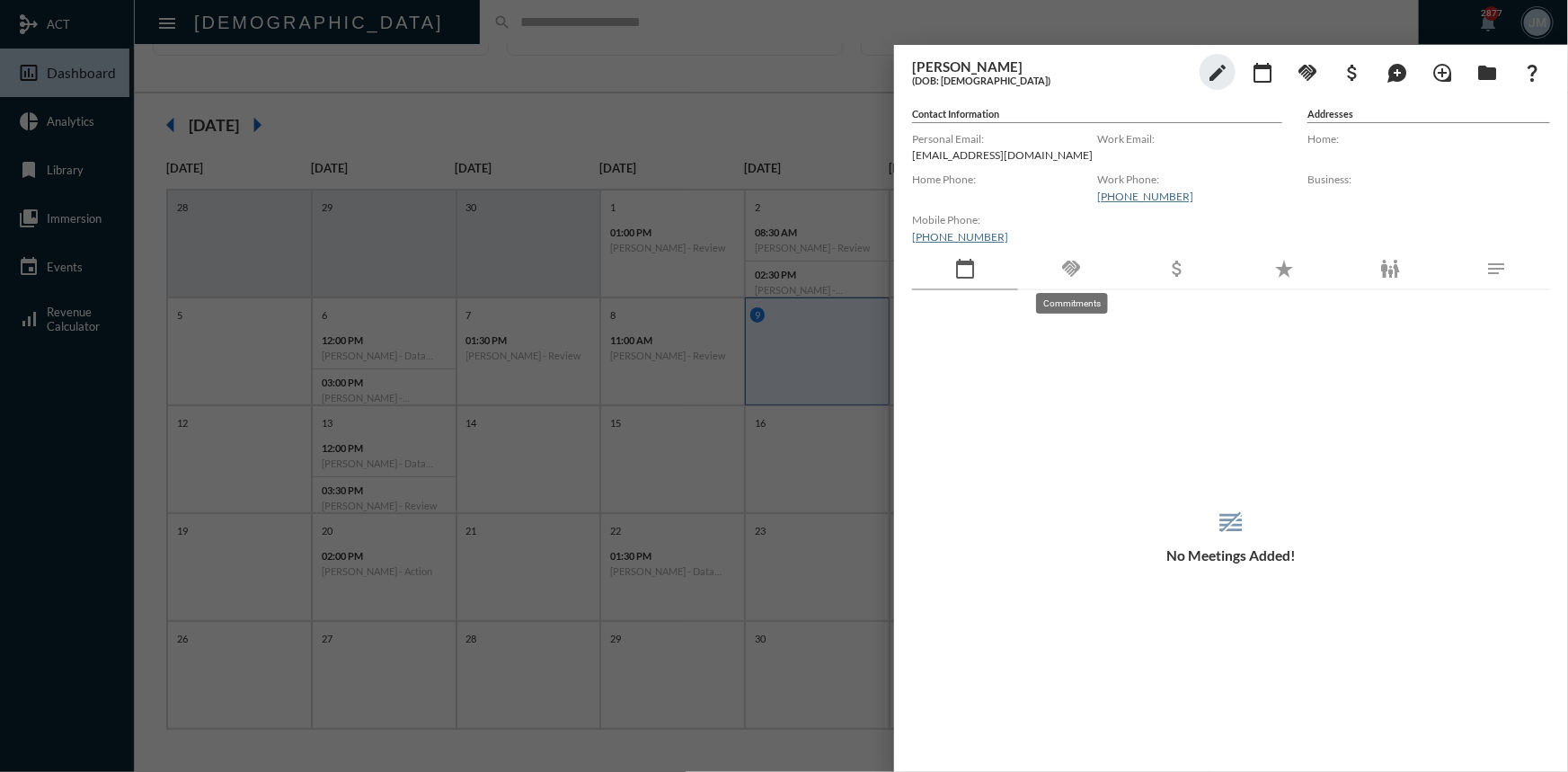
click at [1071, 266] on mat-icon "handshake" at bounding box center [1071, 268] width 21 height 21
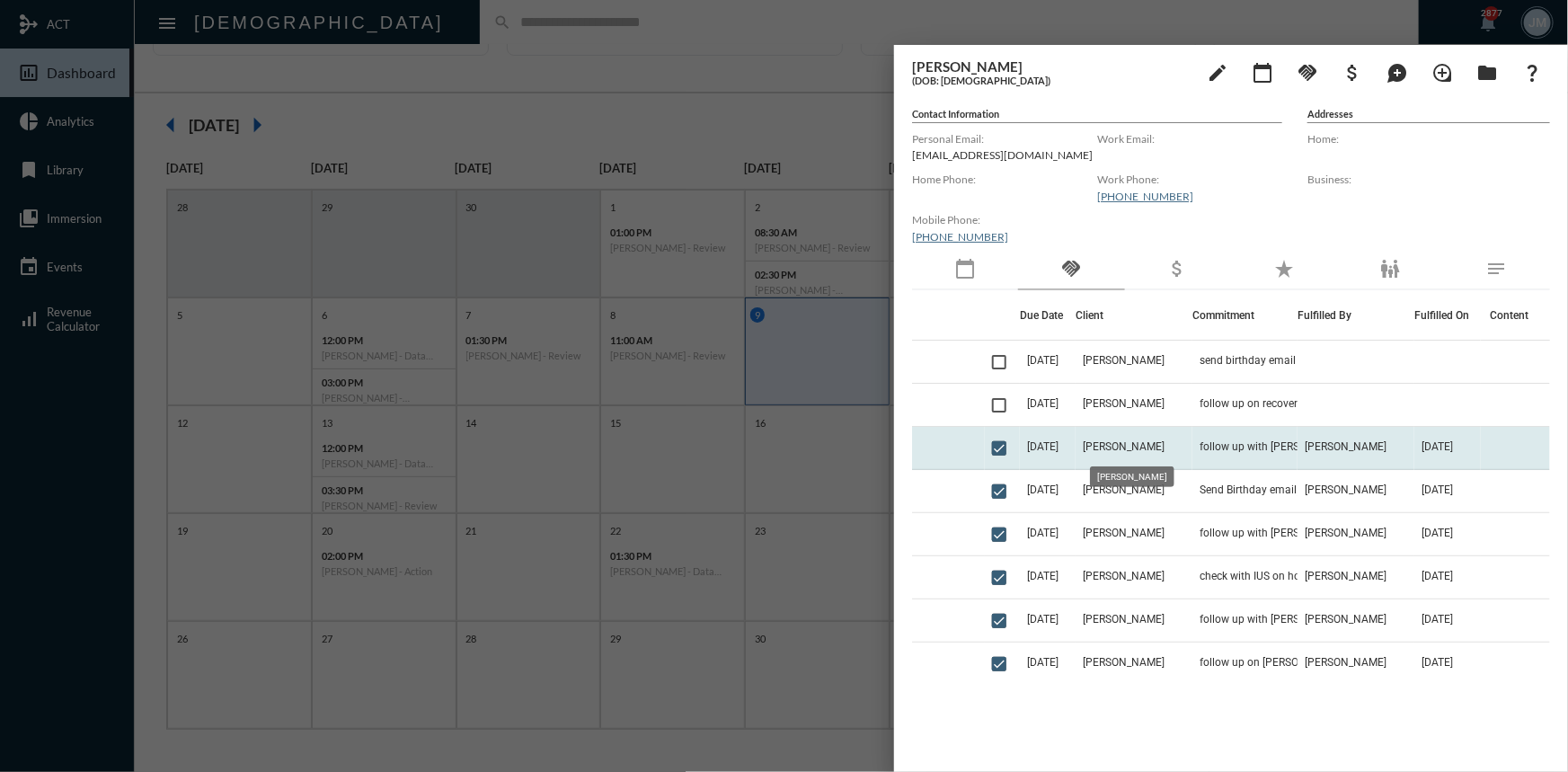
click at [1164, 447] on span "Stephen Summers" at bounding box center [1123, 447] width 82 height 13
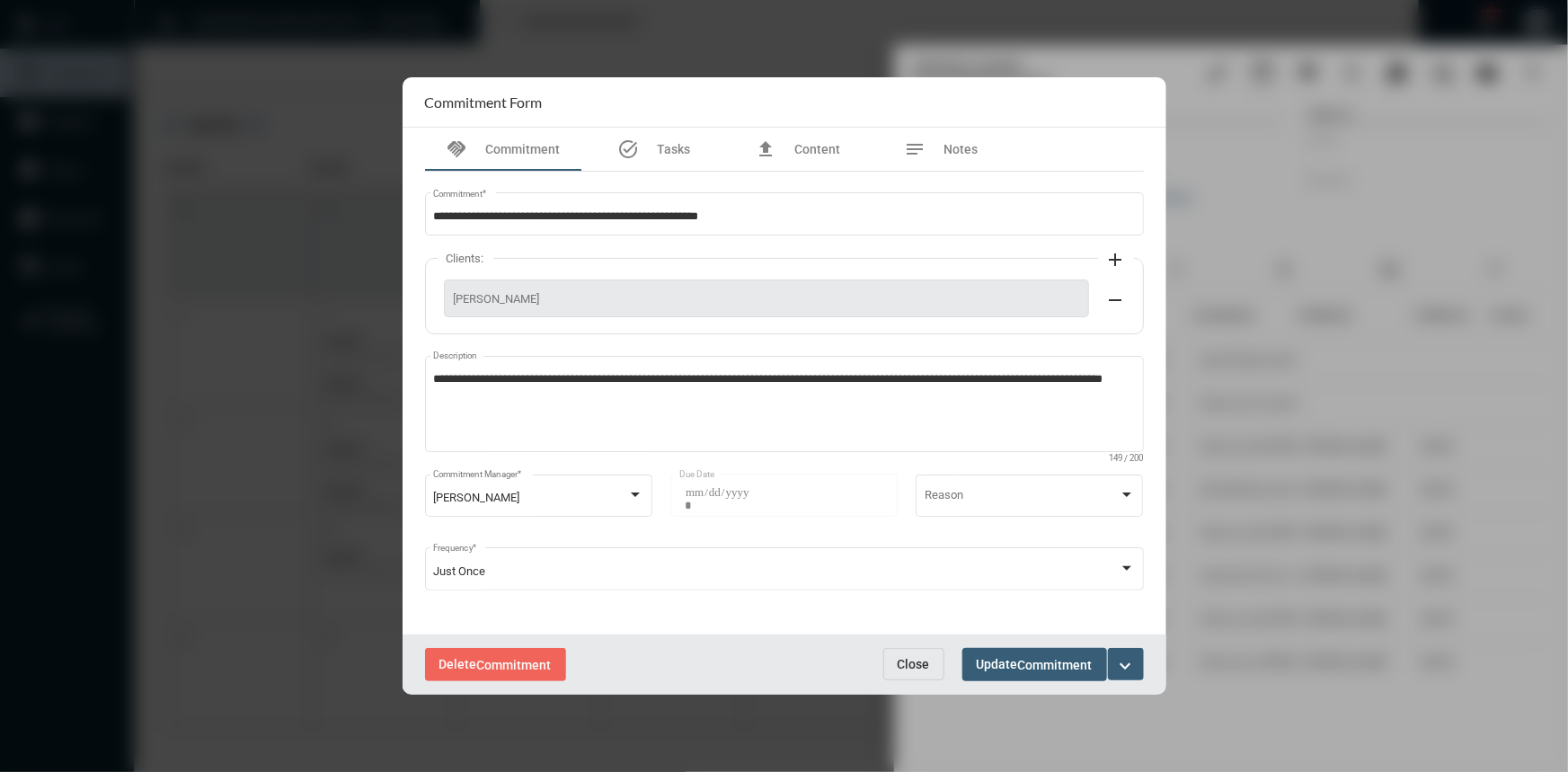
click at [907, 661] on span "Close" at bounding box center [913, 664] width 32 height 15
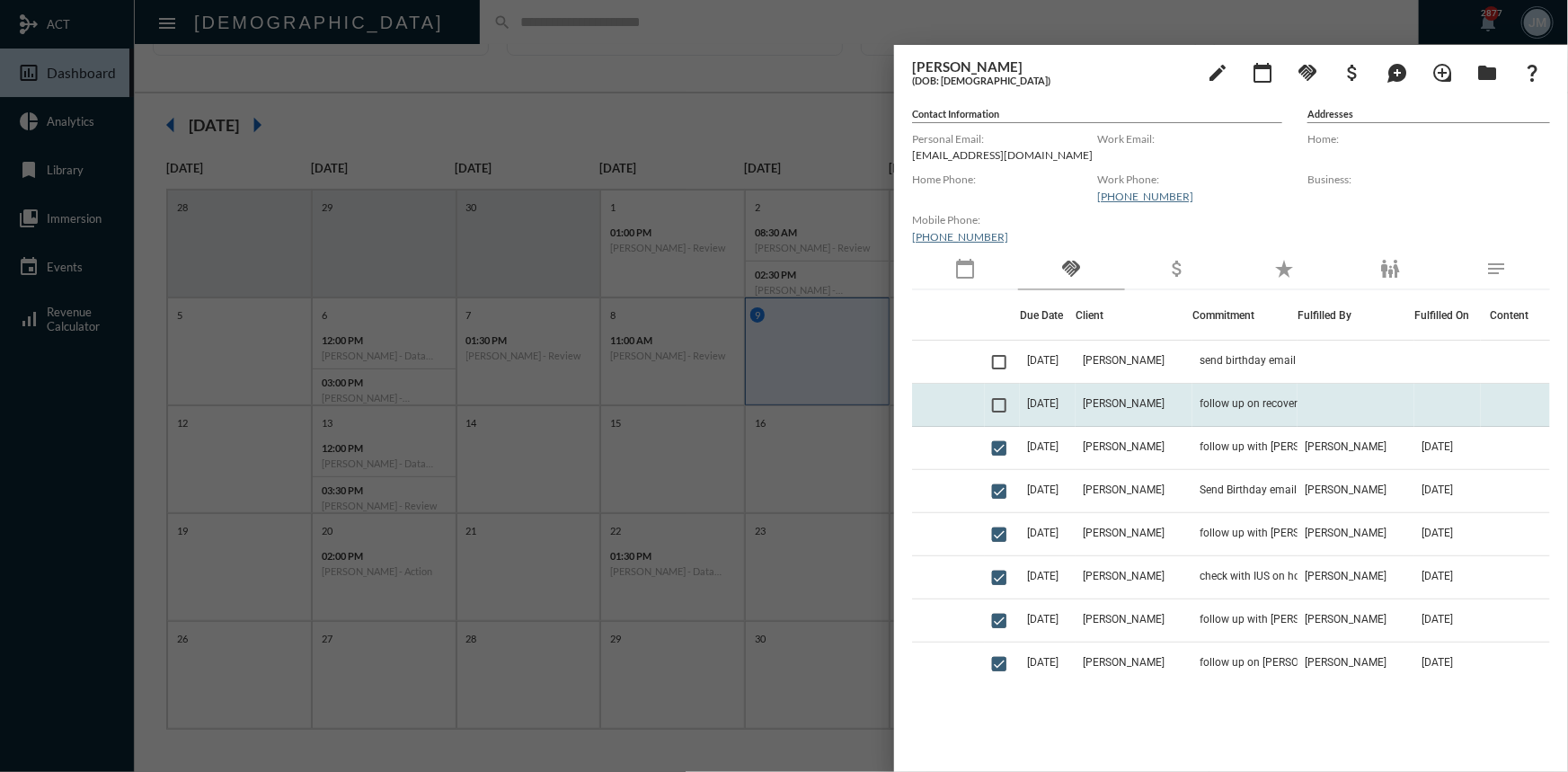
click at [1072, 399] on td "10/9/25" at bounding box center [1047, 404] width 55 height 43
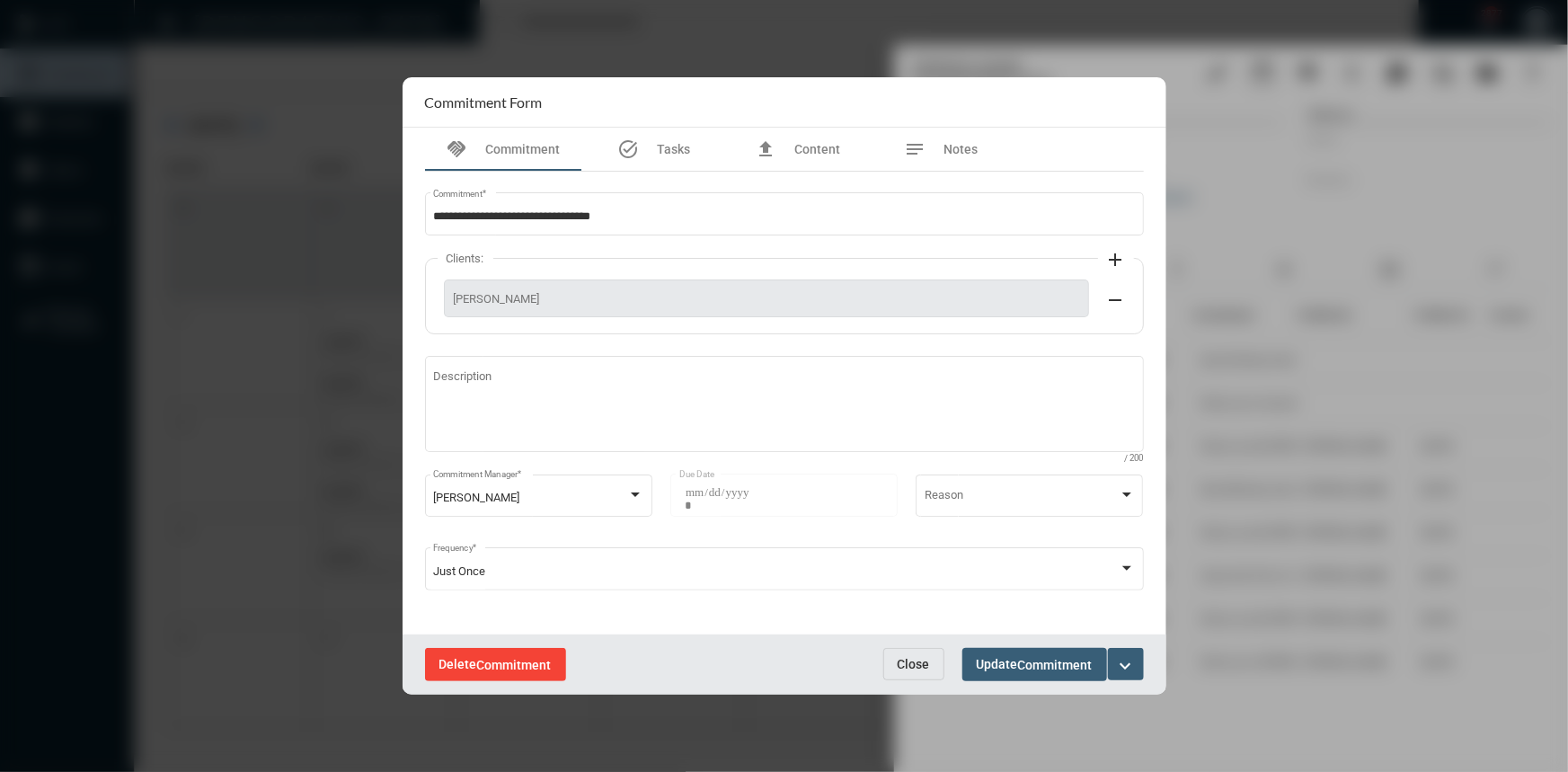
click at [509, 658] on span "Commitment" at bounding box center [514, 665] width 75 height 15
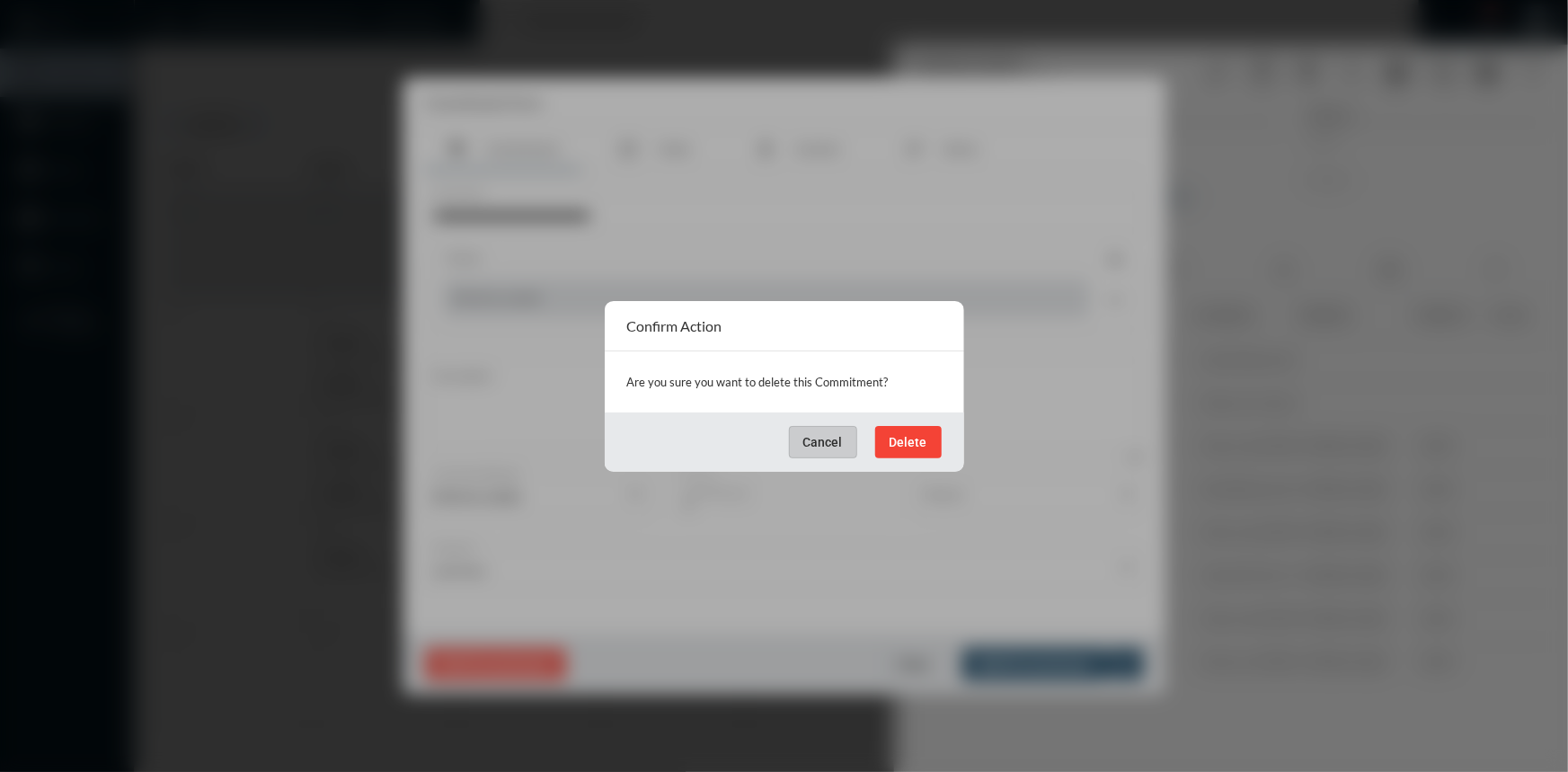
click at [907, 435] on span "Delete" at bounding box center [907, 442] width 38 height 15
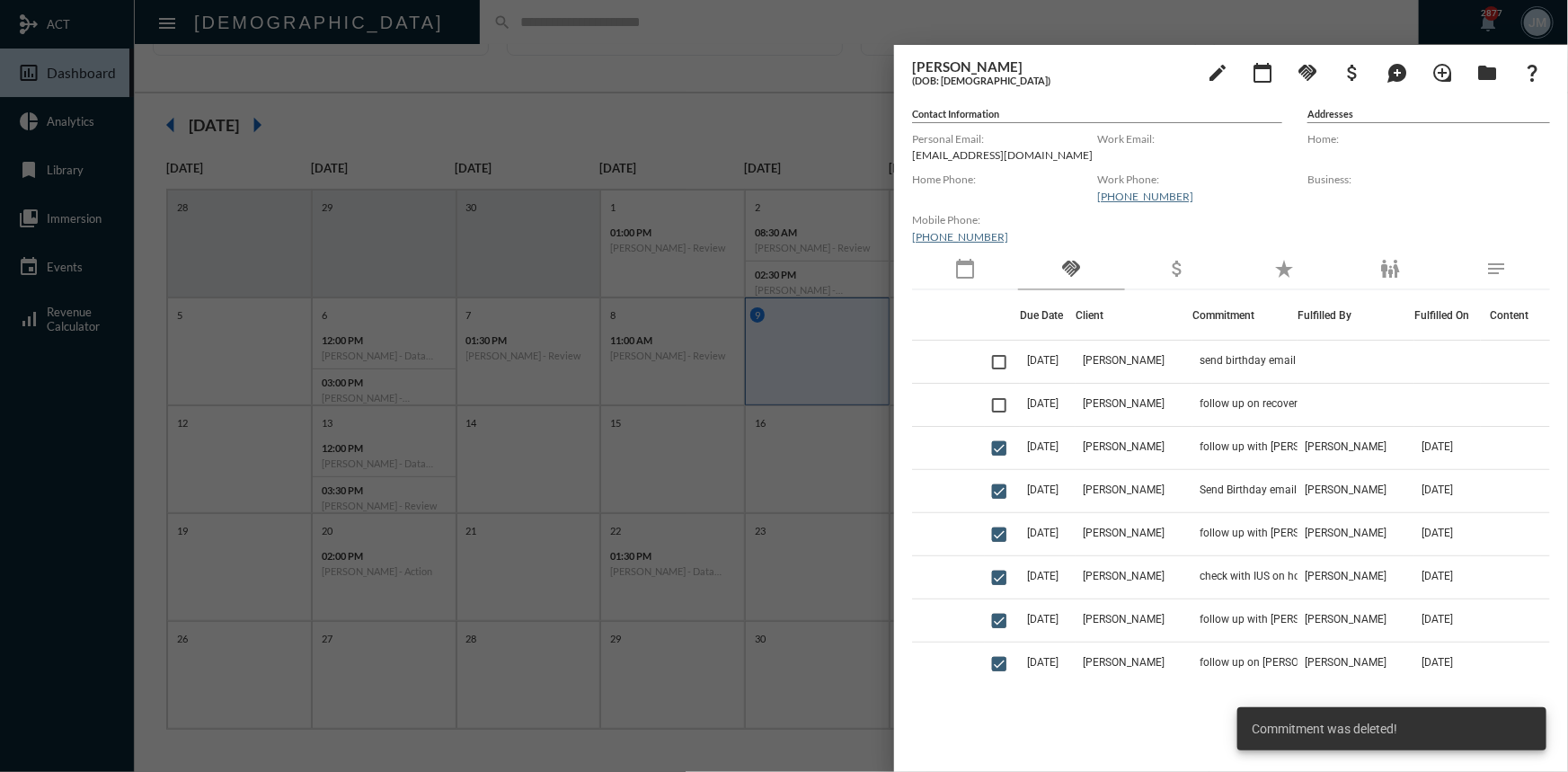
scroll to position [40, 0]
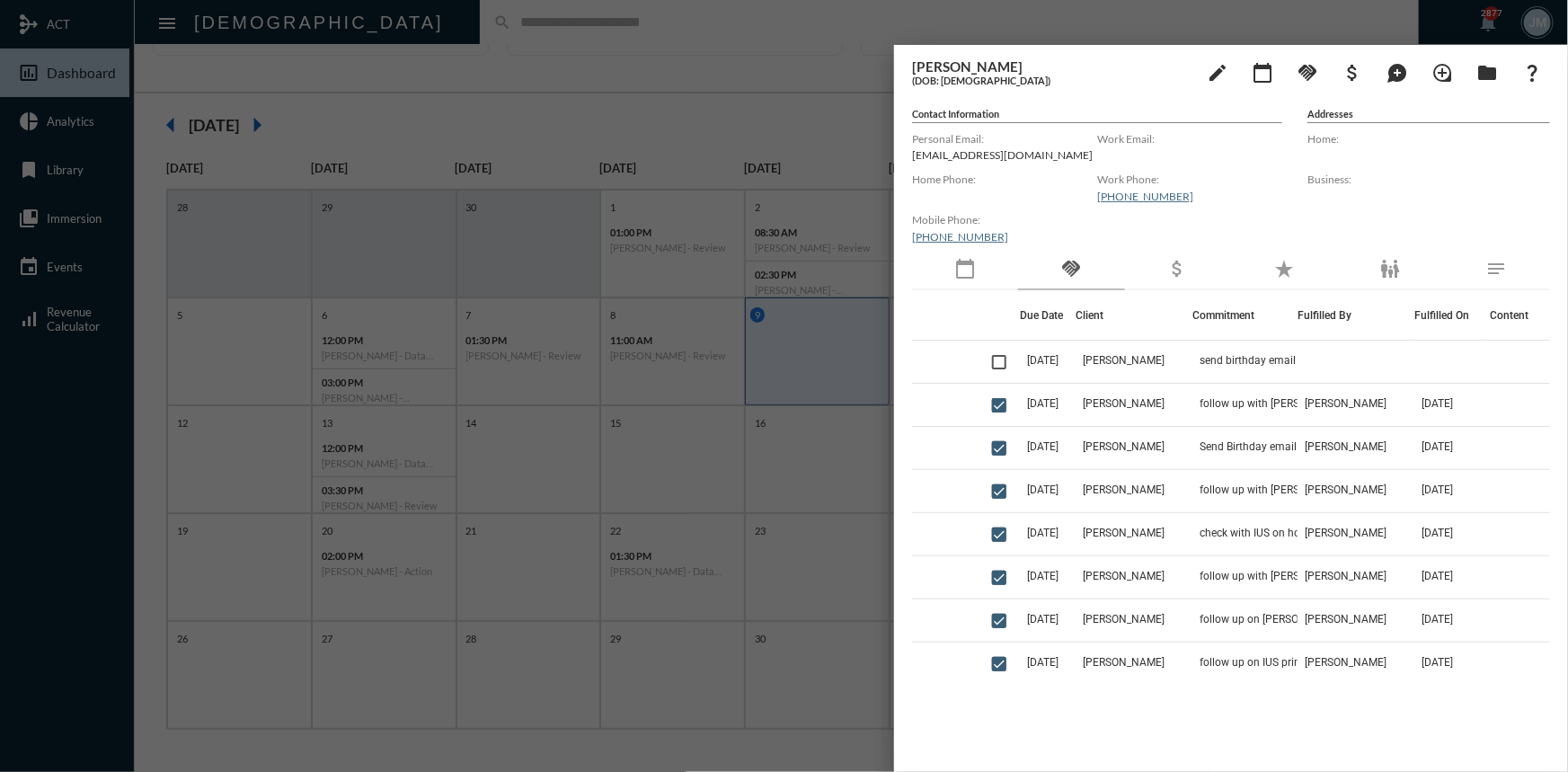
click at [817, 131] on div at bounding box center [784, 386] width 1568 height 772
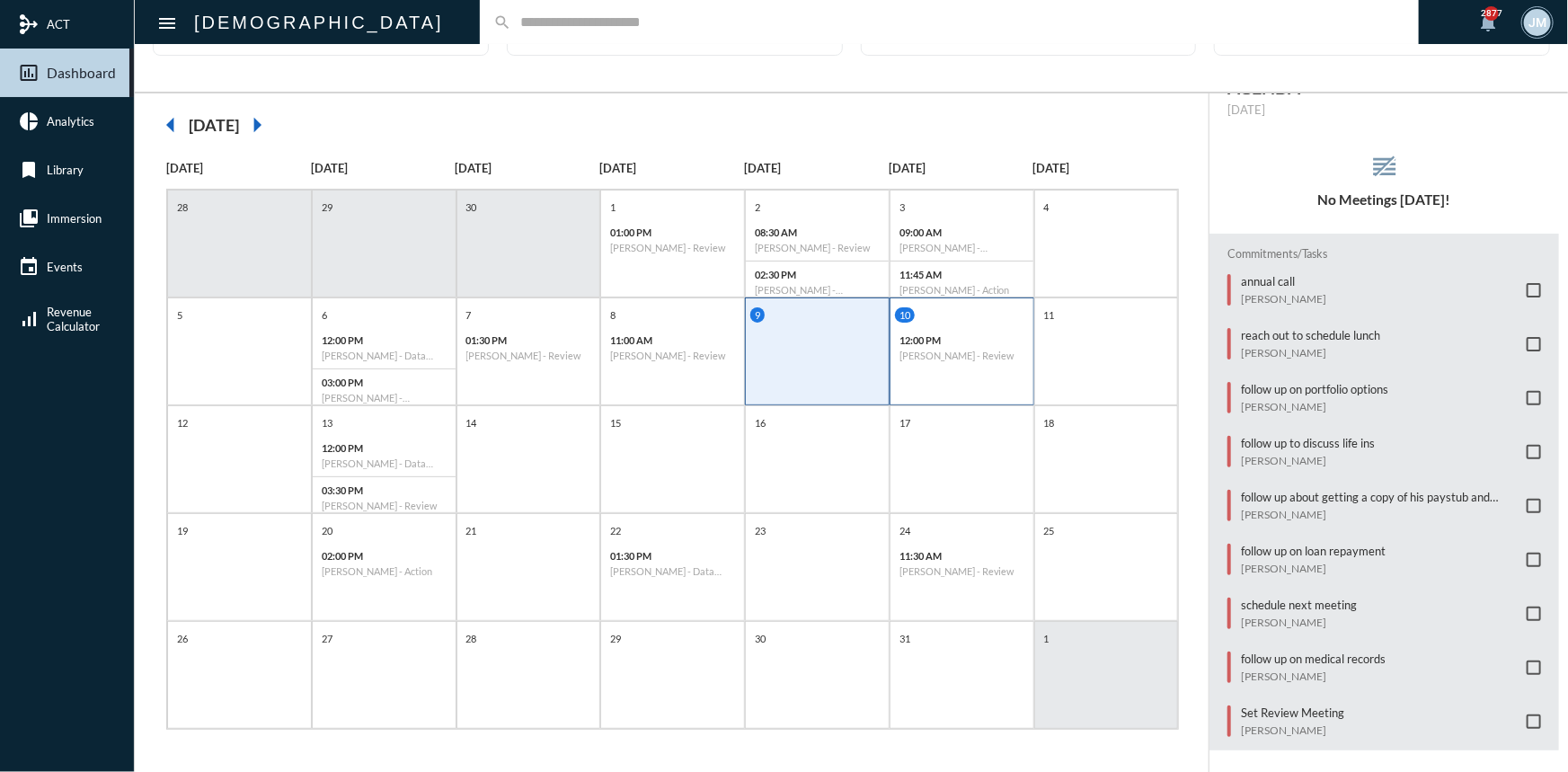
click at [1000, 354] on h6 "Scott Stamper - Review" at bounding box center [962, 355] width 125 height 12
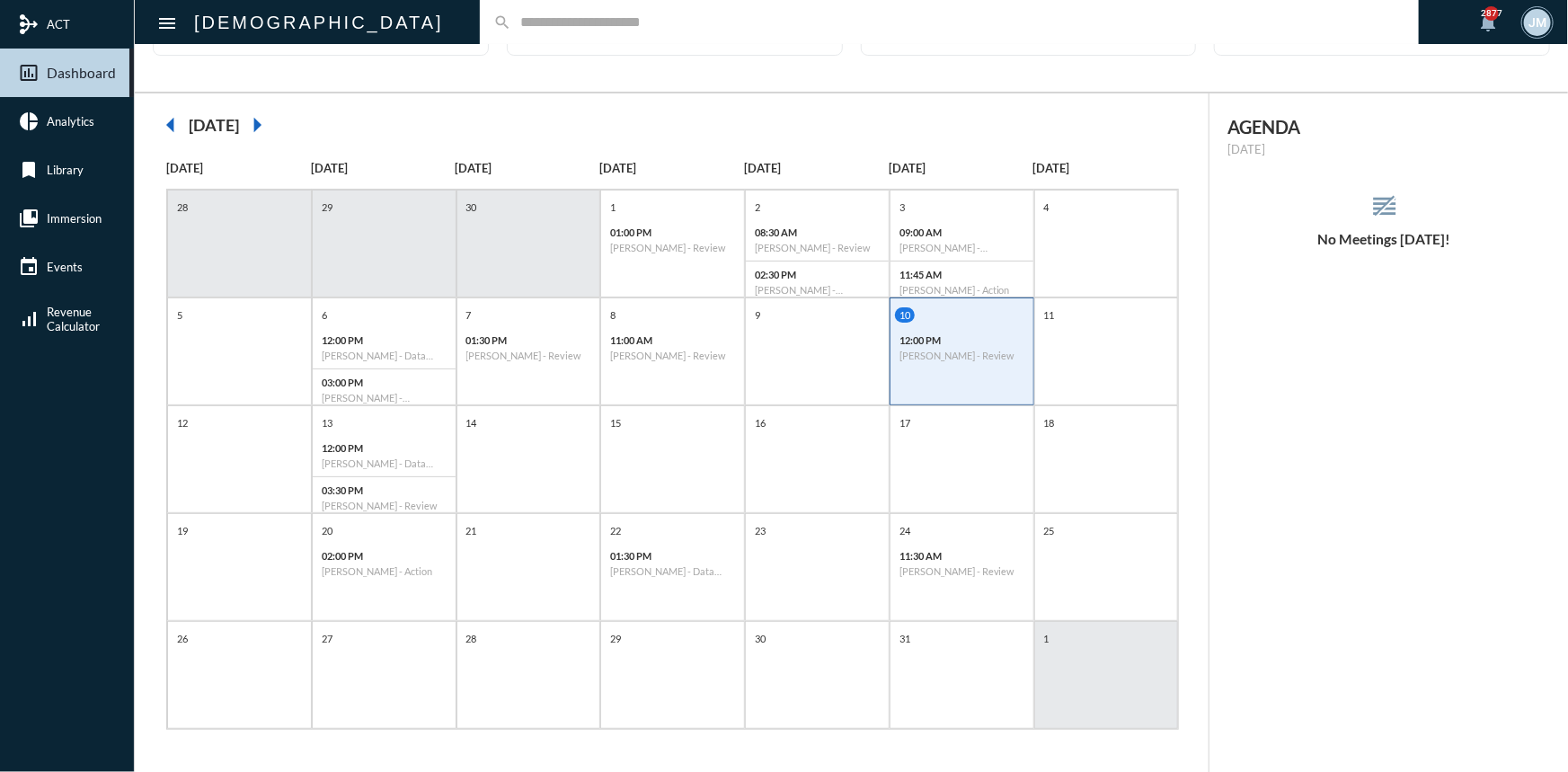
scroll to position [0, 0]
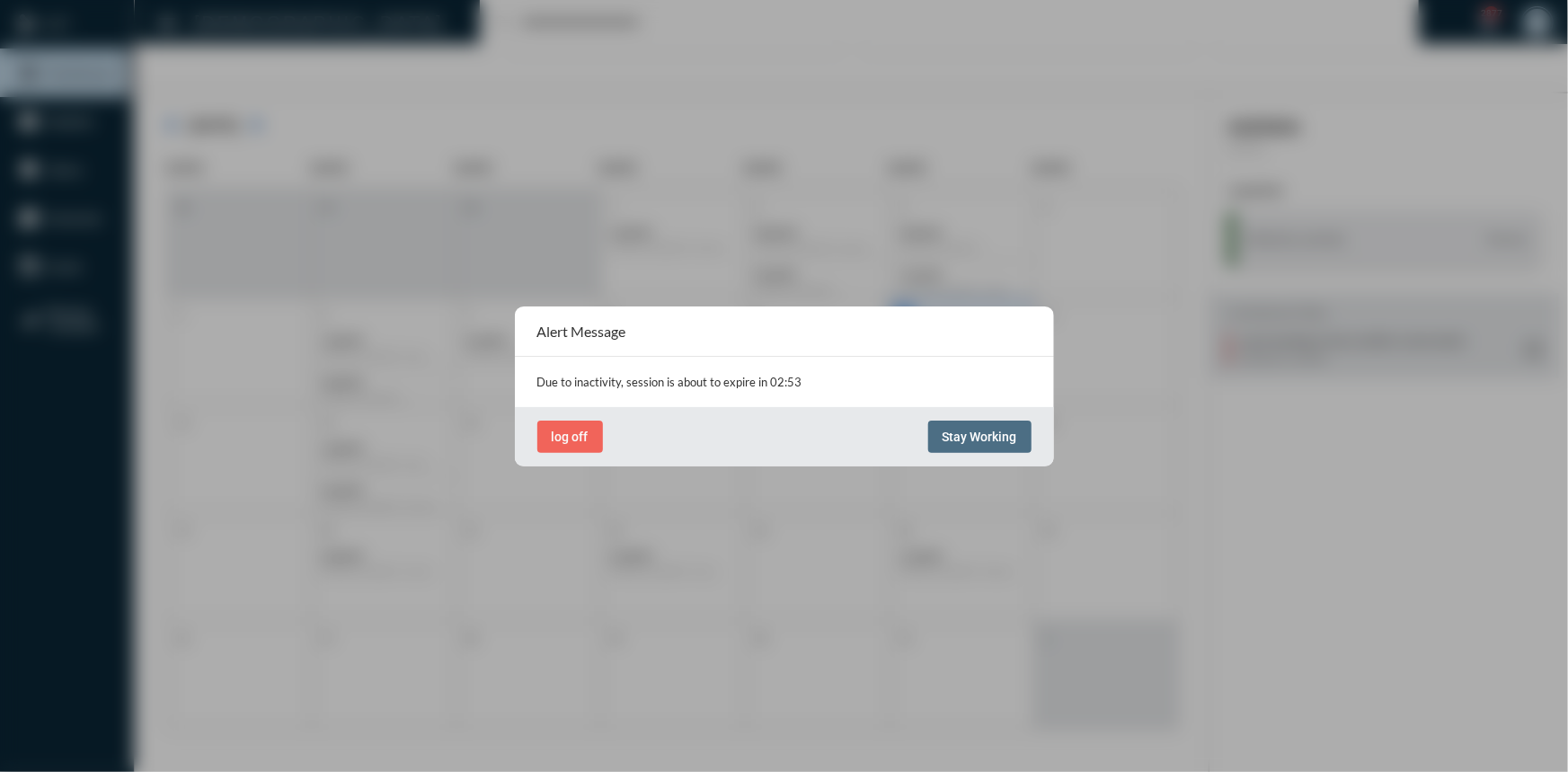
click at [985, 429] on span "Stay Working" at bounding box center [979, 437] width 75 height 15
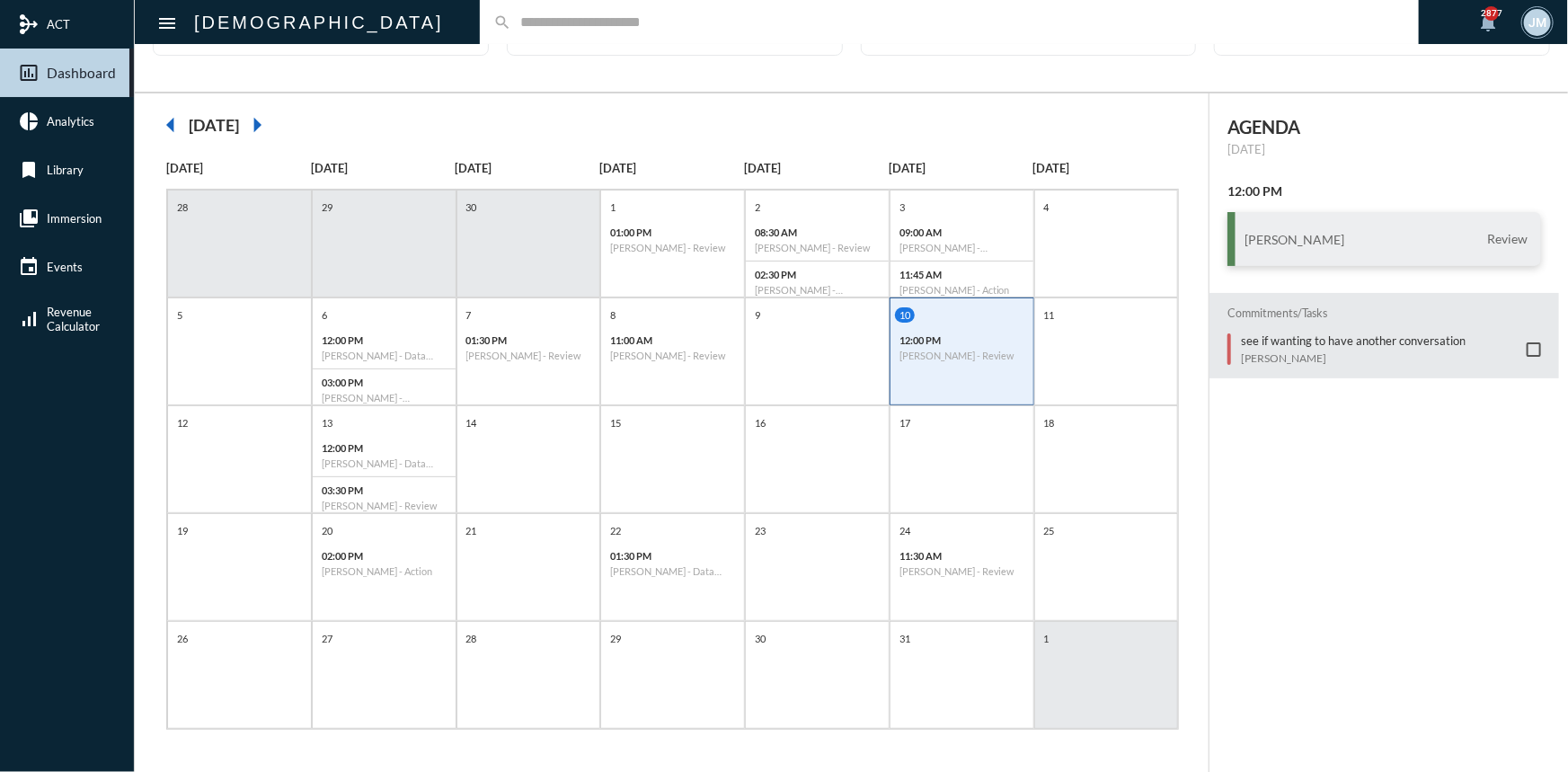
click at [512, 21] on input "text" at bounding box center [958, 22] width 894 height 16
type input "*******"
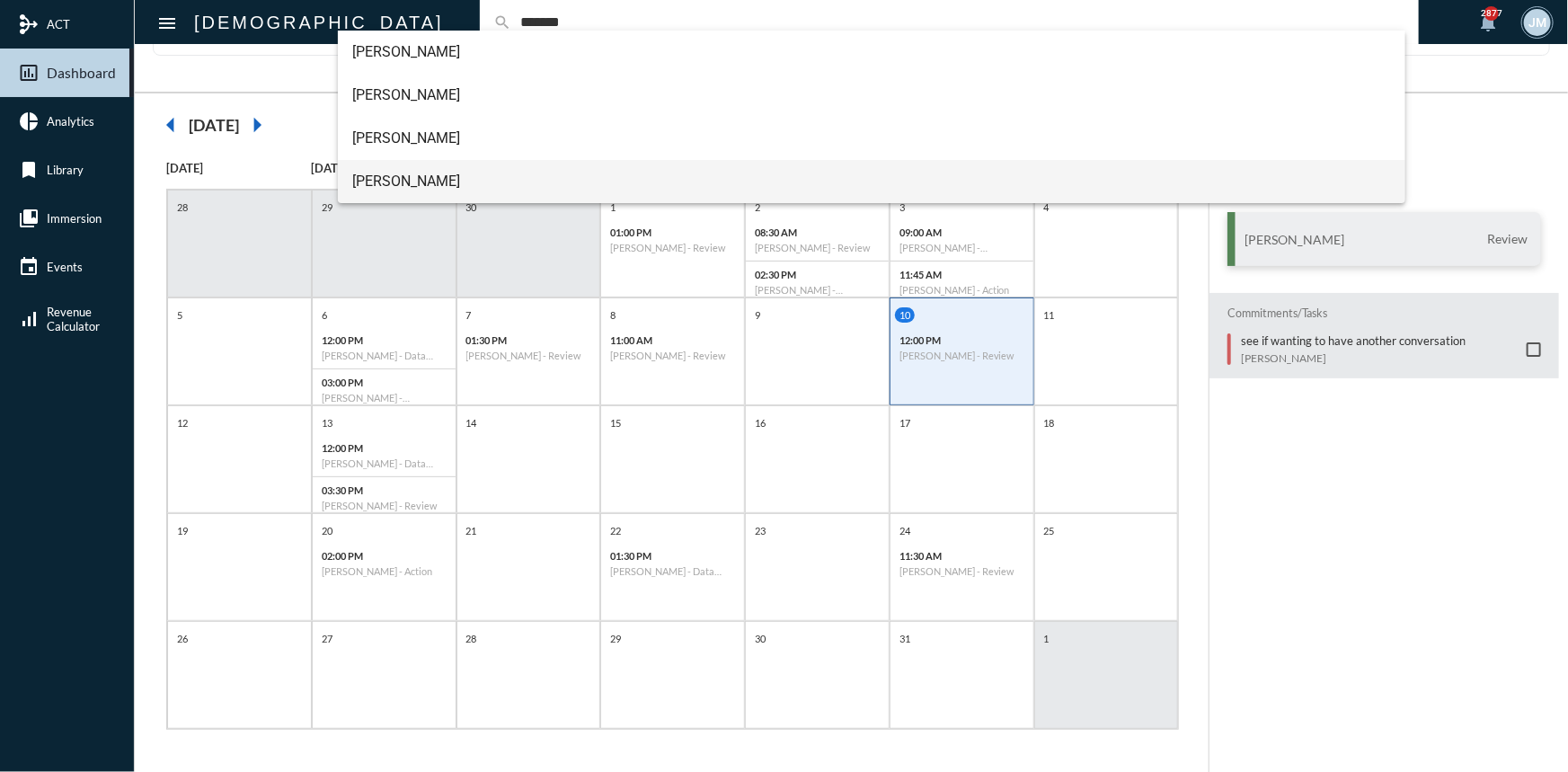
click at [377, 177] on span "Paul Trotter" at bounding box center [871, 181] width 1038 height 43
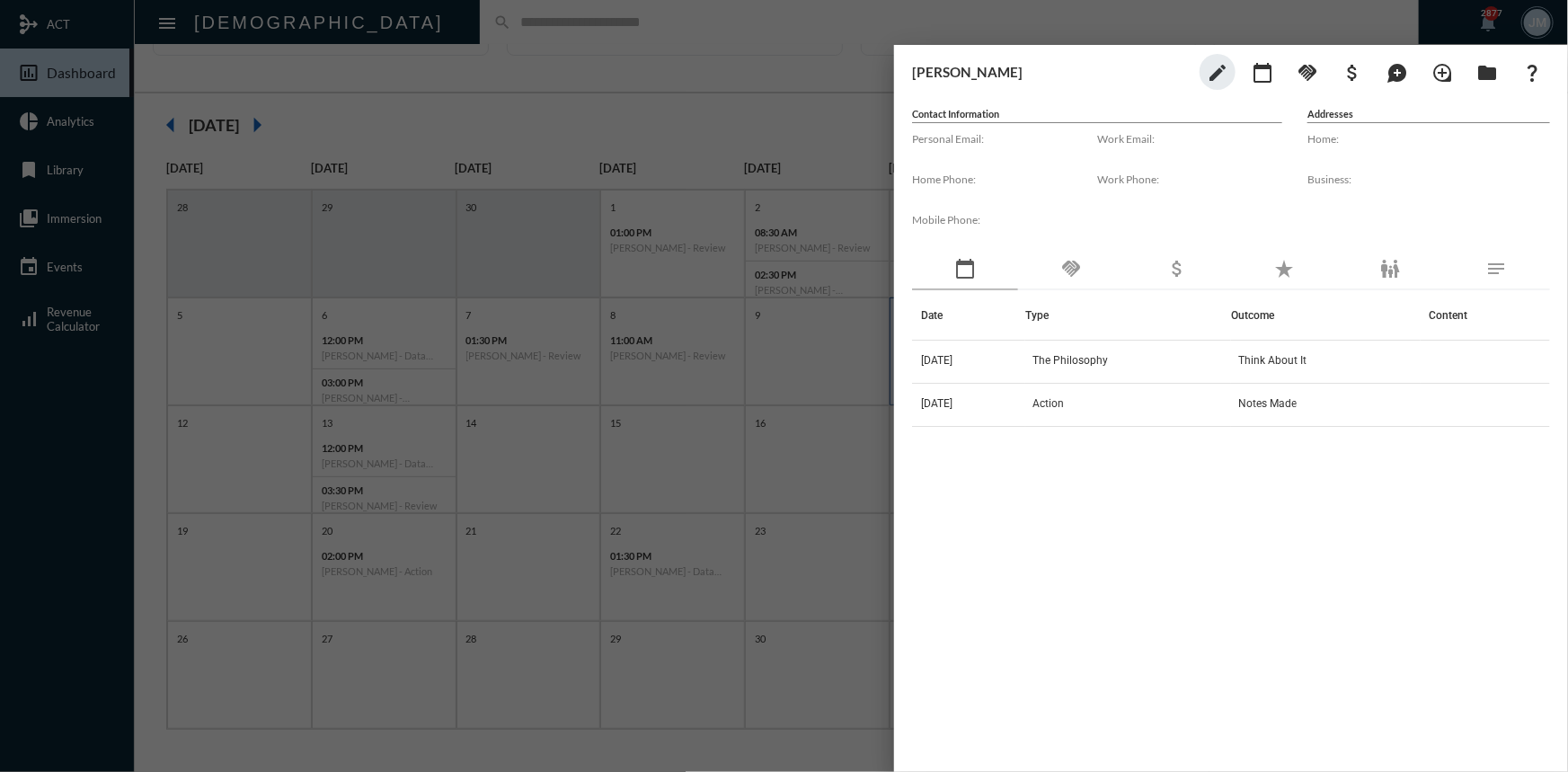
click at [1071, 256] on div "handshake" at bounding box center [1071, 269] width 106 height 41
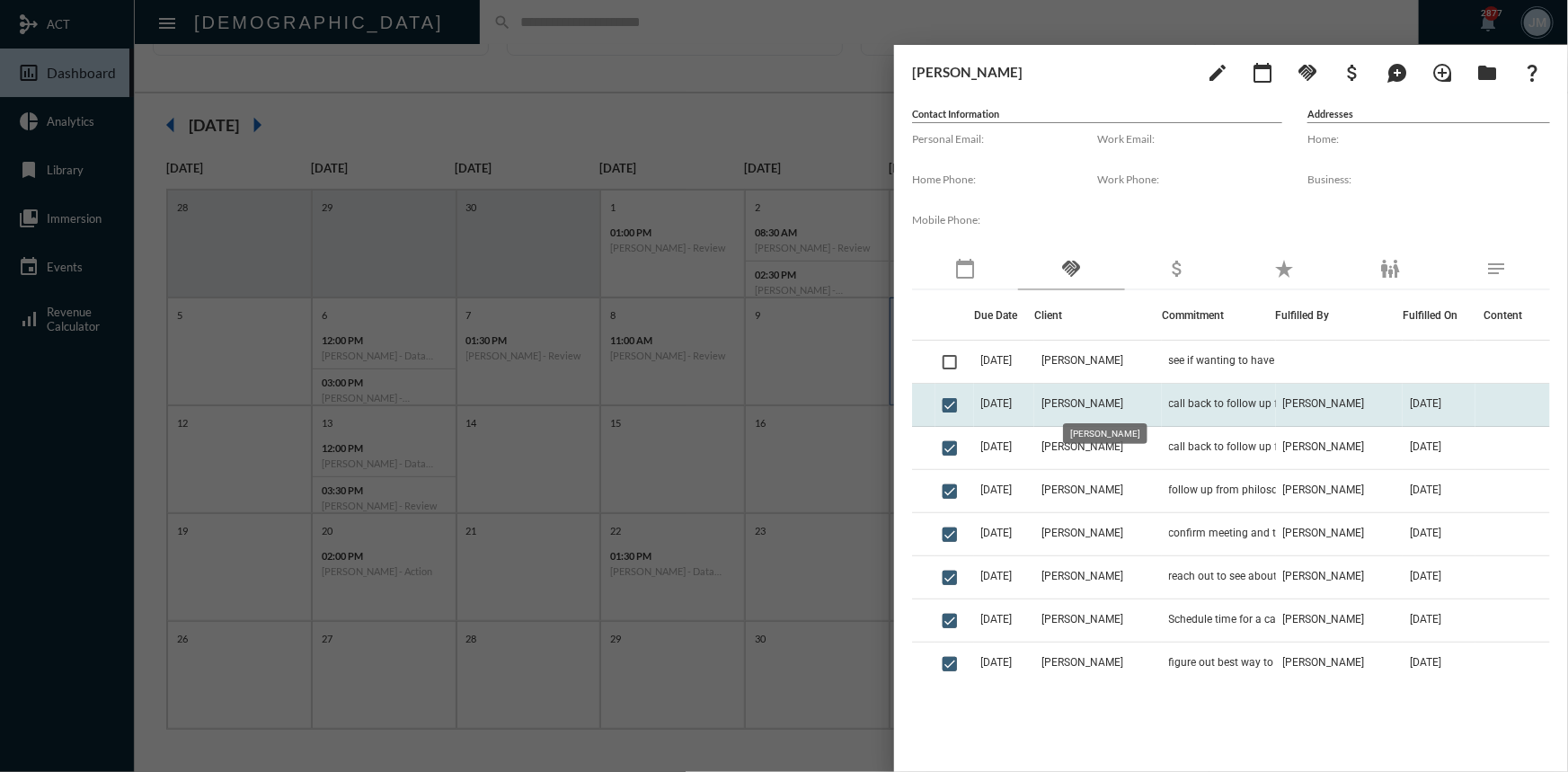
click at [1095, 400] on span "Paul Trotter" at bounding box center [1082, 404] width 82 height 13
